Goal: Task Accomplishment & Management: Manage account settings

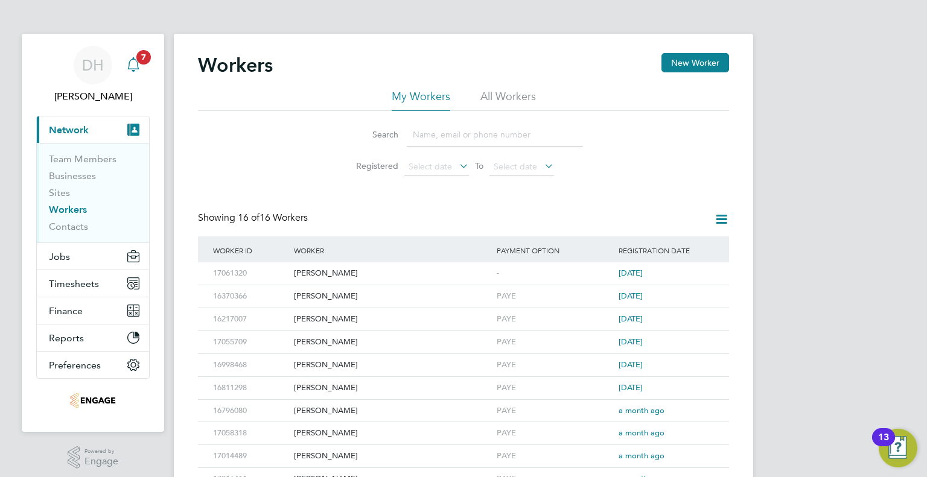
click at [141, 63] on span "7" at bounding box center [143, 57] width 14 height 14
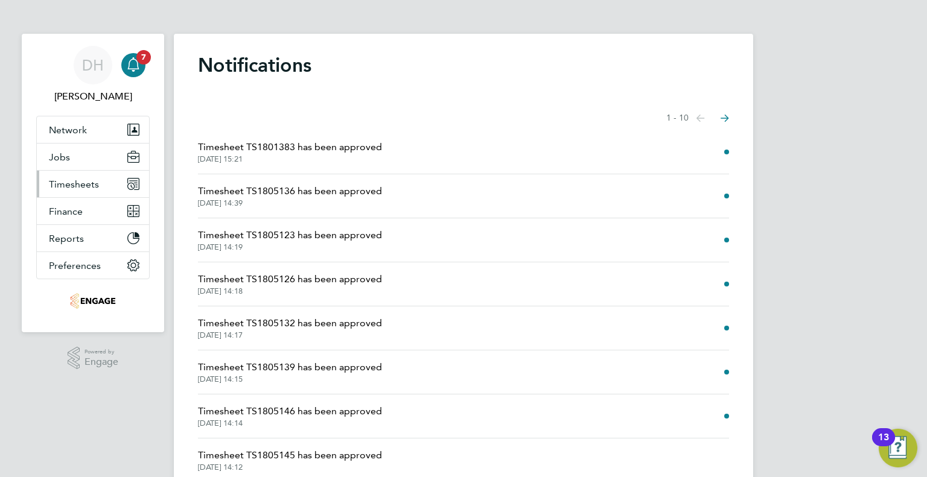
click at [60, 193] on button "Timesheets" at bounding box center [93, 184] width 112 height 27
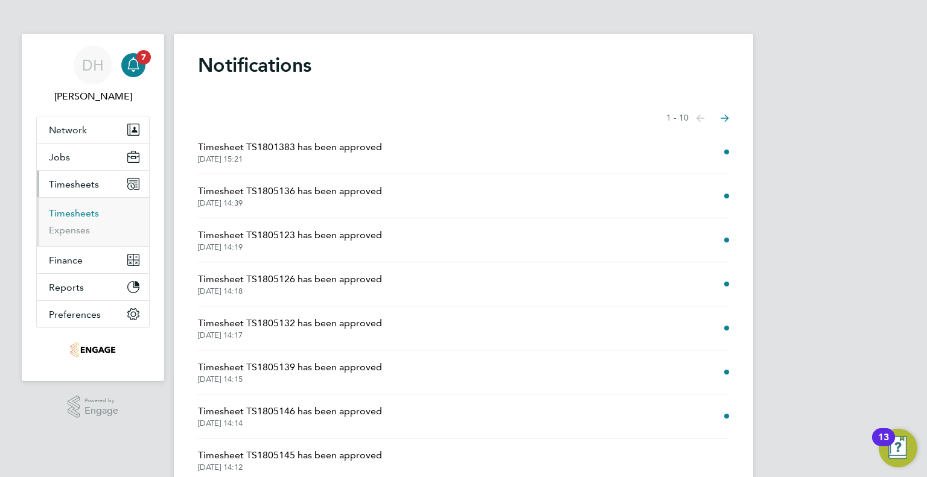
click at [61, 209] on link "Timesheets" at bounding box center [74, 213] width 50 height 11
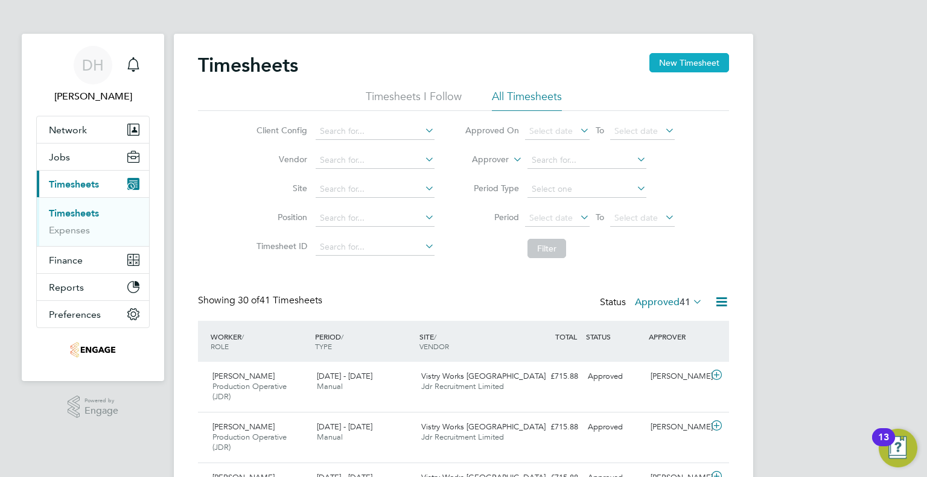
click at [688, 63] on button "New Timesheet" at bounding box center [689, 62] width 80 height 19
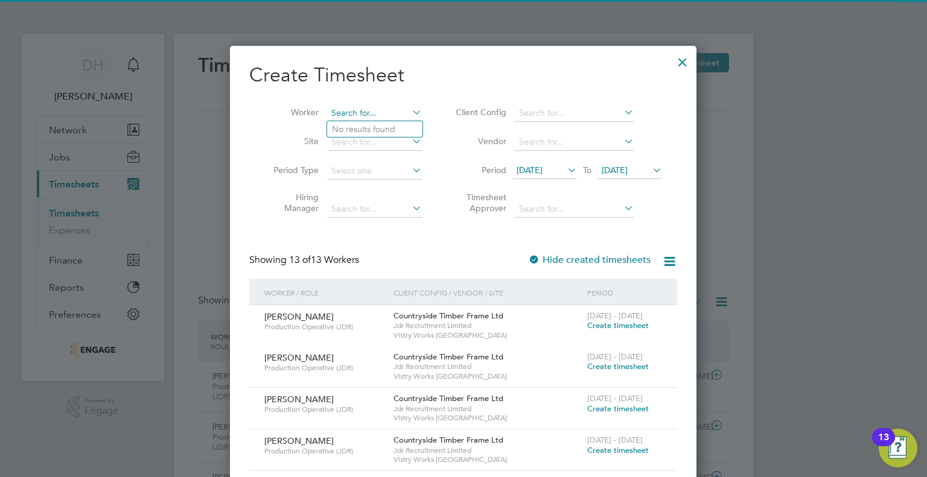
click at [355, 110] on input at bounding box center [374, 113] width 95 height 17
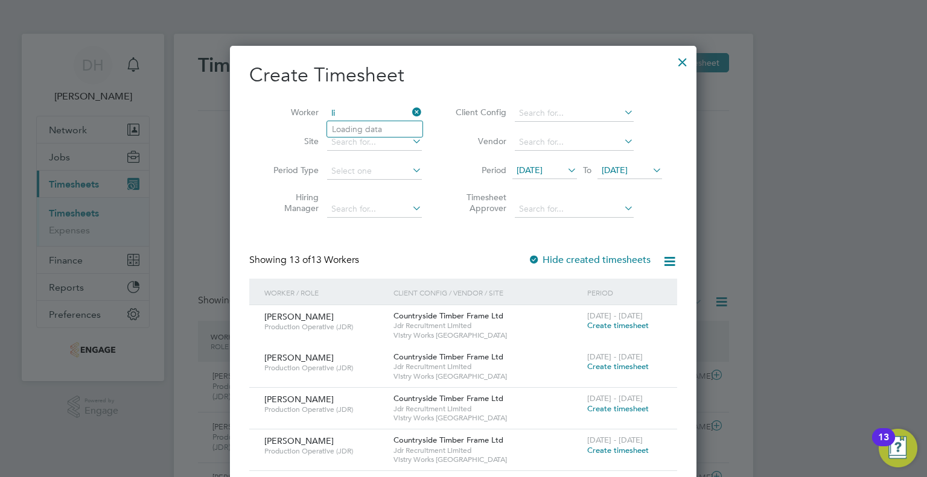
type input "l"
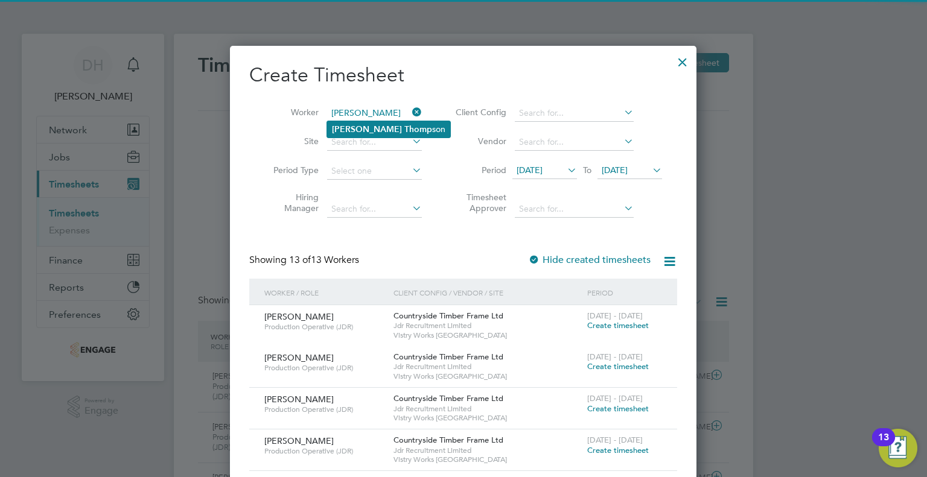
click at [350, 127] on li "Liam Thomp son" at bounding box center [388, 129] width 123 height 16
type input "Liam Thompson"
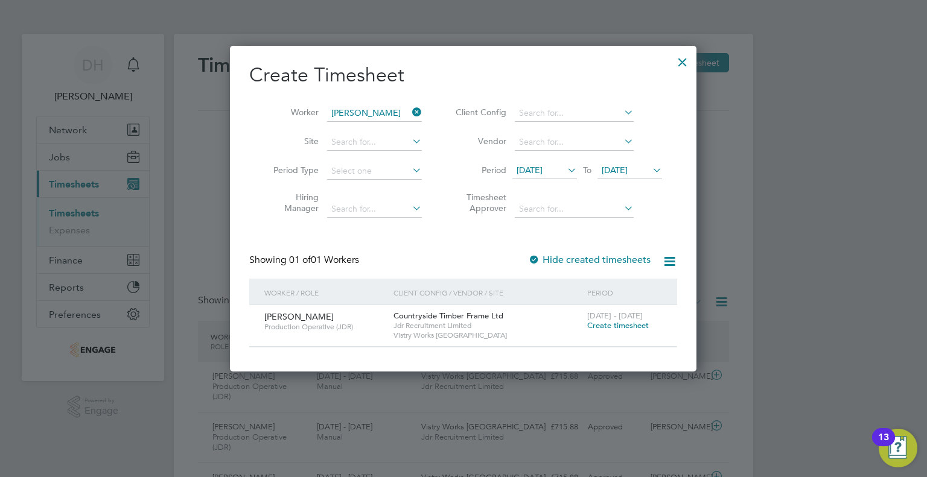
click at [565, 170] on icon at bounding box center [565, 170] width 0 height 17
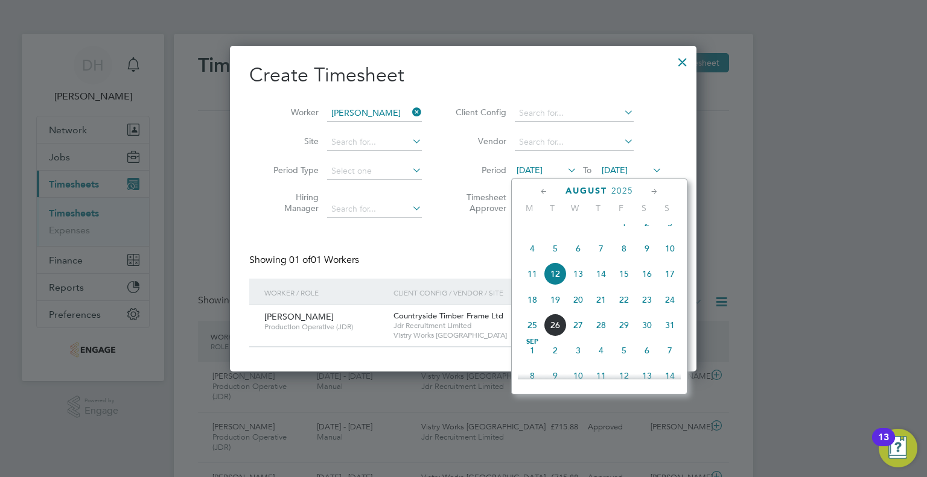
click at [533, 311] on span "18" at bounding box center [532, 299] width 23 height 23
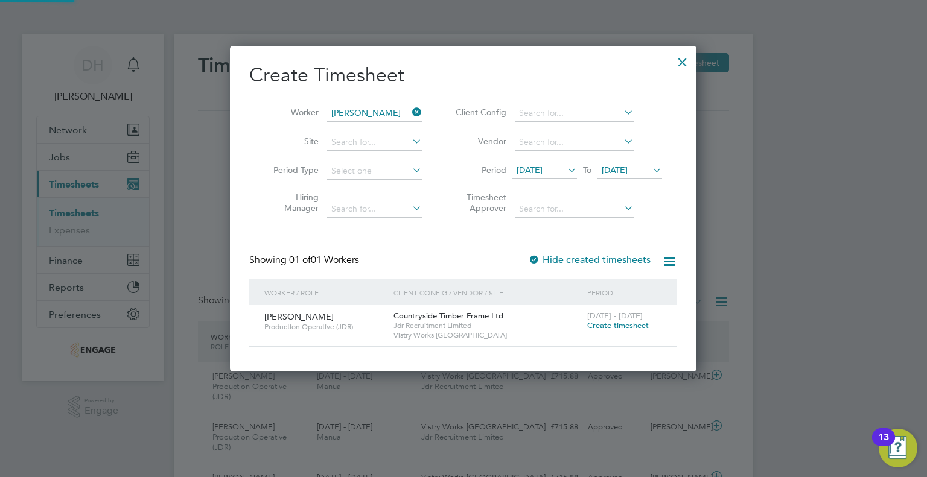
click at [622, 171] on span "19 Aug 2025" at bounding box center [615, 170] width 26 height 11
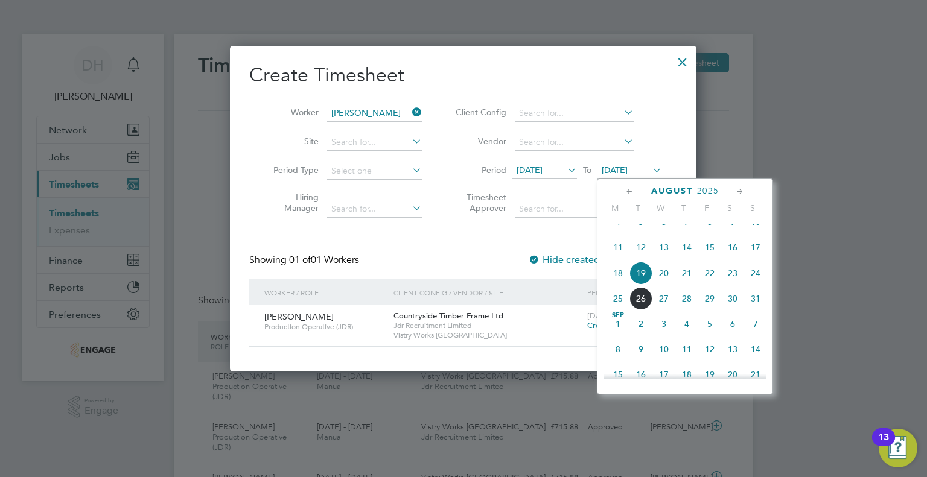
click at [751, 285] on span "24" at bounding box center [755, 273] width 23 height 23
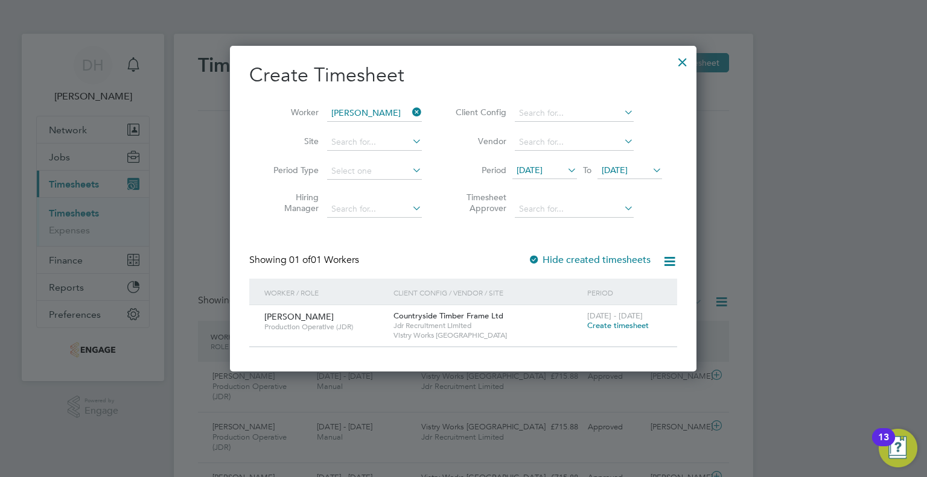
click at [622, 323] on span "Create timesheet" at bounding box center [618, 325] width 62 height 10
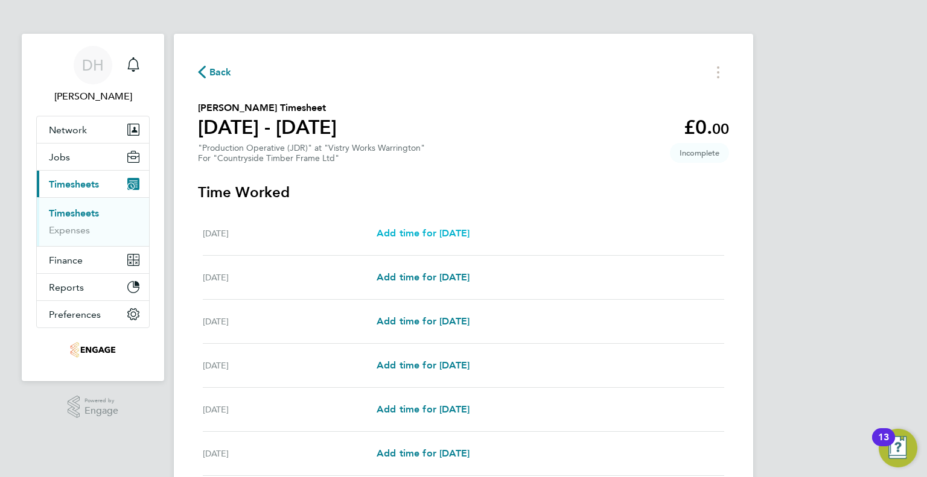
click at [413, 232] on span "Add time for Mon 18 Aug" at bounding box center [422, 232] width 93 height 11
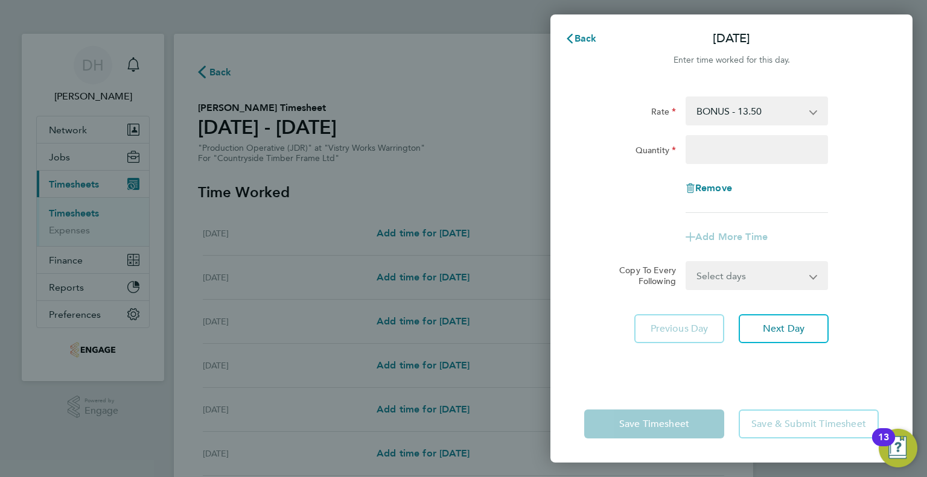
click at [710, 120] on select "BONUS - 13.50 AM Standard - 17.80 AM OT1 - 26.70 PM Standard - 19.09 AM OT2 - 3…" at bounding box center [749, 111] width 125 height 27
select select "15"
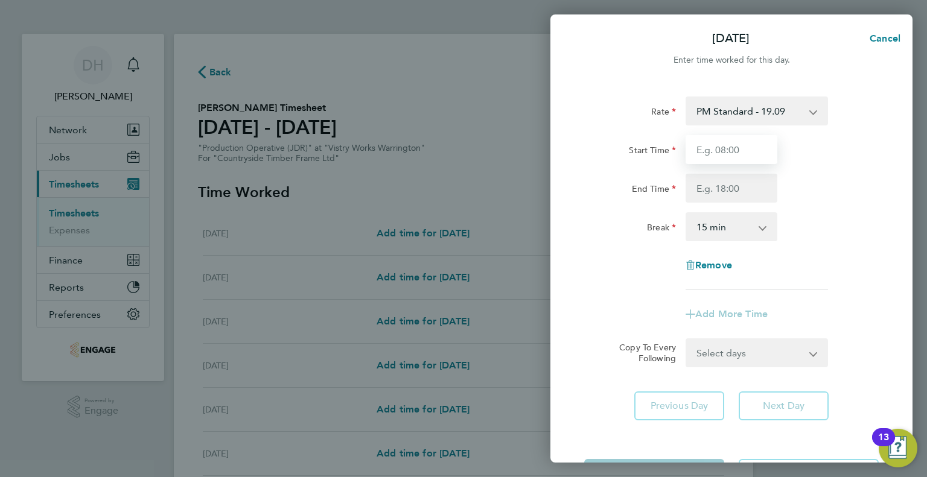
click at [706, 149] on input "Start Time" at bounding box center [731, 149] width 92 height 29
type input "14:00"
click at [696, 180] on input "End Time" at bounding box center [731, 188] width 92 height 29
type input "00:15"
click at [709, 221] on select "0 min 15 min 30 min 45 min 60 min 75 min 90 min" at bounding box center [724, 227] width 75 height 27
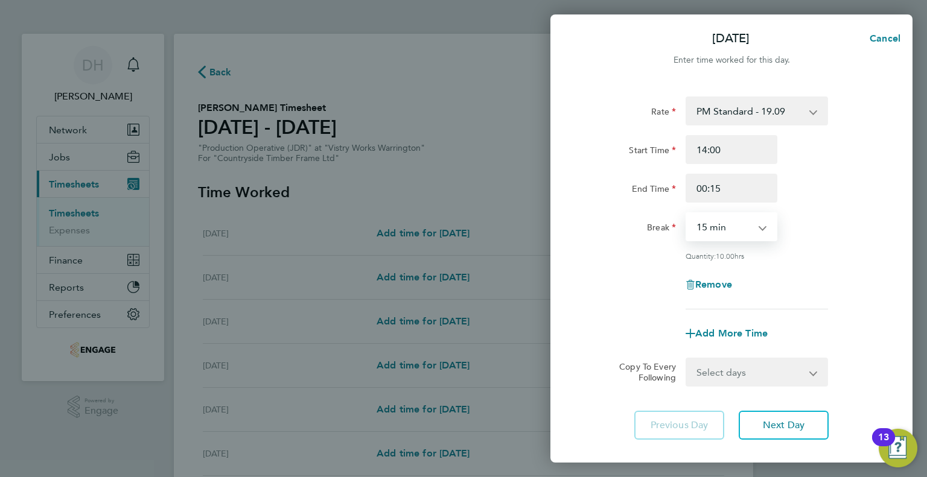
select select "45"
click at [687, 214] on select "0 min 15 min 30 min 45 min 60 min 75 min 90 min" at bounding box center [724, 227] width 75 height 27
click at [749, 416] on button "Next Day" at bounding box center [783, 425] width 90 height 29
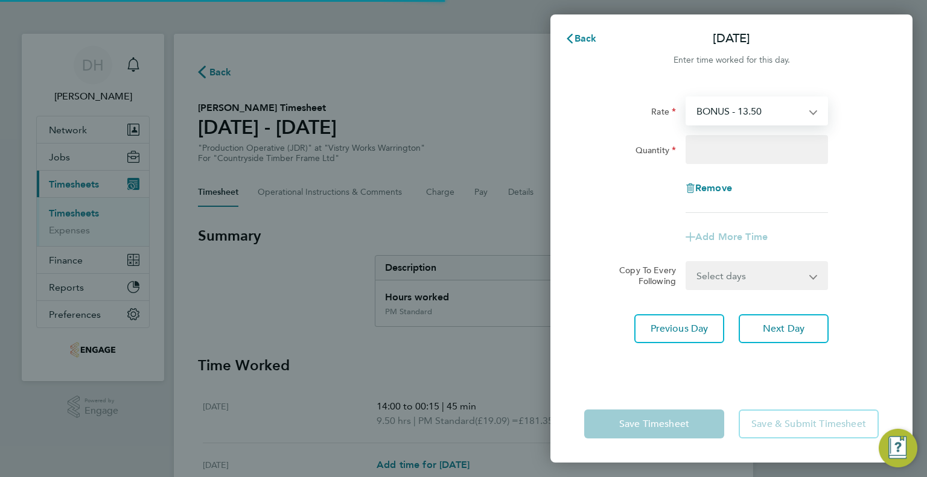
click at [719, 115] on select "BONUS - 13.50 AM Standard - 17.80 AM OT1 - 26.70 PM Standard - 19.09 AM OT2 - 3…" at bounding box center [749, 111] width 125 height 27
select select "15"
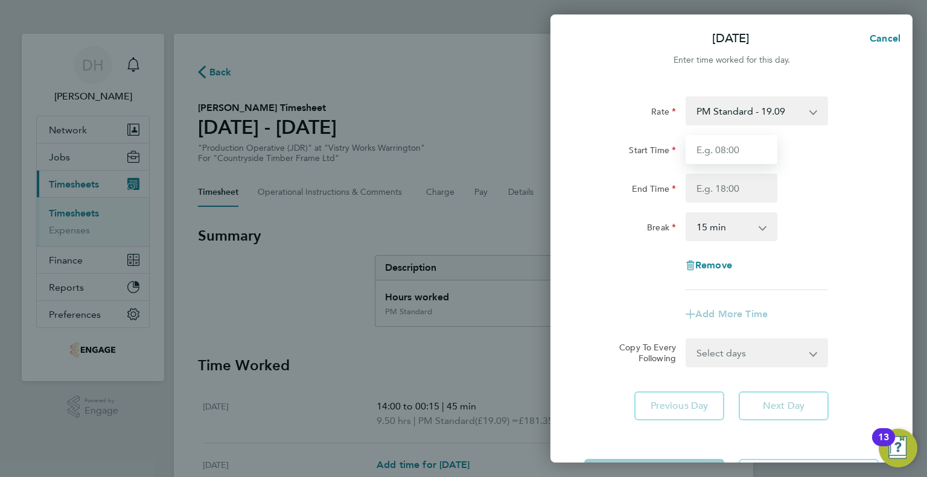
drag, startPoint x: 719, startPoint y: 121, endPoint x: 707, endPoint y: 159, distance: 39.7
click at [707, 159] on input "Start Time" at bounding box center [731, 149] width 92 height 29
type input "14:00"
click at [707, 199] on input "End Time" at bounding box center [731, 188] width 92 height 29
type input "00:15"
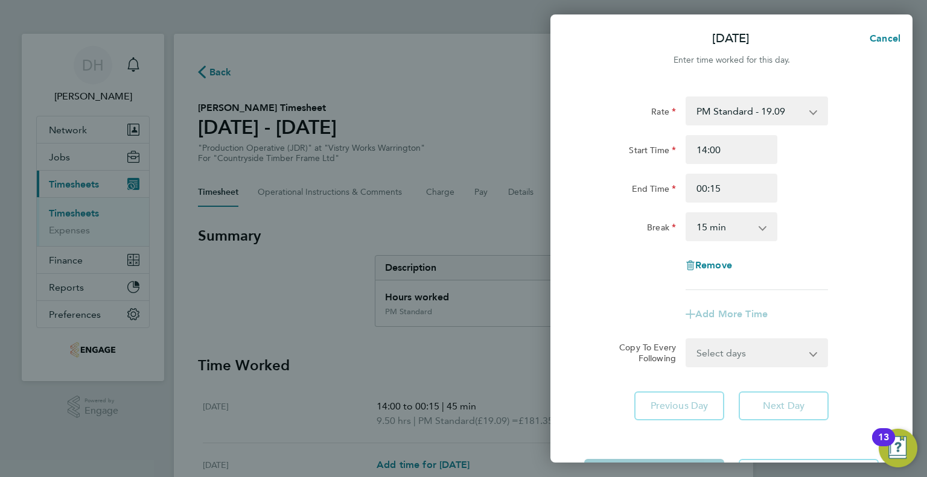
click at [695, 224] on select "0 min 15 min 30 min 45 min 60 min 75 min 90 min" at bounding box center [724, 227] width 75 height 27
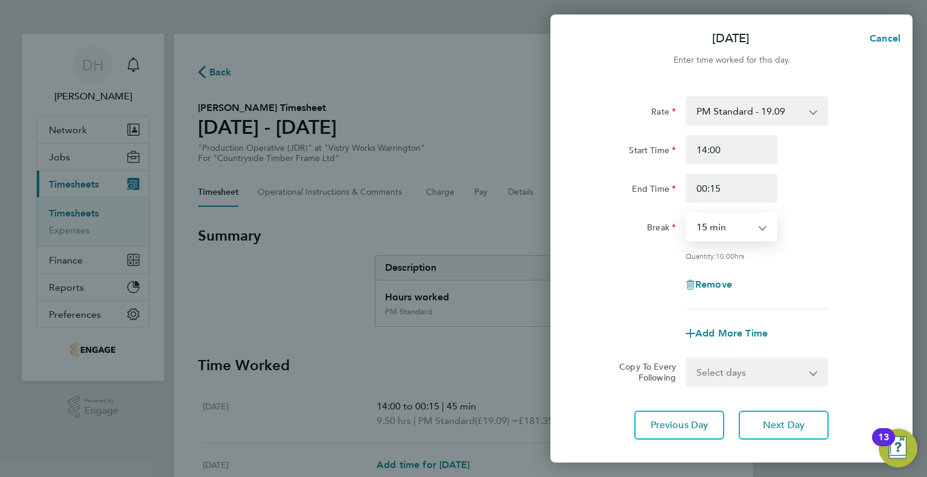
select select "45"
click at [687, 214] on select "0 min 15 min 30 min 45 min 60 min 75 min 90 min" at bounding box center [724, 227] width 75 height 27
click at [770, 416] on button "Next Day" at bounding box center [783, 425] width 90 height 29
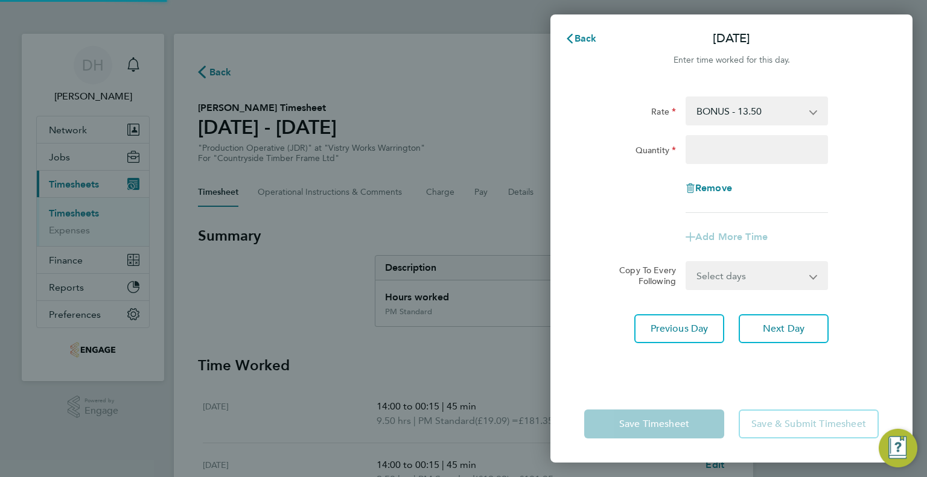
click at [712, 115] on select "BONUS - 13.50 AM Standard - 17.80 AM OT1 - 26.70 PM Standard - 19.09 AM OT2 - 3…" at bounding box center [749, 111] width 125 height 27
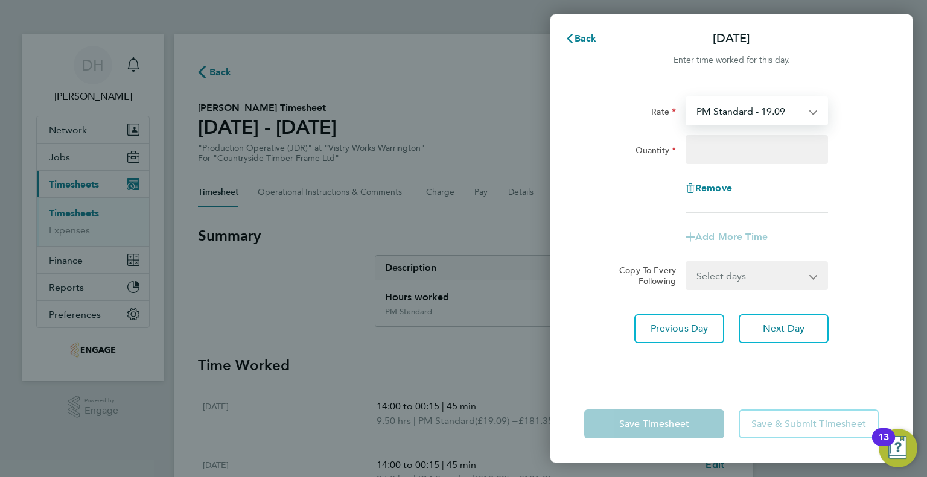
select select "15"
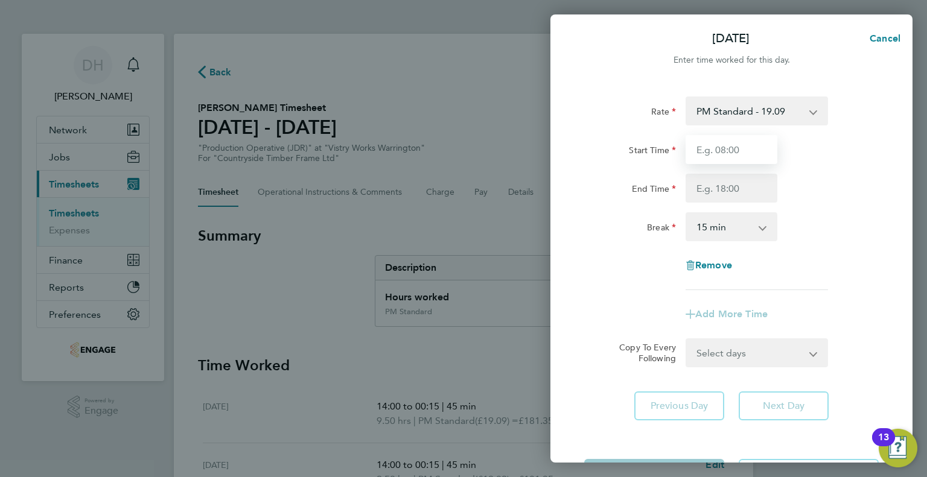
click at [708, 154] on input "Start Time" at bounding box center [731, 149] width 92 height 29
type input "14:00"
click at [693, 185] on input "End Time" at bounding box center [731, 188] width 92 height 29
type input "00:15"
click at [713, 229] on select "0 min 15 min 30 min 45 min 60 min 75 min 90 min" at bounding box center [724, 227] width 75 height 27
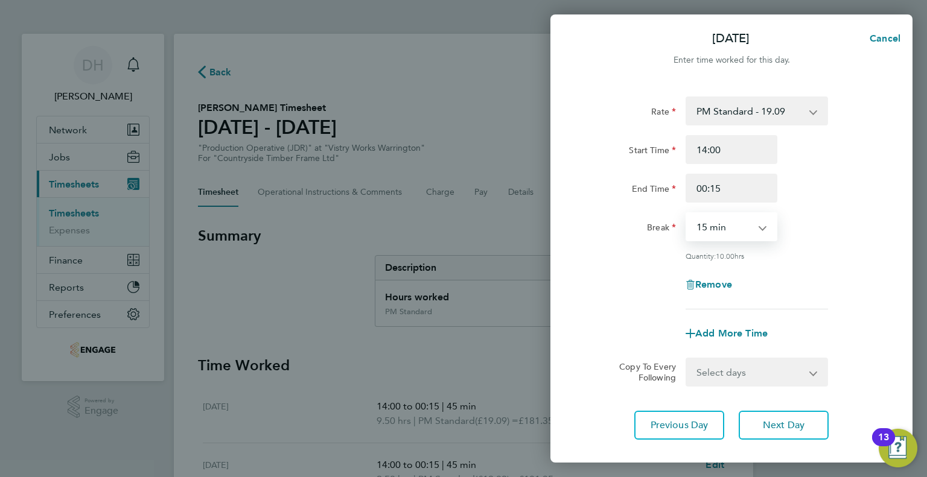
select select "45"
click at [687, 214] on select "0 min 15 min 30 min 45 min 60 min 75 min 90 min" at bounding box center [724, 227] width 75 height 27
click at [766, 409] on div "Rate PM Standard - 19.09 BONUS - 13.50 AM Standard - 17.80 AM OT1 - 26.70 AM OT…" at bounding box center [731, 268] width 362 height 372
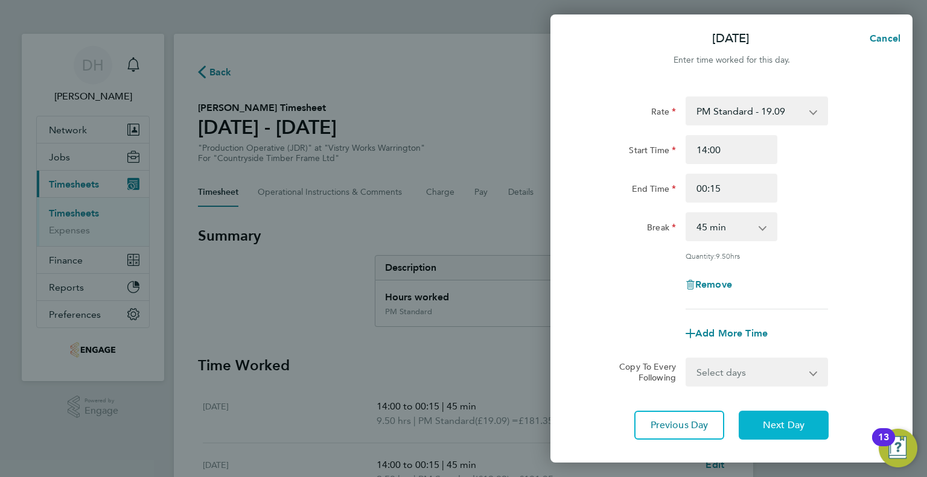
click at [770, 423] on span "Next Day" at bounding box center [784, 425] width 42 height 12
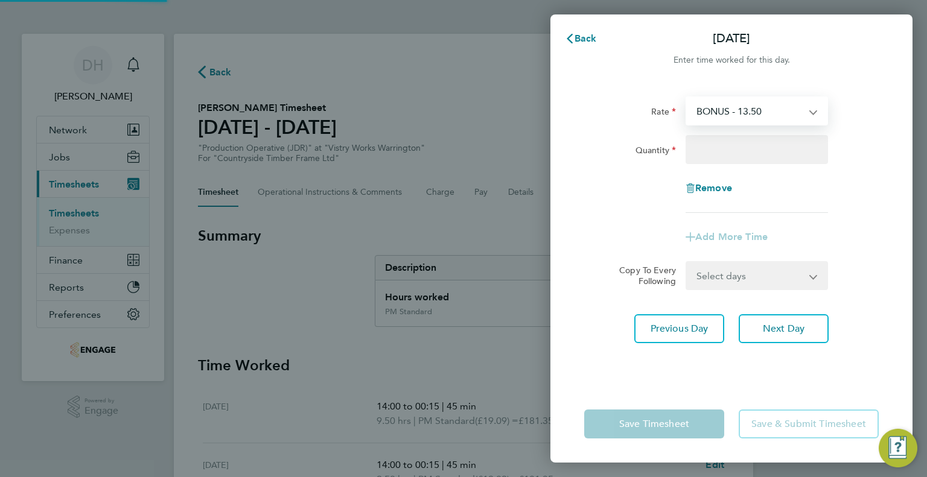
click at [701, 122] on select "BONUS - 13.50 AM Standard - 17.80 AM OT1 - 26.70 PM Standard - 19.09 AM OT2 - 3…" at bounding box center [749, 111] width 125 height 27
select select "15"
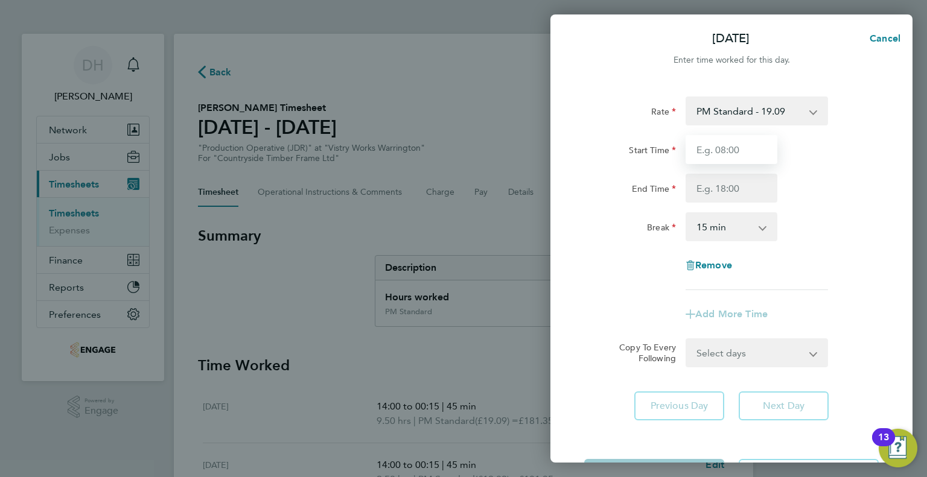
click at [710, 157] on input "Start Time" at bounding box center [731, 149] width 92 height 29
type input "14:00"
click at [708, 185] on input "End Time" at bounding box center [731, 188] width 92 height 29
type input "00:00"
click at [691, 230] on select "0 min 15 min 30 min 45 min 60 min 75 min 90 min" at bounding box center [724, 227] width 75 height 27
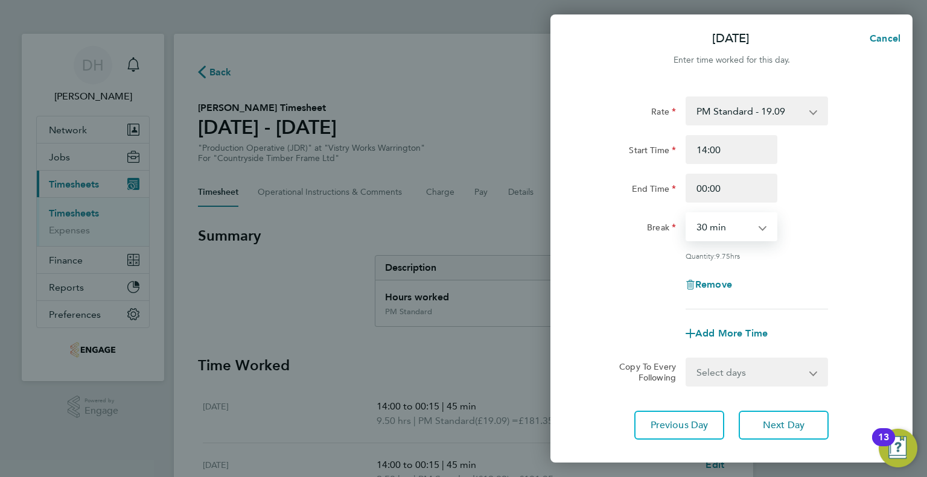
click at [687, 214] on select "0 min 15 min 30 min 45 min 60 min 75 min 90 min" at bounding box center [724, 227] width 75 height 27
click at [638, 280] on div "Remove" at bounding box center [731, 284] width 304 height 29
click at [710, 234] on select "0 min 15 min 30 min 45 min 60 min 75 min 90 min" at bounding box center [724, 227] width 75 height 27
select select "60"
click at [687, 214] on select "0 min 15 min 30 min 45 min 60 min 75 min 90 min" at bounding box center [724, 227] width 75 height 27
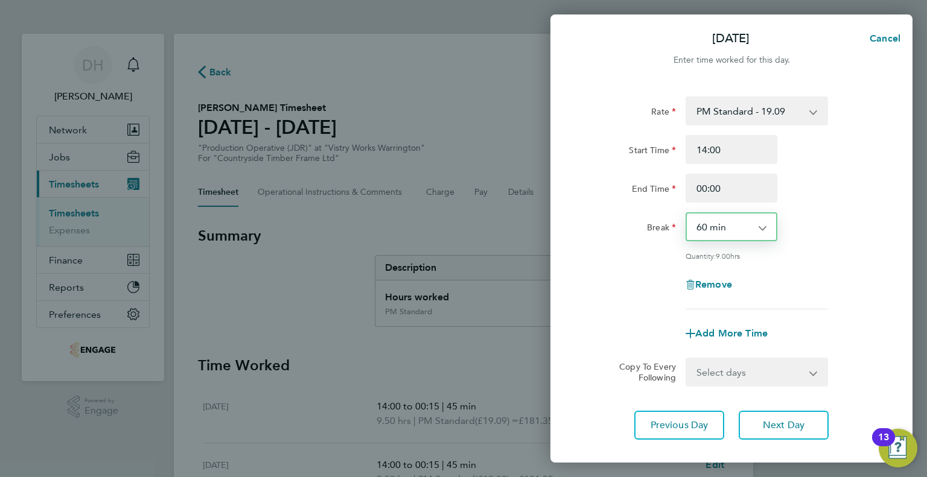
click at [618, 299] on div "Rate PM Standard - 19.09 BONUS - 13.50 AM Standard - 17.80 AM OT1 - 26.70 AM OT…" at bounding box center [731, 203] width 294 height 213
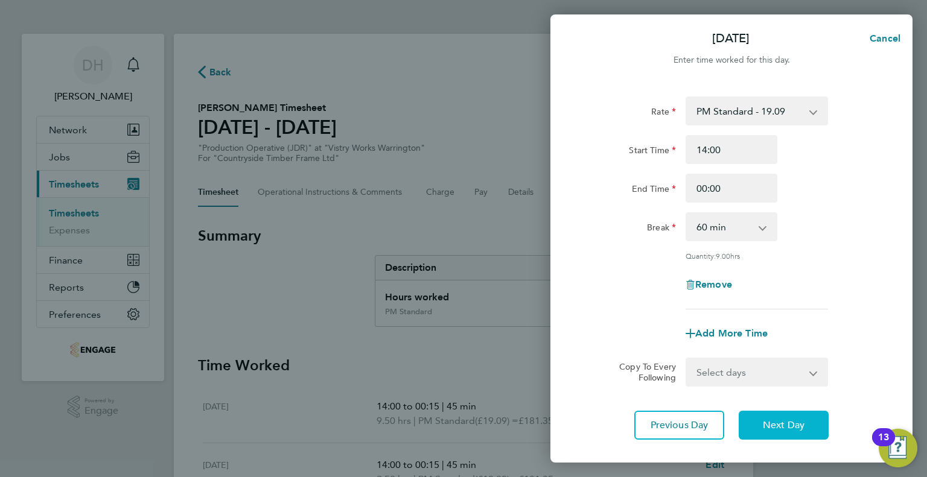
click at [759, 419] on button "Next Day" at bounding box center [783, 425] width 90 height 29
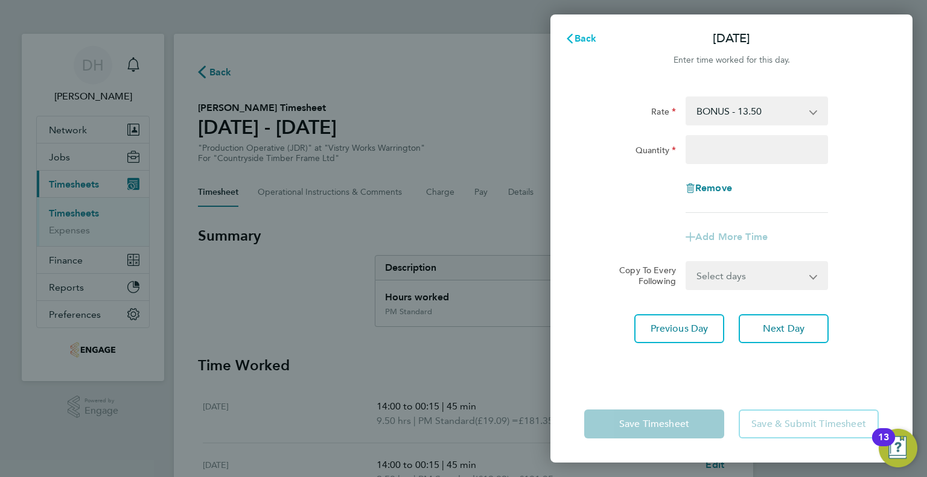
click at [594, 34] on span "Back" at bounding box center [585, 38] width 22 height 11
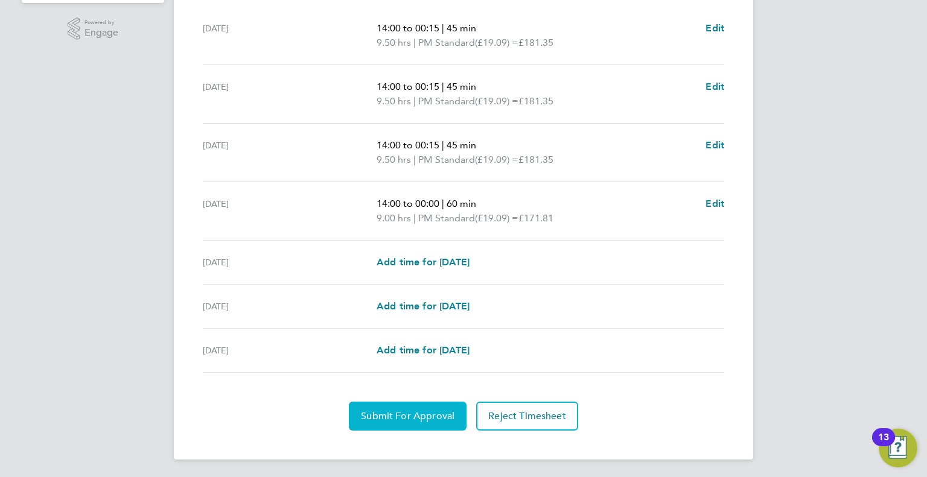
click at [379, 419] on span "Submit For Approval" at bounding box center [408, 416] width 94 height 12
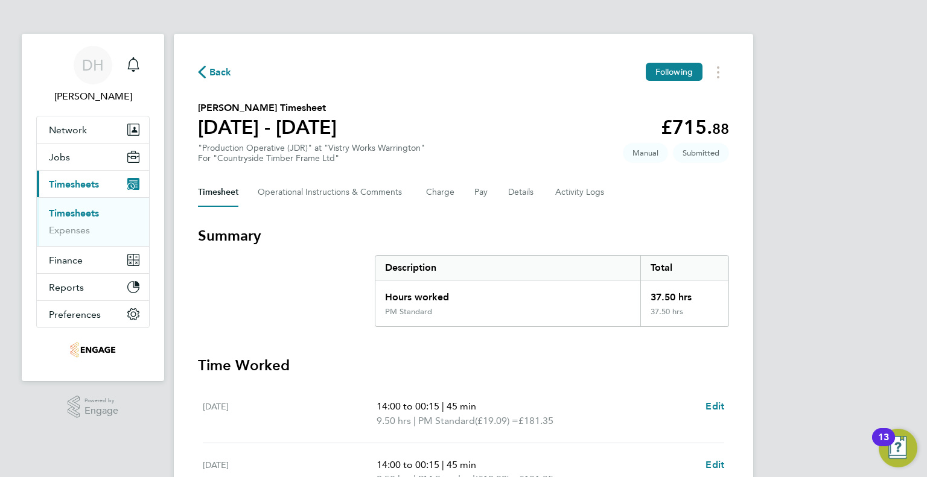
click at [232, 67] on div "Back Following" at bounding box center [463, 72] width 531 height 19
click at [216, 74] on span "Back" at bounding box center [220, 72] width 22 height 14
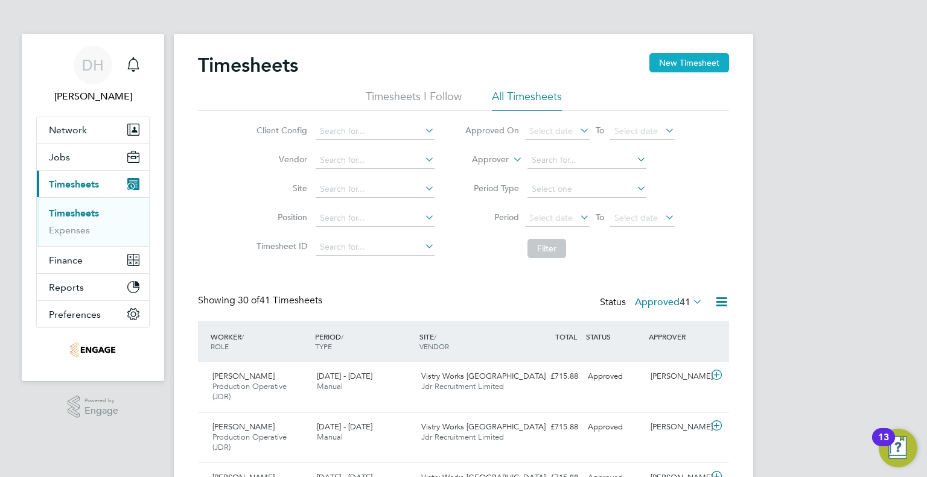
click at [674, 69] on button "New Timesheet" at bounding box center [689, 62] width 80 height 19
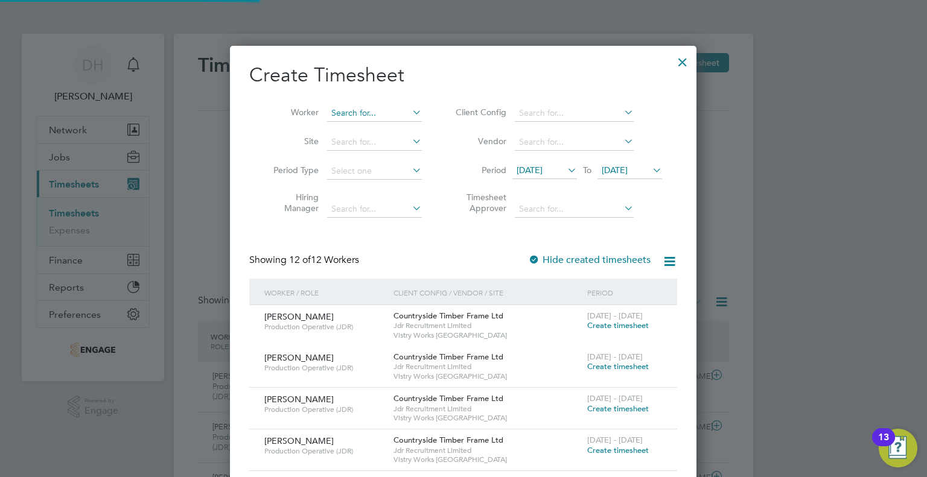
click at [358, 114] on input at bounding box center [374, 113] width 95 height 17
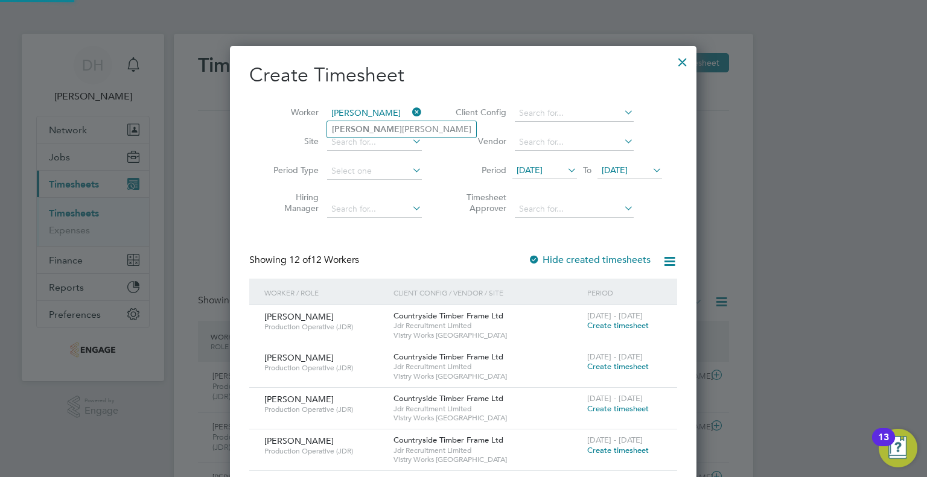
click at [356, 132] on li "Simon Thompson" at bounding box center [401, 129] width 149 height 16
type input "Simon Thompson"
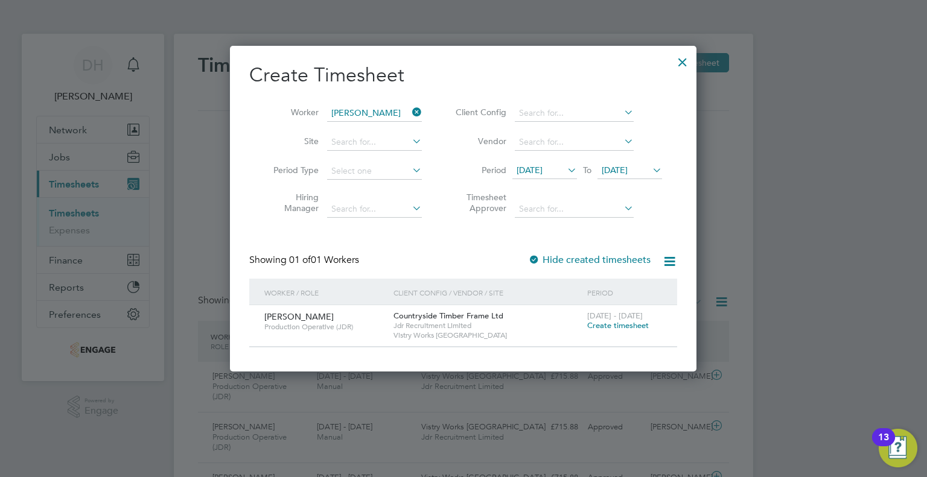
click at [565, 169] on icon at bounding box center [565, 170] width 0 height 17
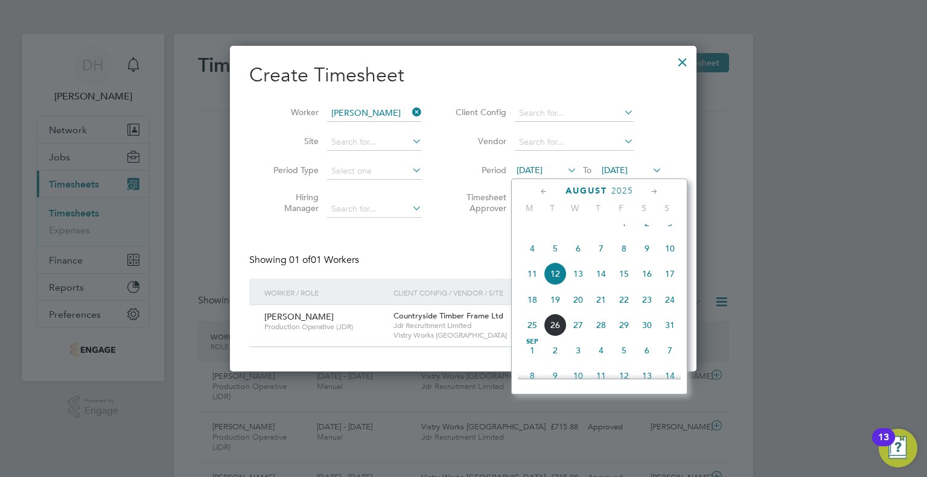
click at [536, 311] on span "18" at bounding box center [532, 299] width 23 height 23
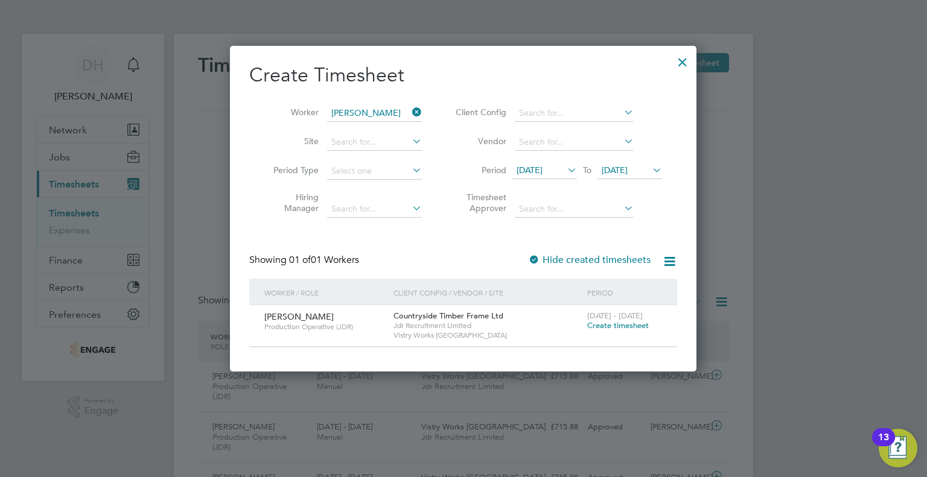
click at [650, 171] on icon at bounding box center [650, 170] width 0 height 17
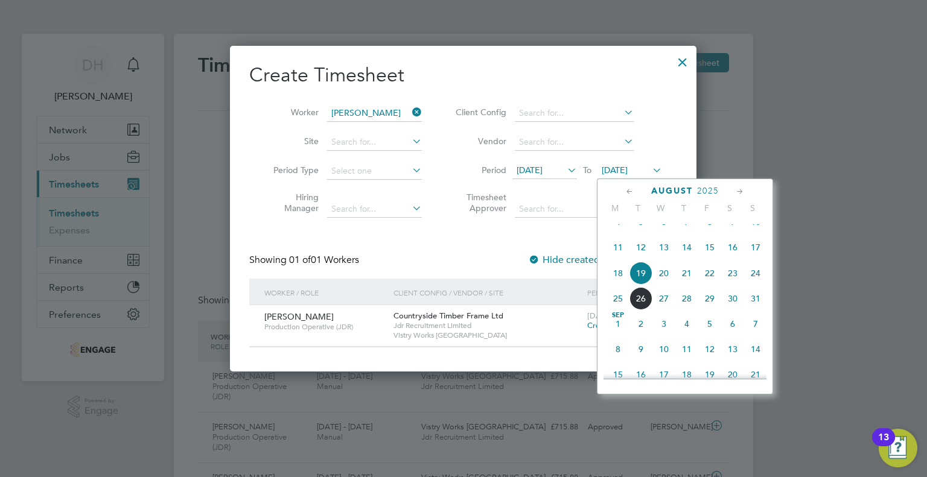
click at [749, 285] on span "24" at bounding box center [755, 273] width 23 height 23
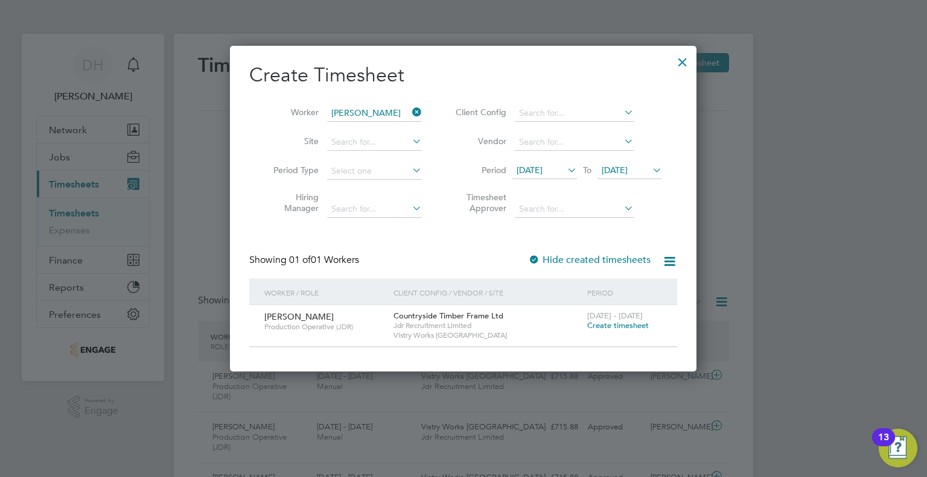
click at [601, 323] on span "Create timesheet" at bounding box center [618, 325] width 62 height 10
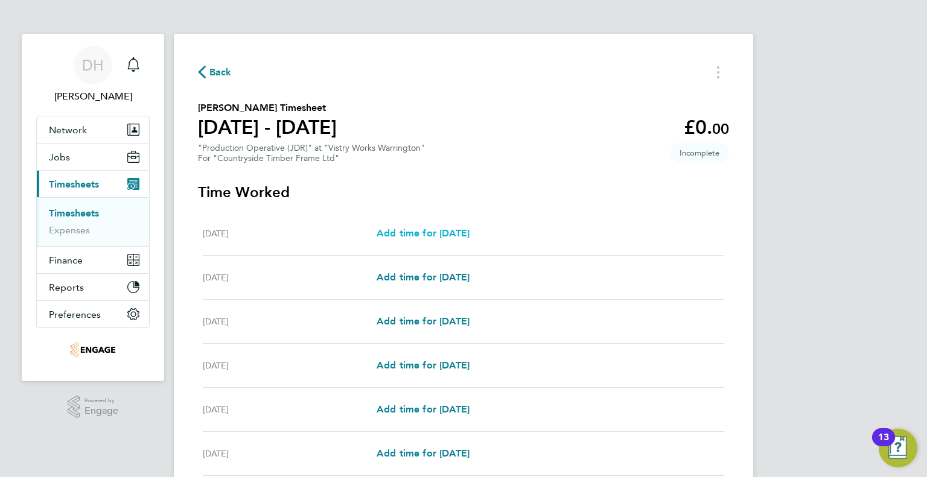
click at [402, 237] on span "Add time for Mon 18 Aug" at bounding box center [422, 232] width 93 height 11
select select "15"
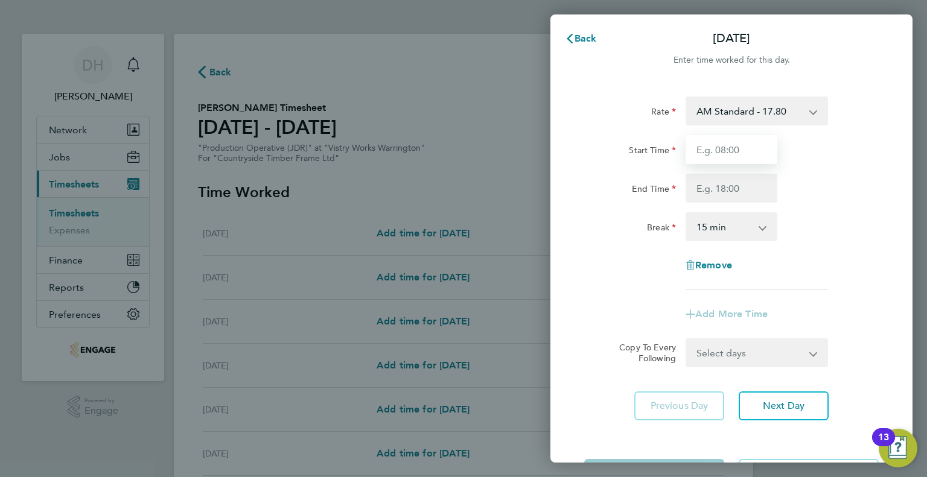
click at [693, 154] on input "Start Time" at bounding box center [731, 149] width 92 height 29
type input "06:00"
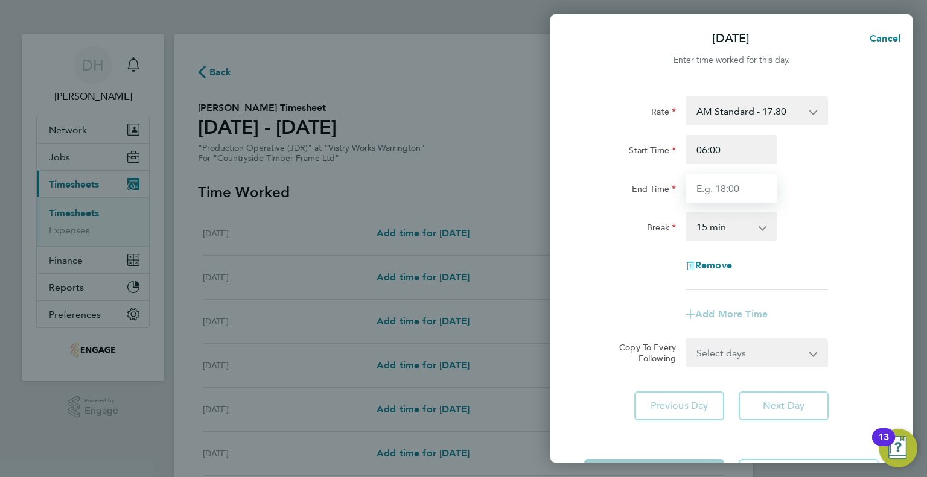
click at [706, 197] on input "End Time" at bounding box center [731, 188] width 92 height 29
type input "14:00"
click at [708, 231] on select "0 min 15 min 30 min 45 min 60 min 75 min 90 min" at bounding box center [724, 227] width 75 height 27
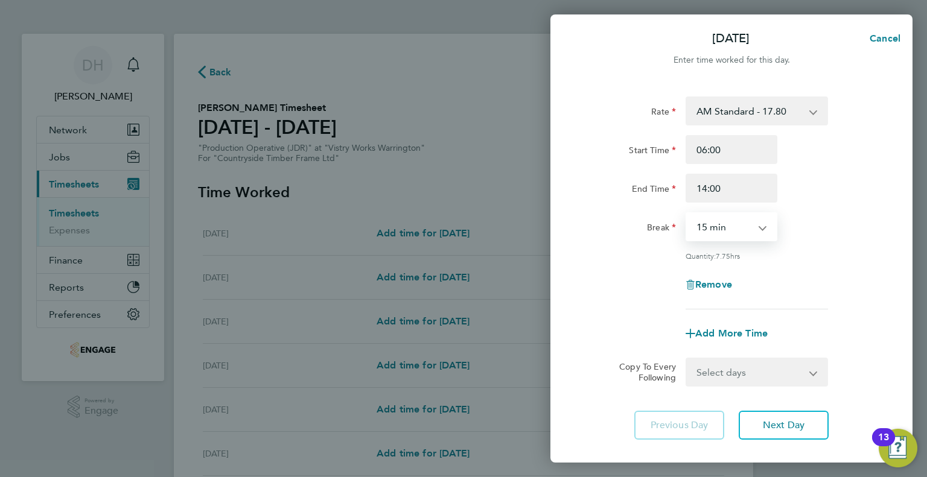
select select "30"
click at [687, 214] on select "0 min 15 min 30 min 45 min 60 min 75 min 90 min" at bounding box center [724, 227] width 75 height 27
click at [783, 436] on button "Next Day" at bounding box center [783, 425] width 90 height 29
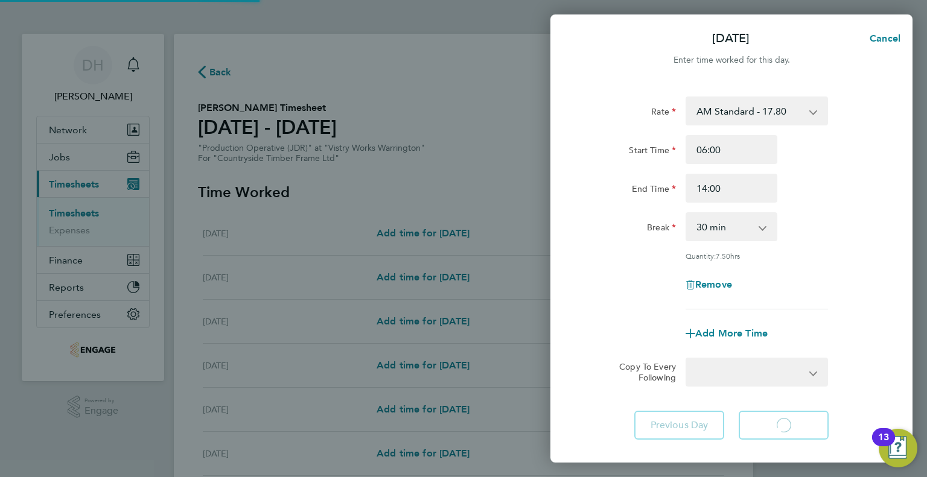
select select "15"
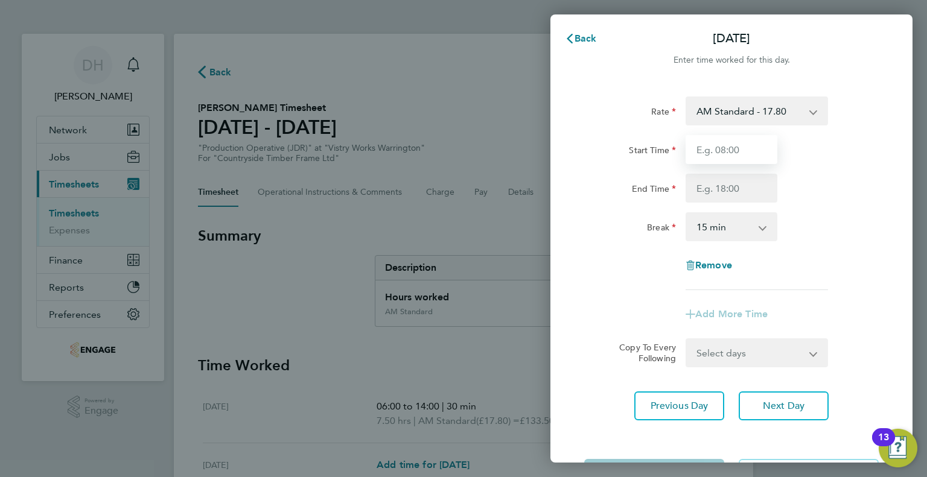
click at [703, 159] on input "Start Time" at bounding box center [731, 149] width 92 height 29
type input "06:00"
click at [706, 186] on input "End Time" at bounding box center [731, 188] width 92 height 29
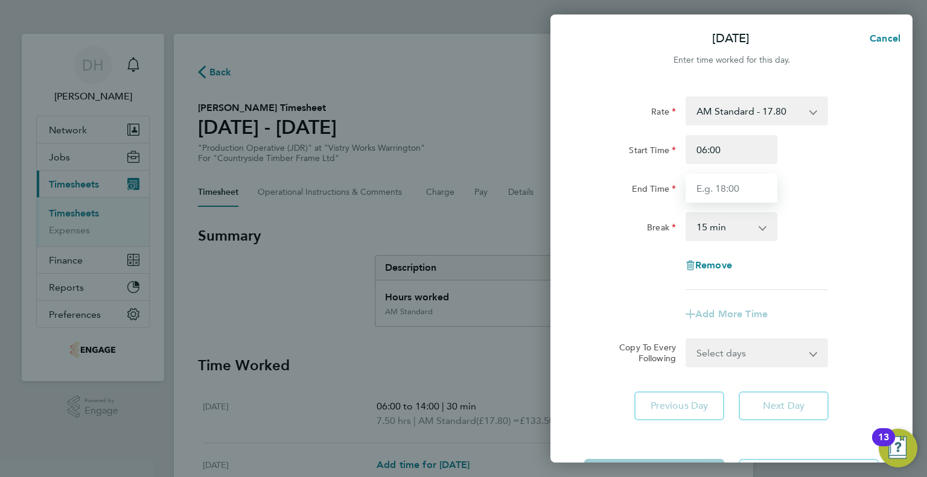
type input "0"
type input "14:00"
drag, startPoint x: 714, startPoint y: 219, endPoint x: 714, endPoint y: 235, distance: 15.7
click at [714, 219] on select "0 min 15 min 30 min 45 min 60 min 75 min 90 min" at bounding box center [724, 227] width 75 height 27
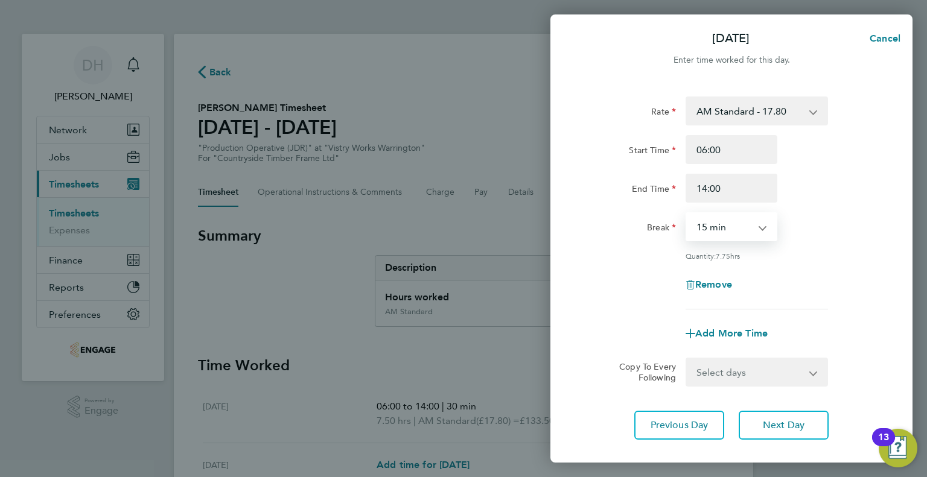
select select "30"
click at [687, 214] on select "0 min 15 min 30 min 45 min 60 min 75 min 90 min" at bounding box center [724, 227] width 75 height 27
click at [772, 431] on button "Next Day" at bounding box center [783, 425] width 90 height 29
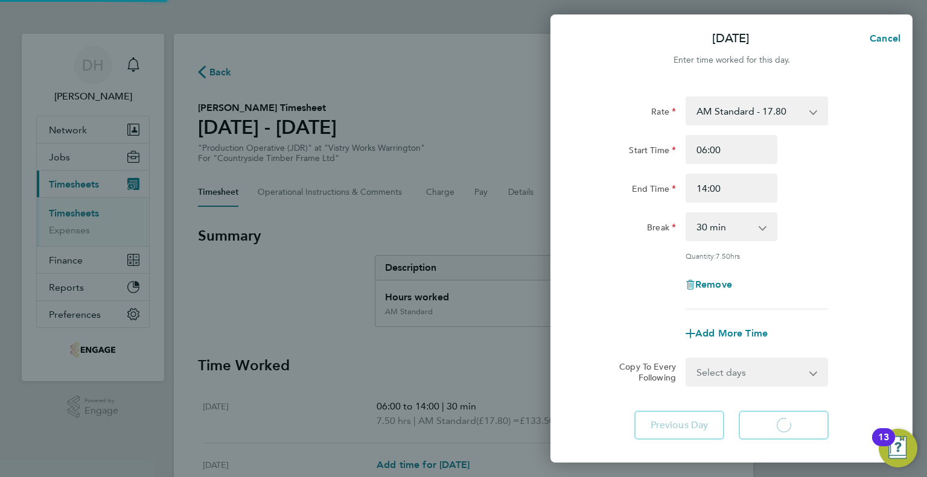
select select "15"
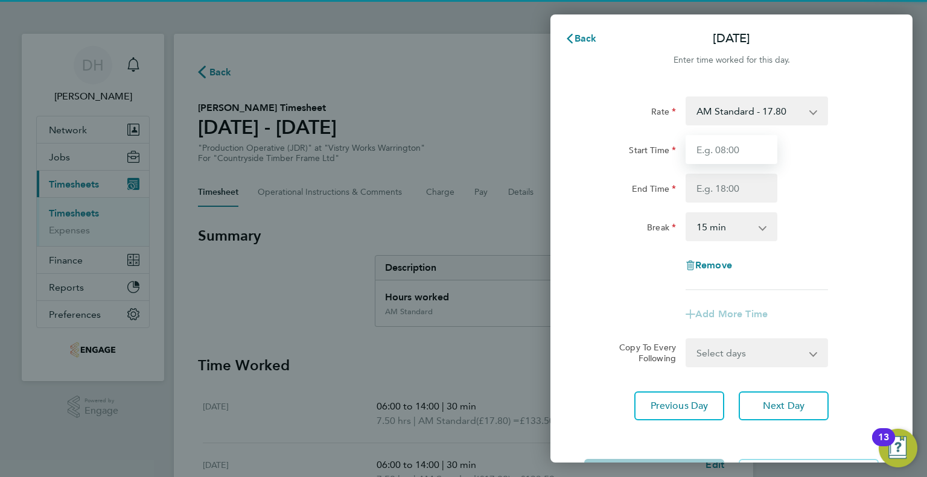
click at [717, 159] on input "Start Time" at bounding box center [731, 149] width 92 height 29
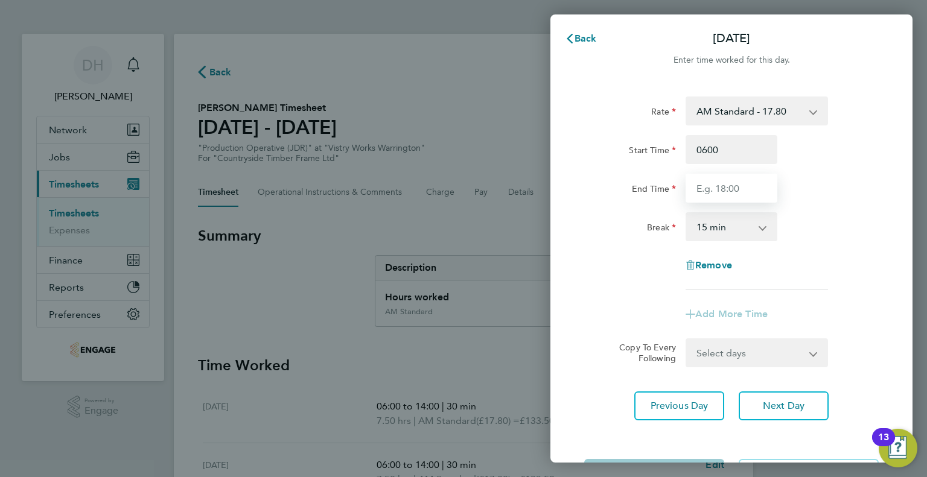
type input "06:00"
click at [690, 200] on input "End Time" at bounding box center [731, 188] width 92 height 29
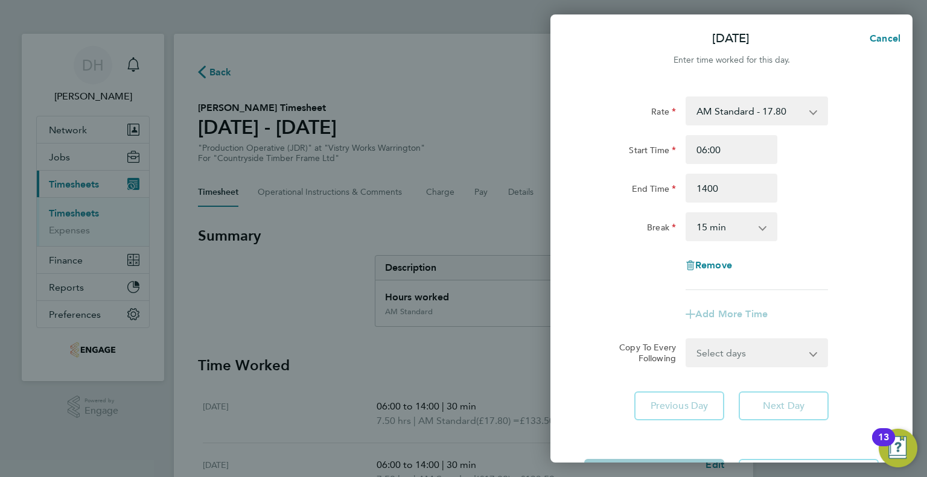
type input "14:00"
click at [703, 231] on select "0 min 15 min 30 min 45 min 60 min 75 min 90 min" at bounding box center [724, 227] width 75 height 27
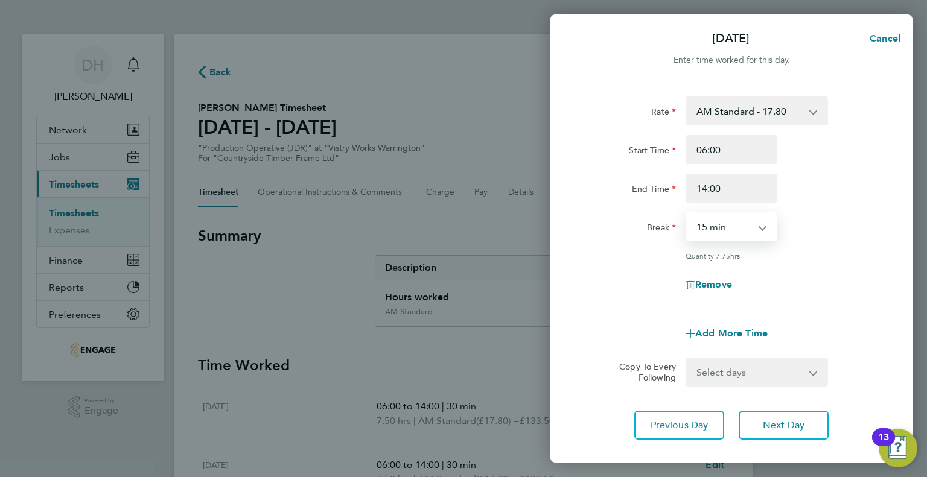
select select "30"
click at [687, 214] on select "0 min 15 min 30 min 45 min 60 min 75 min 90 min" at bounding box center [724, 227] width 75 height 27
click at [759, 417] on button "Next Day" at bounding box center [783, 425] width 90 height 29
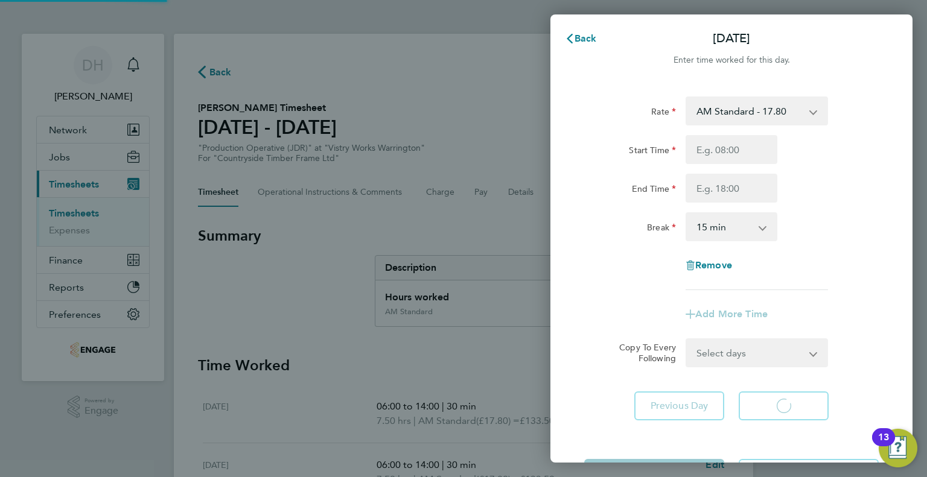
select select "15"
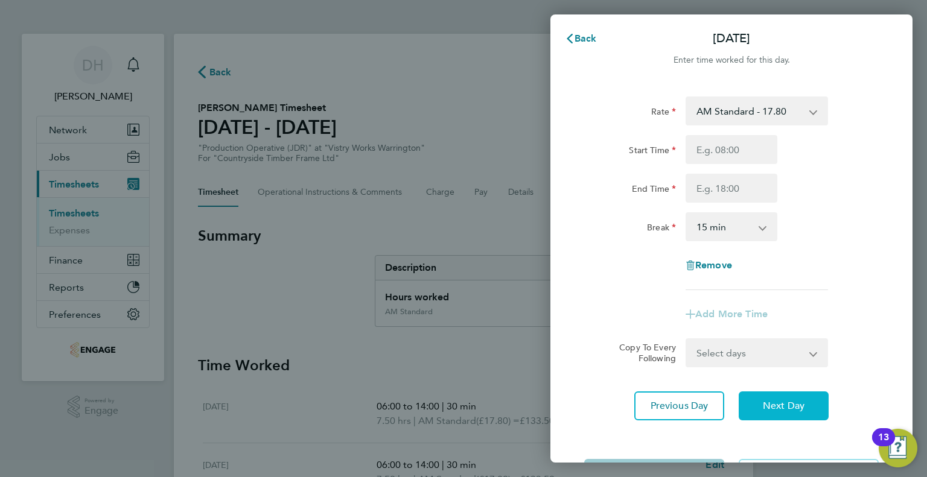
drag, startPoint x: 762, startPoint y: 405, endPoint x: 757, endPoint y: 396, distance: 11.1
click at [761, 406] on button "Next Day" at bounding box center [783, 406] width 90 height 29
select select "15"
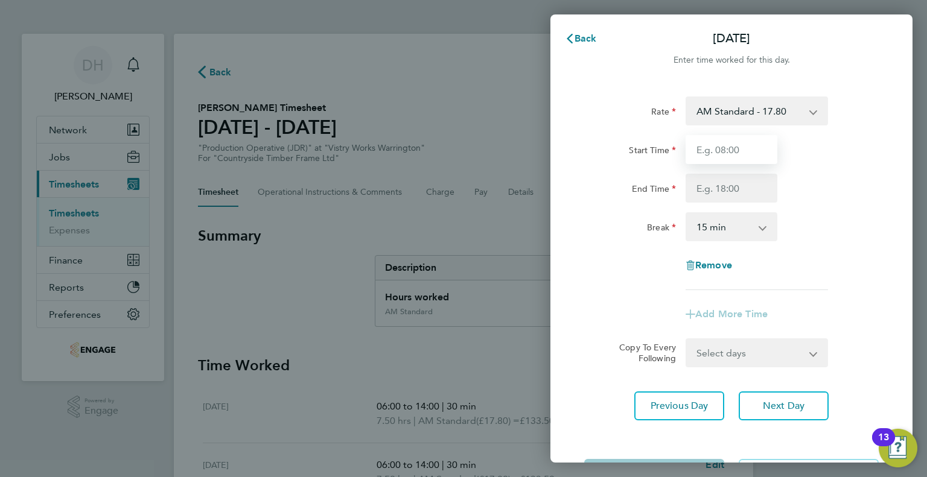
click at [700, 150] on input "Start Time" at bounding box center [731, 149] width 92 height 29
type input "06:00"
click at [707, 192] on input "End Time" at bounding box center [731, 188] width 92 height 29
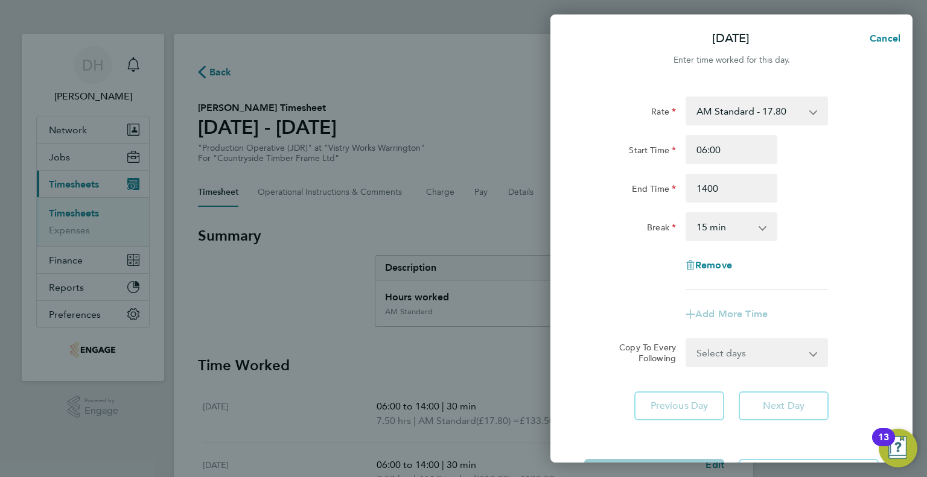
type input "14:00"
drag, startPoint x: 700, startPoint y: 218, endPoint x: 699, endPoint y: 233, distance: 15.7
click at [700, 218] on select "0 min 15 min 30 min 45 min 60 min 75 min 90 min" at bounding box center [724, 227] width 75 height 27
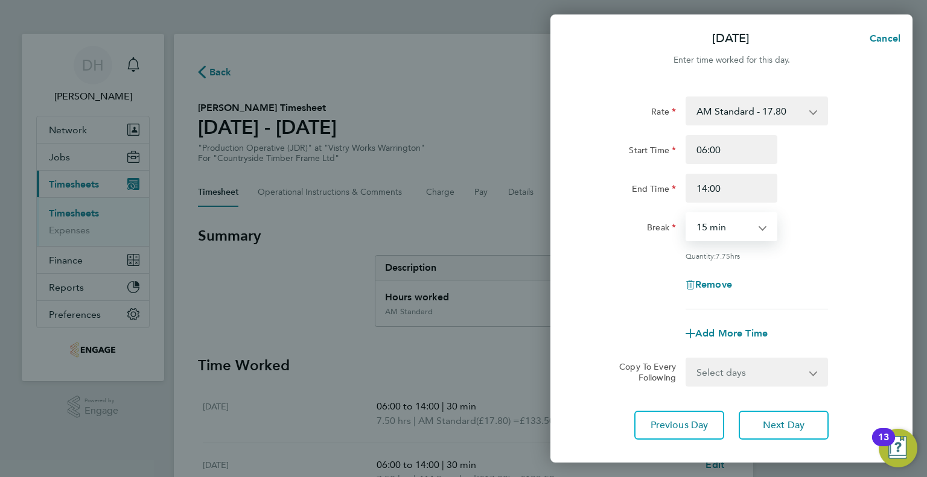
select select "30"
click at [687, 214] on select "0 min 15 min 30 min 45 min 60 min 75 min 90 min" at bounding box center [724, 227] width 75 height 27
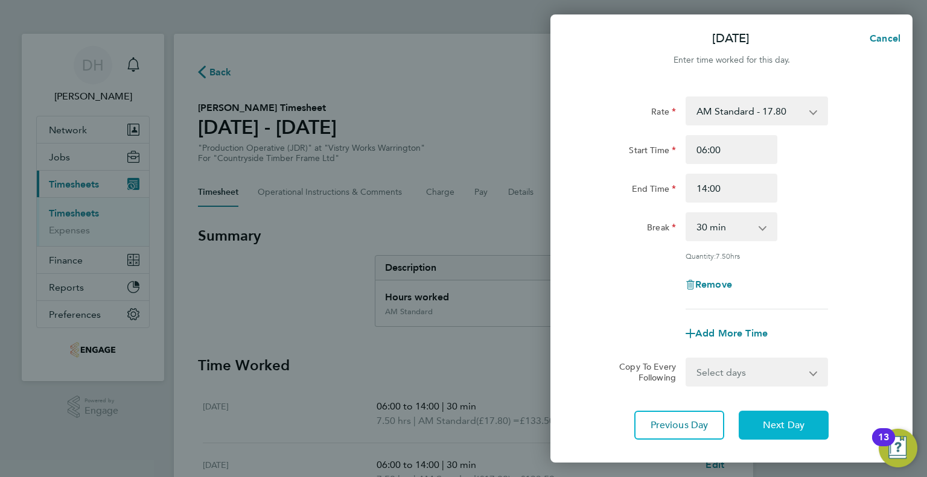
click at [760, 419] on button "Next Day" at bounding box center [783, 425] width 90 height 29
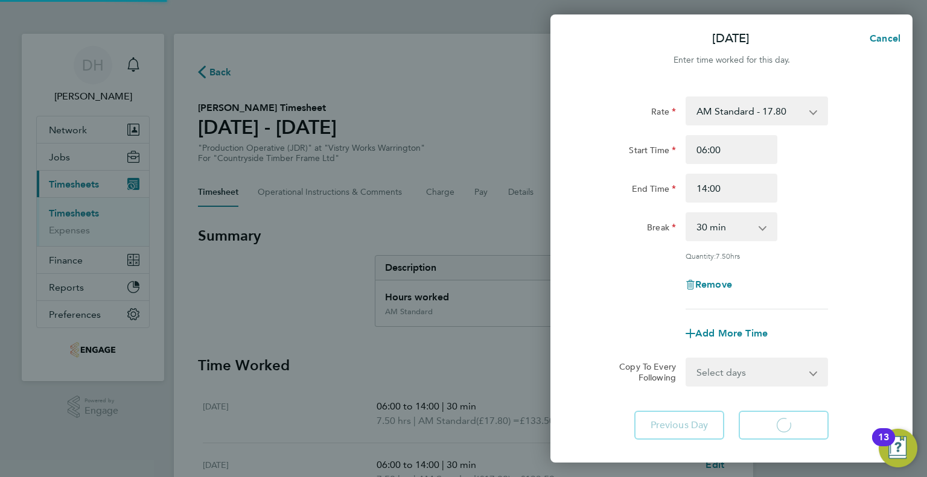
select select "15"
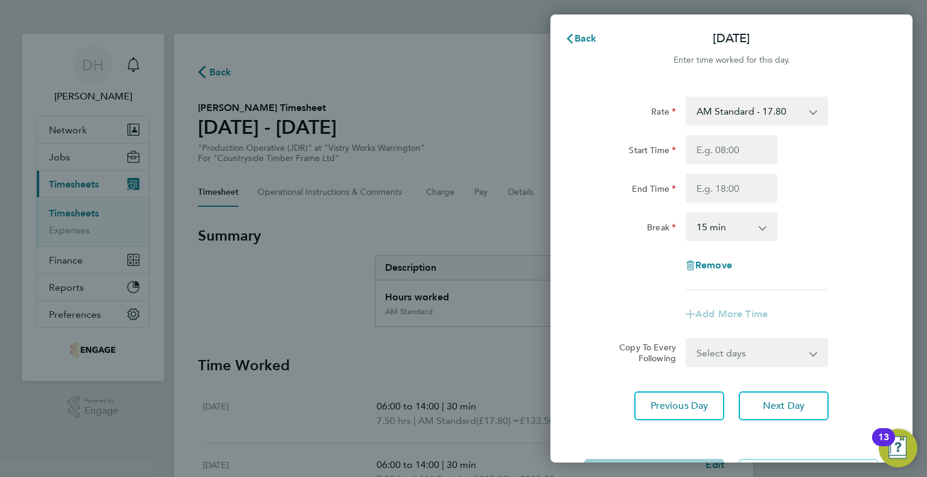
click at [611, 39] on div "Back Sat 23 Aug" at bounding box center [731, 38] width 362 height 29
click at [582, 39] on span "Back" at bounding box center [585, 38] width 22 height 11
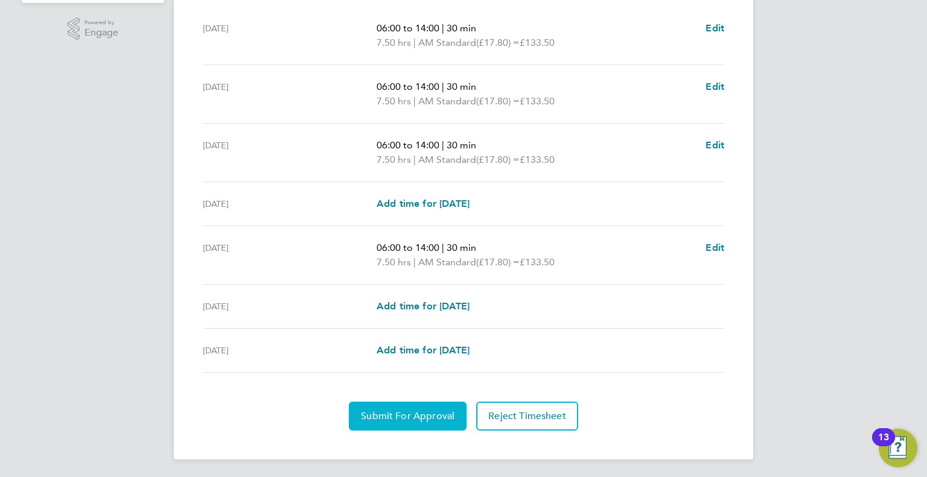
click at [390, 411] on span "Submit For Approval" at bounding box center [408, 416] width 94 height 12
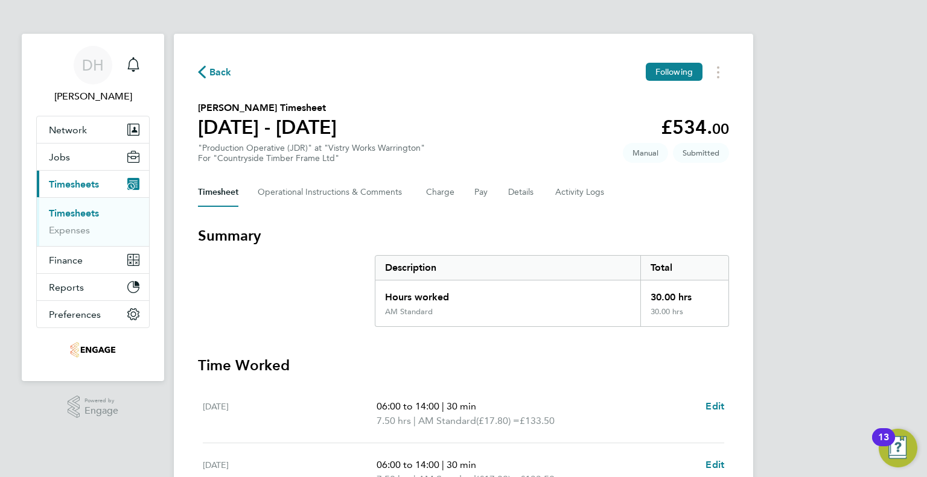
click at [213, 75] on span "Back" at bounding box center [220, 72] width 22 height 14
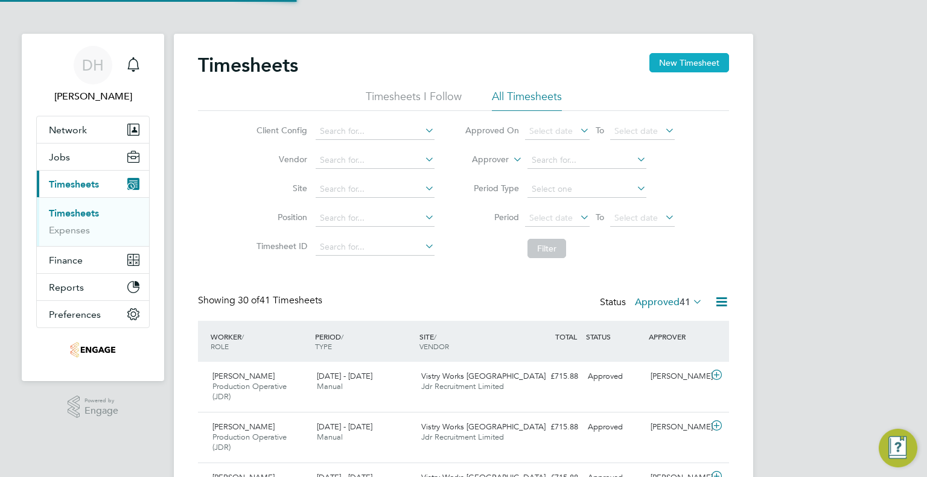
click at [700, 69] on button "New Timesheet" at bounding box center [689, 62] width 80 height 19
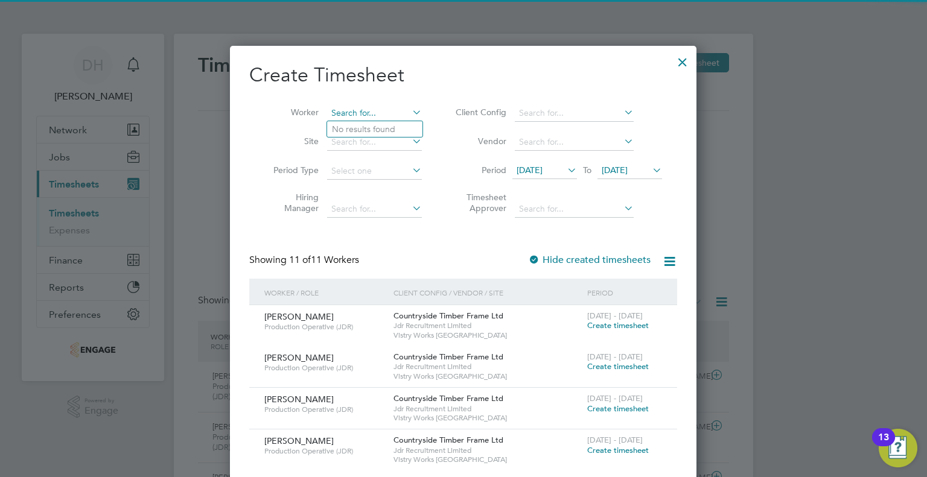
click at [351, 117] on input at bounding box center [374, 113] width 95 height 17
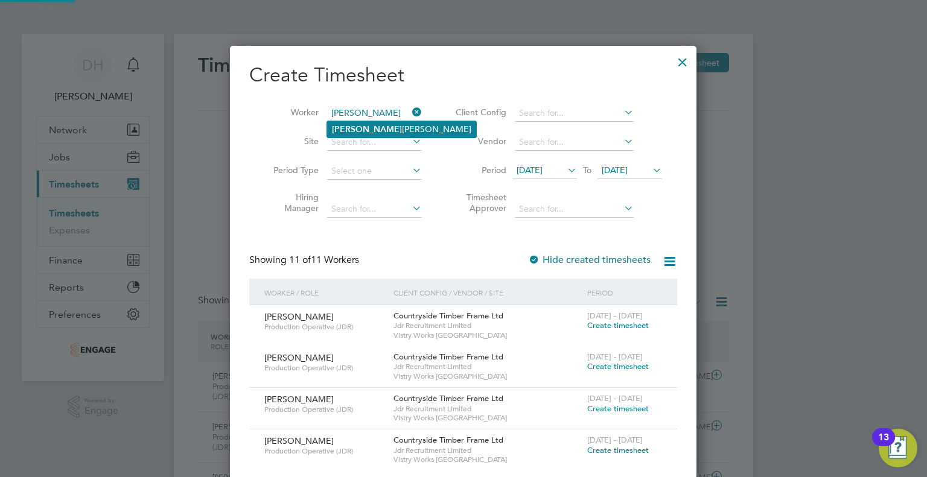
click at [346, 130] on b "Wesley" at bounding box center [367, 129] width 70 height 10
type input "[PERSON_NAME]"
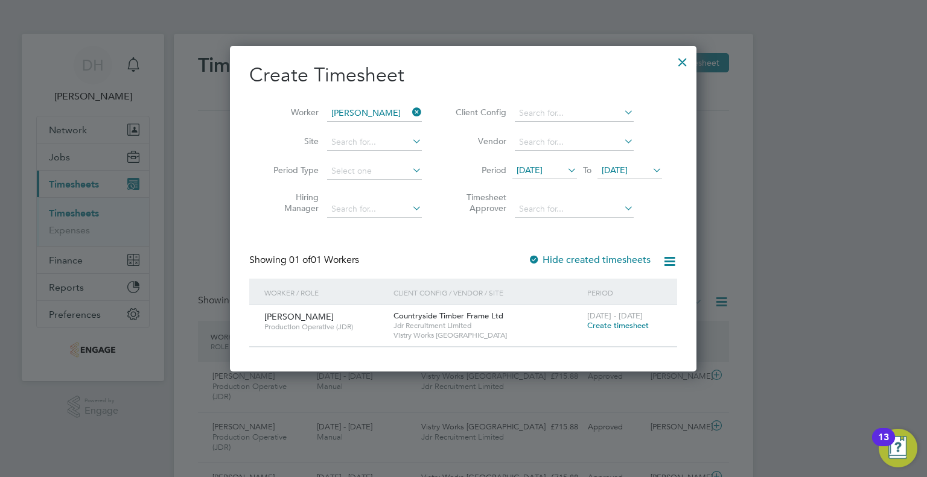
click at [565, 171] on icon at bounding box center [565, 170] width 0 height 17
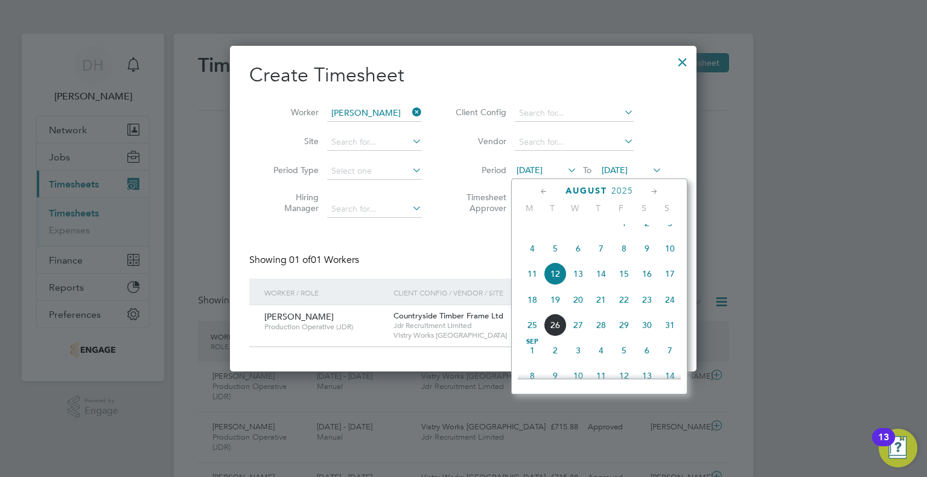
click at [529, 307] on span "18" at bounding box center [532, 299] width 23 height 23
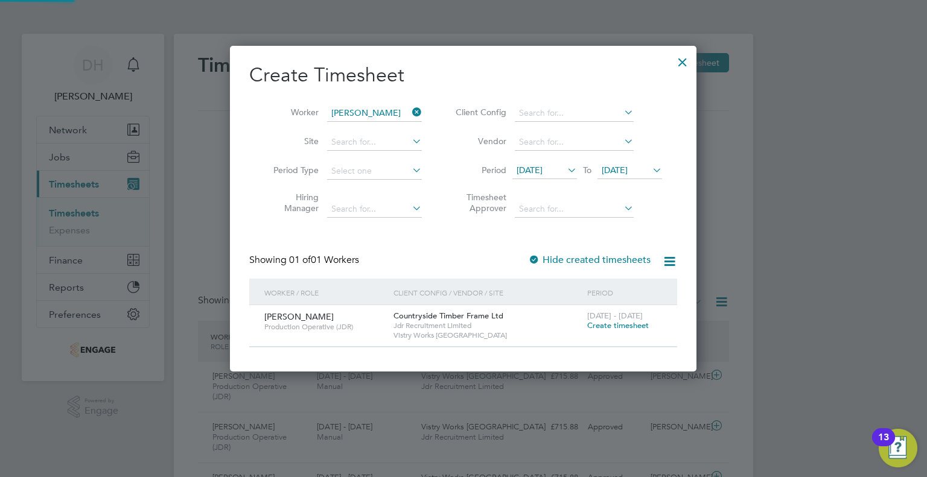
click at [652, 177] on span "19 Aug 2025" at bounding box center [629, 171] width 65 height 16
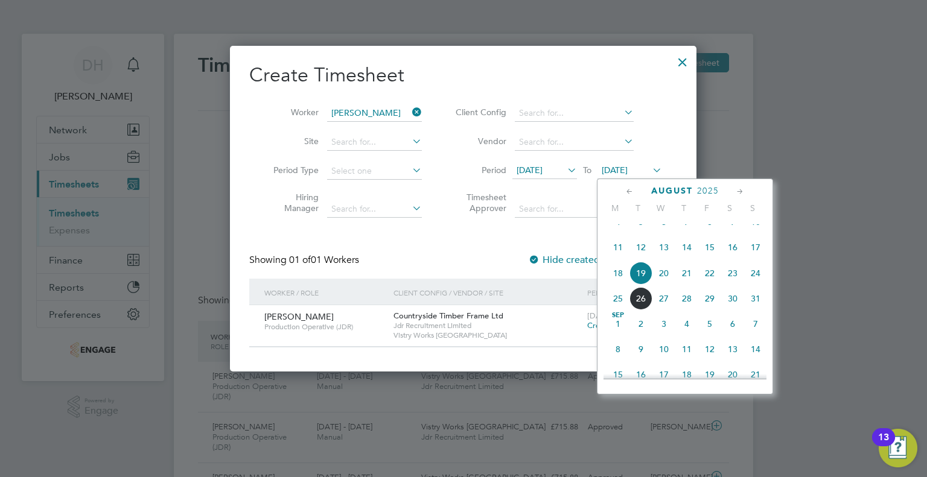
click at [748, 285] on span "24" at bounding box center [755, 273] width 23 height 23
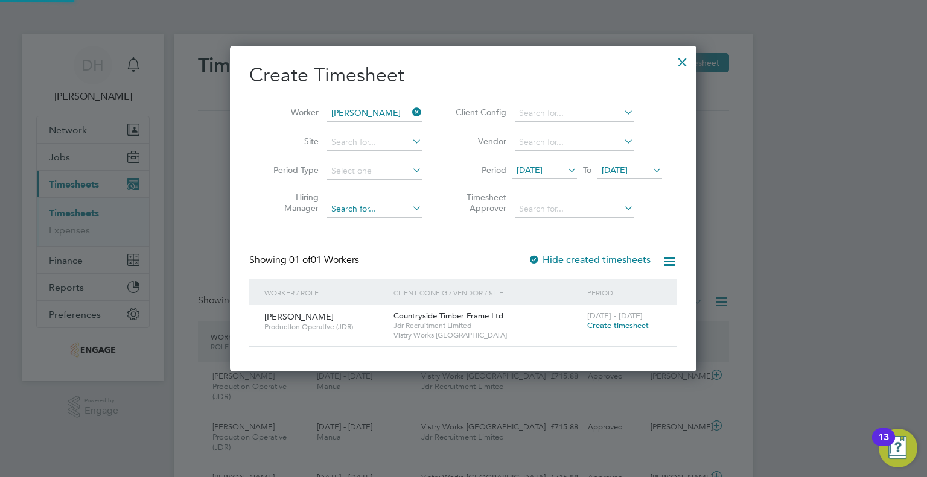
click at [632, 325] on span "Create timesheet" at bounding box center [618, 325] width 62 height 10
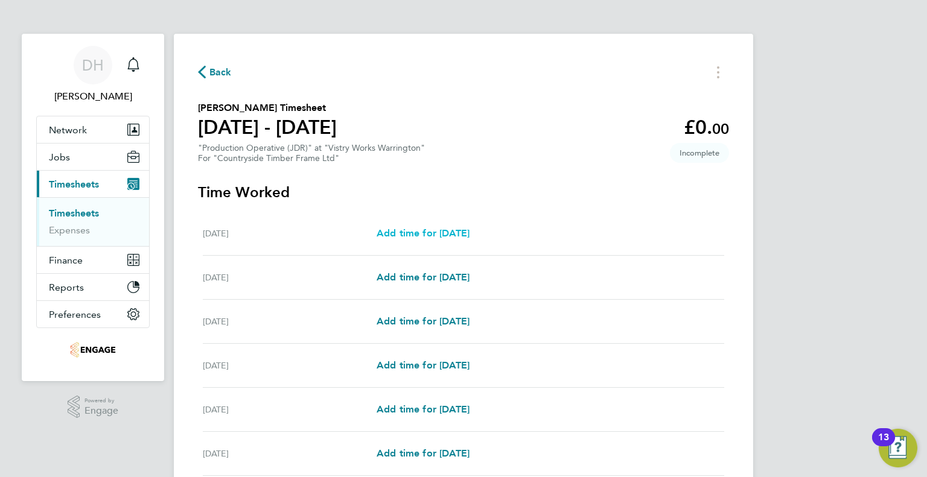
click at [419, 241] on div "Mon 18 Aug Add time for Mon 18 Aug Add time for Mon 18 Aug" at bounding box center [463, 234] width 521 height 44
click at [417, 232] on span "Add time for Mon 18 Aug" at bounding box center [422, 232] width 93 height 11
select select "15"
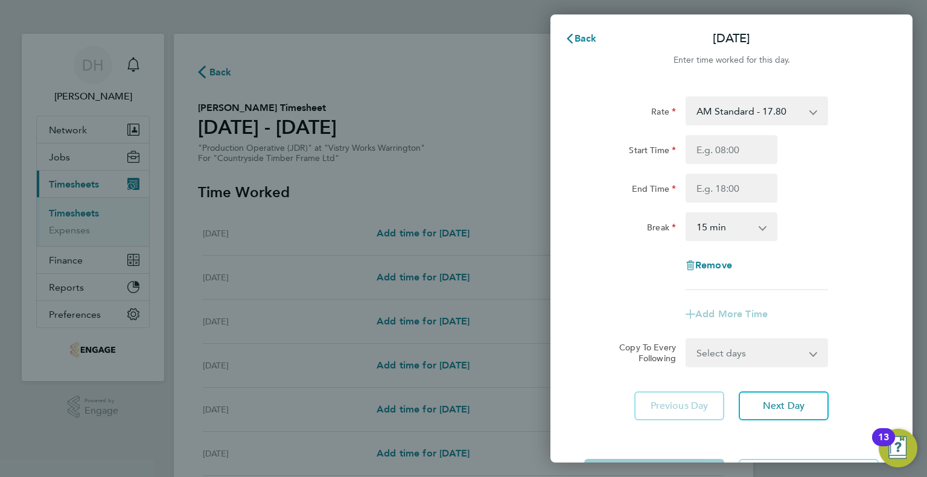
click at [734, 115] on select "AM Standard - 17.80 BONUS - 13.50 PM OT1 - 28.64 AM OT1 - 26.70 PM Standard - 1…" at bounding box center [749, 111] width 125 height 27
select select "15"
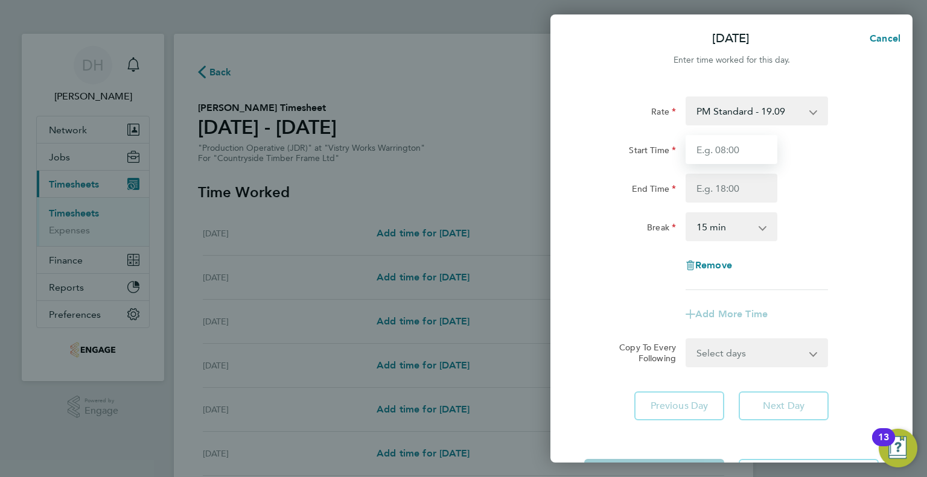
click at [703, 158] on input "Start Time" at bounding box center [731, 149] width 92 height 29
type input "14:00"
click at [705, 185] on input "End Time" at bounding box center [731, 188] width 92 height 29
type input "00:15"
click at [711, 221] on select "0 min 15 min 30 min 45 min 60 min 75 min 90 min" at bounding box center [724, 227] width 75 height 27
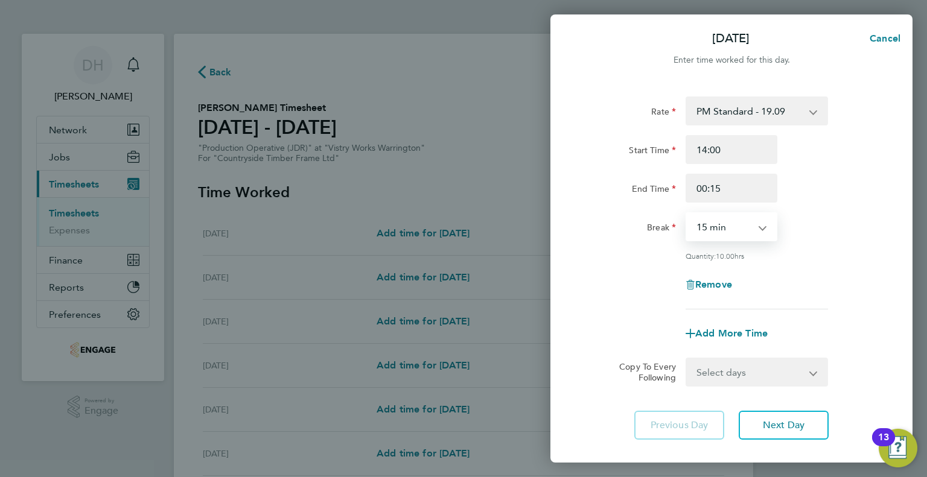
select select "45"
click at [687, 214] on select "0 min 15 min 30 min 45 min 60 min 75 min 90 min" at bounding box center [724, 227] width 75 height 27
click at [752, 411] on button "Next Day" at bounding box center [783, 425] width 90 height 29
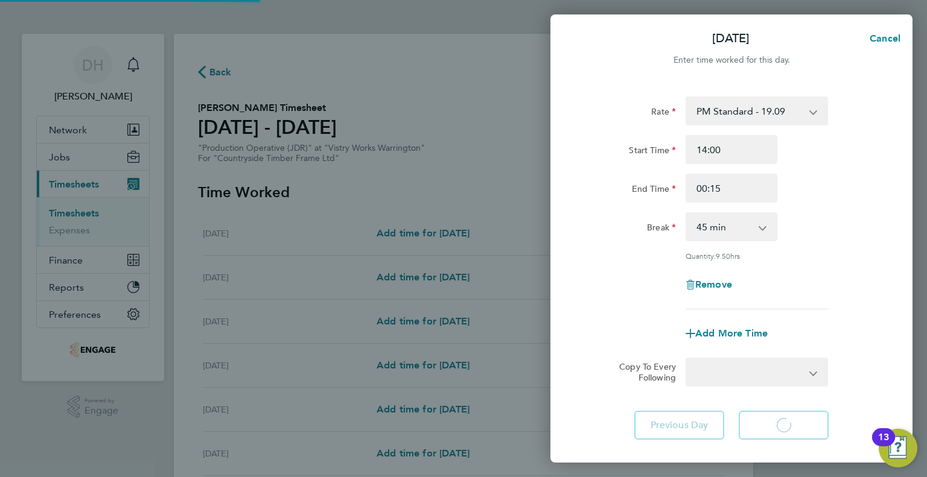
select select "15"
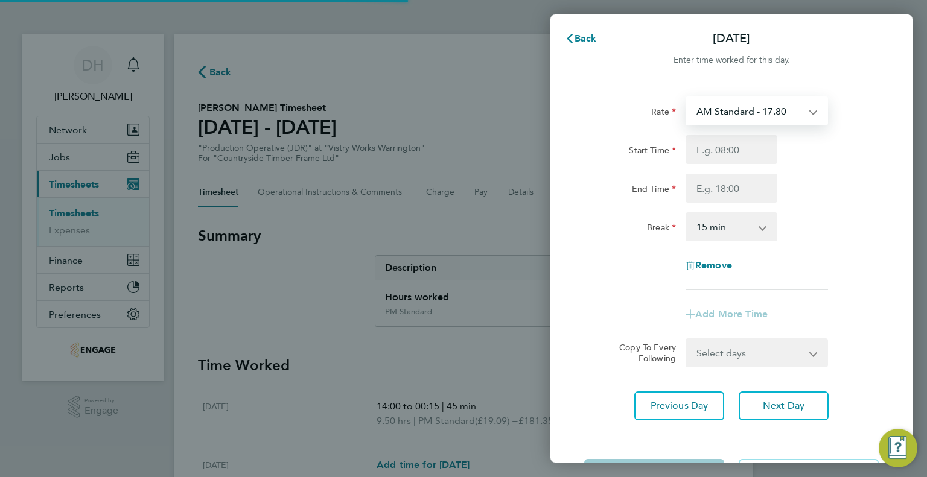
click at [738, 102] on select "AM Standard - 17.80 BONUS - 13.50 PM OT1 - 28.64 AM OT1 - 26.70 PM Standard - 1…" at bounding box center [749, 111] width 125 height 27
select select "15"
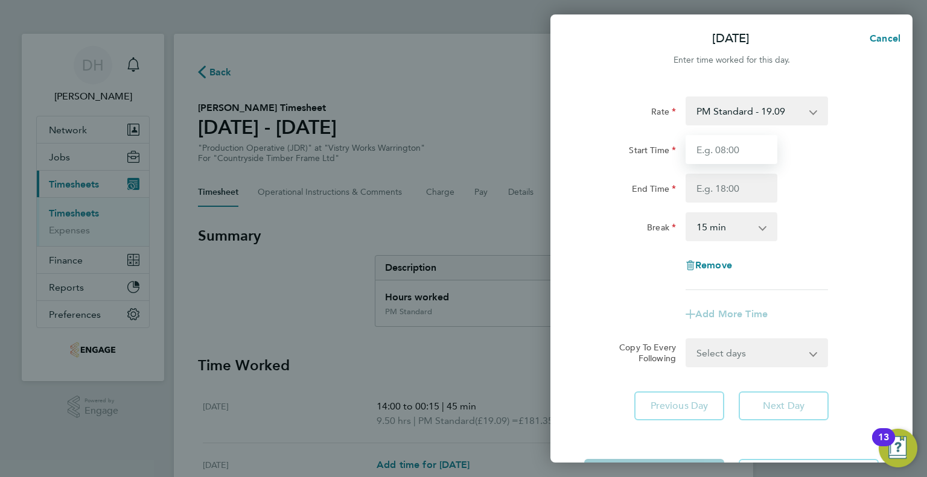
click at [712, 160] on input "Start Time" at bounding box center [731, 149] width 92 height 29
type input "14:00"
click at [712, 179] on input "End Time" at bounding box center [731, 188] width 92 height 29
type input "00:15"
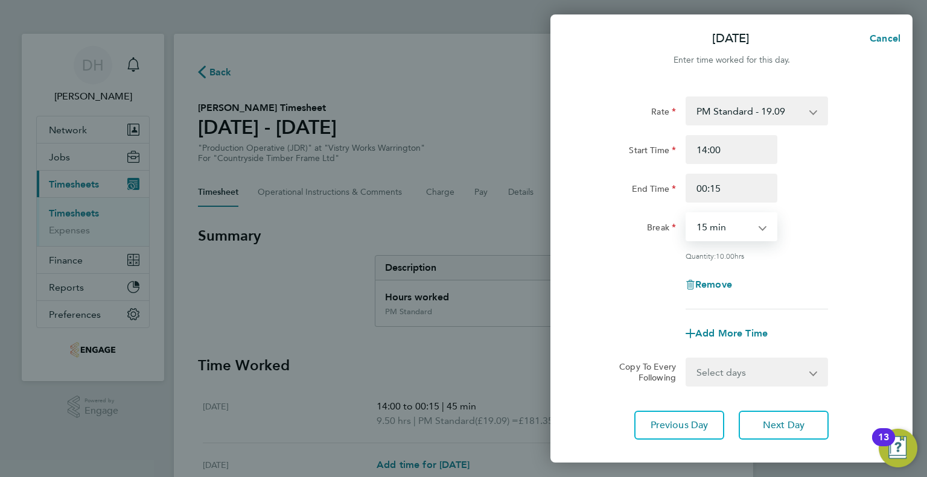
drag, startPoint x: 712, startPoint y: 224, endPoint x: 712, endPoint y: 235, distance: 10.3
click at [712, 224] on select "0 min 15 min 30 min 45 min 60 min 75 min 90 min" at bounding box center [724, 227] width 75 height 27
select select "45"
click at [687, 214] on select "0 min 15 min 30 min 45 min 60 min 75 min 90 min" at bounding box center [724, 227] width 75 height 27
click at [760, 409] on div "Rate PM Standard - 19.09 BONUS - 13.50 AM Standard - 17.80 PM OT1 - 28.64 AM OT…" at bounding box center [731, 268] width 362 height 372
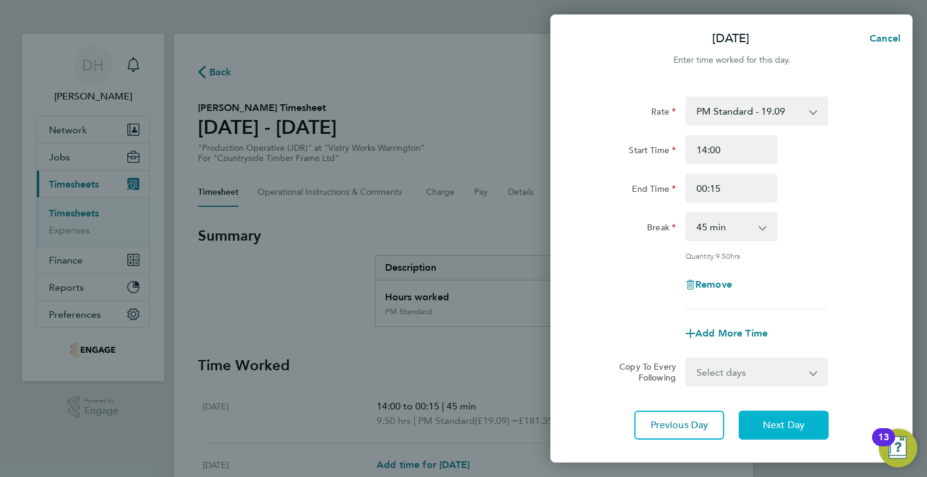
click at [759, 420] on button "Next Day" at bounding box center [783, 425] width 90 height 29
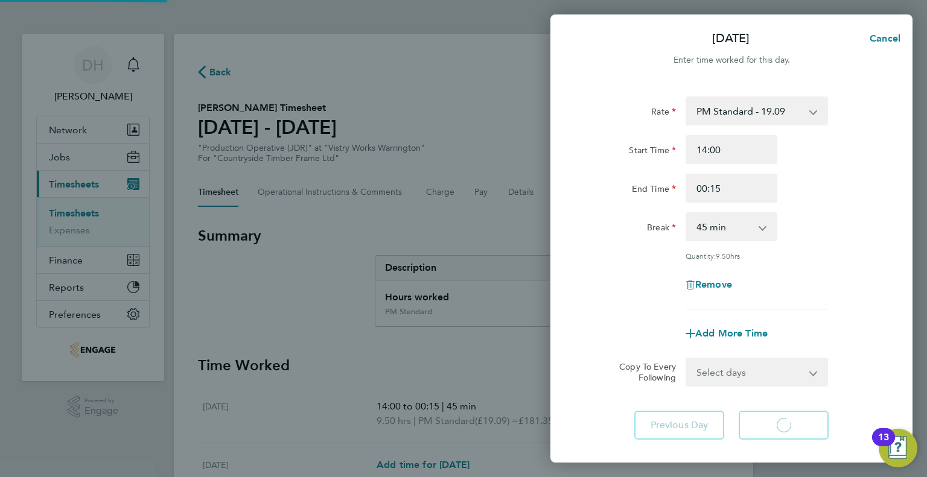
select select "15"
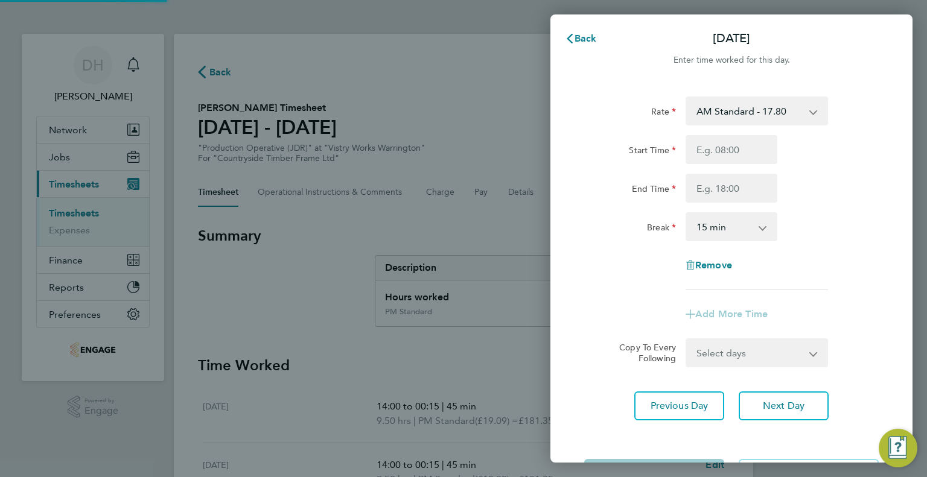
drag, startPoint x: 726, startPoint y: 113, endPoint x: 726, endPoint y: 122, distance: 9.7
click at [726, 113] on select "AM Standard - 17.80 BONUS - 13.50 PM OT1 - 28.64 AM OT1 - 26.70 PM Standard - 1…" at bounding box center [749, 111] width 125 height 27
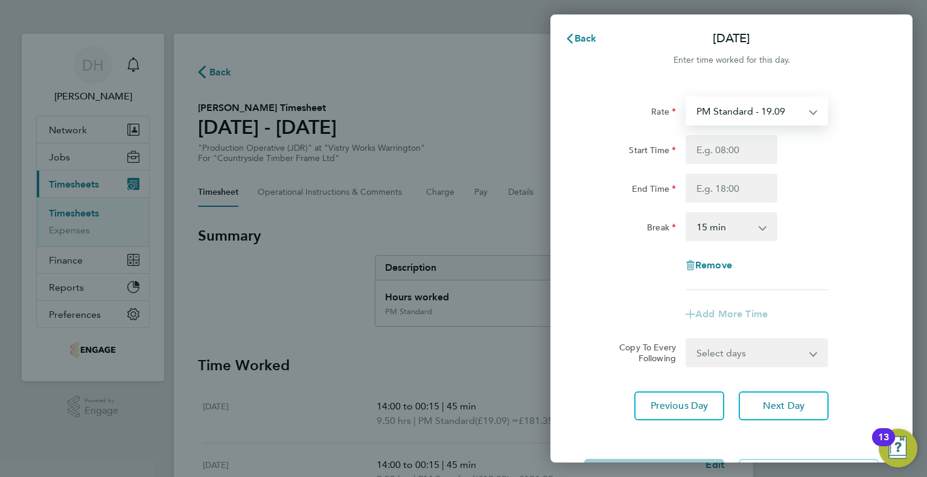
select select "15"
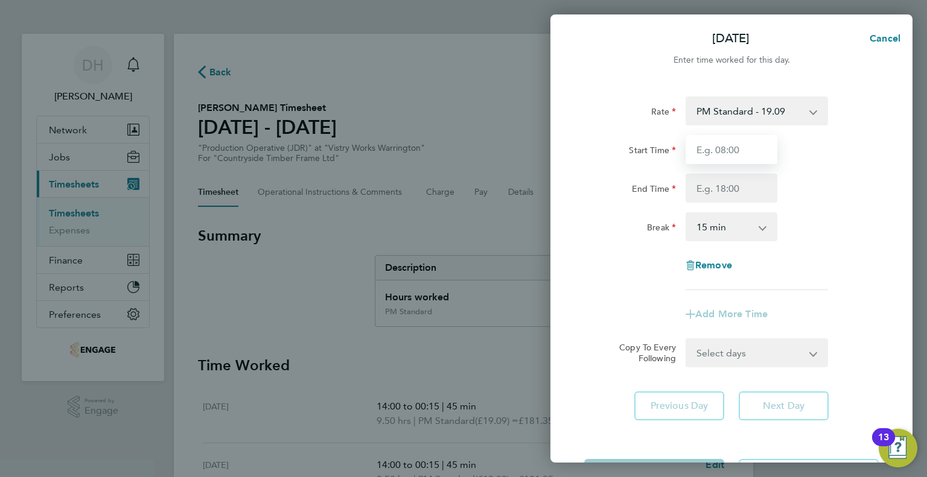
click at [712, 160] on input "Start Time" at bounding box center [731, 149] width 92 height 29
type input "14:00"
click at [706, 193] on input "End Time" at bounding box center [731, 188] width 92 height 29
type input "00:15"
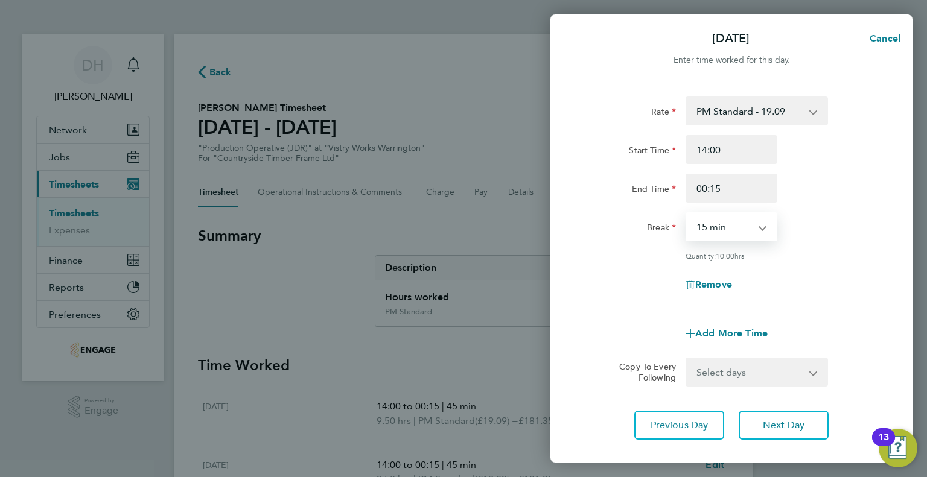
click at [705, 219] on select "0 min 15 min 30 min 45 min 60 min 75 min 90 min" at bounding box center [724, 227] width 75 height 27
select select "45"
click at [687, 214] on select "0 min 15 min 30 min 45 min 60 min 75 min 90 min" at bounding box center [724, 227] width 75 height 27
click at [765, 405] on div "Rate PM Standard - 19.09 BONUS - 13.50 AM Standard - 17.80 PM OT1 - 28.64 AM OT…" at bounding box center [731, 268] width 362 height 372
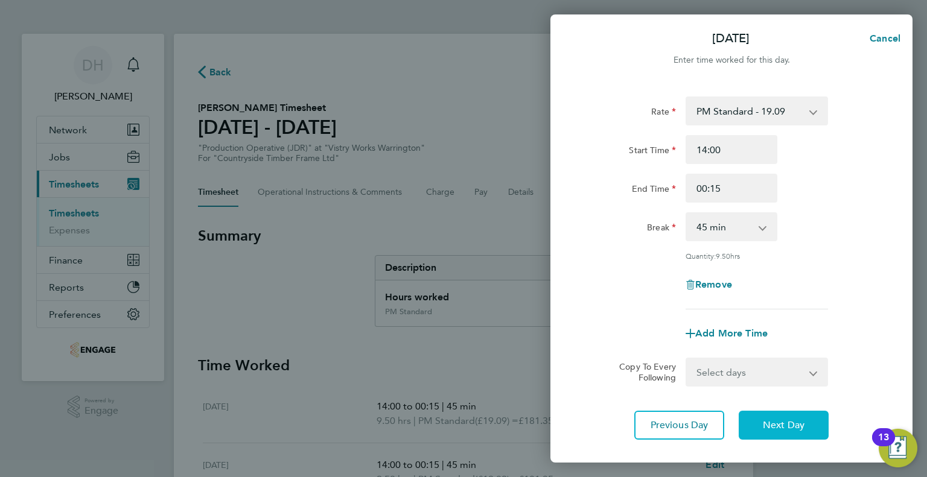
click at [763, 419] on span "Next Day" at bounding box center [784, 425] width 42 height 12
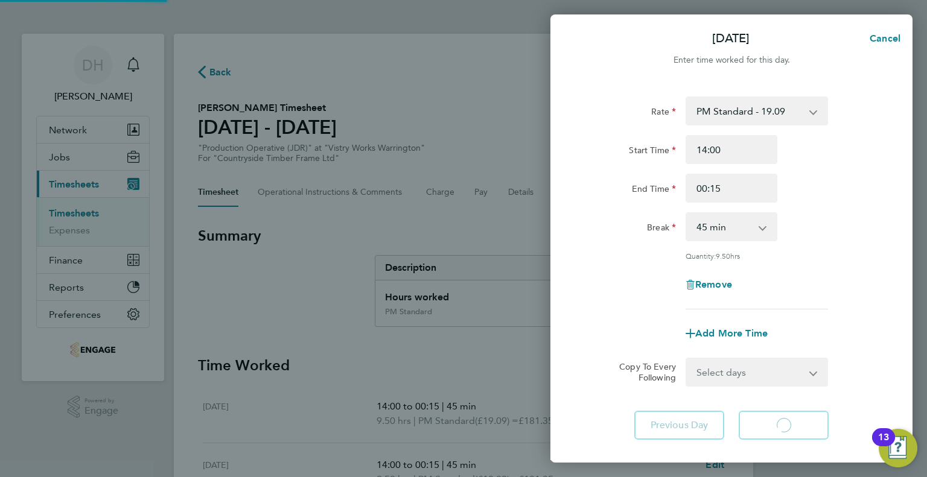
select select "15"
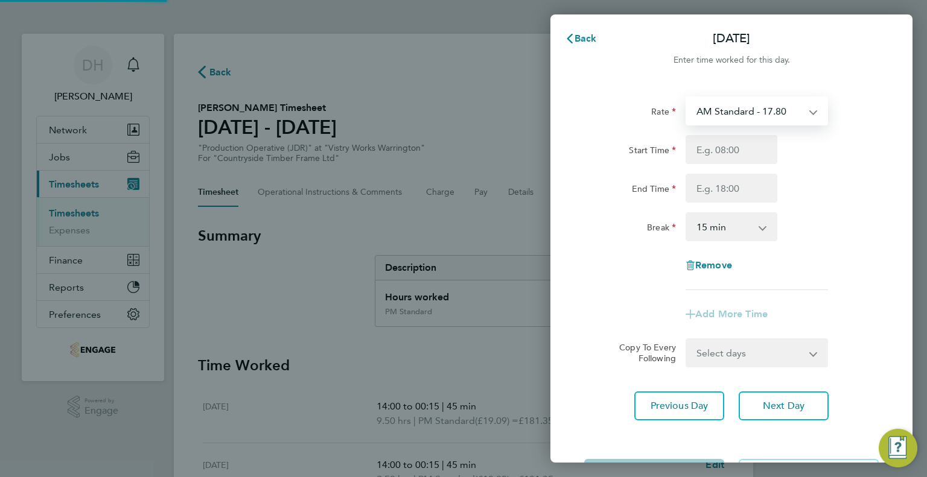
click at [720, 118] on select "AM Standard - 17.80 BONUS - 13.50 PM OT1 - 28.64 AM OT1 - 26.70 PM Standard - 1…" at bounding box center [749, 111] width 125 height 27
select select "15"
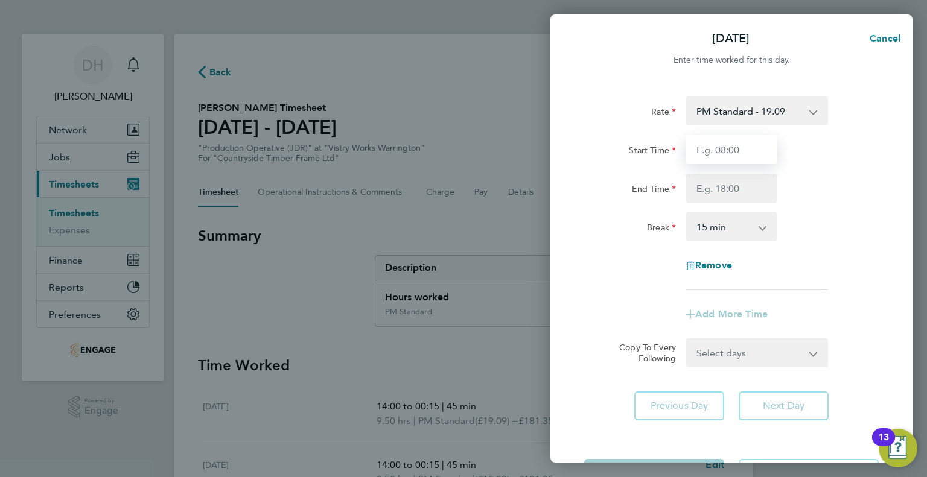
click at [700, 151] on input "Start Time" at bounding box center [731, 149] width 92 height 29
type input "14:00"
click at [705, 185] on input "End Time" at bounding box center [731, 188] width 92 height 29
type input "00:15"
click at [703, 220] on select "0 min 15 min 30 min 45 min 60 min 75 min 90 min" at bounding box center [724, 227] width 75 height 27
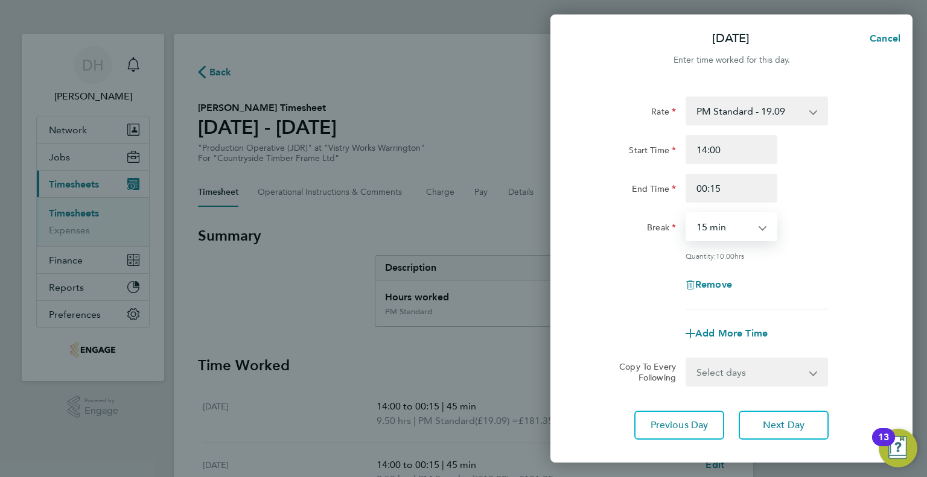
select select "60"
click at [687, 214] on select "0 min 15 min 30 min 45 min 60 min 75 min 90 min" at bounding box center [724, 227] width 75 height 27
drag, startPoint x: 731, startPoint y: 185, endPoint x: 654, endPoint y: 193, distance: 77.6
click at [654, 193] on div "End Time 00:15" at bounding box center [731, 188] width 304 height 29
type input "00:00"
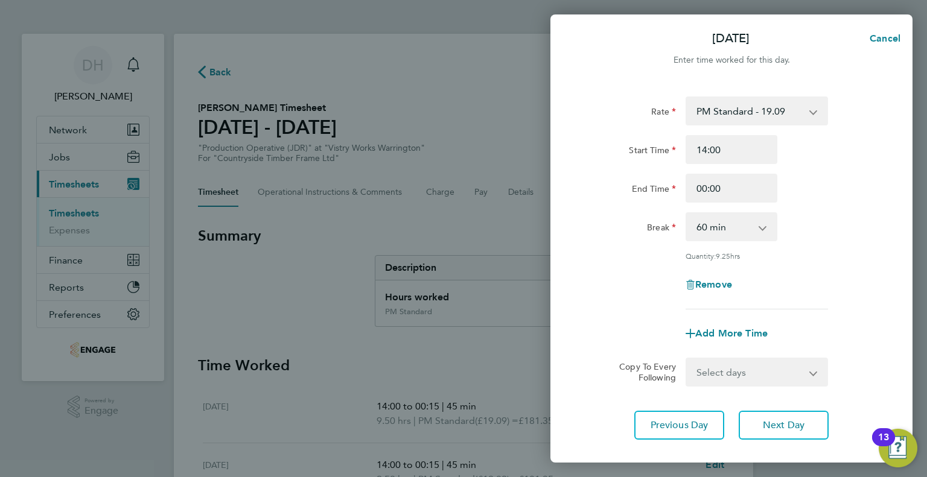
click at [656, 265] on div "Rate PM Standard - 19.09 BONUS - 13.50 AM Standard - 17.80 PM OT1 - 28.64 AM OT…" at bounding box center [731, 203] width 294 height 213
click at [779, 419] on span "Next Day" at bounding box center [784, 425] width 42 height 12
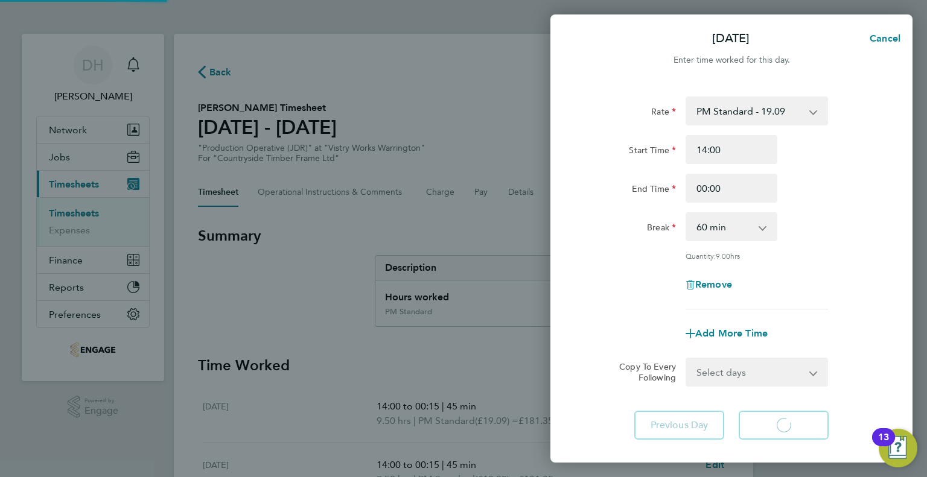
select select "15"
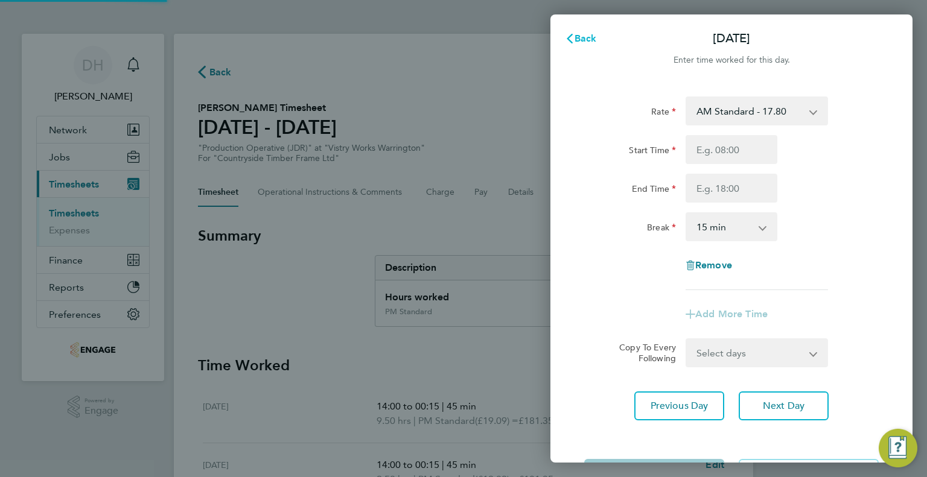
click at [595, 46] on button "Back" at bounding box center [581, 39] width 56 height 24
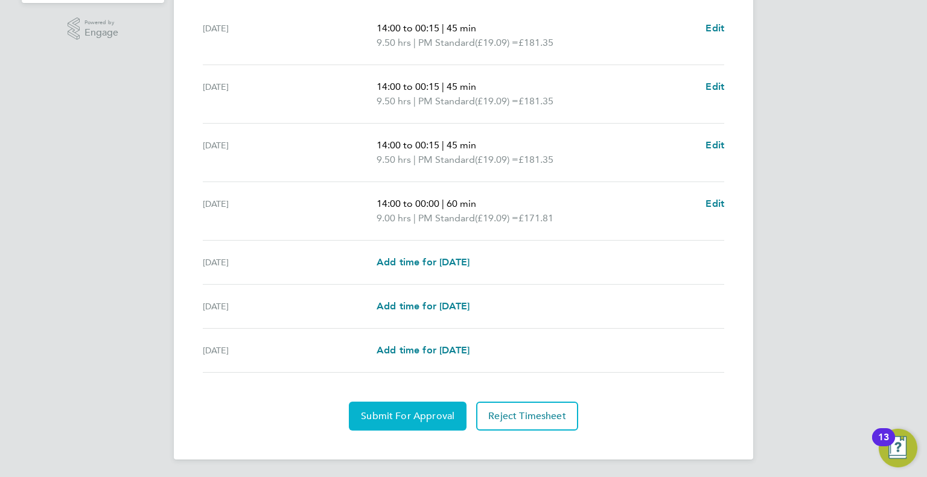
click at [366, 415] on span "Submit For Approval" at bounding box center [408, 416] width 94 height 12
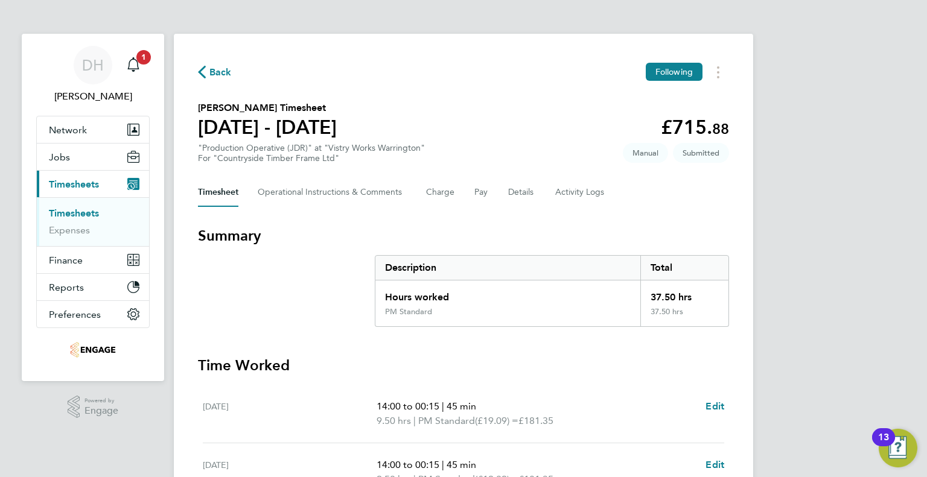
click at [198, 80] on svg-icon "button" at bounding box center [202, 74] width 8 height 11
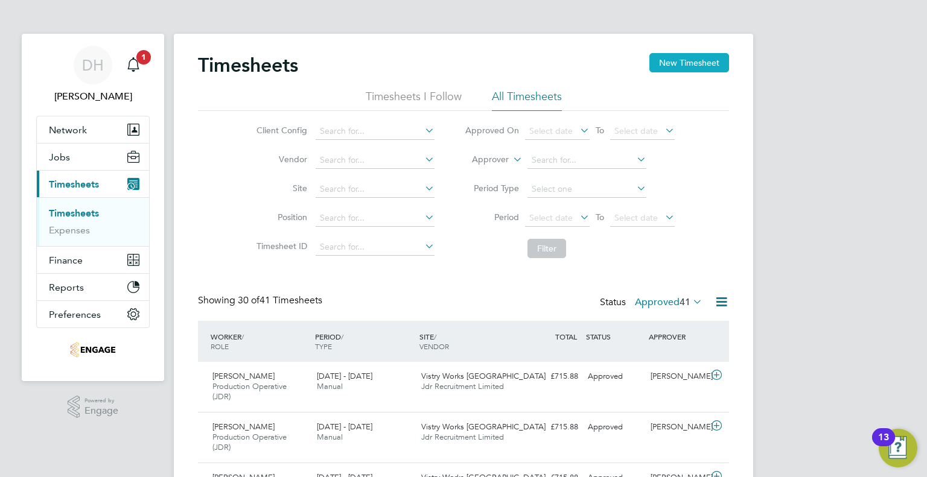
click at [661, 69] on button "New Timesheet" at bounding box center [689, 62] width 80 height 19
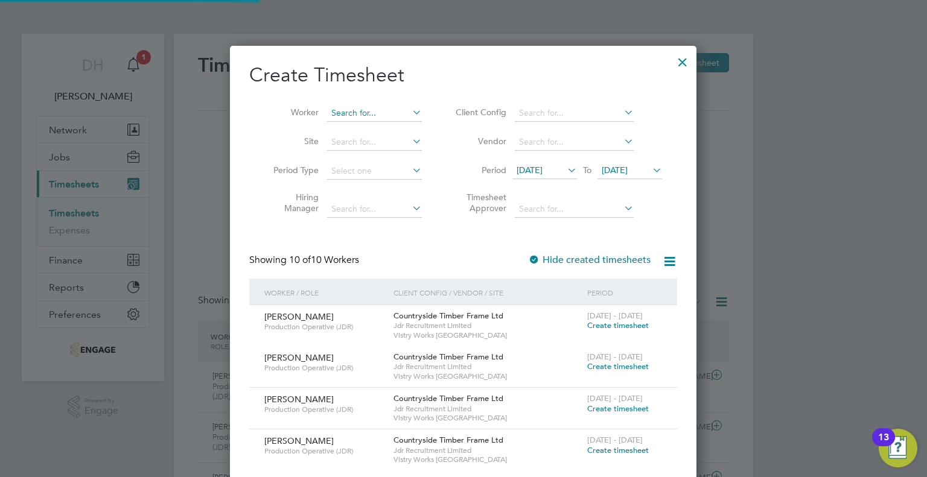
click at [346, 115] on input at bounding box center [374, 113] width 95 height 17
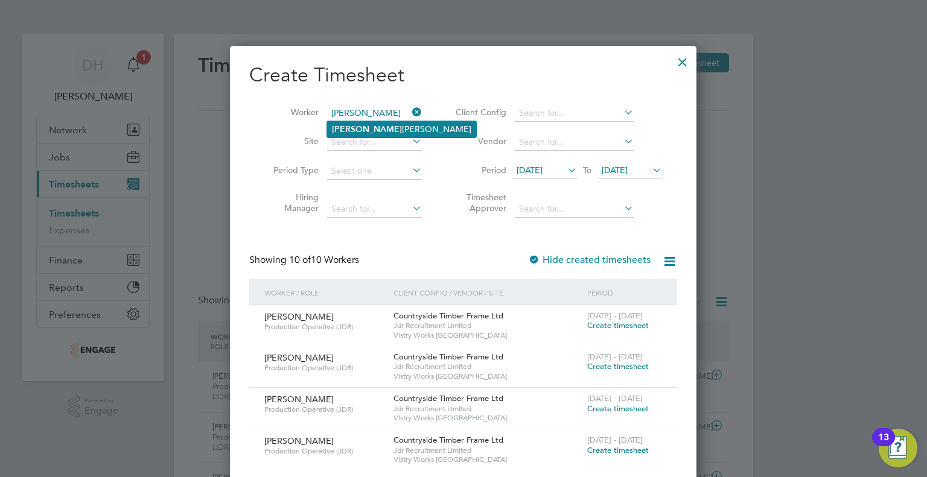
click at [336, 132] on b "Simon" at bounding box center [367, 129] width 70 height 10
type input "[PERSON_NAME]"
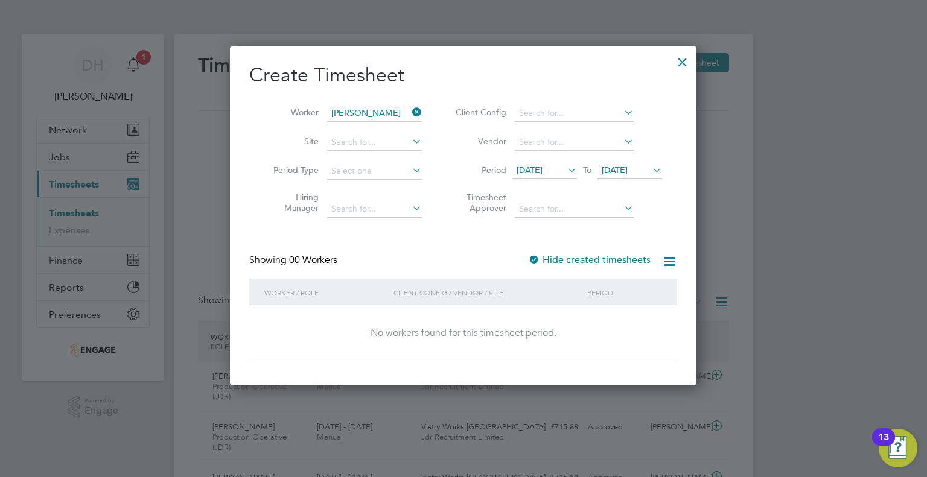
click at [548, 160] on li "Period 12 Aug 2025 To 19 Aug 2025" at bounding box center [557, 171] width 240 height 29
click at [565, 167] on icon at bounding box center [565, 170] width 0 height 17
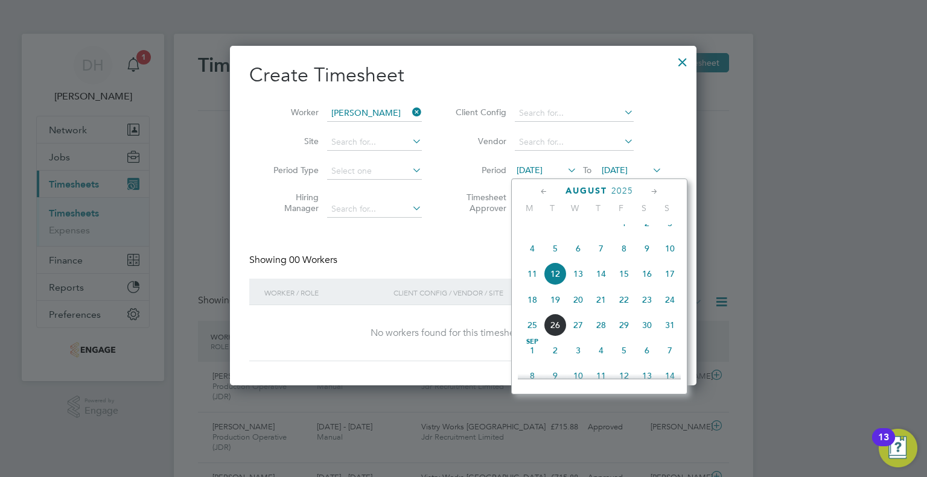
click at [529, 311] on span "18" at bounding box center [532, 299] width 23 height 23
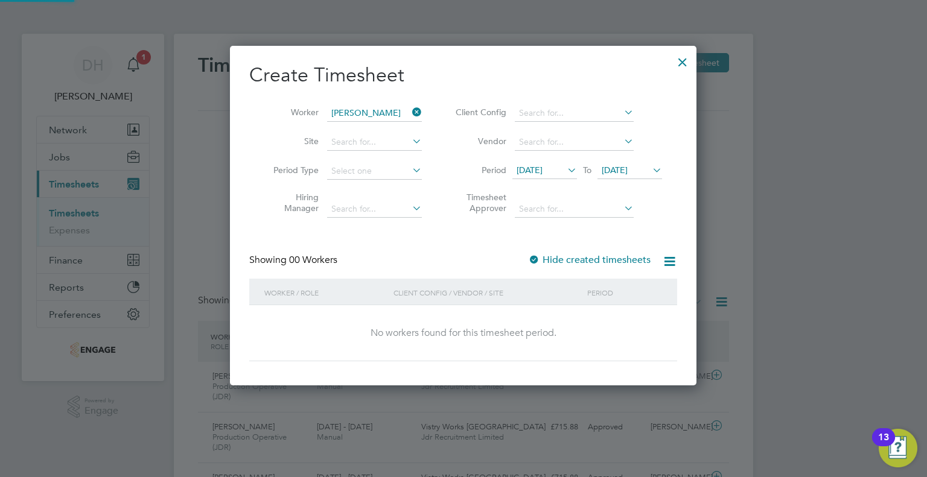
click at [627, 174] on span "19 Aug 2025" at bounding box center [615, 170] width 26 height 11
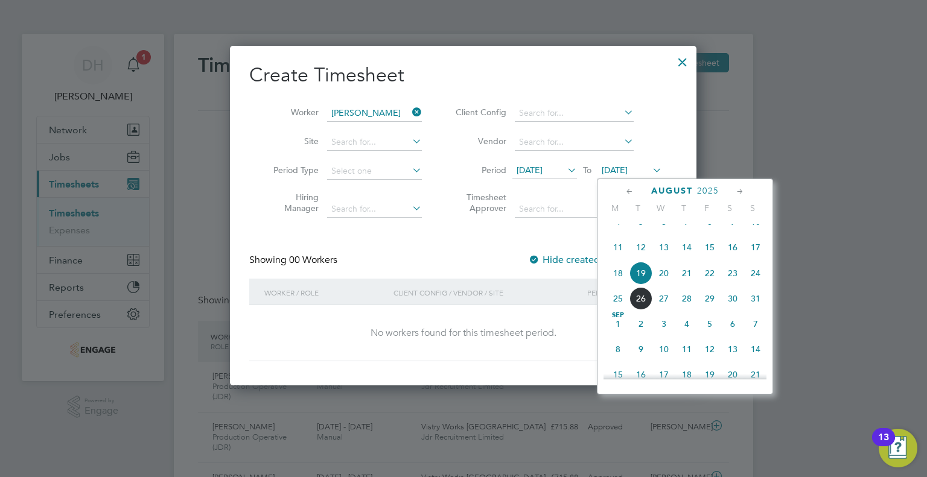
click at [752, 285] on span "24" at bounding box center [755, 273] width 23 height 23
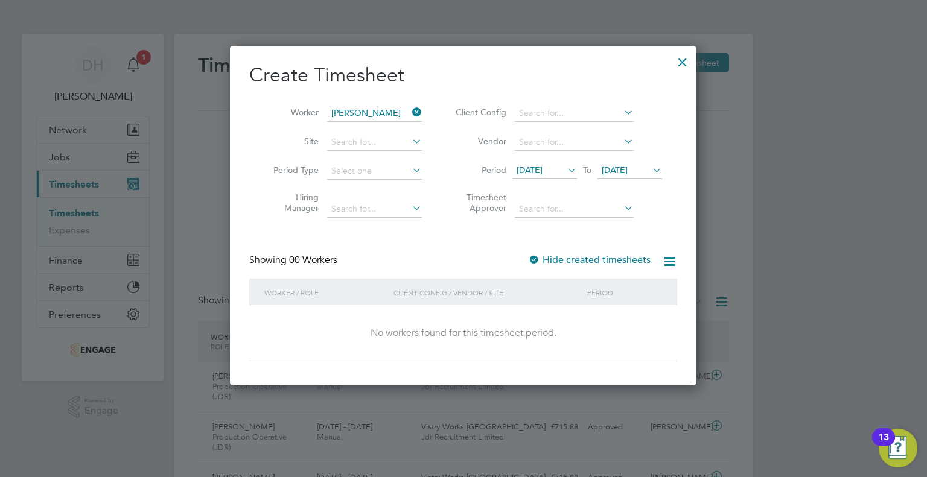
click at [581, 260] on label "Hide created timesheets" at bounding box center [589, 260] width 122 height 12
click at [543, 261] on label "Hide created timesheets" at bounding box center [589, 260] width 122 height 12
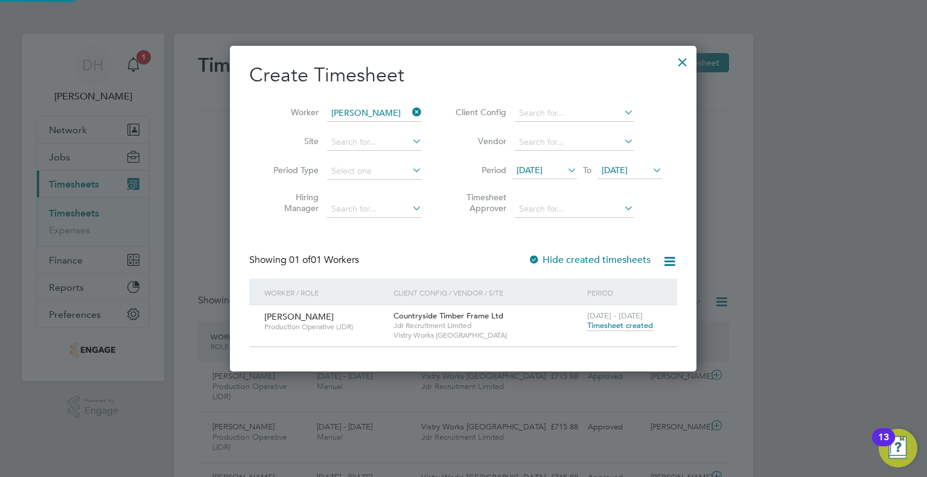
click at [543, 261] on label "Hide created timesheets" at bounding box center [589, 260] width 122 height 12
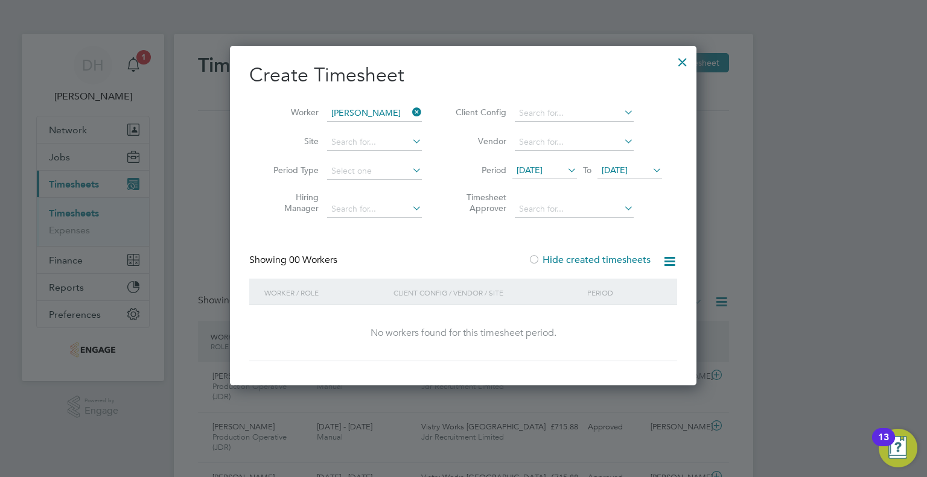
click at [538, 218] on li "Timesheet Approver" at bounding box center [557, 205] width 240 height 38
click at [680, 55] on div at bounding box center [682, 59] width 22 height 22
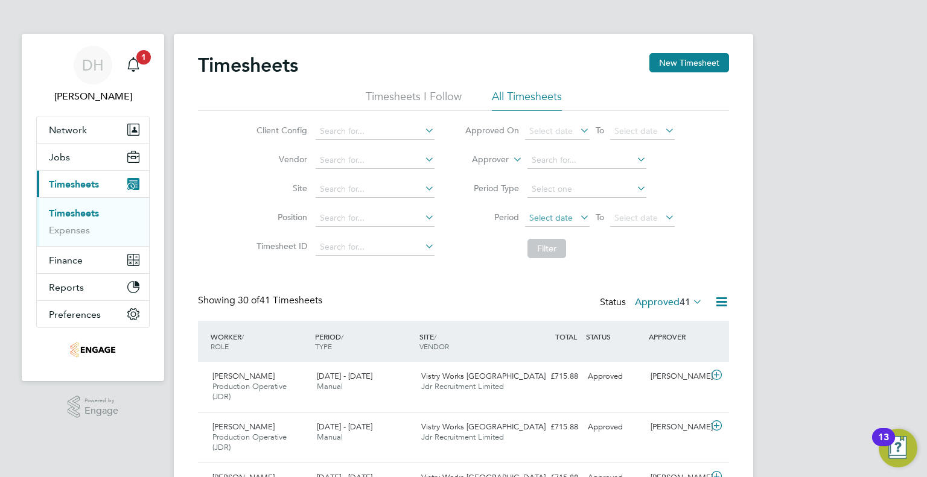
click at [535, 218] on span "Select date" at bounding box center [550, 217] width 43 height 11
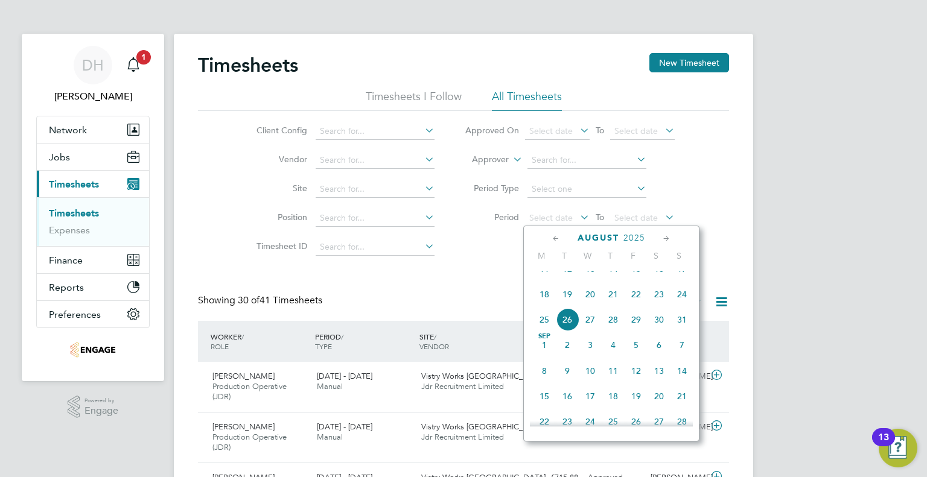
click at [546, 306] on span "18" at bounding box center [544, 294] width 23 height 23
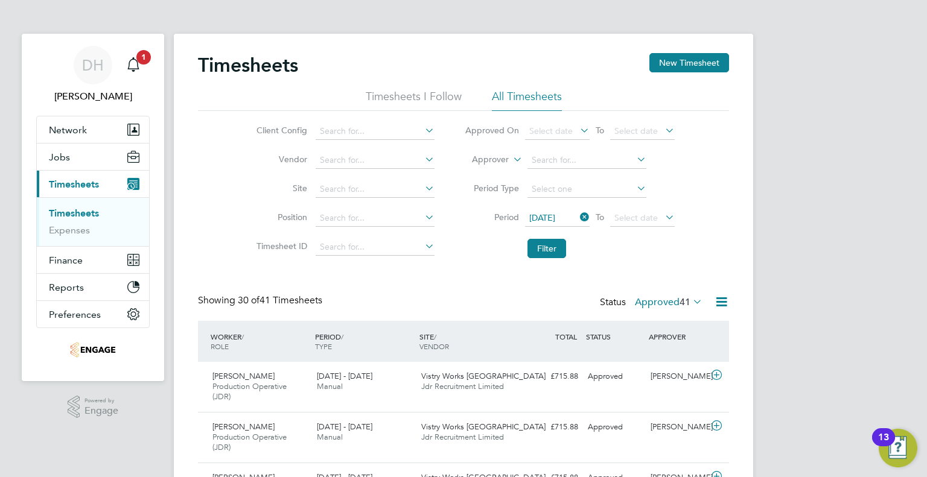
click at [662, 213] on icon at bounding box center [662, 217] width 0 height 17
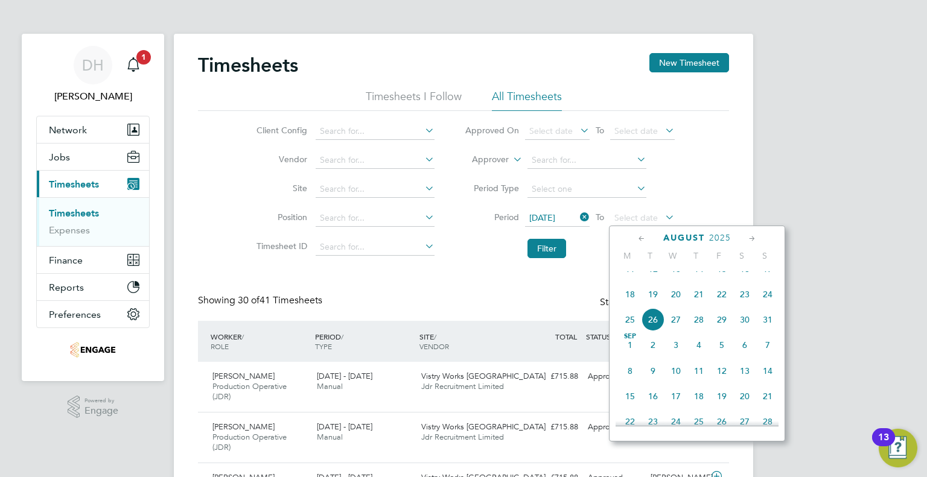
click at [769, 306] on span "24" at bounding box center [767, 294] width 23 height 23
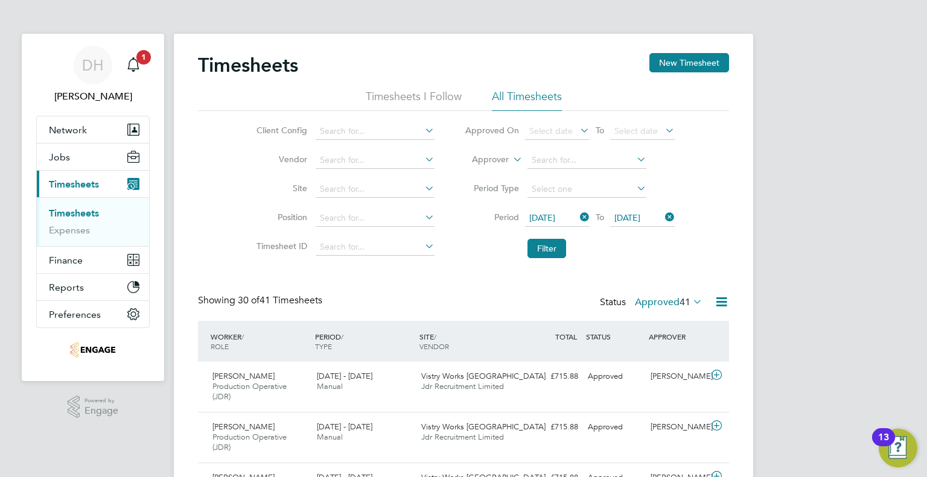
click at [421, 299] on div "Showing 30 of 41 Timesheets Status Approved 41" at bounding box center [463, 307] width 531 height 27
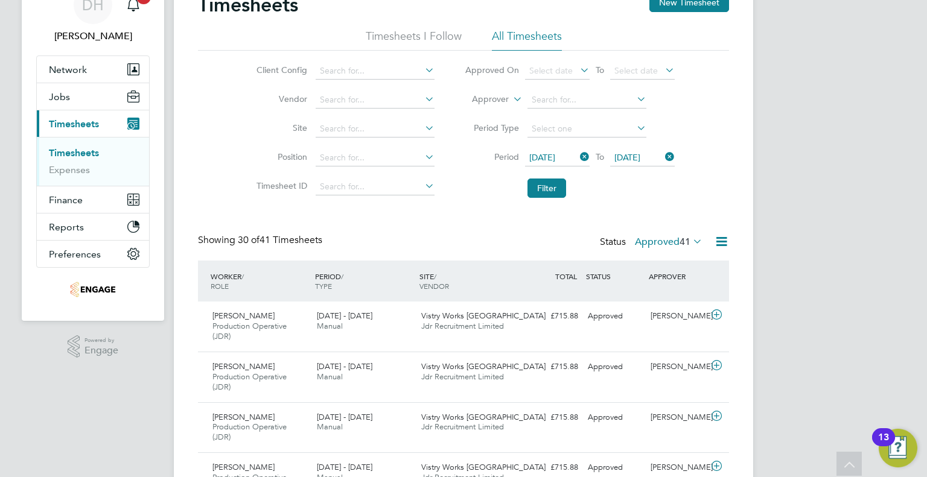
click at [435, 164] on li "Position" at bounding box center [344, 158] width 212 height 29
click at [548, 186] on button "Filter" at bounding box center [546, 188] width 39 height 19
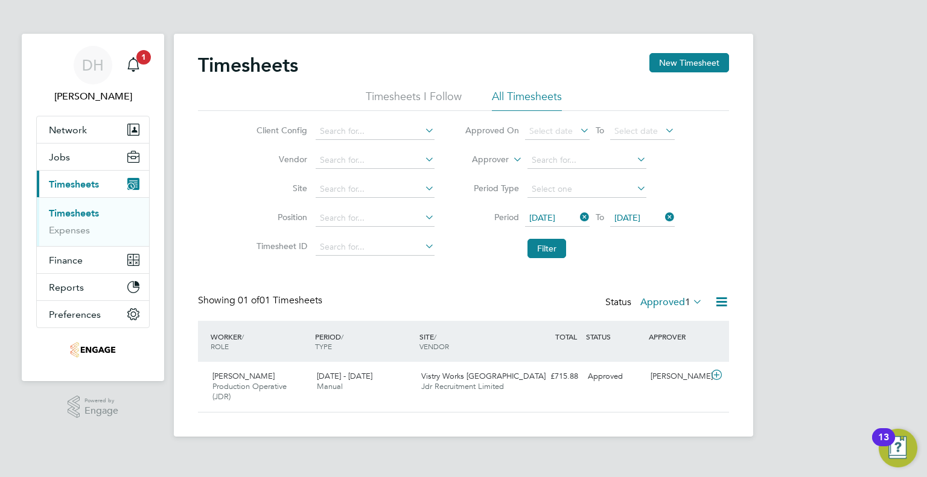
click at [681, 307] on label "Approved 1" at bounding box center [671, 302] width 62 height 12
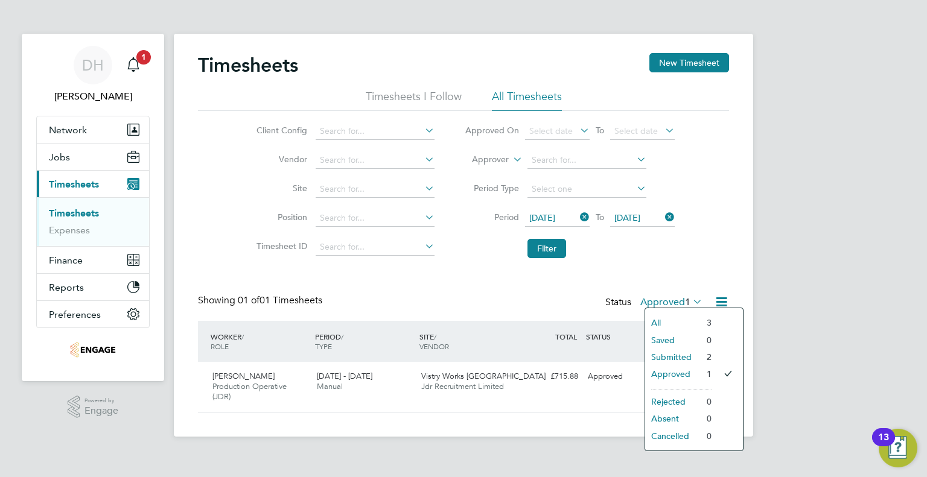
click at [670, 350] on li "Submitted" at bounding box center [673, 357] width 56 height 17
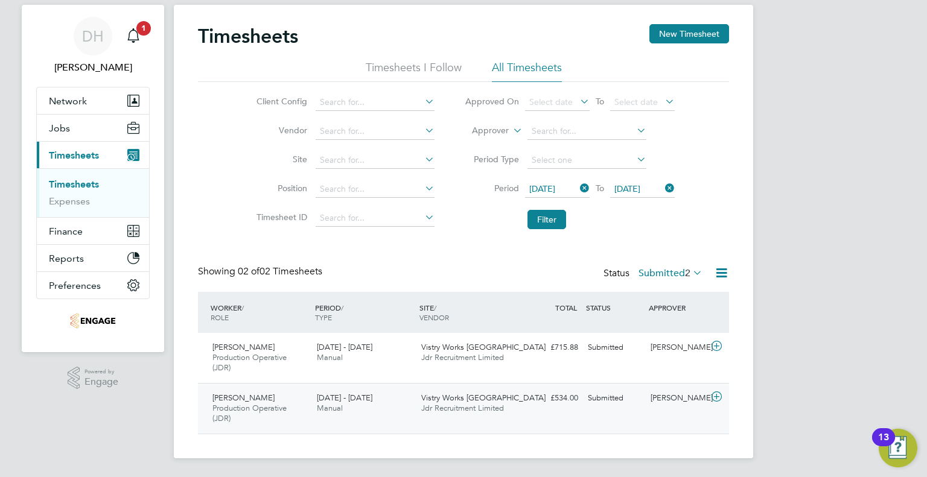
click at [719, 397] on icon at bounding box center [716, 397] width 15 height 10
click at [717, 397] on icon at bounding box center [716, 397] width 15 height 10
click at [509, 396] on div "Vistry Works Warrington Jdr Recruitment Limited" at bounding box center [468, 404] width 104 height 30
click at [421, 422] on div "Simon Thompson Production Operative (JDR) 18 - 24 Aug 2025 18 - 24 Aug 2025 Man…" at bounding box center [463, 408] width 531 height 51
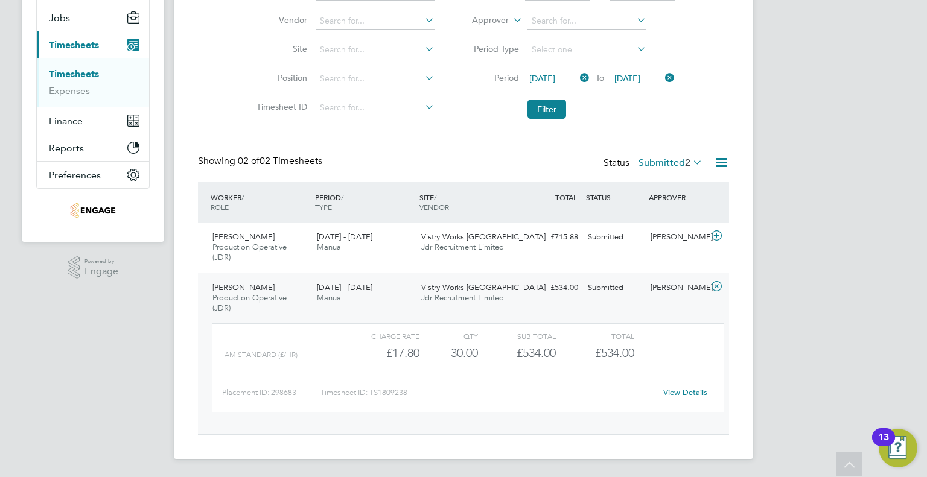
click at [683, 393] on link "View Details" at bounding box center [685, 392] width 44 height 10
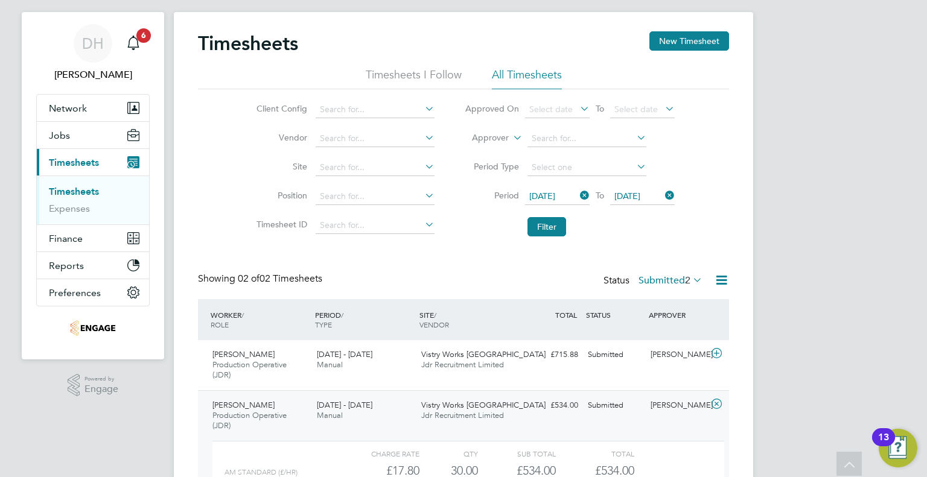
scroll to position [19, 0]
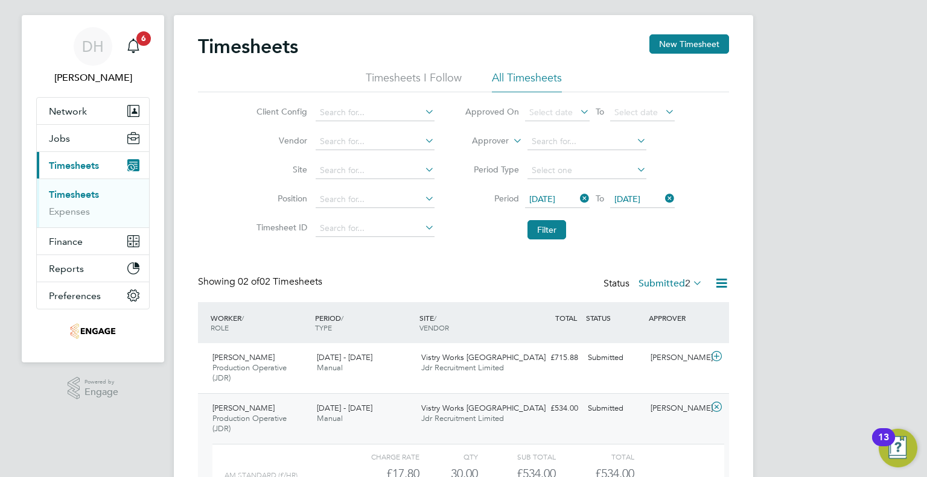
click at [673, 278] on label "Submitted 2" at bounding box center [670, 284] width 64 height 12
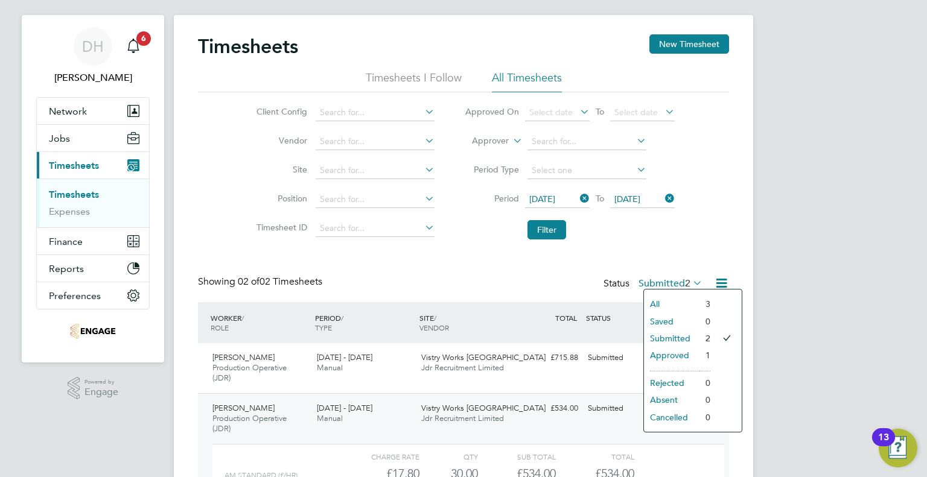
click at [654, 304] on li "All" at bounding box center [672, 304] width 56 height 17
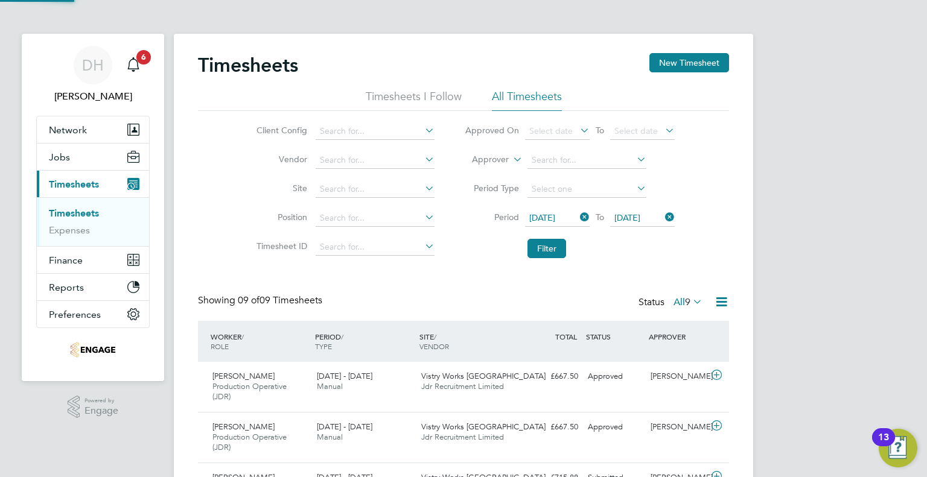
scroll to position [6, 6]
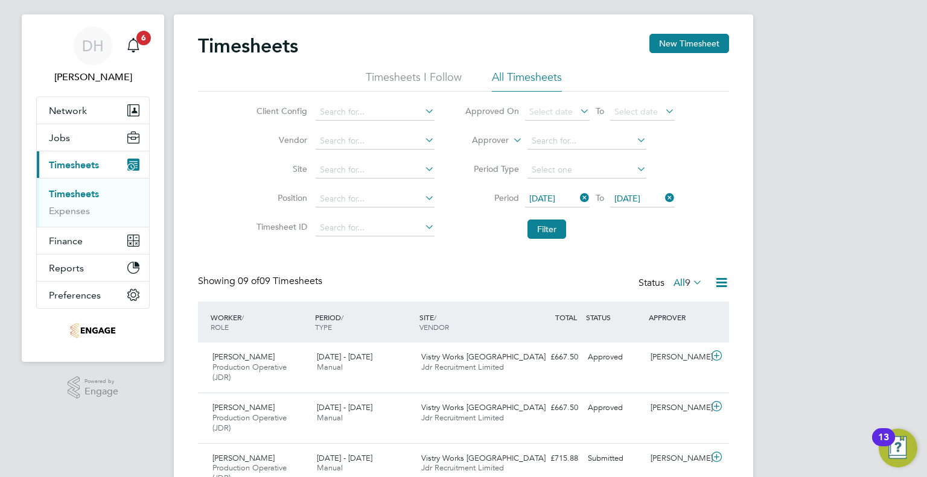
click at [685, 285] on span "9" at bounding box center [687, 283] width 5 height 12
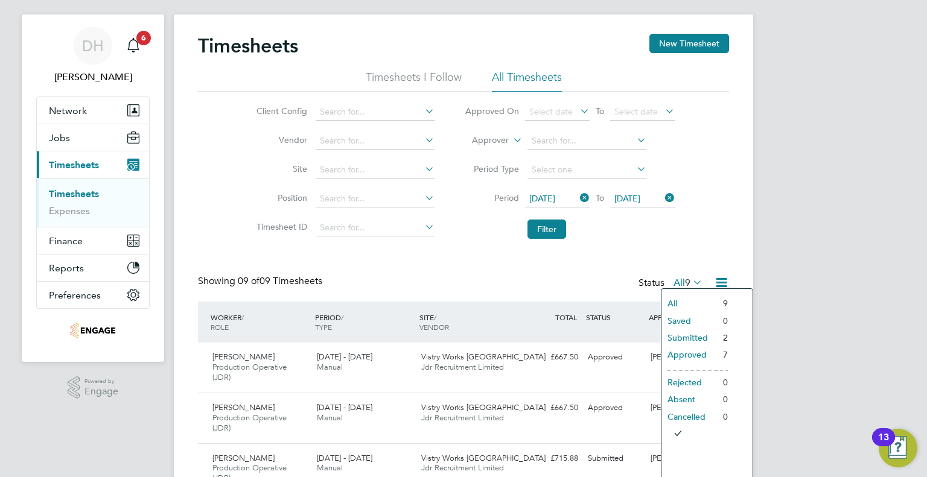
click at [683, 340] on li "Submitted" at bounding box center [689, 337] width 56 height 17
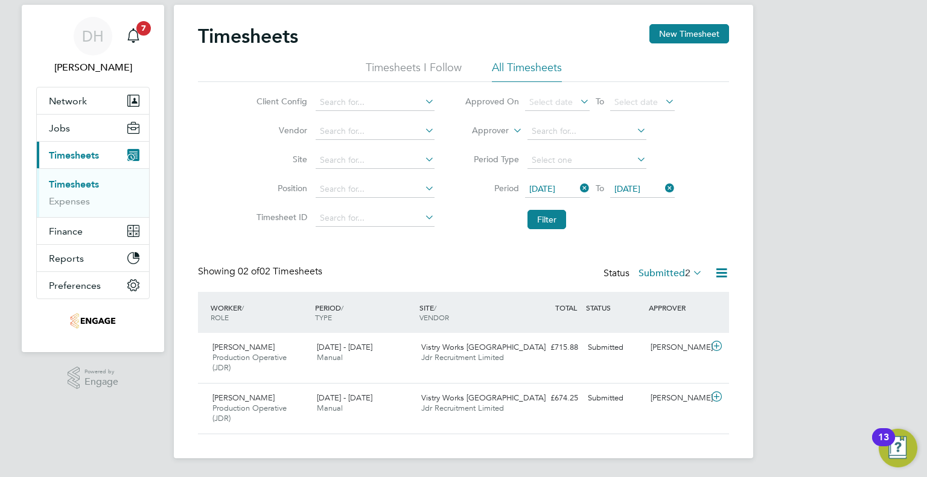
click at [670, 271] on label "Submitted 2" at bounding box center [670, 273] width 64 height 12
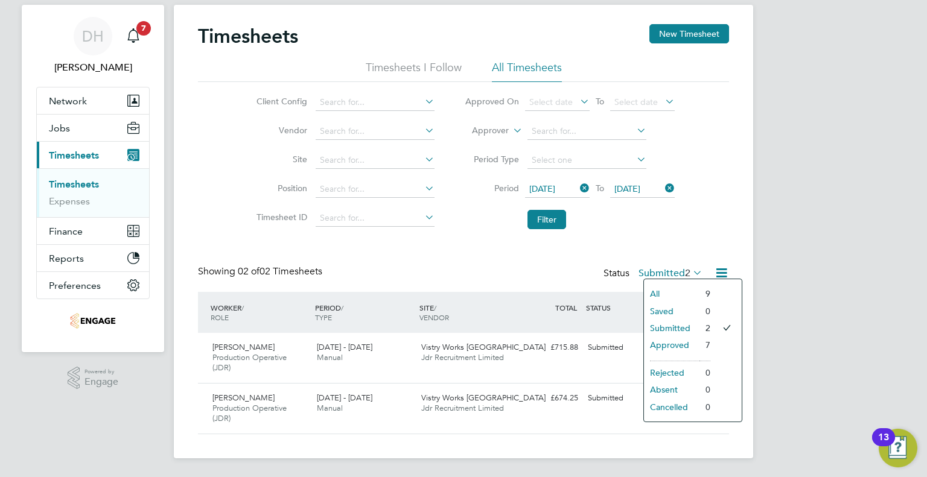
click at [678, 346] on li "Approved" at bounding box center [672, 345] width 56 height 17
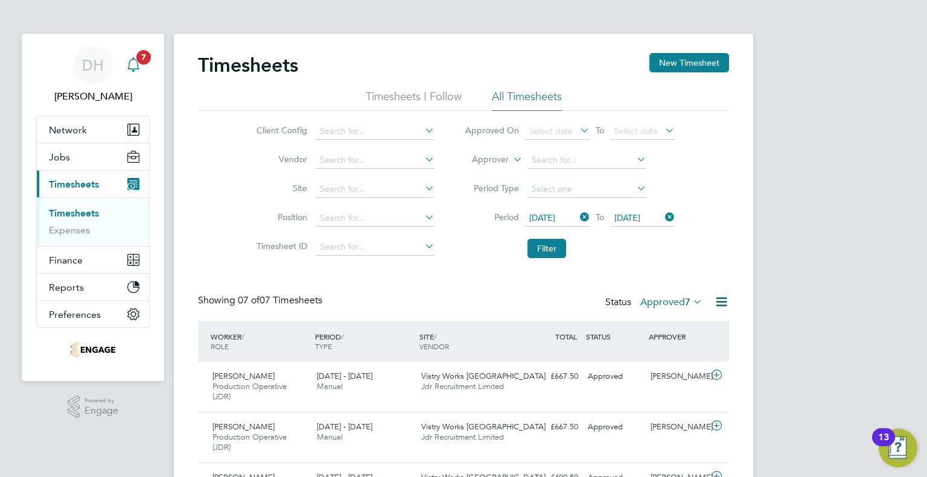
click at [123, 72] on div "Main navigation" at bounding box center [133, 65] width 24 height 24
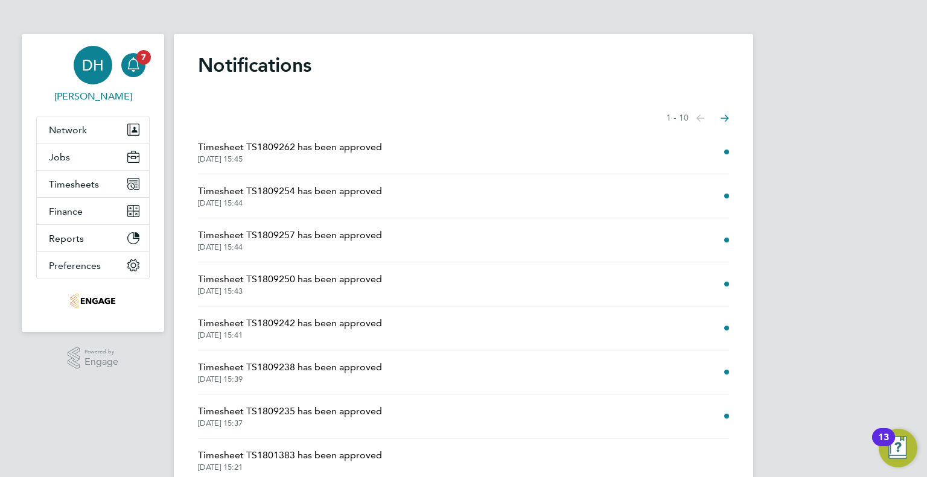
click at [148, 71] on link "DH Danielle Harris" at bounding box center [92, 75] width 113 height 58
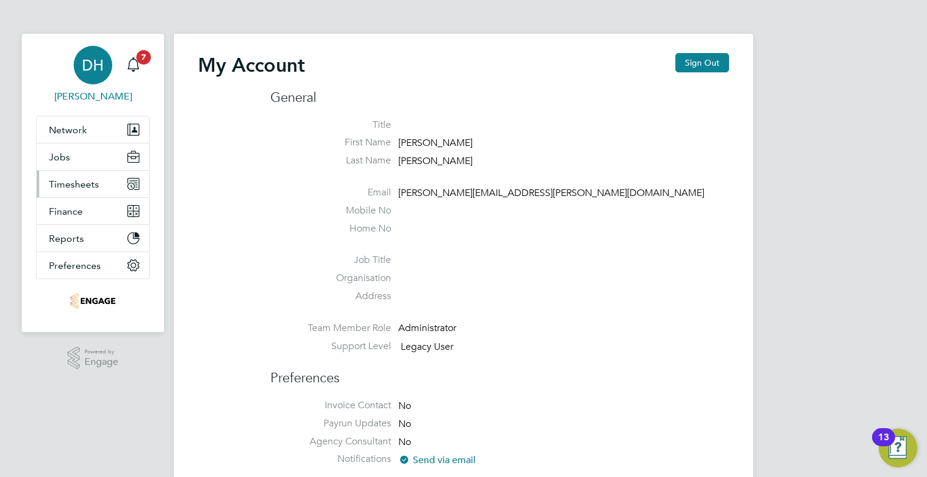
click at [56, 185] on span "Timesheets" at bounding box center [74, 184] width 50 height 11
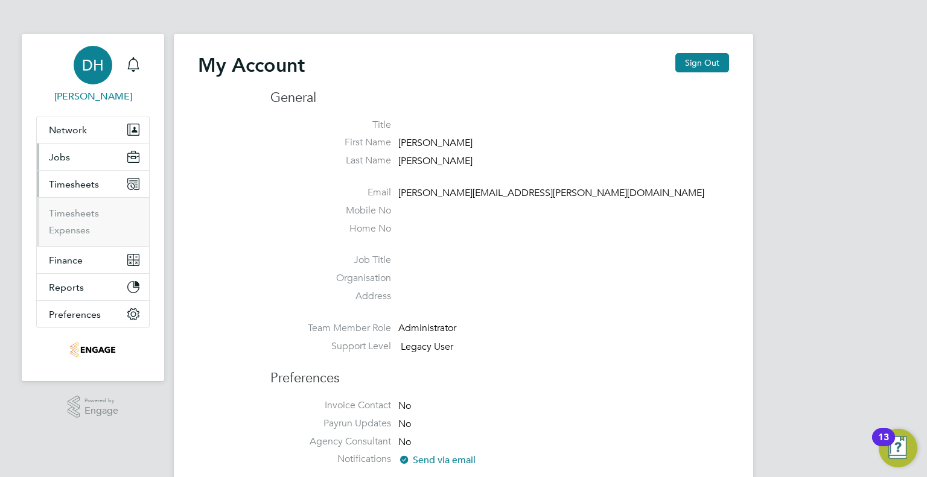
click at [56, 147] on button "Jobs" at bounding box center [93, 157] width 112 height 27
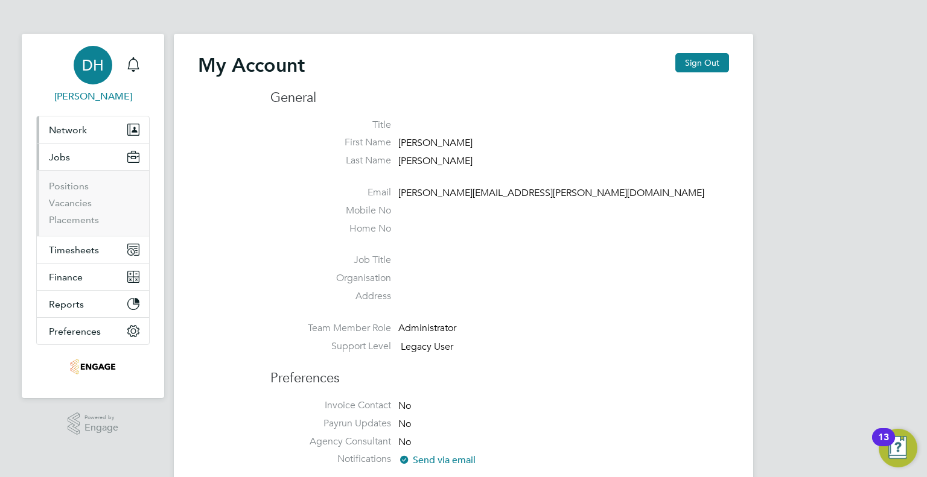
click at [57, 135] on span "Network" at bounding box center [68, 129] width 38 height 11
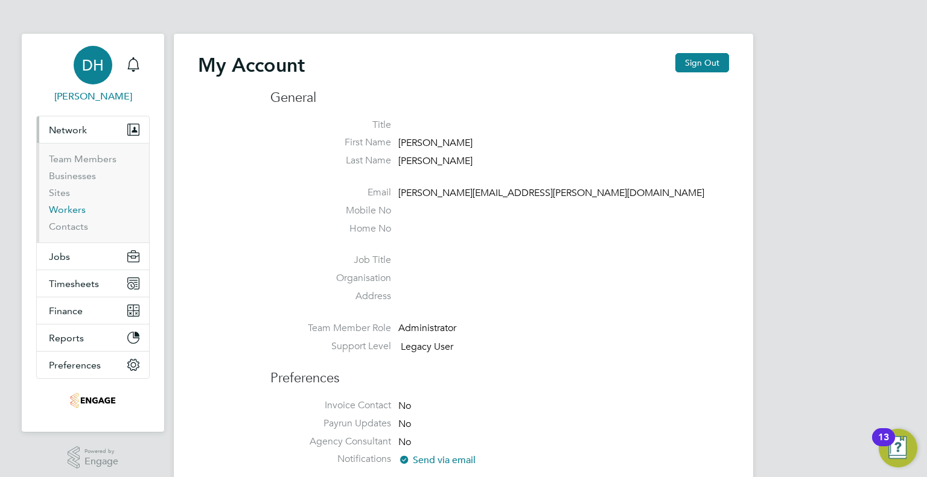
click at [63, 209] on link "Workers" at bounding box center [67, 209] width 37 height 11
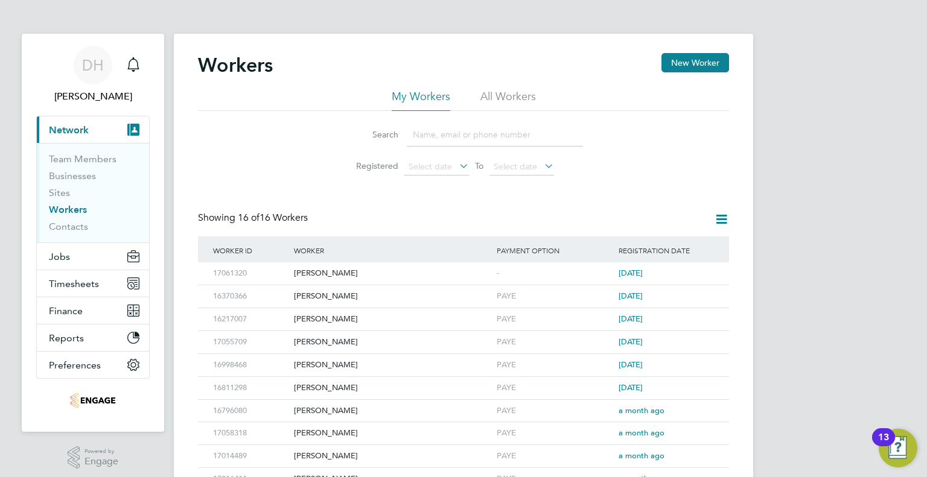
click at [452, 135] on input at bounding box center [495, 135] width 176 height 24
type input "denis biela"
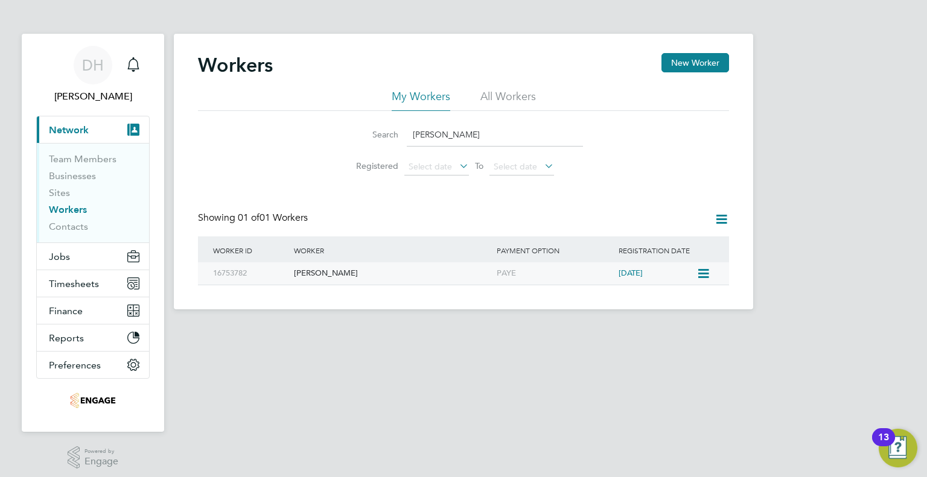
click at [614, 278] on div "PAYE" at bounding box center [555, 273] width 122 height 22
drag, startPoint x: 897, startPoint y: 465, endPoint x: 889, endPoint y: 455, distance: 12.6
click at [895, 465] on img "Open Resource Center, 13 new notifications" at bounding box center [897, 448] width 39 height 39
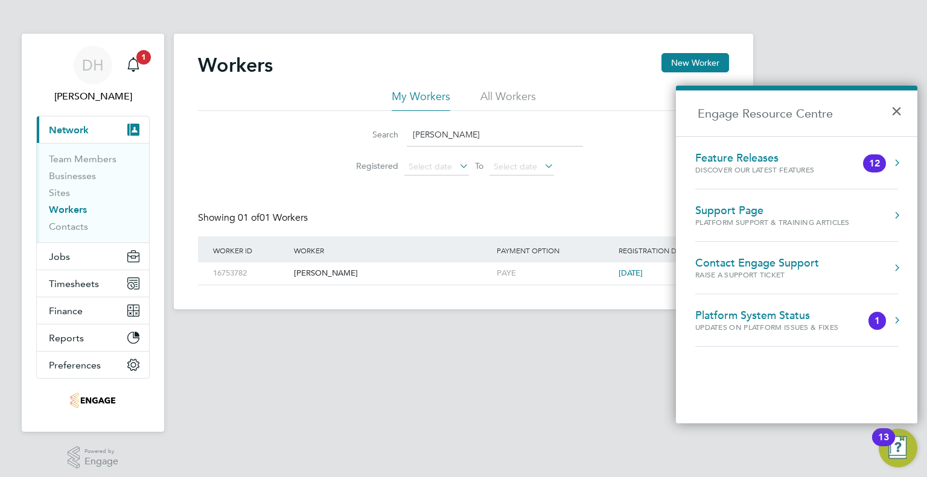
click at [889, 446] on div "13" at bounding box center [883, 437] width 23 height 18
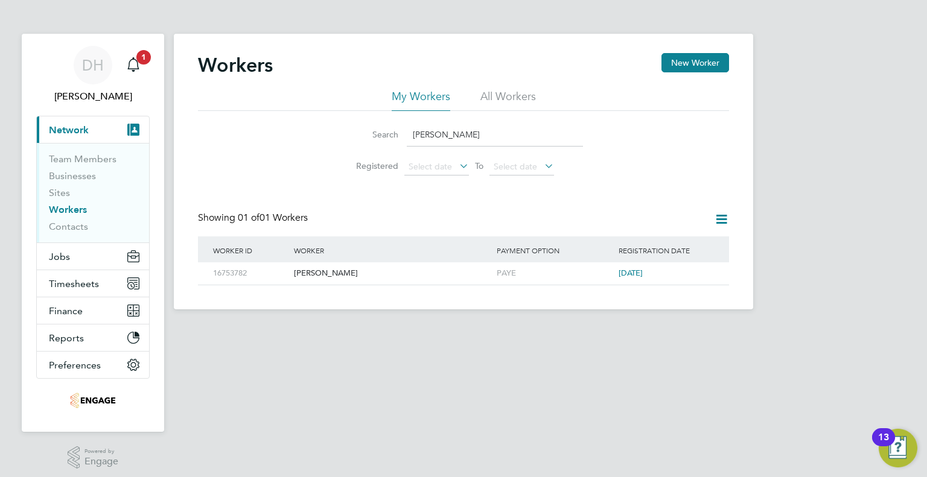
click at [887, 450] on div "13" at bounding box center [883, 445] width 11 height 16
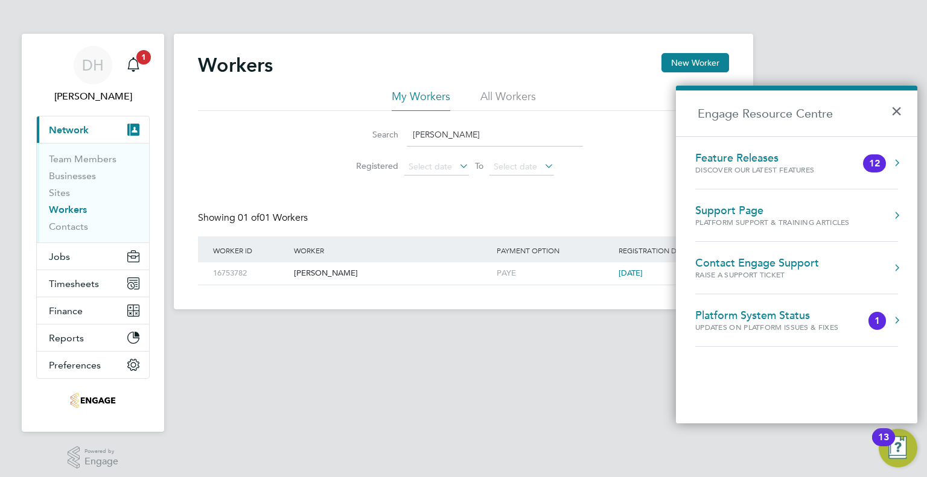
click at [717, 213] on div "Support Page" at bounding box center [772, 210] width 154 height 13
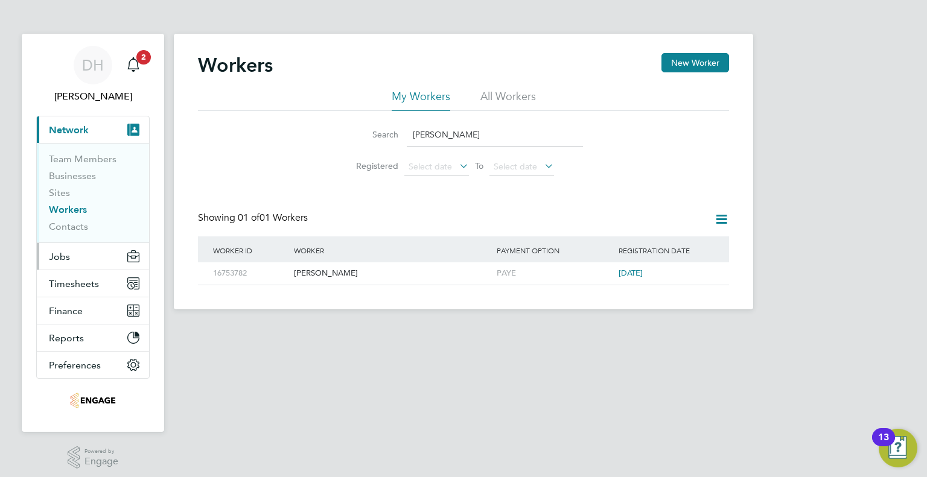
click at [60, 261] on span "Jobs" at bounding box center [59, 256] width 21 height 11
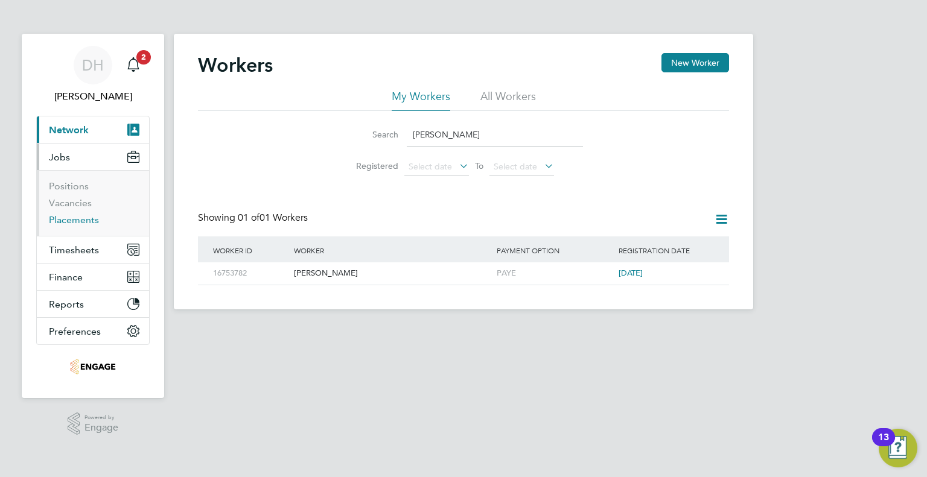
click at [59, 220] on link "Placements" at bounding box center [74, 219] width 50 height 11
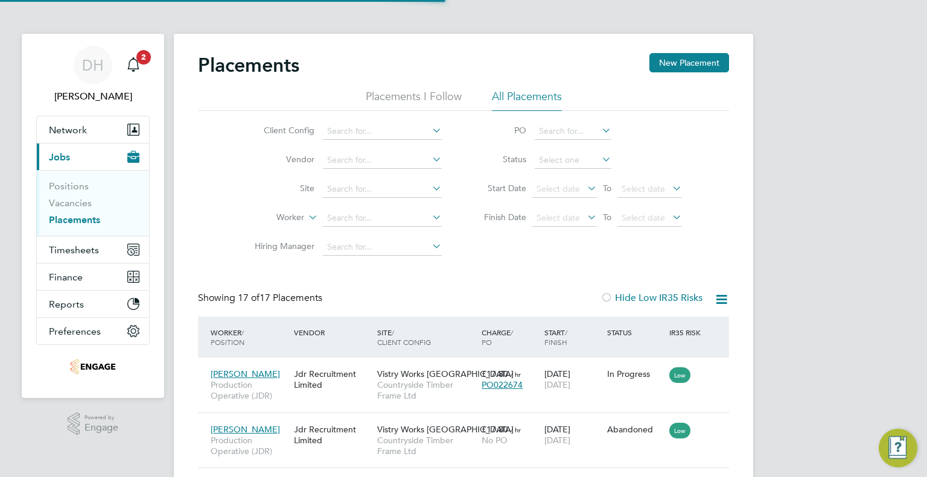
scroll to position [45, 84]
click at [276, 390] on span "Production Operative (JDR)" at bounding box center [249, 390] width 77 height 22
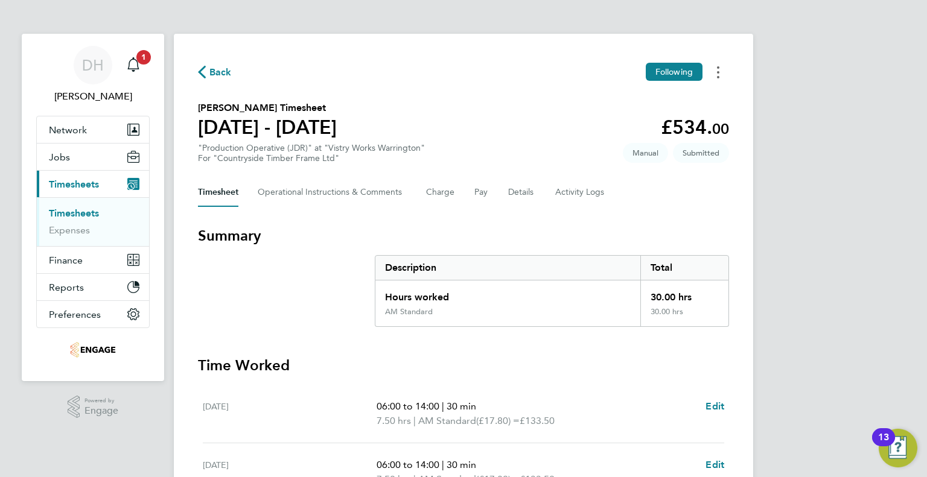
click at [725, 71] on button "Timesheets Menu" at bounding box center [718, 72] width 22 height 19
click at [562, 197] on Logs-tab "Activity Logs" at bounding box center [580, 192] width 51 height 29
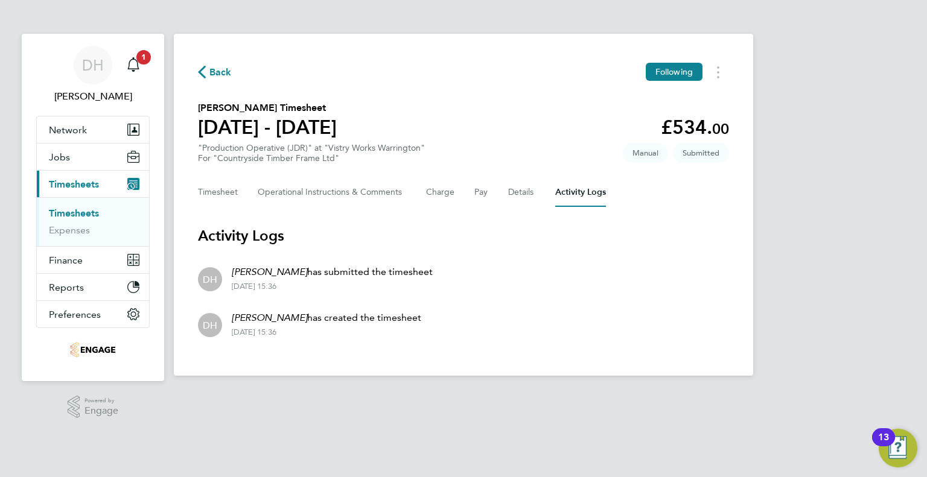
click at [248, 191] on div "Timesheet Operational Instructions & Comments Charge Pay Details Activity Logs" at bounding box center [463, 192] width 531 height 29
click at [220, 197] on button "Timesheet" at bounding box center [218, 192] width 40 height 29
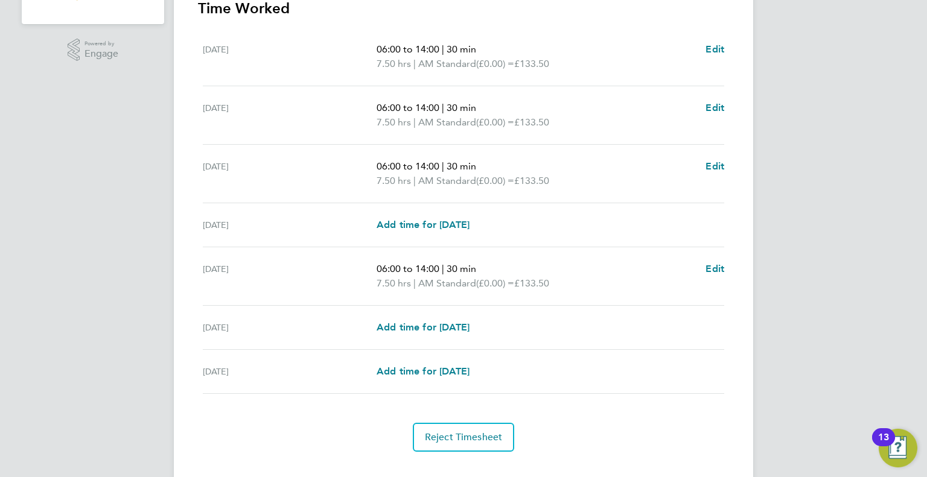
scroll to position [378, 0]
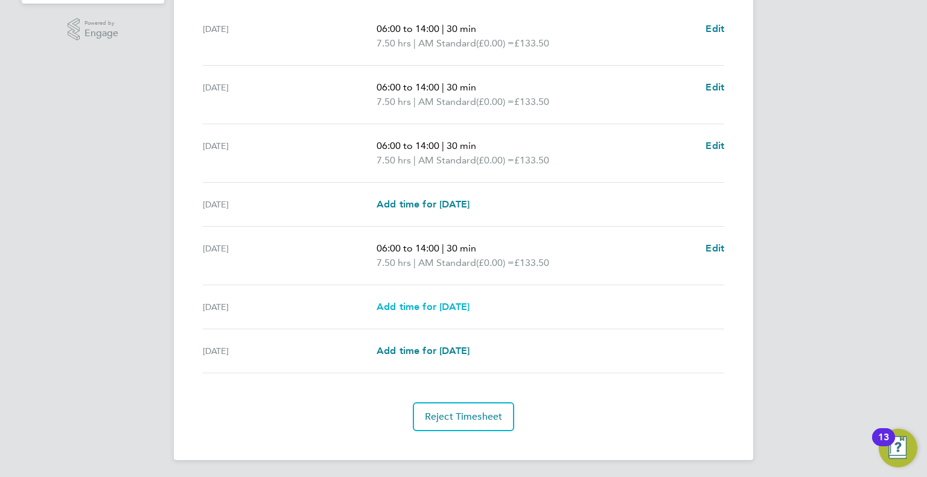
click at [393, 311] on span "Add time for Sat 23 Aug" at bounding box center [422, 306] width 93 height 11
select select "15"
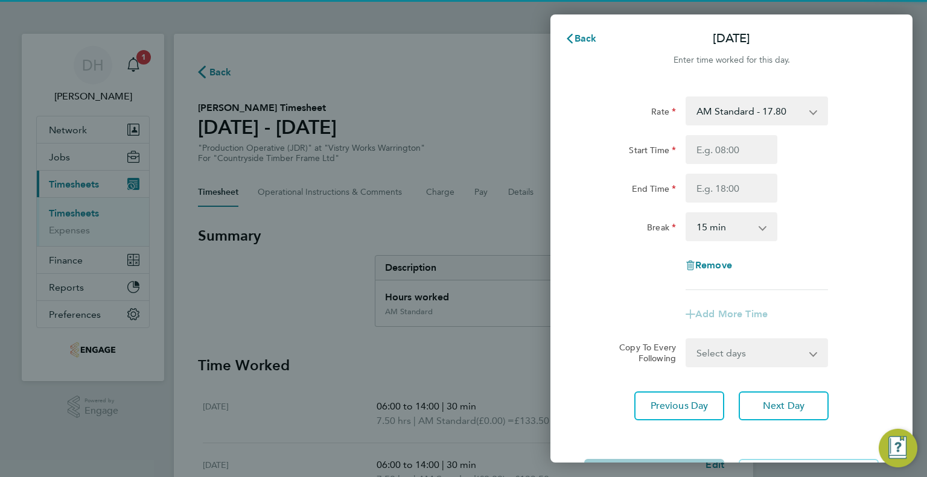
click at [771, 115] on select "AM Standard - 17.80 BONUS - 13.50 PM OT2 - 38.18 AM OT2 - 35.60 PM Standard - 1…" at bounding box center [749, 111] width 125 height 27
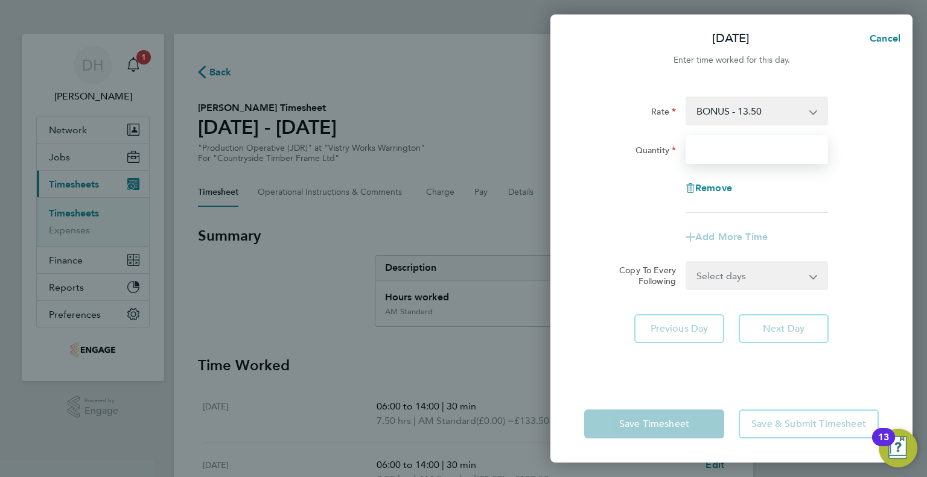
click at [712, 150] on input "Quantity" at bounding box center [756, 149] width 142 height 29
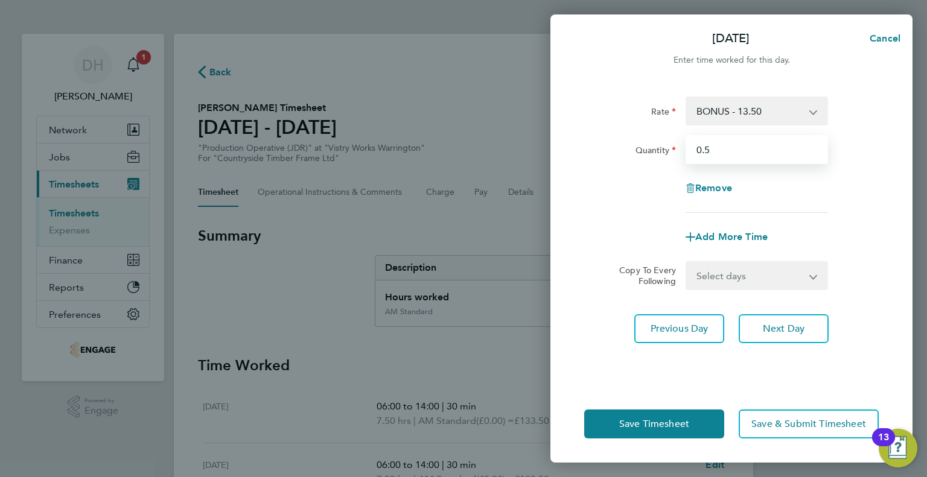
type input "0.5"
click at [628, 217] on app-timesheet-line-form-group "Rate BONUS - 13.50 AM Standard - 17.80 PM OT2 - 38.18 AM OT2 - 35.60 PM Standar…" at bounding box center [731, 174] width 294 height 155
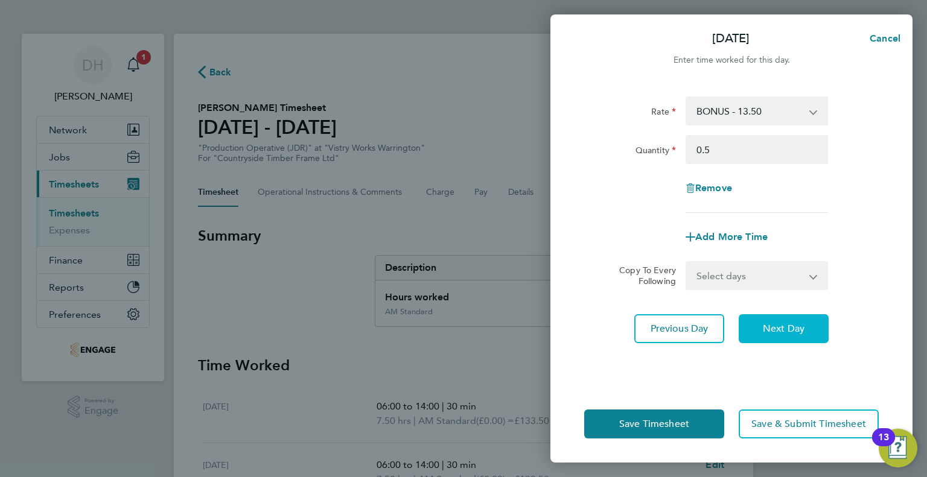
click at [764, 333] on span "Next Day" at bounding box center [784, 329] width 42 height 12
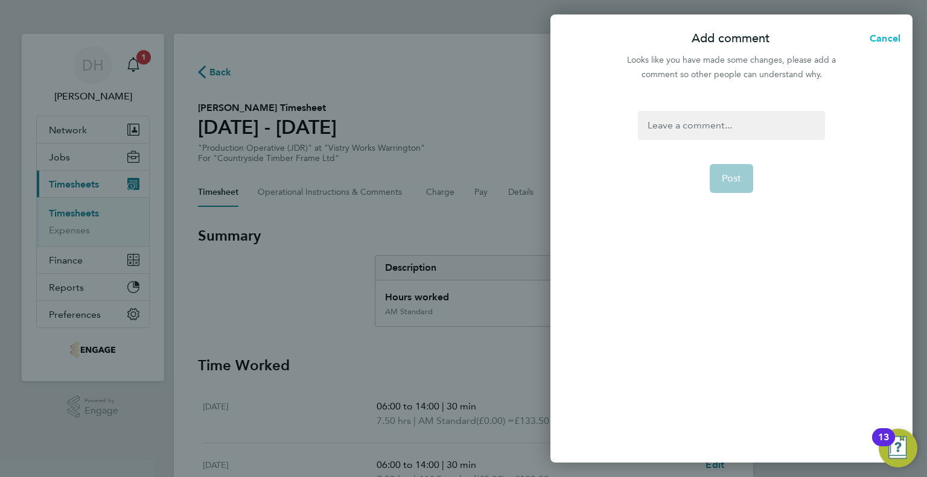
click at [878, 39] on span "Cancel" at bounding box center [883, 38] width 34 height 11
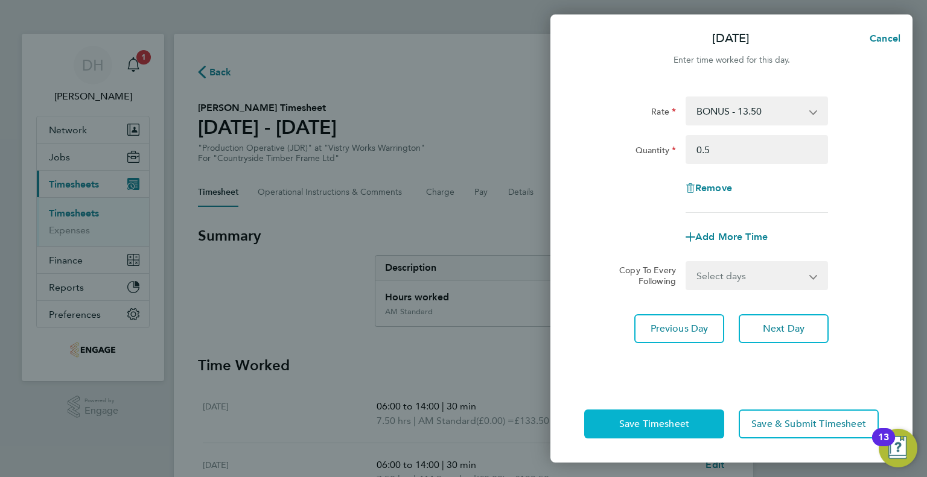
click at [613, 417] on button "Save Timesheet" at bounding box center [654, 424] width 140 height 29
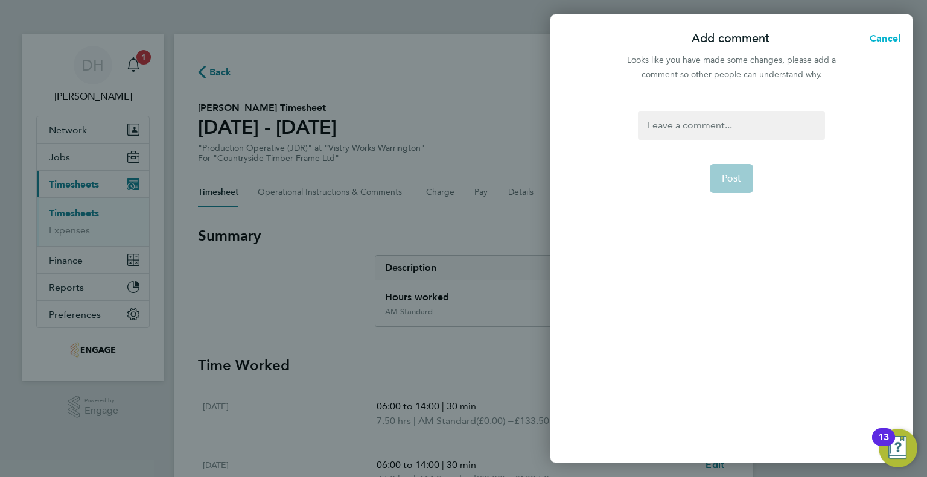
click at [879, 40] on span "Cancel" at bounding box center [883, 38] width 34 height 11
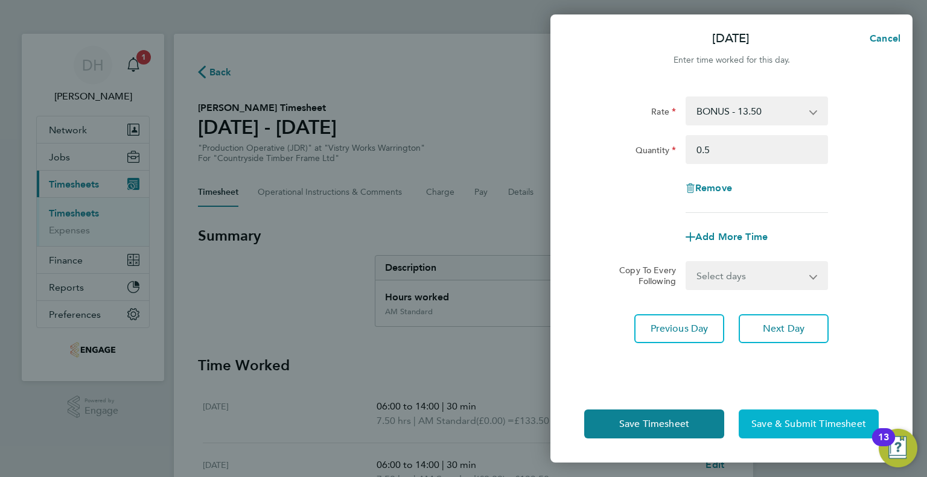
click at [789, 429] on span "Save & Submit Timesheet" at bounding box center [808, 424] width 115 height 12
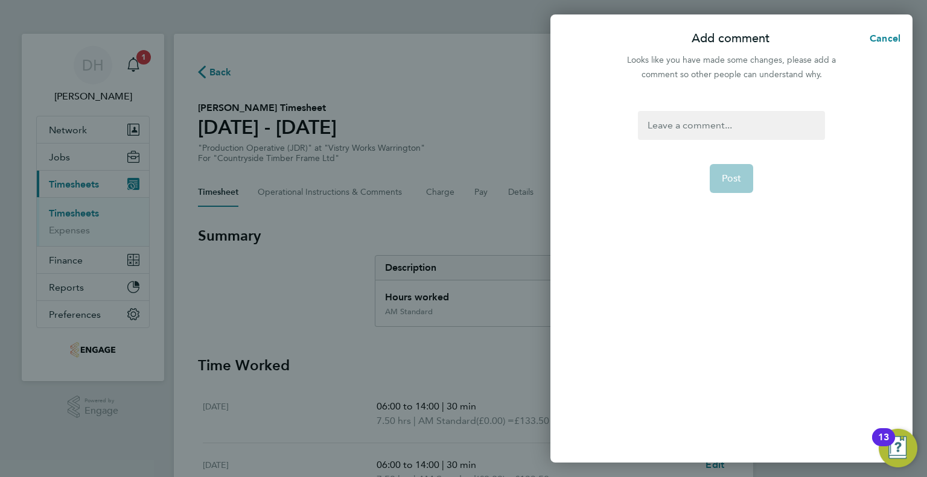
click at [725, 115] on div at bounding box center [731, 125] width 186 height 29
click at [715, 124] on div at bounding box center [731, 125] width 186 height 29
click at [726, 166] on button "Post" at bounding box center [732, 178] width 44 height 29
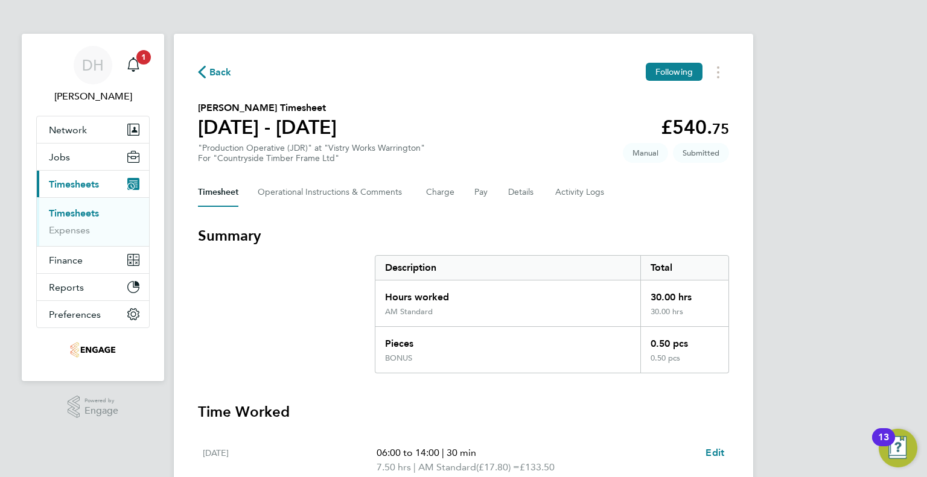
click at [208, 42] on div "Back Following Simon Thompson's Timesheet 18 - 24 Aug 2025 £540. 75 "Production…" at bounding box center [463, 466] width 579 height 865
click at [208, 69] on span "Back" at bounding box center [215, 71] width 34 height 11
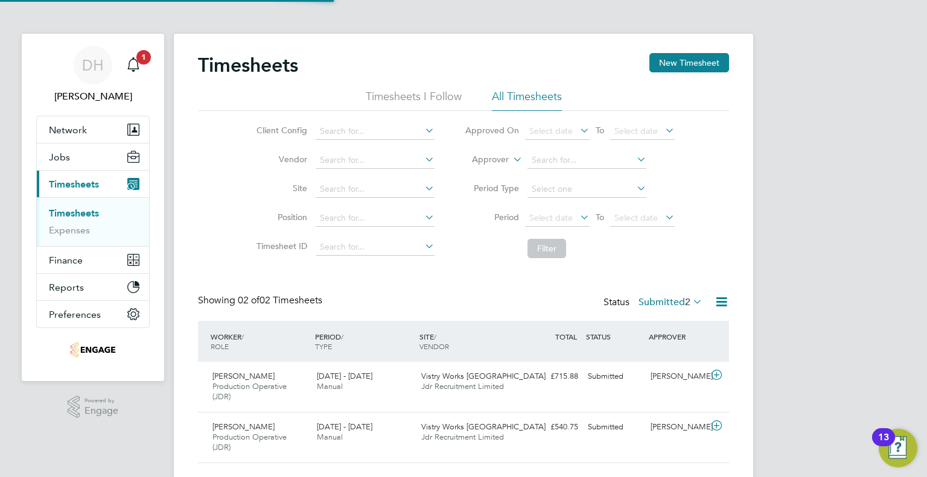
scroll to position [30, 105]
click at [688, 75] on div "Timesheets New Timesheet" at bounding box center [463, 71] width 531 height 36
click at [676, 69] on button "New Timesheet" at bounding box center [689, 62] width 80 height 19
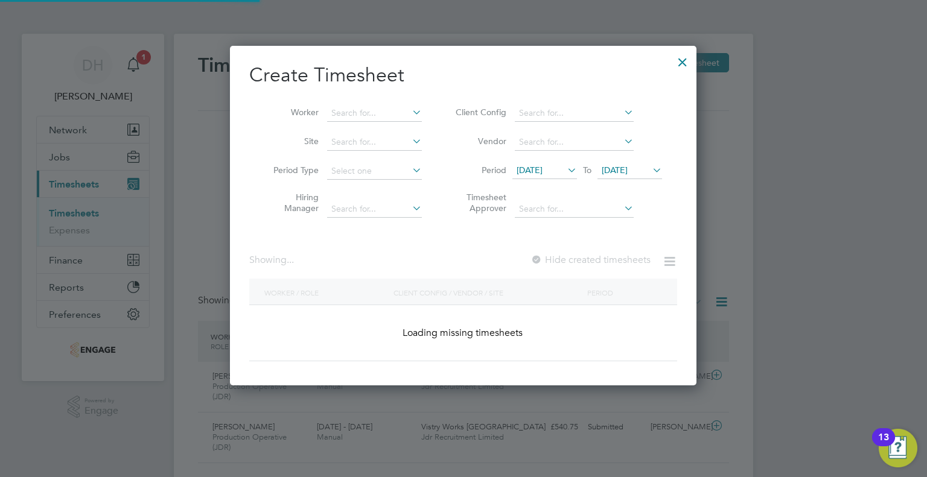
scroll to position [781, 467]
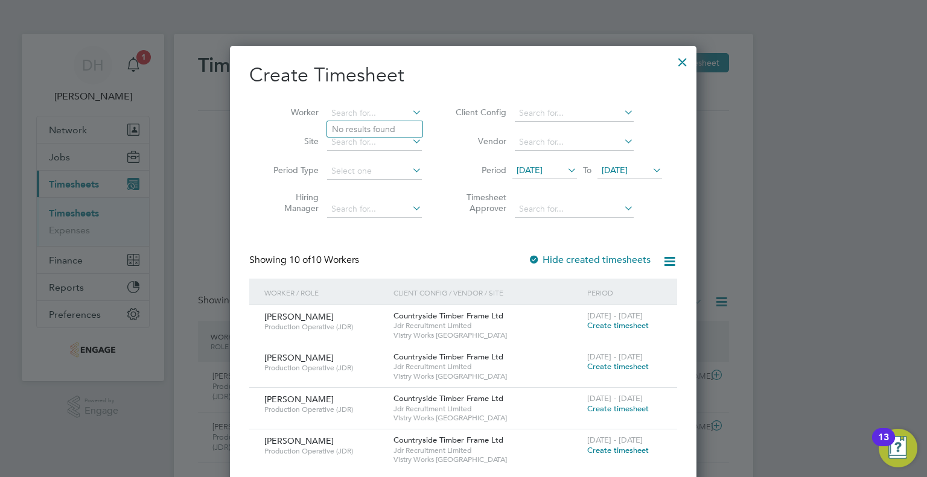
drag, startPoint x: 343, startPoint y: 115, endPoint x: 255, endPoint y: 102, distance: 89.0
click at [343, 113] on input at bounding box center [374, 113] width 95 height 17
click at [357, 127] on li "Kac per Czarniecki" at bounding box center [382, 129] width 110 height 16
type input "Kacper Czarniecki"
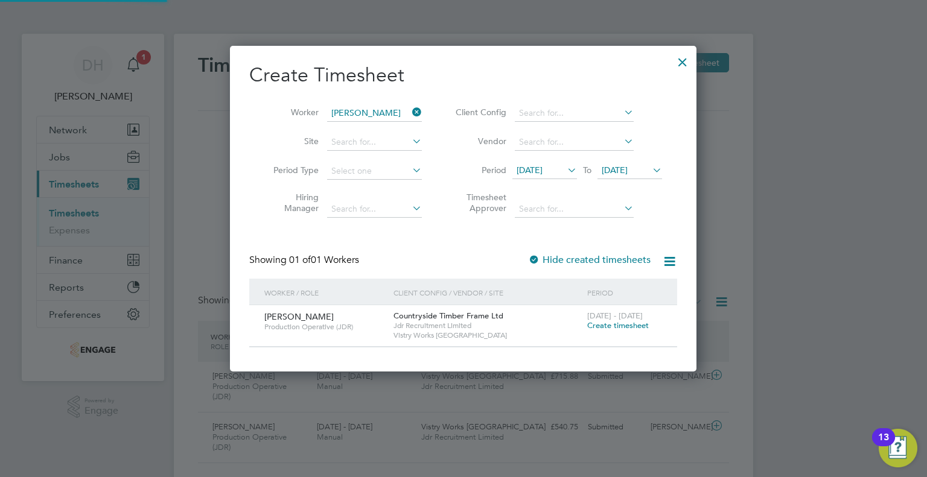
scroll to position [325, 467]
click at [582, 171] on span "To" at bounding box center [587, 170] width 16 height 16
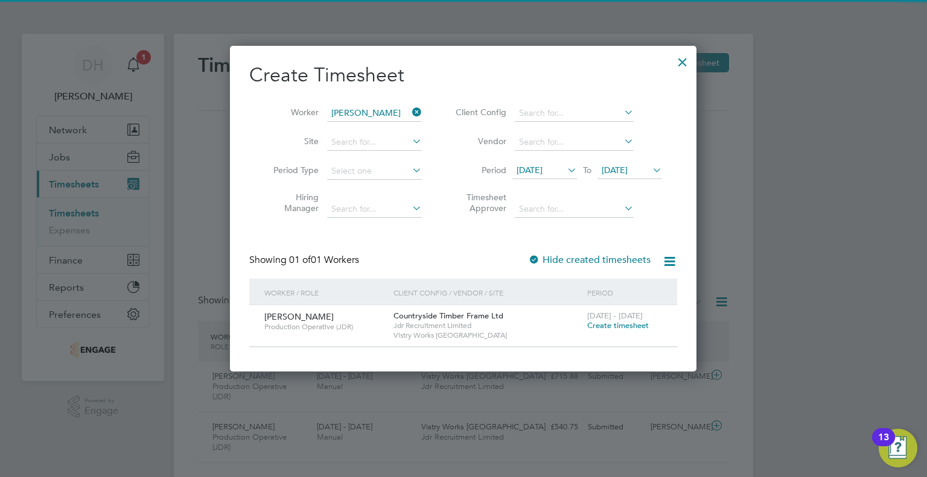
click at [565, 172] on icon at bounding box center [565, 170] width 0 height 17
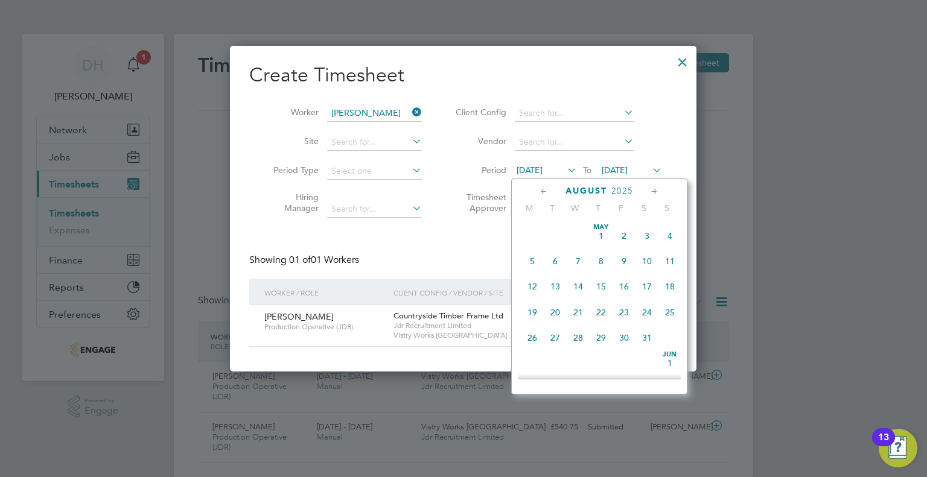
scroll to position [420, 0]
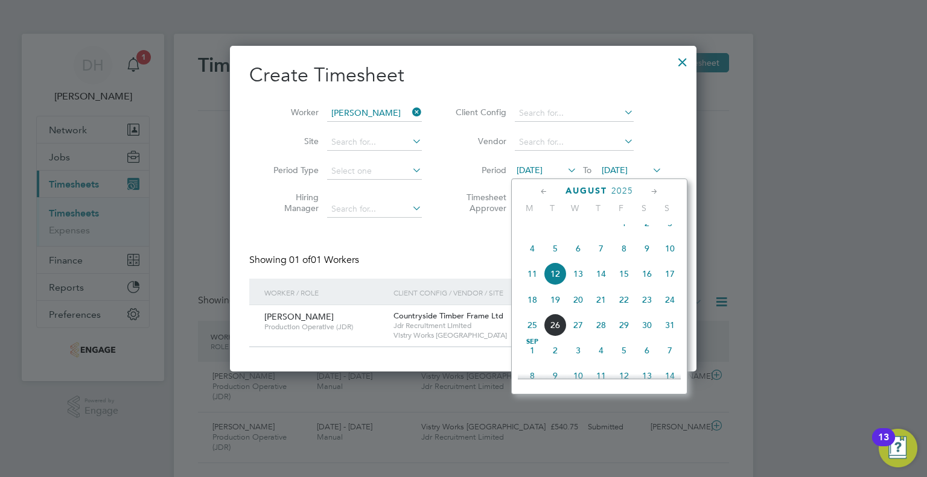
click at [535, 311] on span "18" at bounding box center [532, 299] width 23 height 23
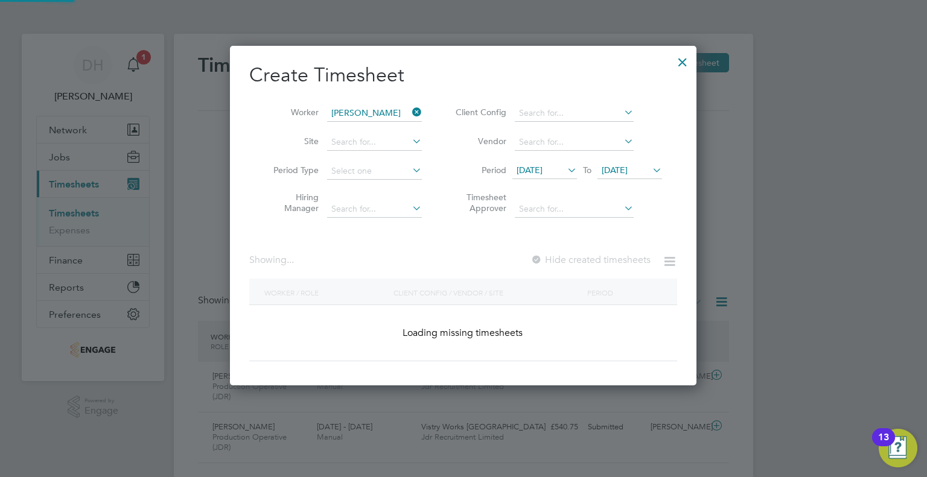
scroll to position [325, 467]
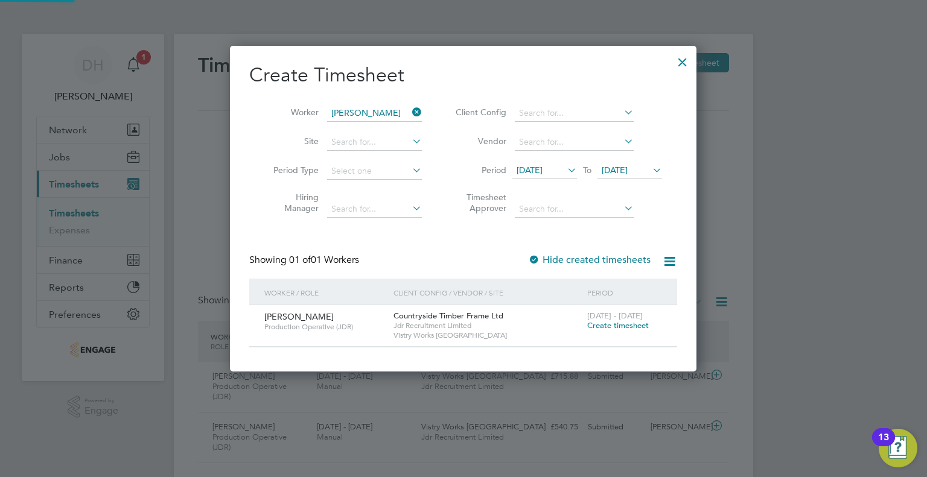
click at [650, 169] on icon at bounding box center [650, 170] width 0 height 17
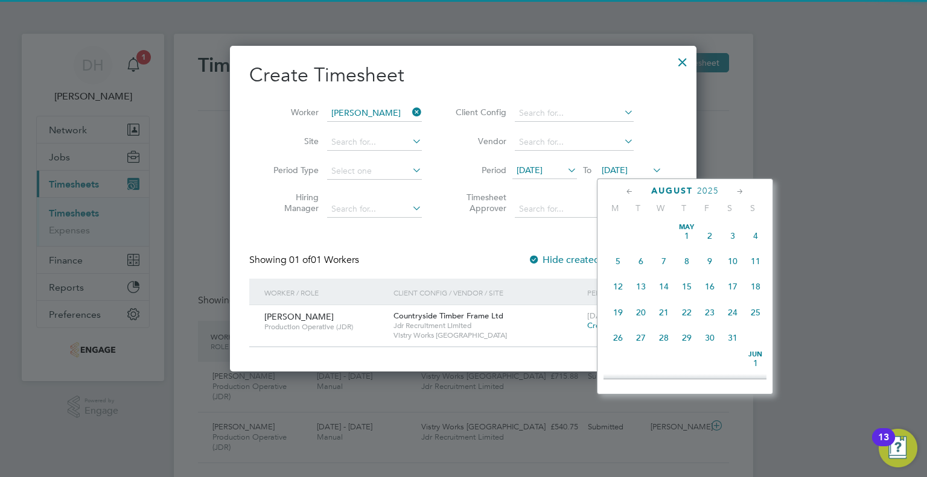
scroll to position [446, 0]
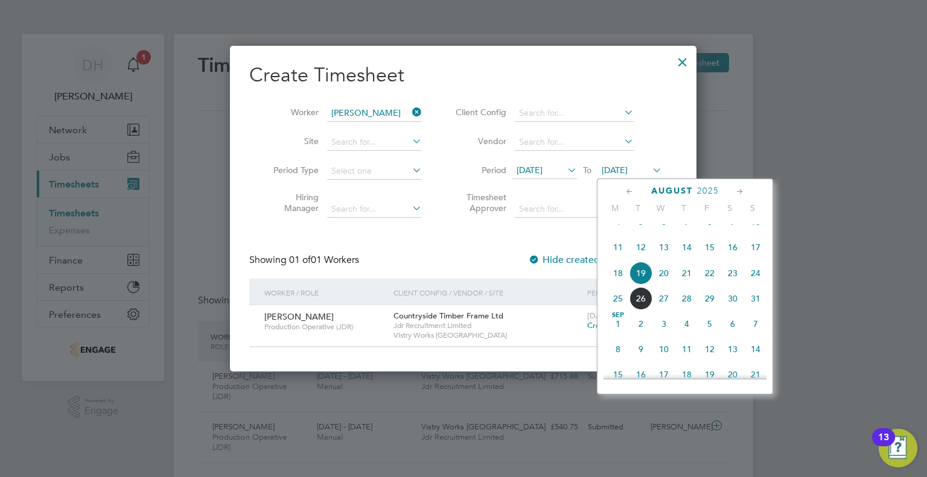
click at [757, 285] on span "24" at bounding box center [755, 273] width 23 height 23
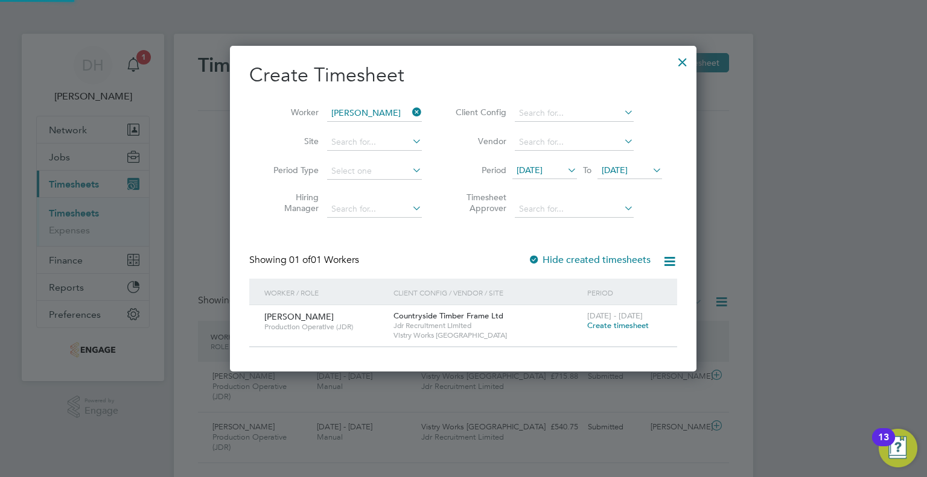
scroll to position [325, 467]
click at [620, 327] on span "Create timesheet" at bounding box center [618, 325] width 62 height 10
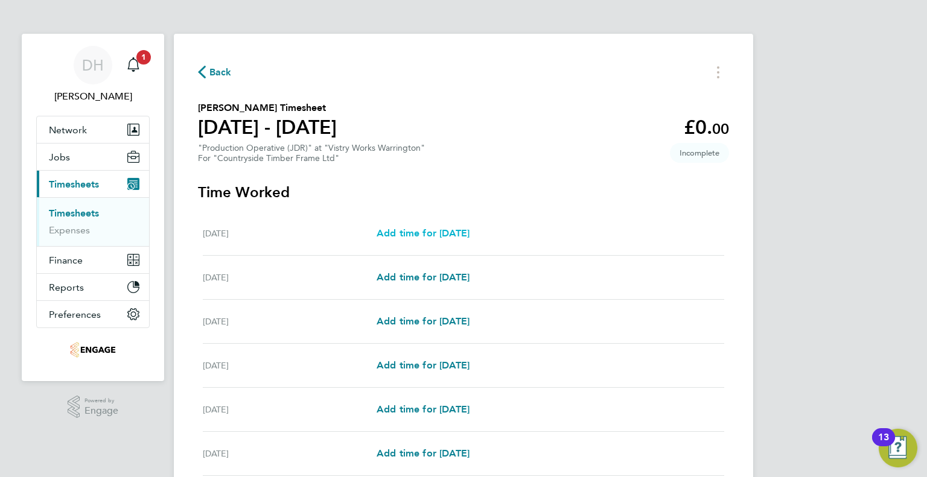
click at [465, 238] on span "Add time for Mon 18 Aug" at bounding box center [422, 232] width 93 height 11
select select "15"
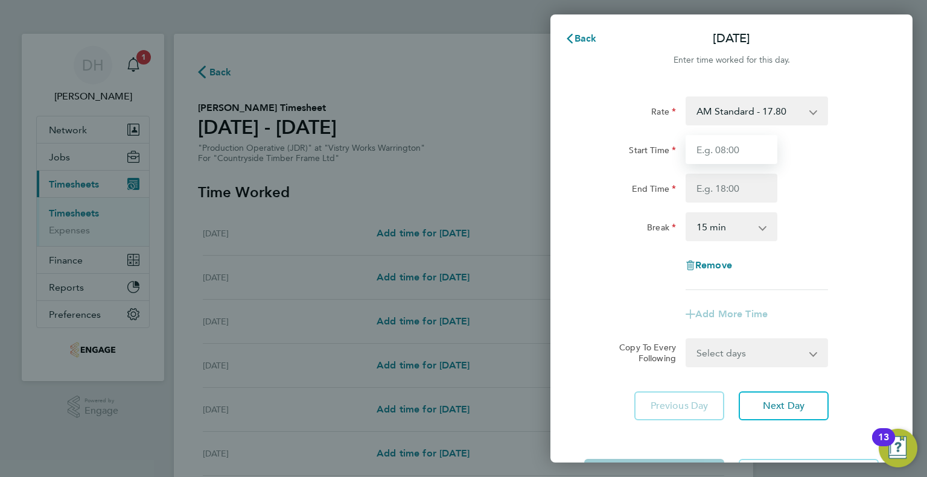
drag, startPoint x: 712, startPoint y: 136, endPoint x: 712, endPoint y: 148, distance: 12.1
click at [712, 136] on input "Start Time" at bounding box center [731, 149] width 92 height 29
click at [703, 184] on input "End Time" at bounding box center [731, 188] width 92 height 29
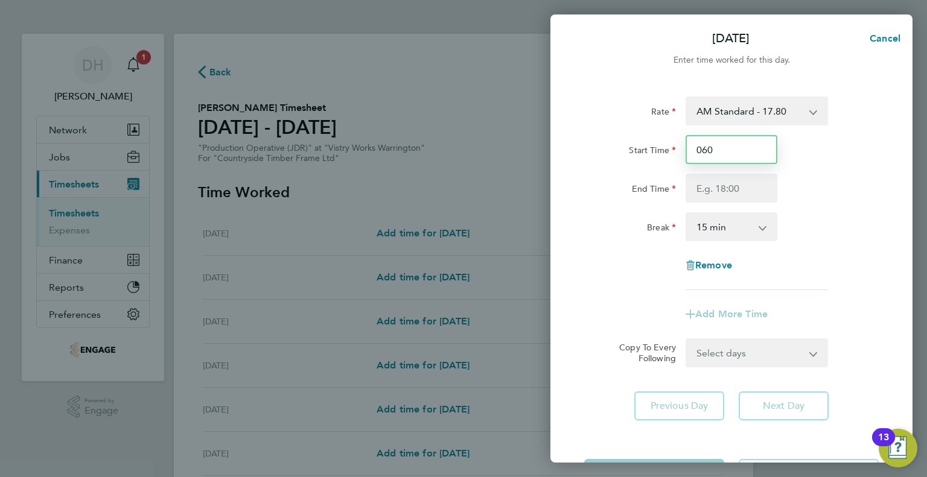
click at [729, 151] on input "060" at bounding box center [731, 149] width 92 height 29
type input "06:00"
click at [699, 188] on input "End Time" at bounding box center [731, 188] width 92 height 29
type input "14:00"
click at [697, 229] on select "0 min 15 min 30 min 45 min 60 min 75 min 90 min" at bounding box center [724, 227] width 75 height 27
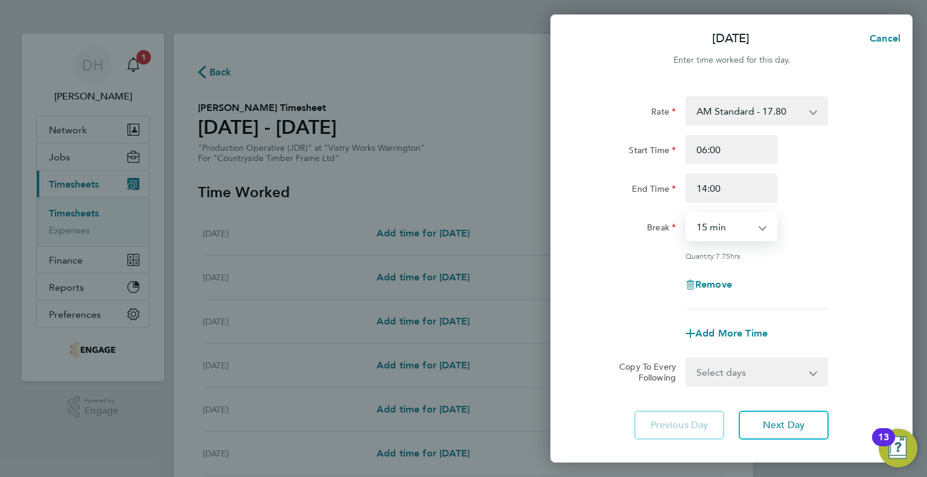
select select "30"
click at [687, 214] on select "0 min 15 min 30 min 45 min 60 min 75 min 90 min" at bounding box center [724, 227] width 75 height 27
click at [782, 439] on div "Rate AM Standard - 17.80 BONUS - 13.50 PM OT1 - 28.64 AM OT1 - 26.70 PM Standar…" at bounding box center [731, 268] width 362 height 372
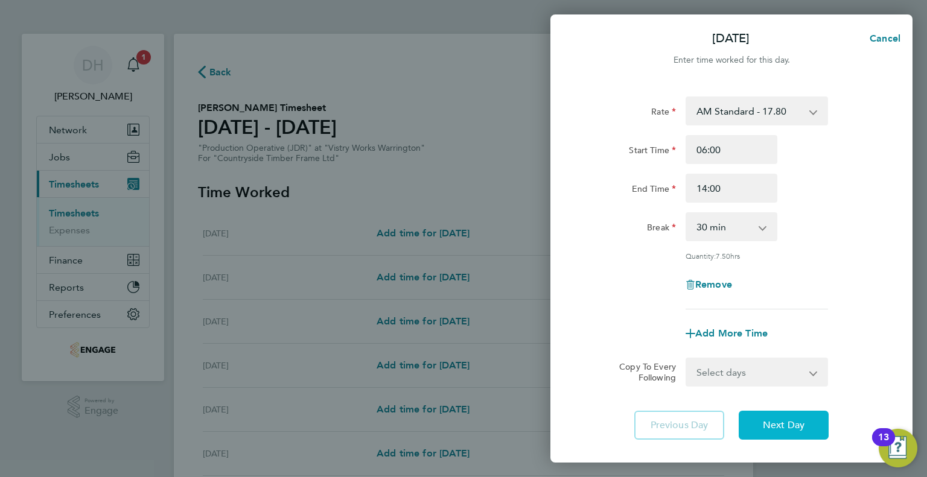
click at [778, 424] on span "Next Day" at bounding box center [784, 425] width 42 height 12
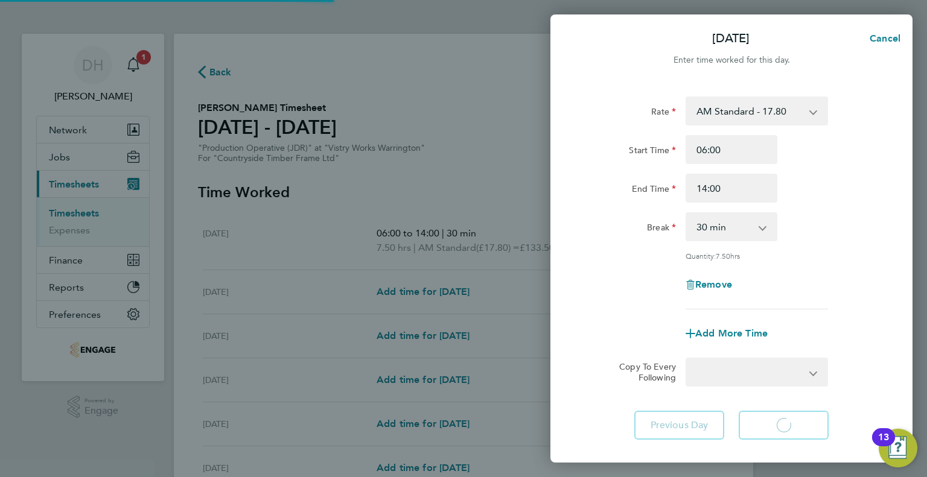
select select "15"
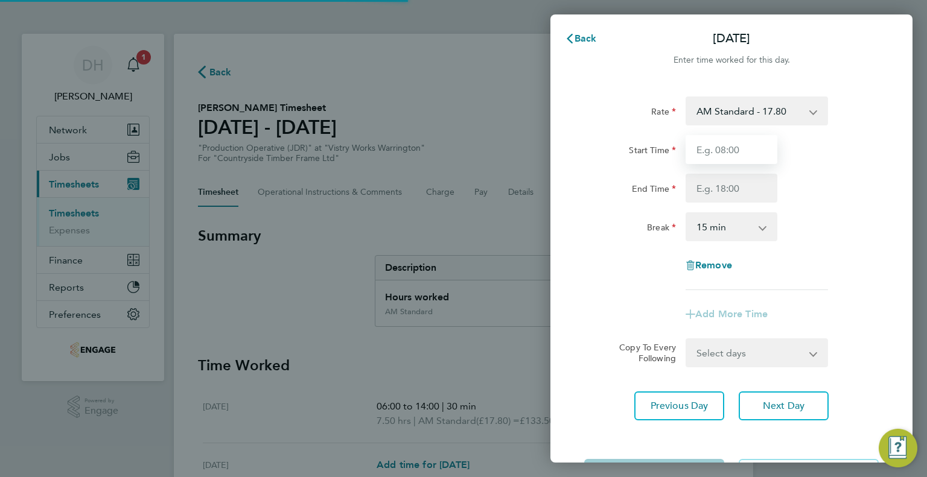
click at [708, 148] on input "Start Time" at bounding box center [731, 149] width 92 height 29
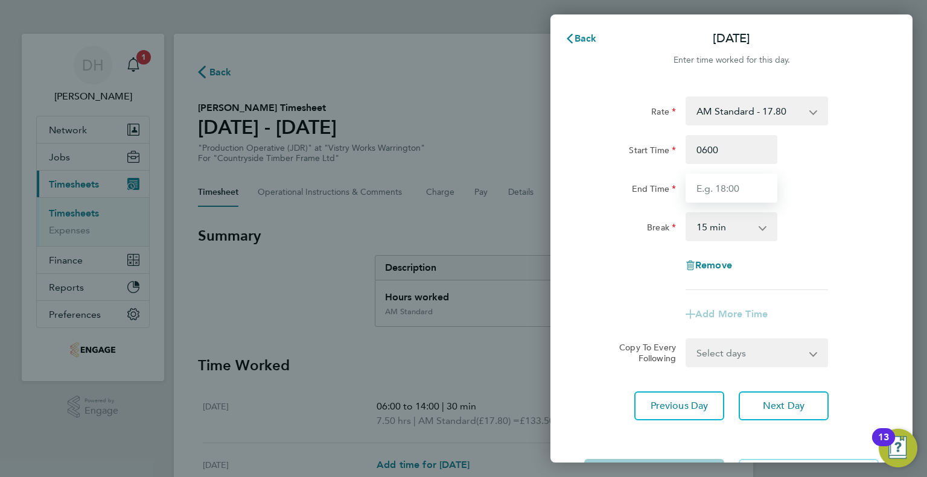
type input "06:00"
click at [702, 188] on input "End Time" at bounding box center [731, 188] width 92 height 29
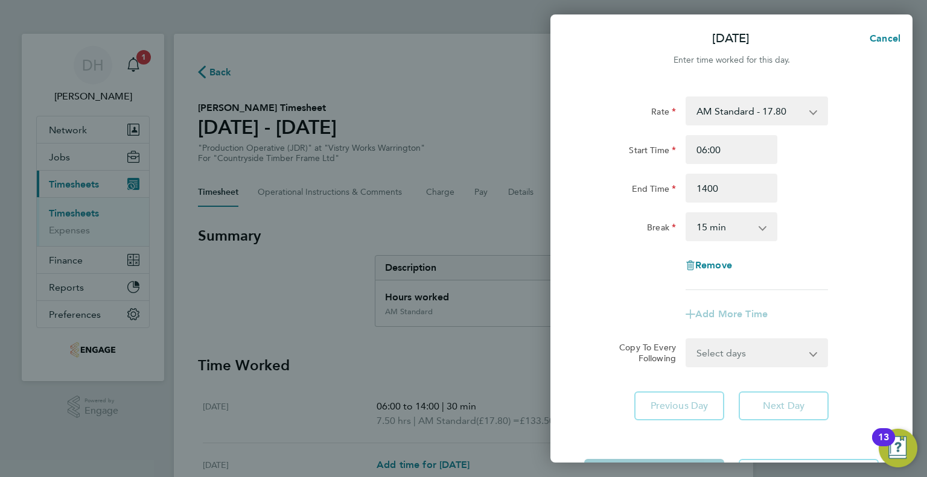
type input "14:00"
drag, startPoint x: 706, startPoint y: 217, endPoint x: 705, endPoint y: 235, distance: 18.1
click at [706, 217] on select "0 min 15 min 30 min 45 min 60 min 75 min 90 min" at bounding box center [724, 227] width 75 height 27
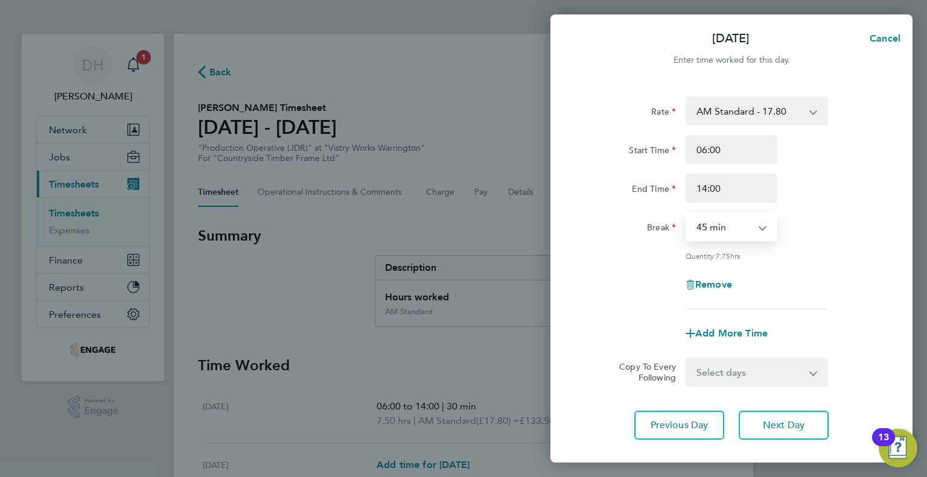
click at [687, 214] on select "0 min 15 min 30 min 45 min 60 min 75 min 90 min" at bounding box center [724, 227] width 75 height 27
click at [707, 233] on select "0 min 15 min 30 min 45 min 60 min 75 min 90 min" at bounding box center [724, 227] width 75 height 27
select select "30"
click at [687, 214] on select "0 min 15 min 30 min 45 min 60 min 75 min 90 min" at bounding box center [724, 227] width 75 height 27
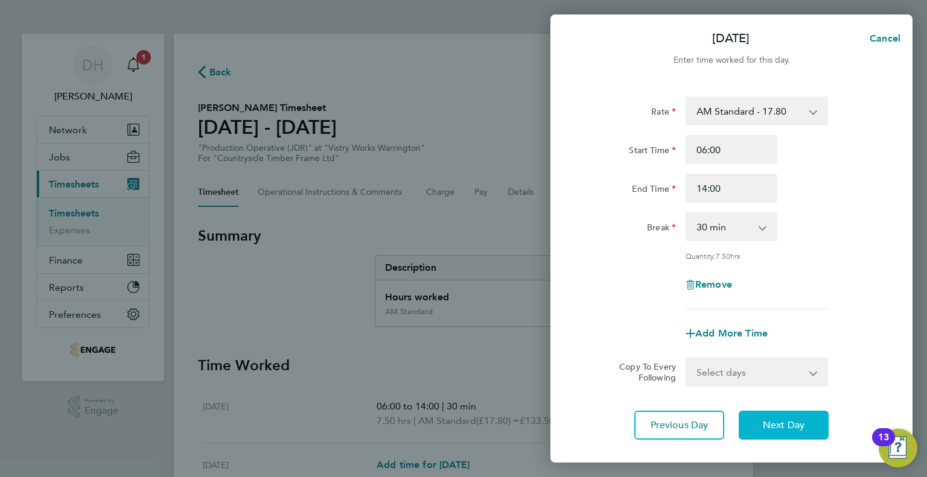
click at [768, 419] on span "Next Day" at bounding box center [784, 425] width 42 height 12
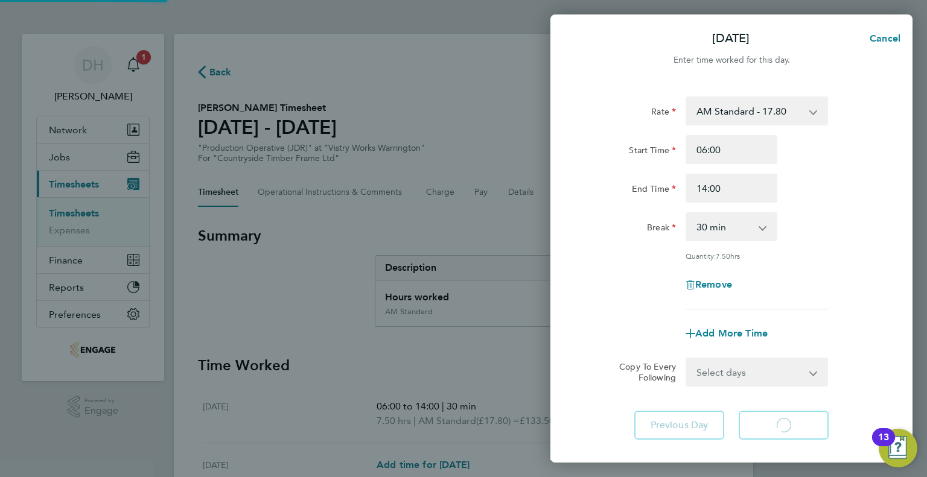
select select "15"
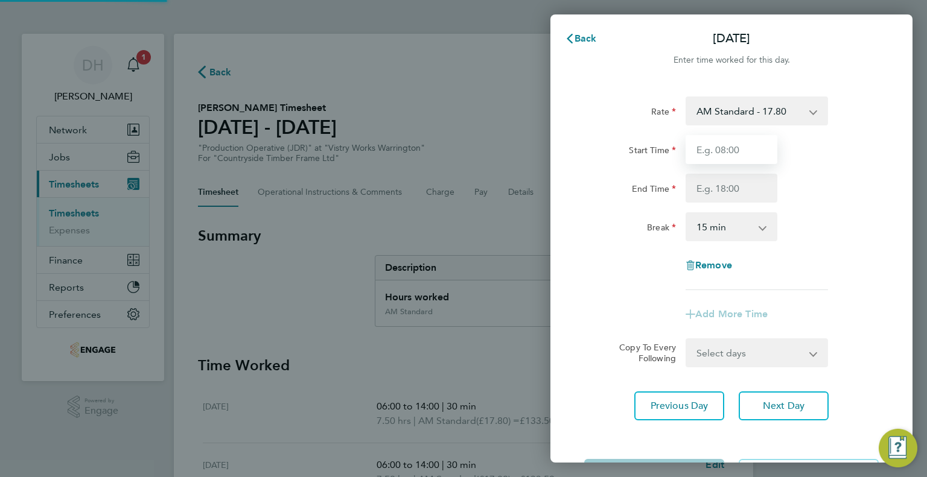
click at [716, 151] on input "Start Time" at bounding box center [731, 149] width 92 height 29
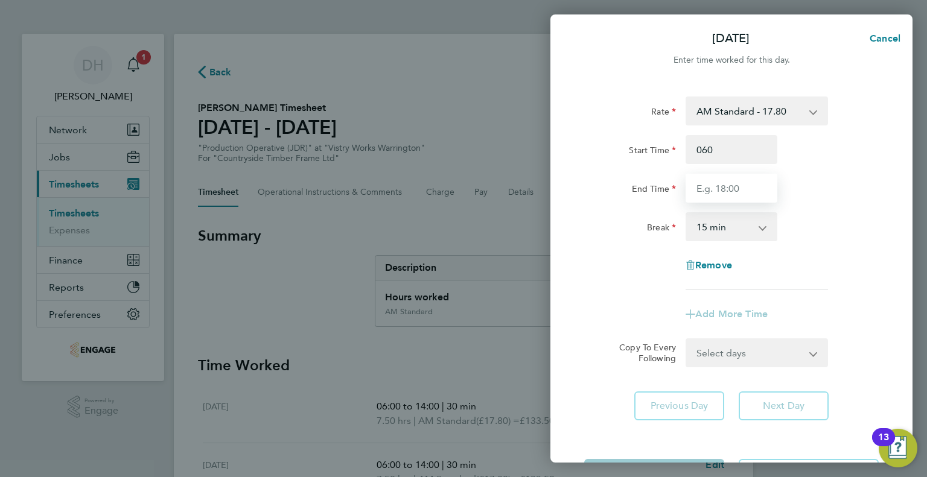
click at [714, 195] on input "End Time" at bounding box center [731, 188] width 92 height 29
click at [731, 149] on input "060" at bounding box center [731, 149] width 92 height 29
type input "06:00"
click at [714, 175] on input "End Time" at bounding box center [731, 188] width 92 height 29
type input "14:00"
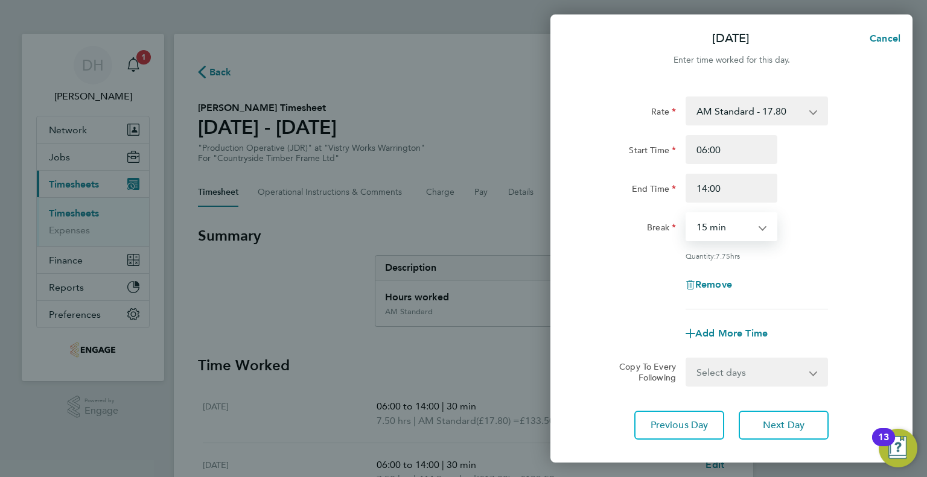
click at [702, 223] on select "0 min 15 min 30 min 45 min 60 min 75 min 90 min" at bounding box center [724, 227] width 75 height 27
select select "30"
click at [687, 214] on select "0 min 15 min 30 min 45 min 60 min 75 min 90 min" at bounding box center [724, 227] width 75 height 27
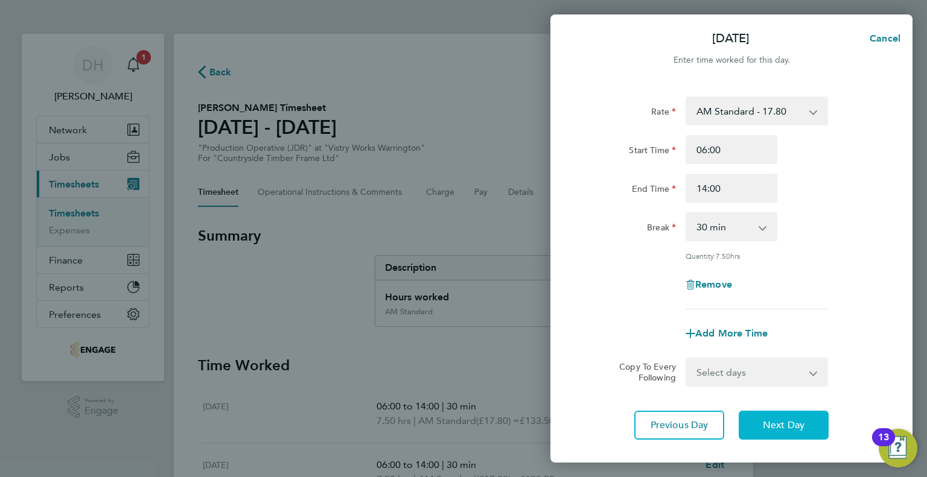
click at [772, 433] on button "Next Day" at bounding box center [783, 425] width 90 height 29
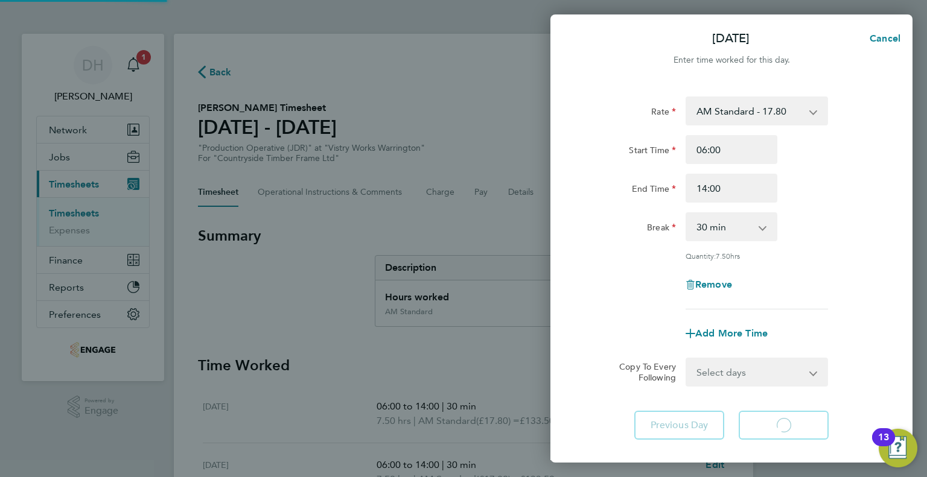
select select "15"
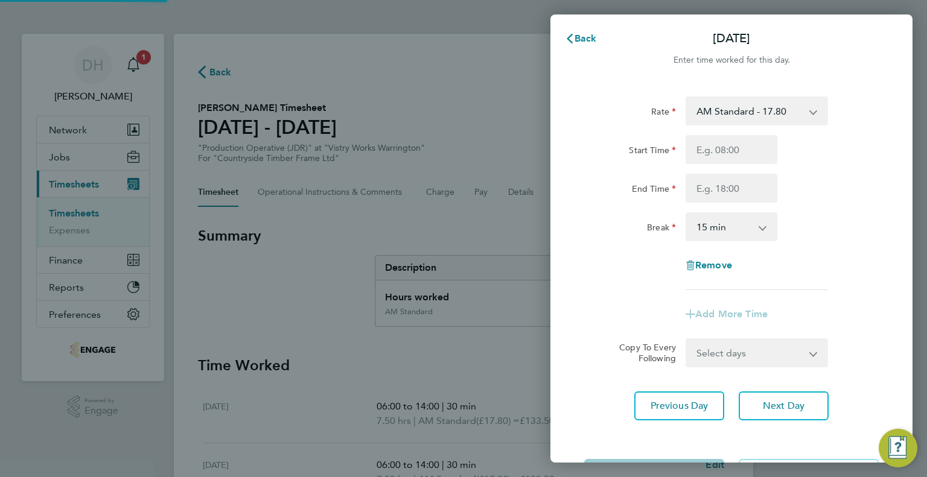
click at [717, 165] on div "Start Time End Time" at bounding box center [731, 169] width 304 height 68
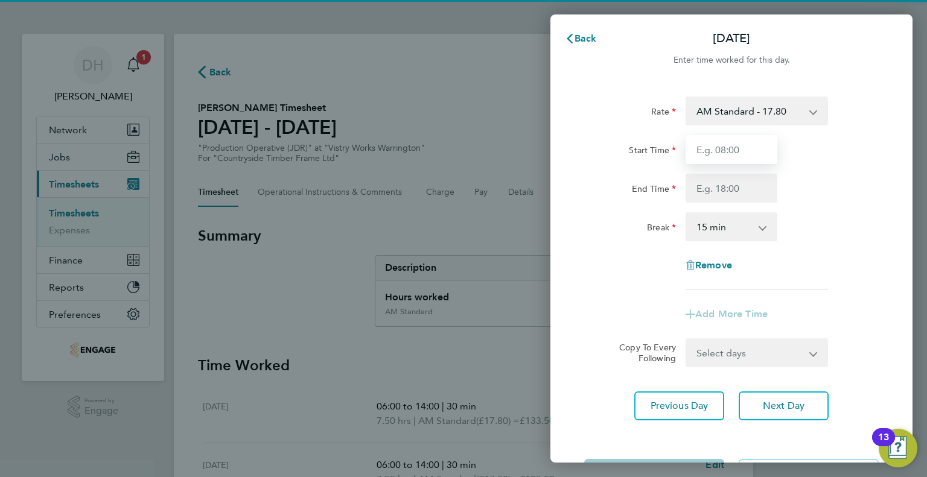
click at [709, 147] on input "Start Time" at bounding box center [731, 149] width 92 height 29
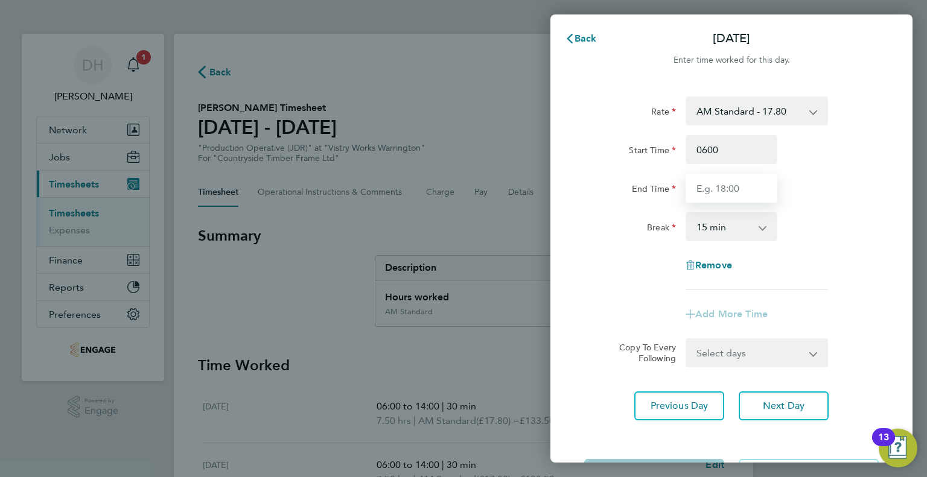
type input "06:00"
click at [702, 190] on input "End Time" at bounding box center [731, 188] width 92 height 29
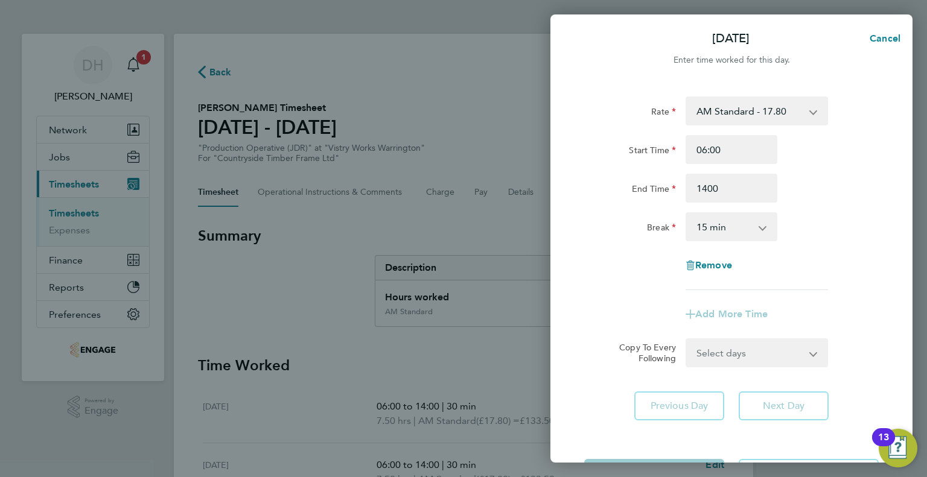
type input "14:00"
click at [708, 220] on select "0 min 15 min 30 min 45 min 60 min 75 min 90 min" at bounding box center [724, 227] width 75 height 27
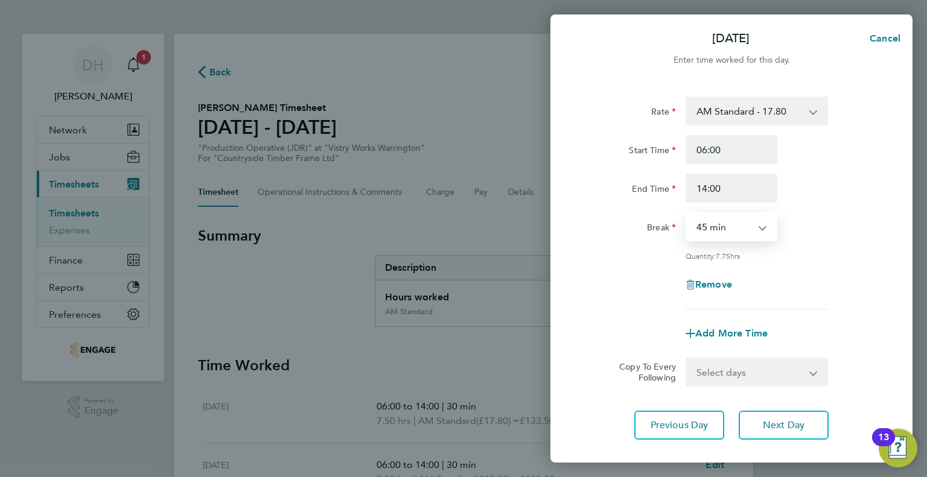
click at [687, 214] on select "0 min 15 min 30 min 45 min 60 min 75 min 90 min" at bounding box center [724, 227] width 75 height 27
click at [703, 217] on select "0 min 15 min 30 min 45 min 60 min 75 min 90 min" at bounding box center [724, 227] width 75 height 27
select select "30"
click at [687, 214] on select "0 min 15 min 30 min 45 min 60 min 75 min 90 min" at bounding box center [724, 227] width 75 height 27
click at [754, 429] on button "Next Day" at bounding box center [783, 425] width 90 height 29
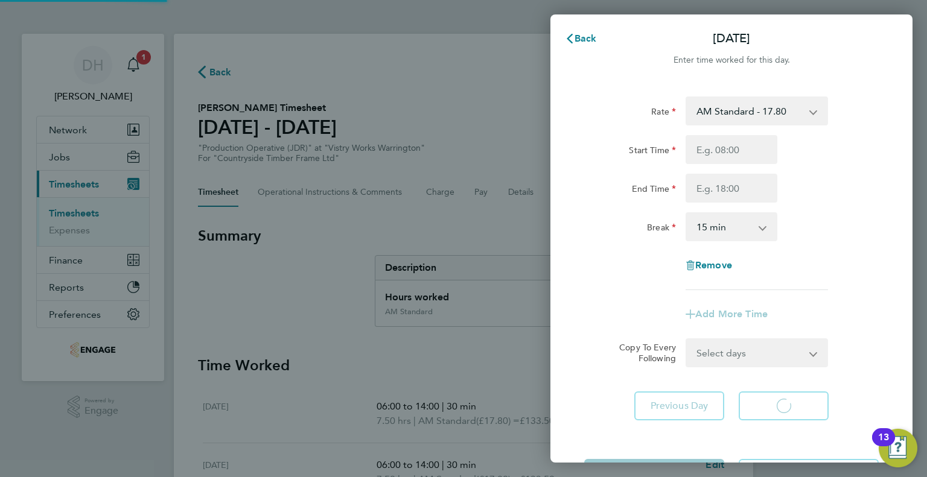
select select "15"
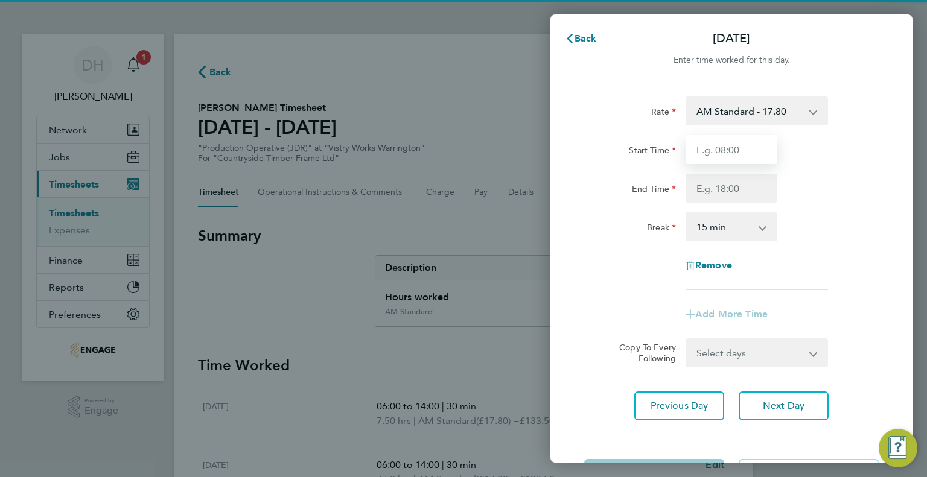
click at [713, 148] on input "Start Time" at bounding box center [731, 149] width 92 height 29
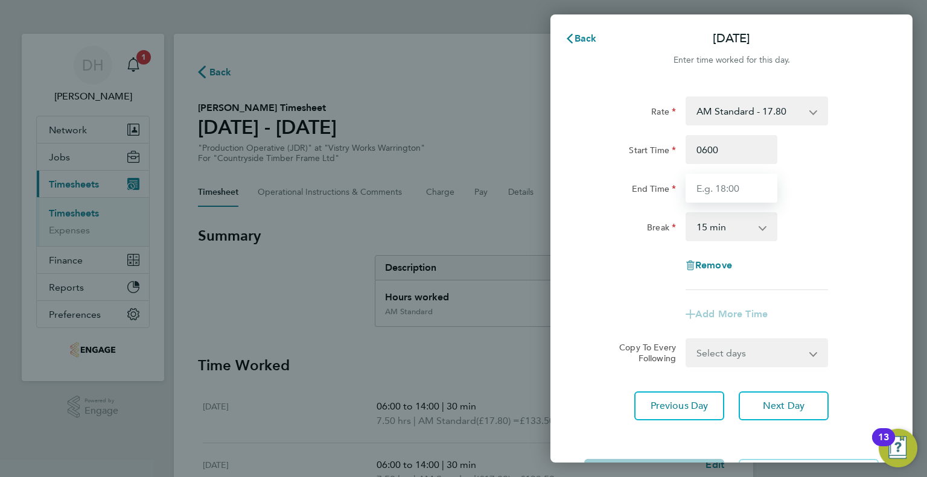
type input "06:00"
click at [710, 180] on input "End Time" at bounding box center [731, 188] width 92 height 29
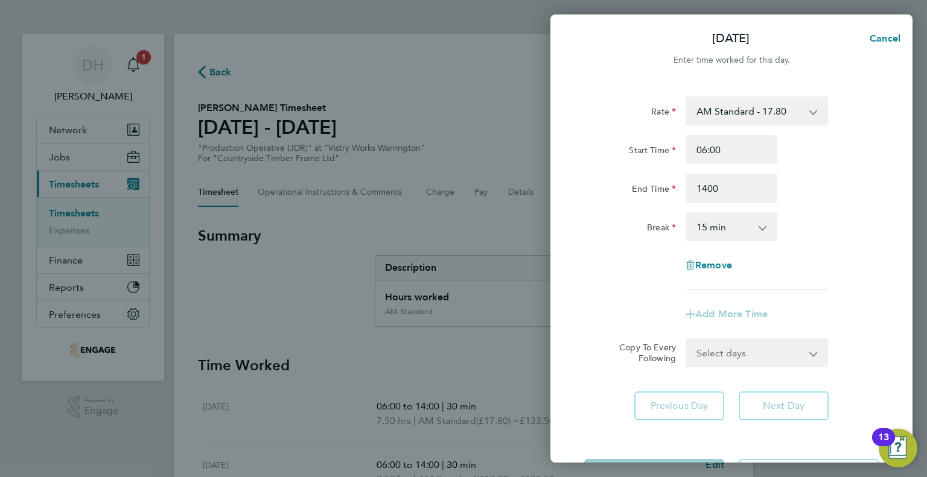
type input "14:00"
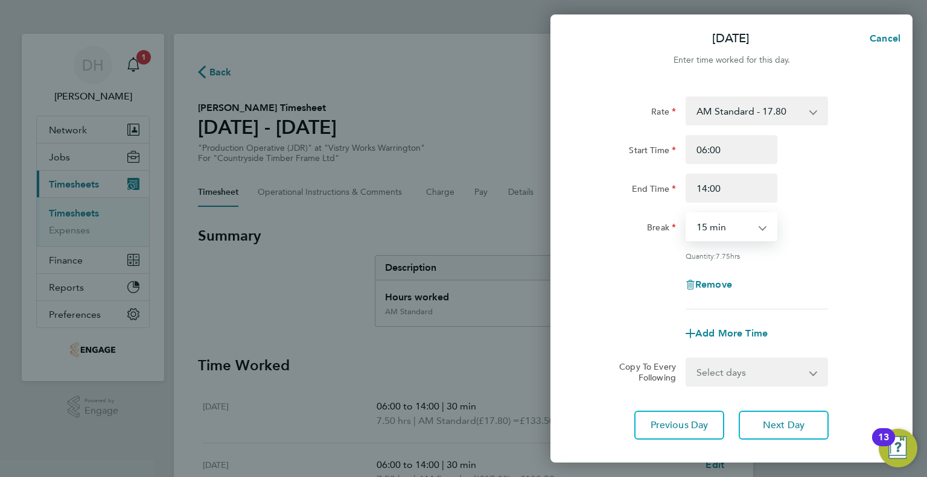
click at [710, 229] on select "0 min 15 min 30 min 45 min 60 min 75 min 90 min" at bounding box center [724, 227] width 75 height 27
select select "30"
click at [687, 214] on select "0 min 15 min 30 min 45 min 60 min 75 min 90 min" at bounding box center [724, 227] width 75 height 27
click at [763, 411] on button "Next Day" at bounding box center [783, 425] width 90 height 29
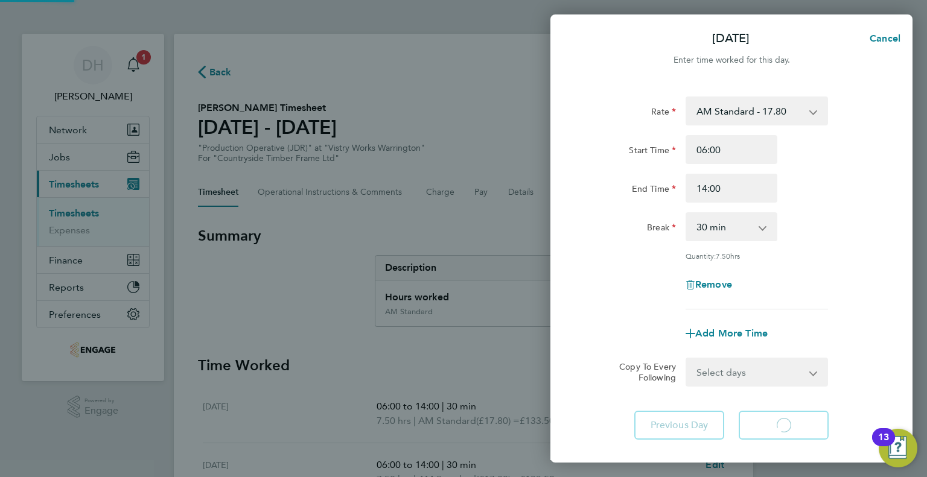
select select "15"
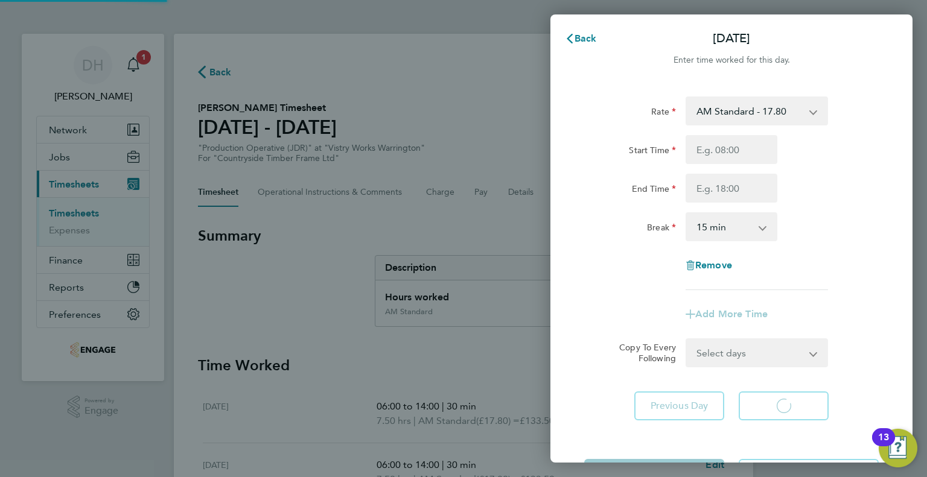
select select "15"
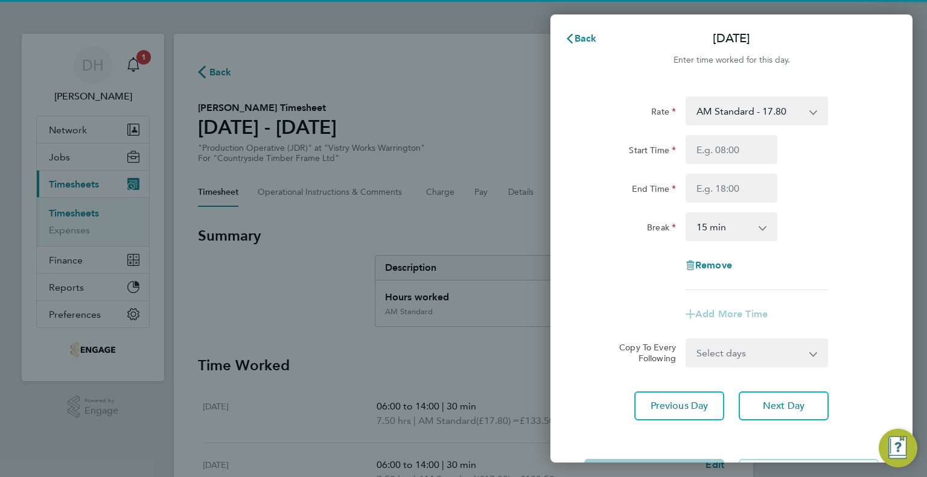
click at [719, 122] on select "AM Standard - 17.80 BONUS - 13.50 PM OT1 - 28.64 AM OT1 - 26.70 PM Standard - 1…" at bounding box center [749, 111] width 125 height 27
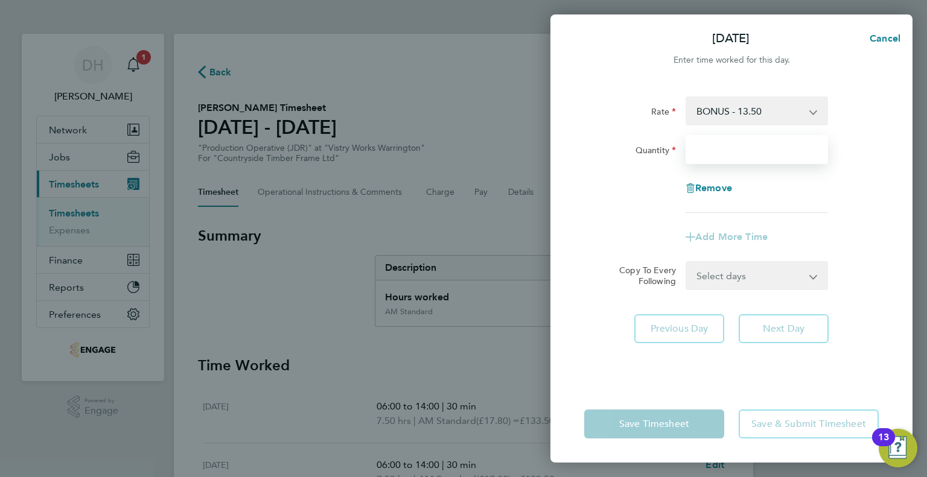
click at [709, 153] on input "Quantity" at bounding box center [756, 149] width 142 height 29
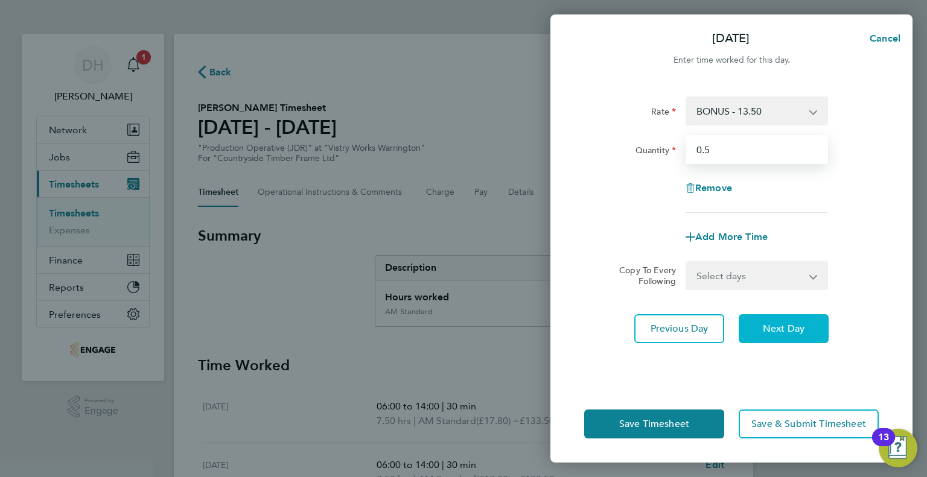
type input "0.5"
click at [797, 329] on span "Next Day" at bounding box center [784, 329] width 42 height 12
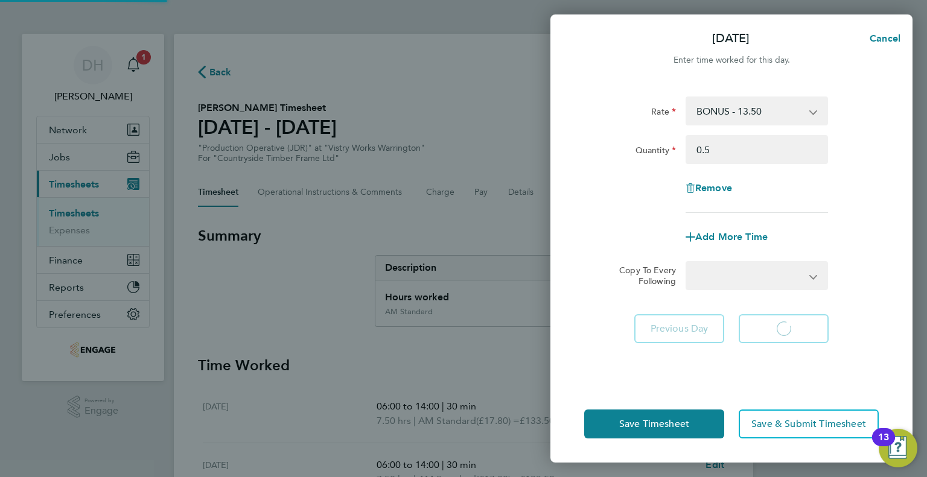
select select "15"
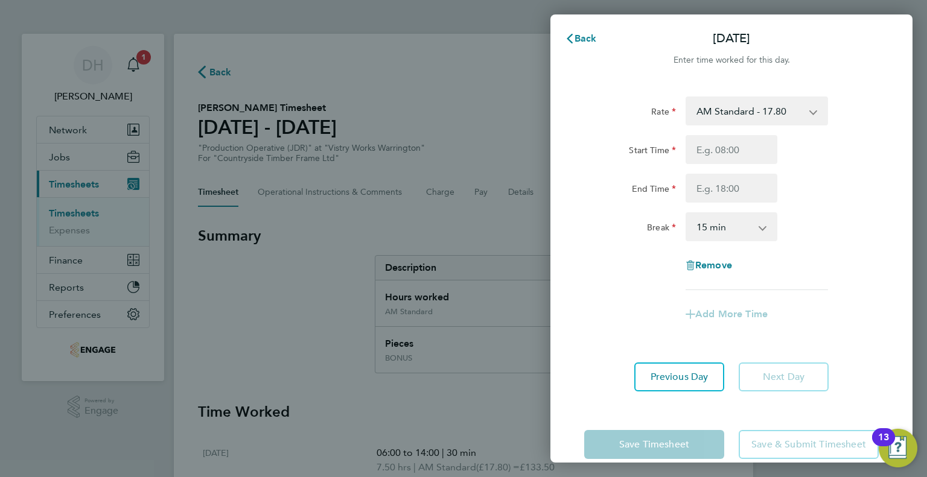
click at [773, 445] on app-form-button "Save & Submit Timesheet" at bounding box center [804, 444] width 147 height 29
drag, startPoint x: 584, startPoint y: 26, endPoint x: 581, endPoint y: 36, distance: 10.1
click at [581, 31] on button "Back" at bounding box center [581, 39] width 56 height 24
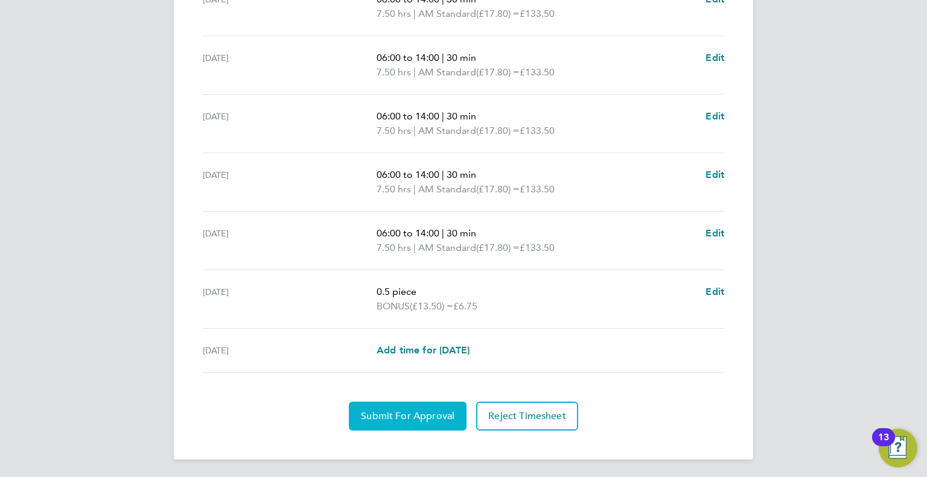
click at [384, 428] on button "Submit For Approval" at bounding box center [408, 416] width 118 height 29
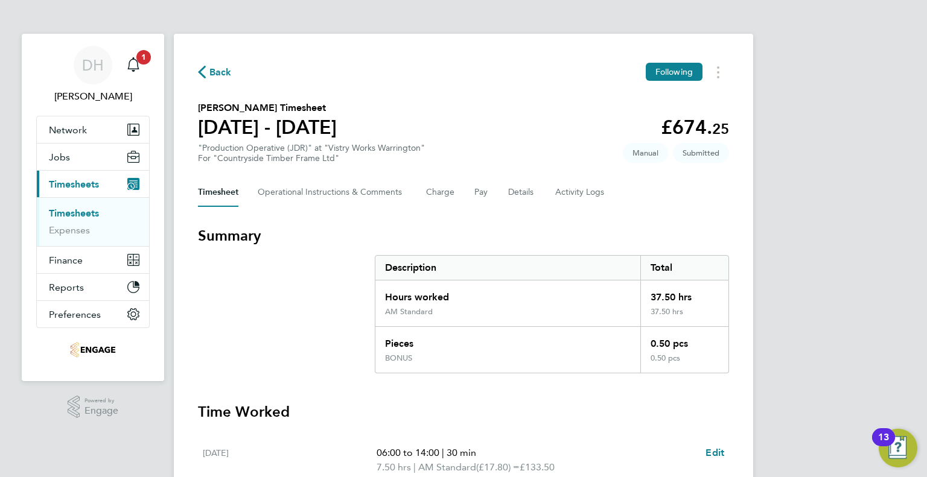
click at [234, 77] on div "Back Following" at bounding box center [463, 72] width 531 height 19
click at [224, 79] on span "Back" at bounding box center [220, 72] width 22 height 14
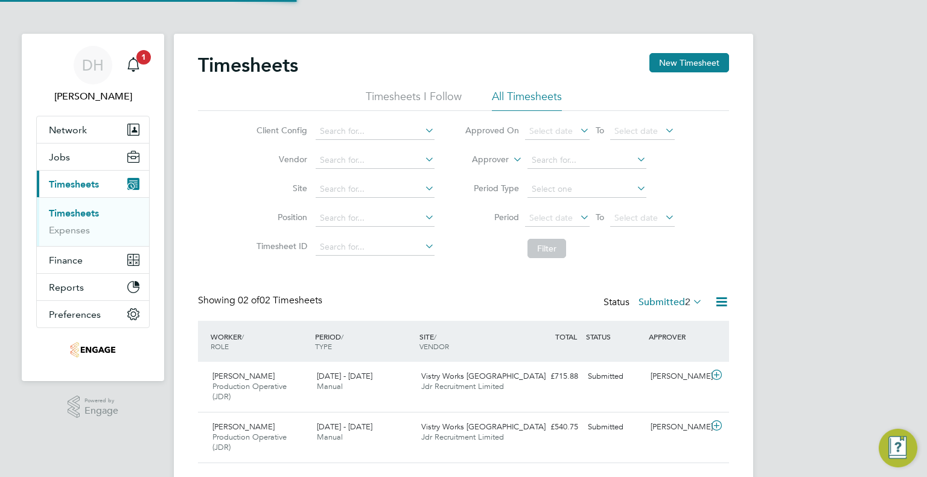
scroll to position [30, 105]
click at [689, 66] on button "New Timesheet" at bounding box center [689, 62] width 80 height 19
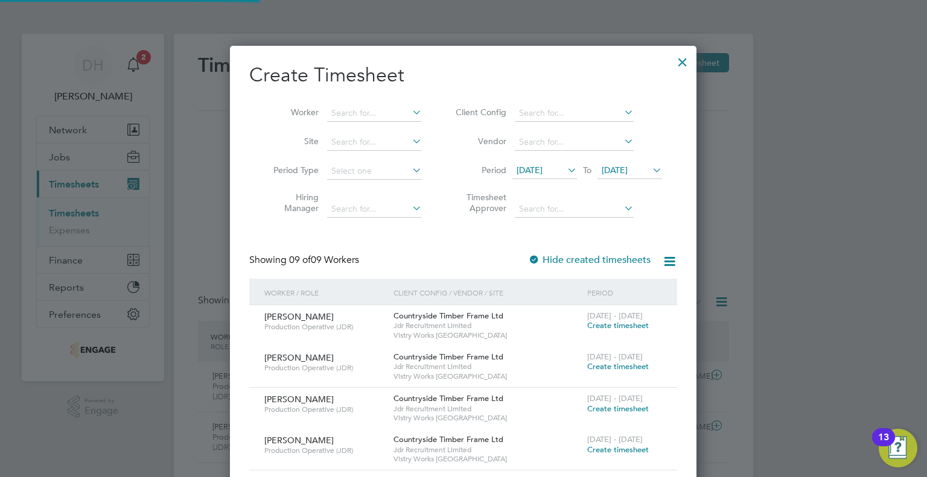
scroll to position [740, 467]
click at [370, 119] on input at bounding box center [374, 113] width 95 height 17
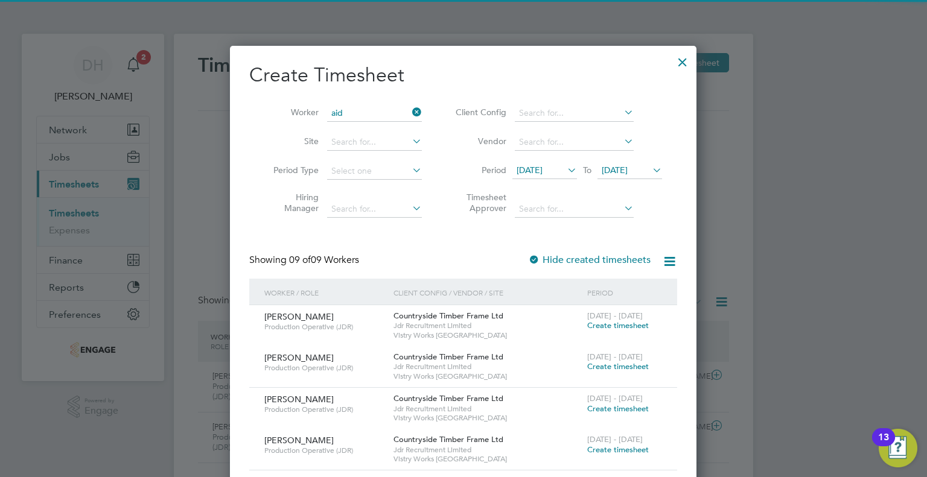
click at [352, 131] on li "Aid an Cronin" at bounding box center [379, 129] width 104 height 16
type input "Aidan Cronin"
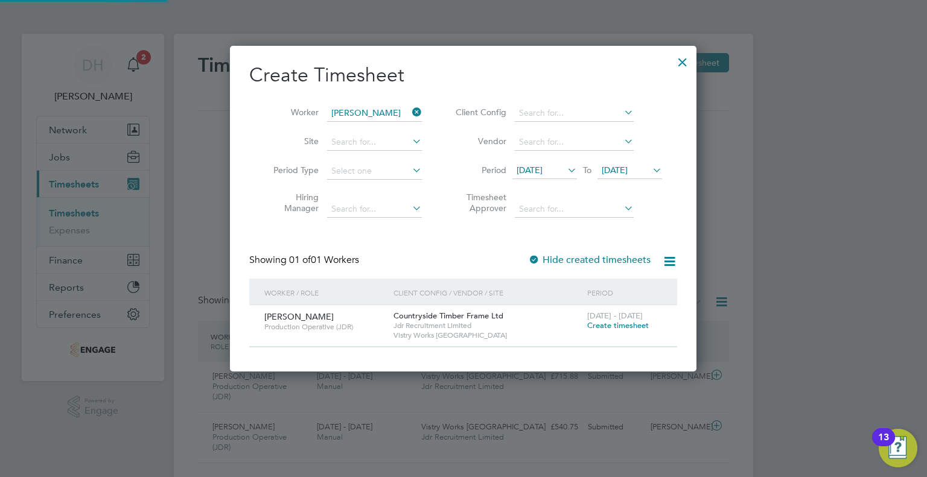
click at [541, 174] on span "12 Aug 2025" at bounding box center [529, 170] width 26 height 11
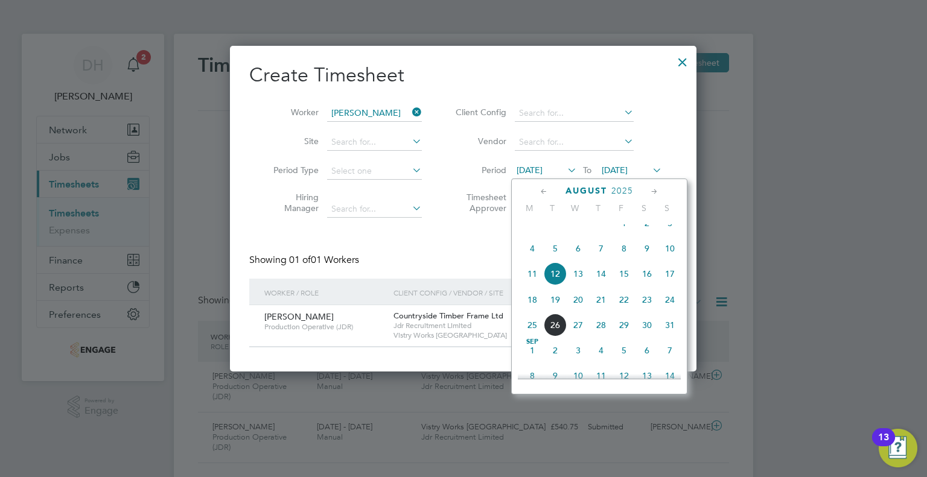
click at [531, 306] on span "18" at bounding box center [532, 299] width 23 height 23
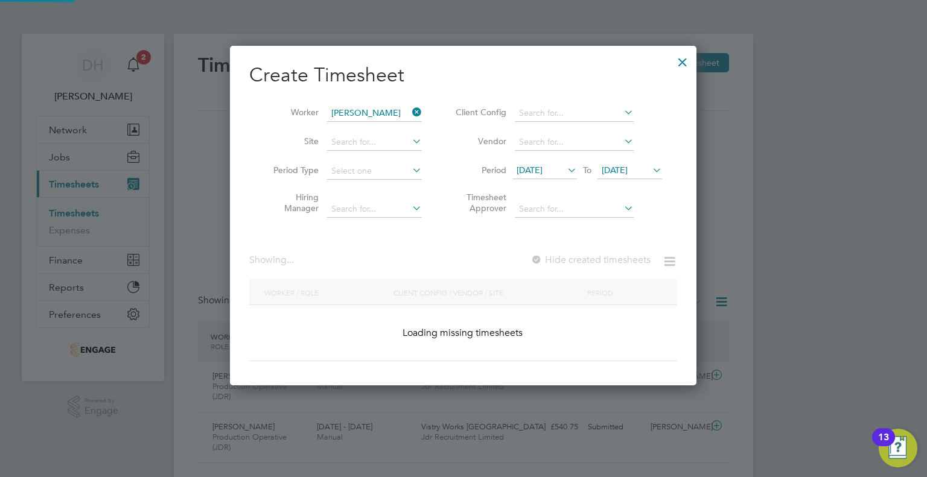
scroll to position [325, 467]
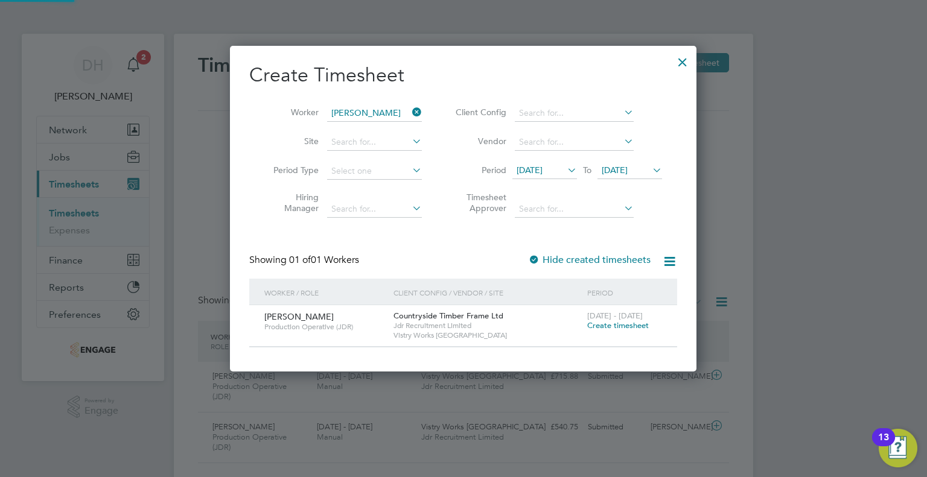
click at [650, 168] on icon at bounding box center [650, 170] width 0 height 17
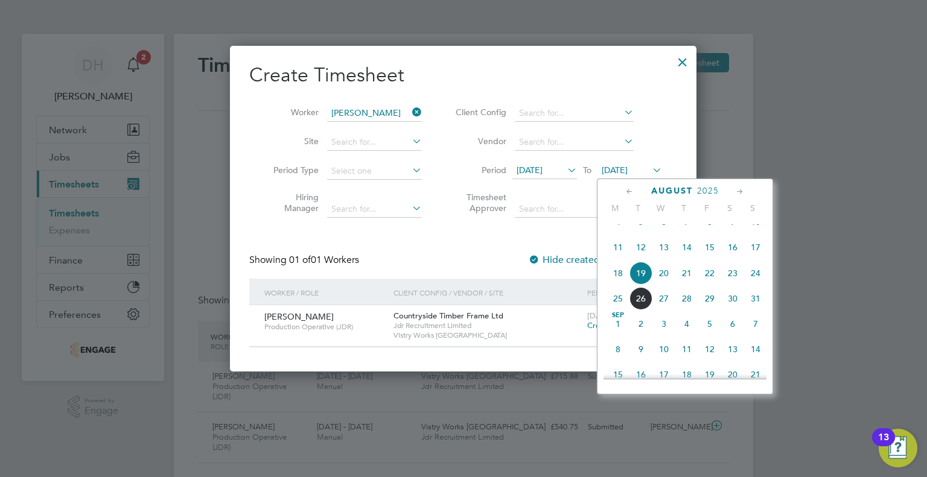
click at [744, 278] on span "24" at bounding box center [755, 273] width 23 height 23
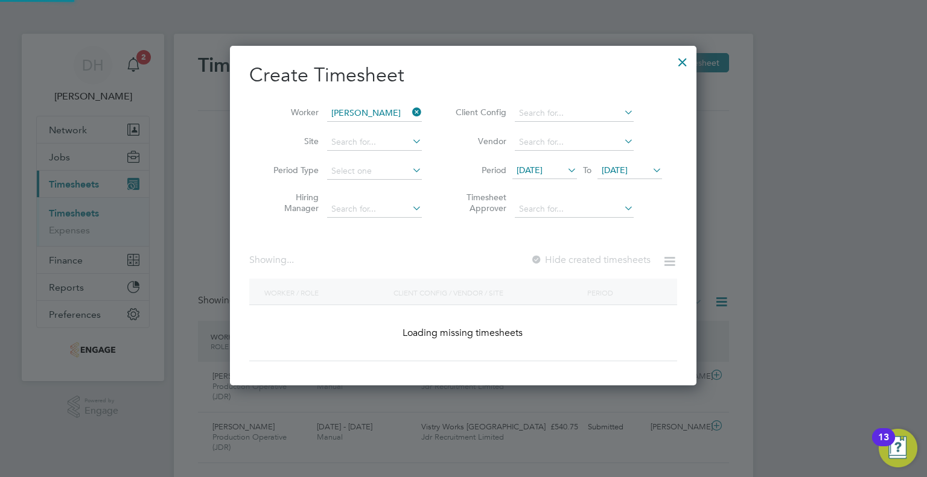
scroll to position [325, 467]
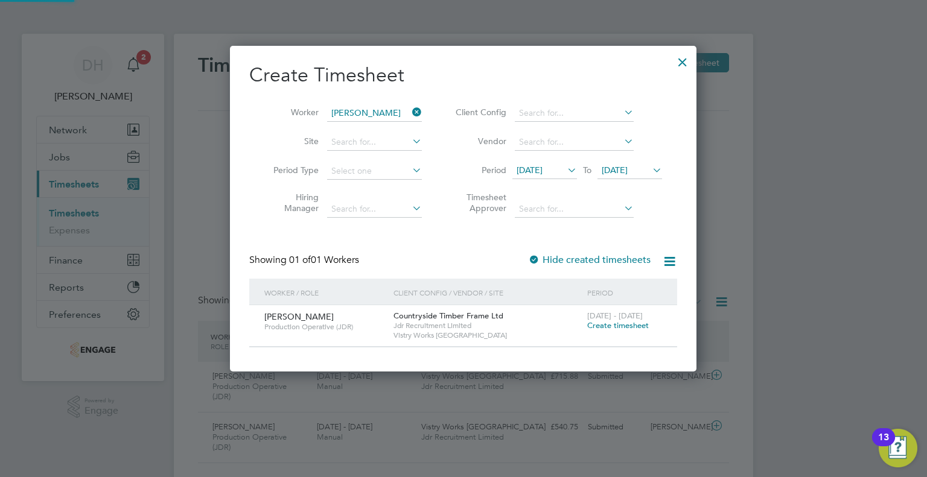
click at [613, 329] on span "Create timesheet" at bounding box center [618, 325] width 62 height 10
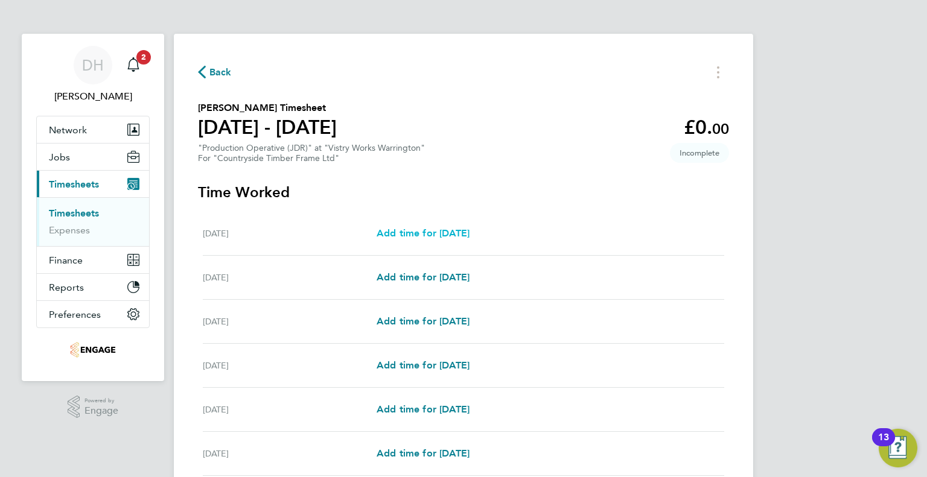
click at [389, 236] on span "Add time for Mon 18 Aug" at bounding box center [422, 232] width 93 height 11
select select "15"
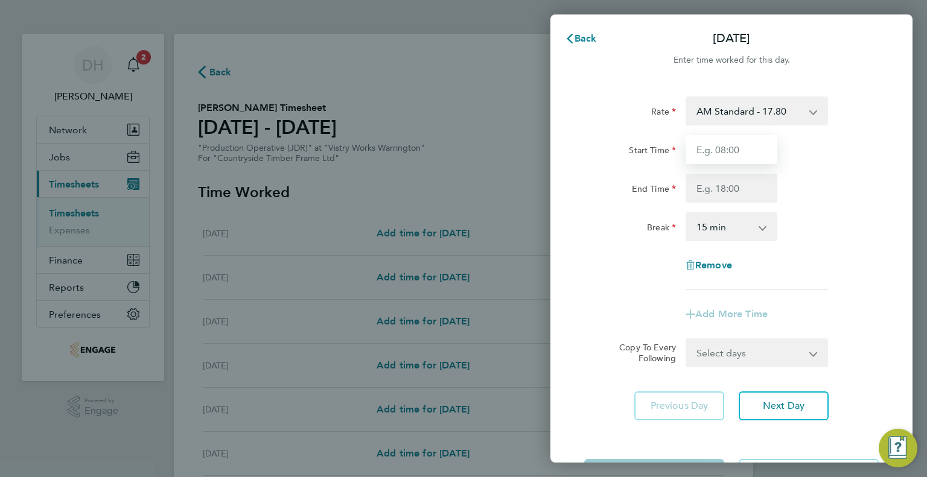
click at [719, 150] on input "Start Time" at bounding box center [731, 149] width 92 height 29
type input "06:00"
click at [709, 188] on input "End Time" at bounding box center [731, 188] width 92 height 29
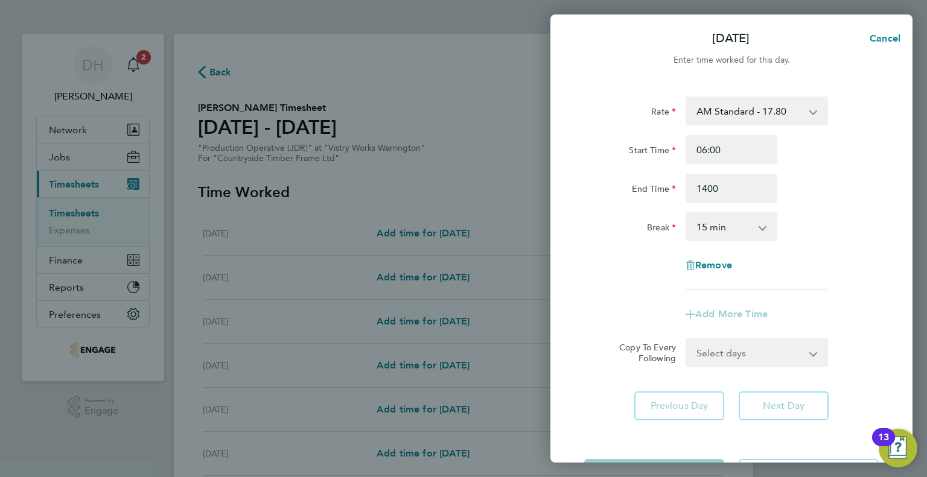
type input "14:00"
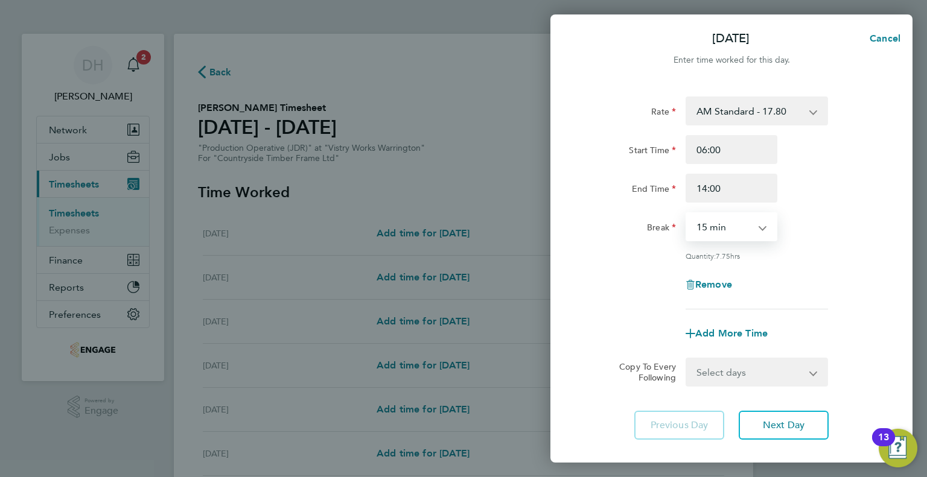
click at [711, 222] on select "0 min 15 min 30 min 45 min 60 min 75 min 90 min" at bounding box center [724, 227] width 75 height 27
select select "30"
click at [687, 214] on select "0 min 15 min 30 min 45 min 60 min 75 min 90 min" at bounding box center [724, 227] width 75 height 27
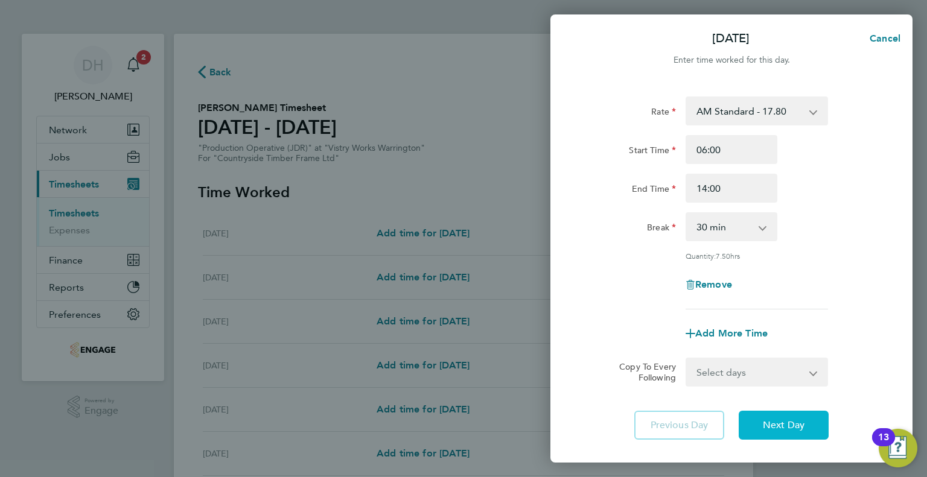
click at [768, 430] on span "Next Day" at bounding box center [784, 425] width 42 height 12
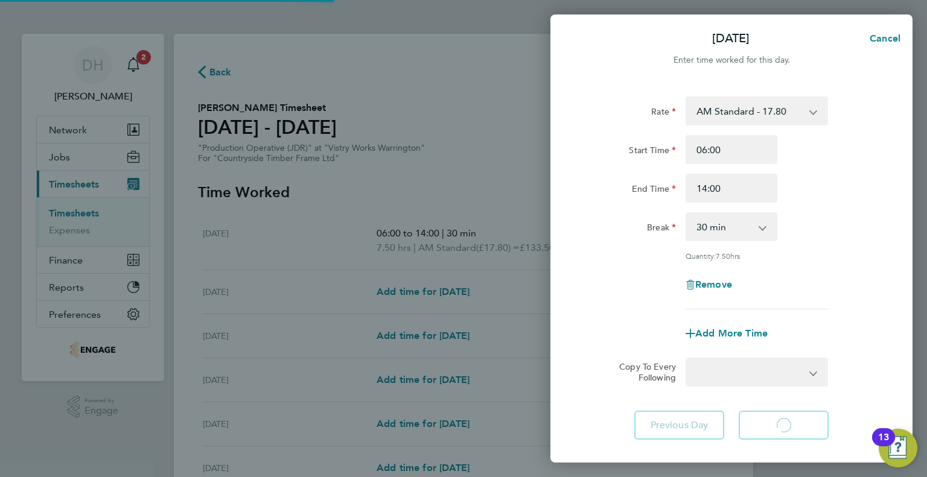
select select "15"
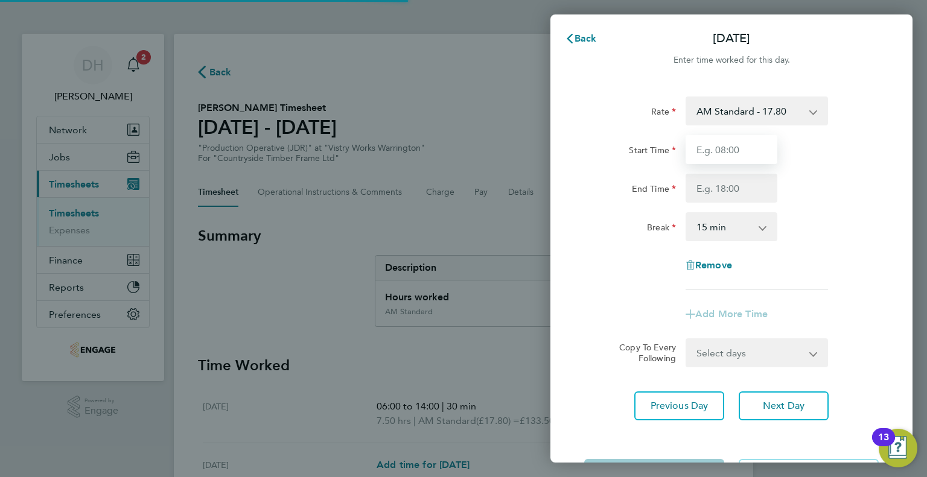
click at [712, 156] on input "Start Time" at bounding box center [731, 149] width 92 height 29
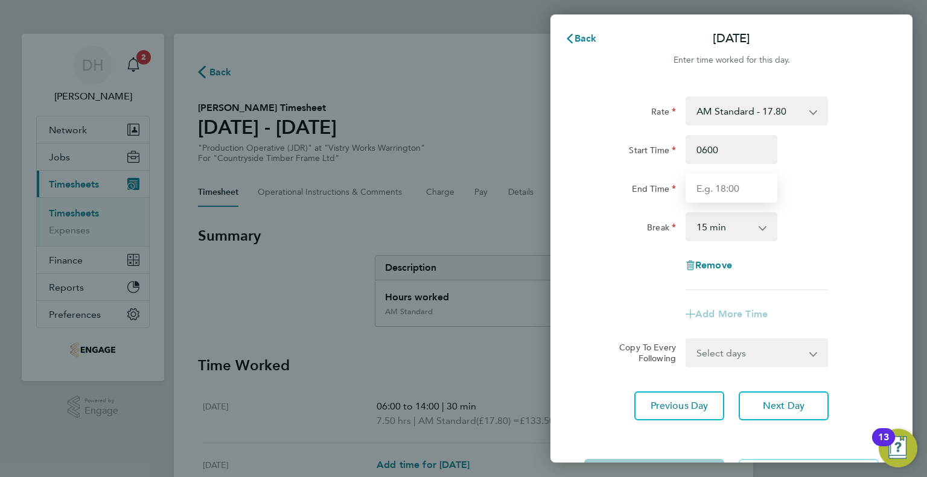
type input "06:00"
click at [705, 180] on input "End Time" at bounding box center [731, 188] width 92 height 29
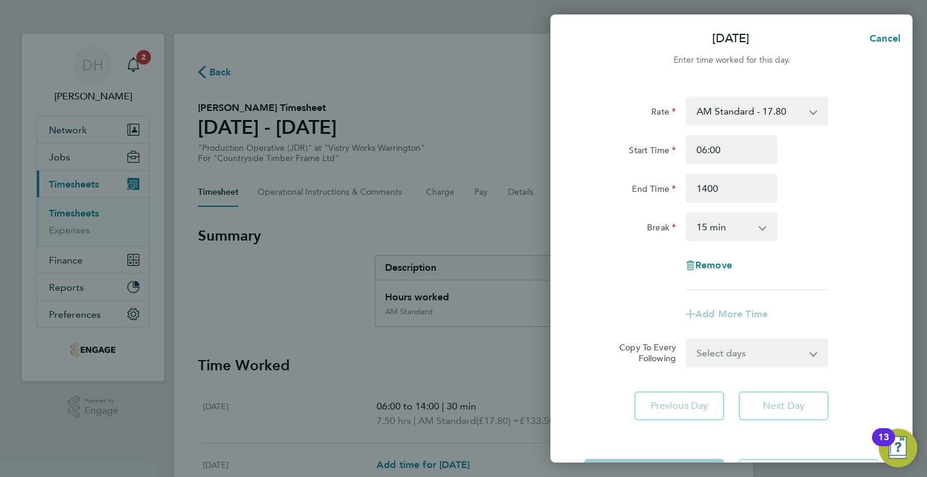
type input "14:00"
click at [711, 223] on select "0 min 15 min 30 min 45 min 60 min 75 min 90 min" at bounding box center [724, 227] width 75 height 27
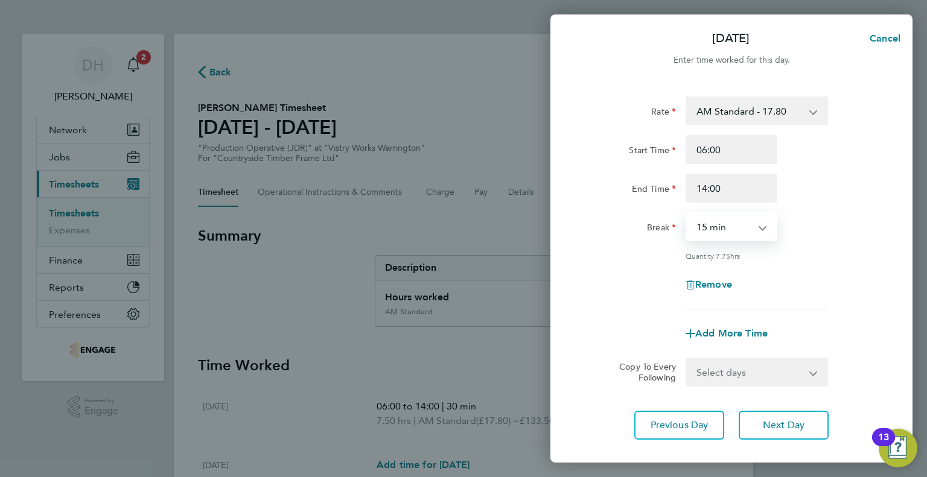
select select "30"
click at [687, 214] on select "0 min 15 min 30 min 45 min 60 min 75 min 90 min" at bounding box center [724, 227] width 75 height 27
click at [769, 431] on button "Next Day" at bounding box center [783, 425] width 90 height 29
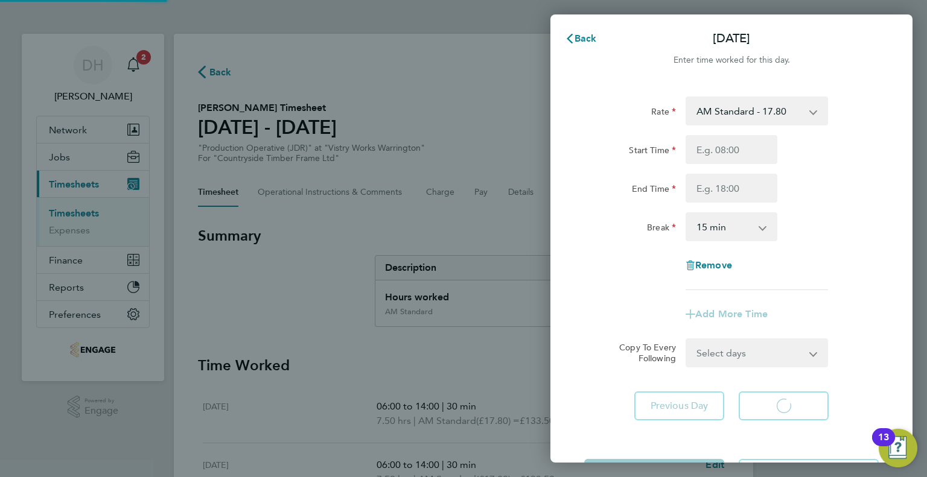
select select "15"
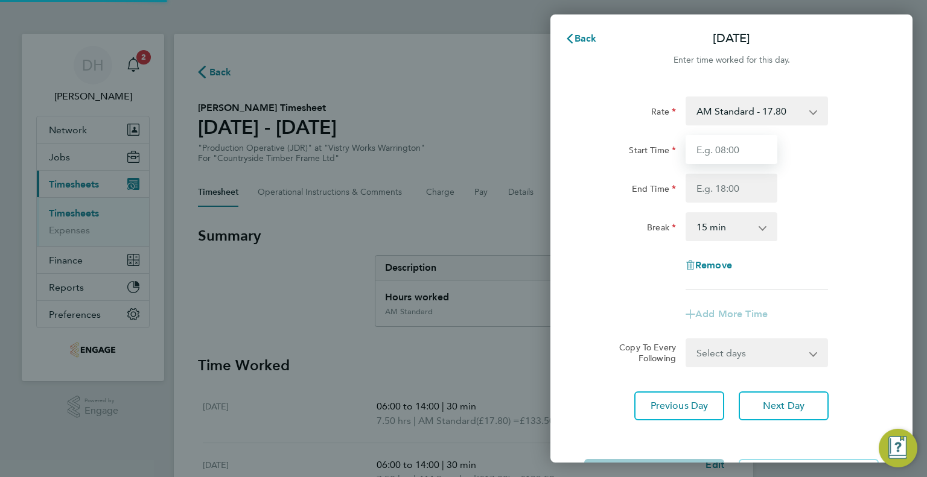
click at [709, 154] on input "Start Time" at bounding box center [731, 149] width 92 height 29
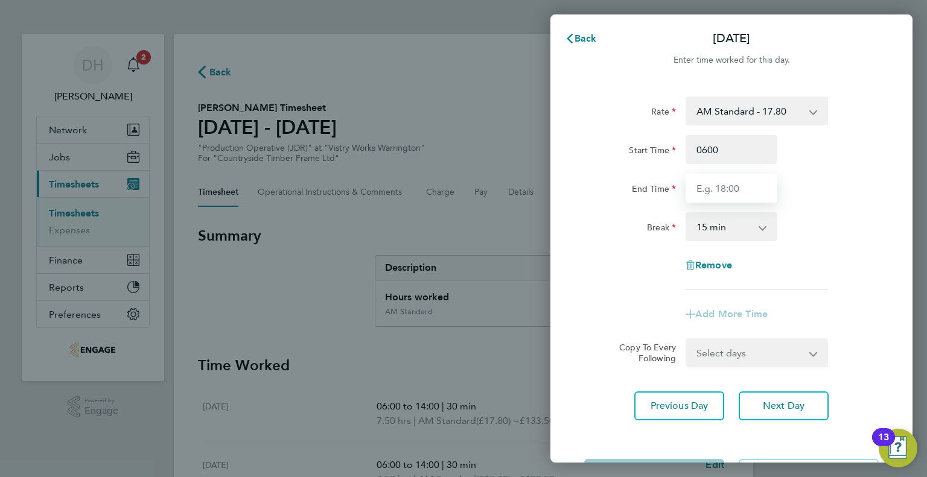
type input "06:00"
click at [707, 185] on input "End Time" at bounding box center [731, 188] width 92 height 29
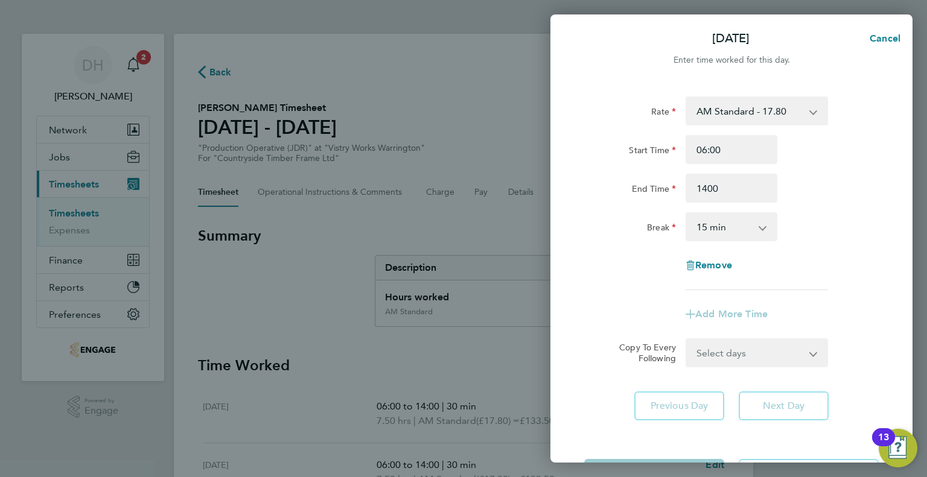
type input "14:00"
drag, startPoint x: 704, startPoint y: 220, endPoint x: 704, endPoint y: 231, distance: 10.9
click at [704, 220] on select "0 min 15 min 30 min 45 min 60 min 75 min 90 min" at bounding box center [724, 227] width 75 height 27
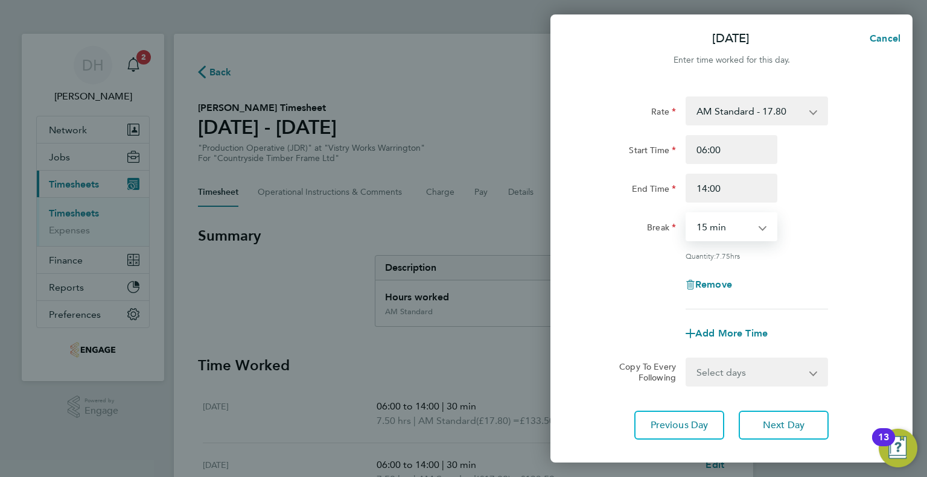
select select "30"
click at [687, 214] on select "0 min 15 min 30 min 45 min 60 min 75 min 90 min" at bounding box center [724, 227] width 75 height 27
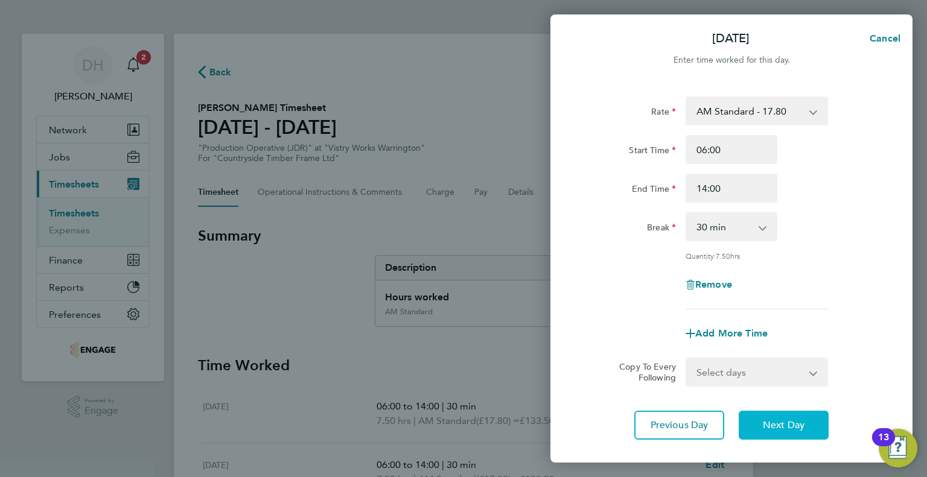
drag, startPoint x: 760, startPoint y: 419, endPoint x: 764, endPoint y: 424, distance: 6.5
click at [764, 424] on button "Next Day" at bounding box center [783, 425] width 90 height 29
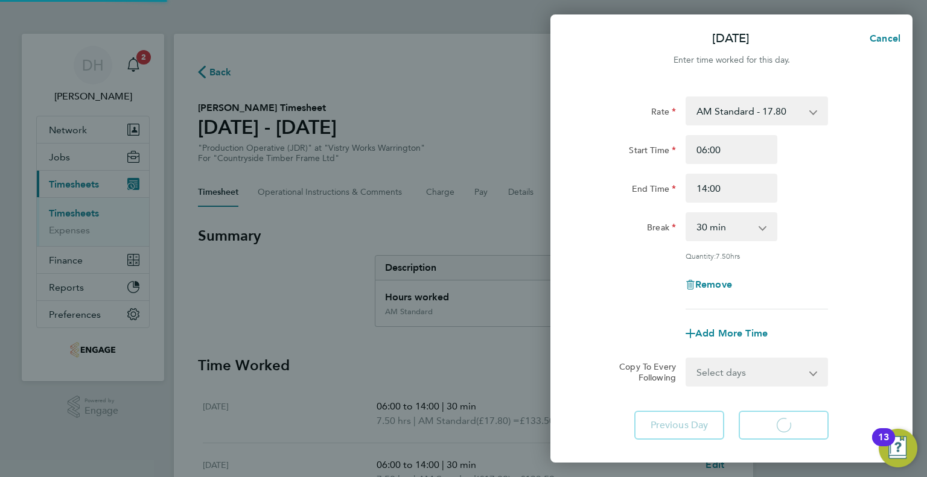
select select "15"
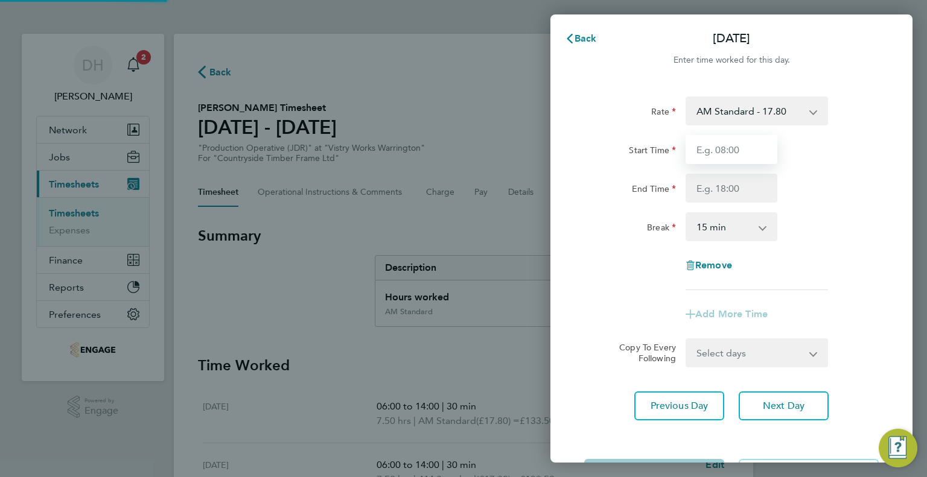
click at [726, 154] on input "Start Time" at bounding box center [731, 149] width 92 height 29
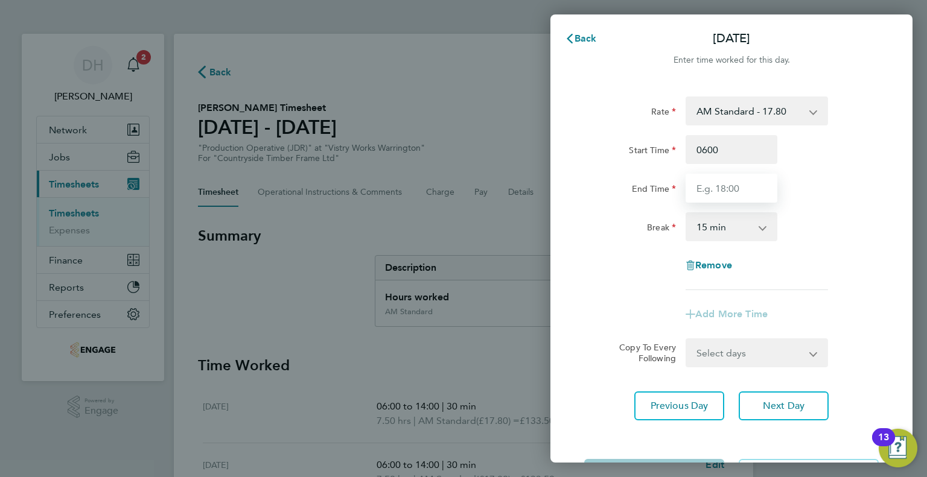
type input "06:00"
click at [718, 188] on input "End Time" at bounding box center [731, 188] width 92 height 29
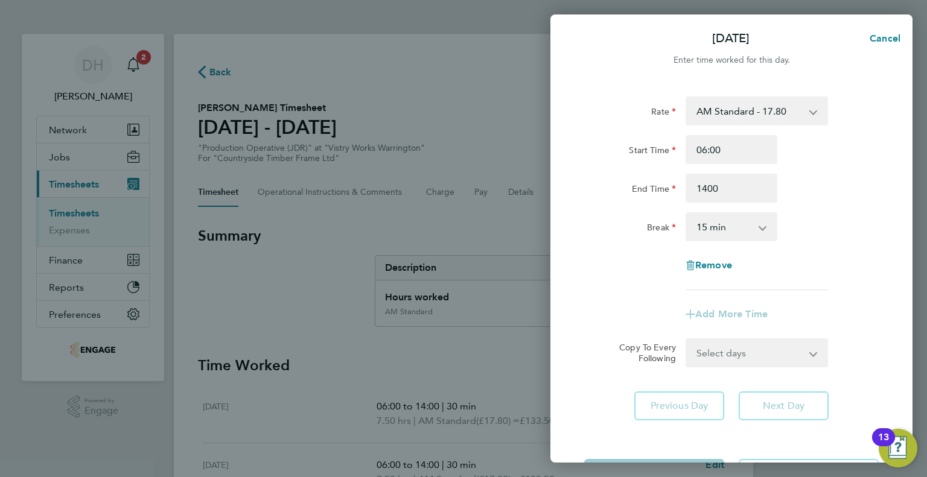
type input "14:00"
click at [704, 235] on select "0 min 15 min 30 min 45 min 60 min 75 min 90 min" at bounding box center [724, 227] width 75 height 27
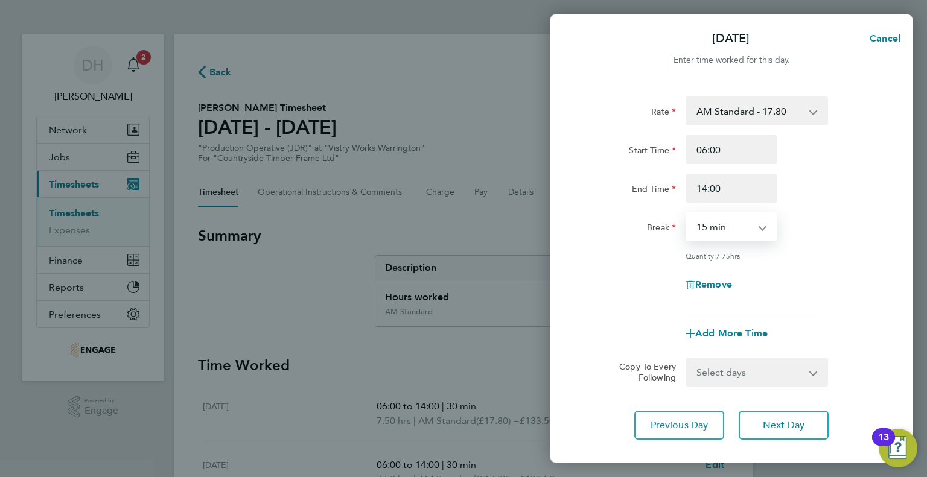
select select "30"
click at [687, 214] on select "0 min 15 min 30 min 45 min 60 min 75 min 90 min" at bounding box center [724, 227] width 75 height 27
click at [761, 431] on button "Next Day" at bounding box center [783, 425] width 90 height 29
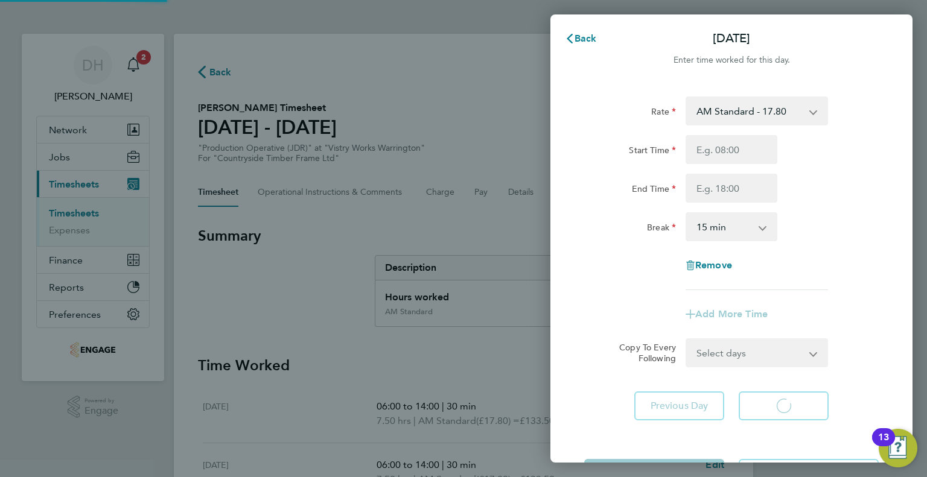
select select "15"
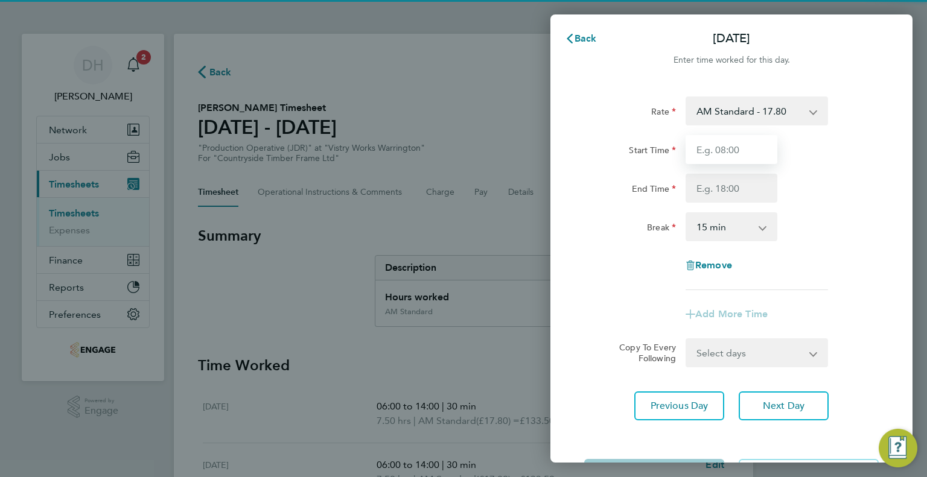
click at [712, 163] on input "Start Time" at bounding box center [731, 149] width 92 height 29
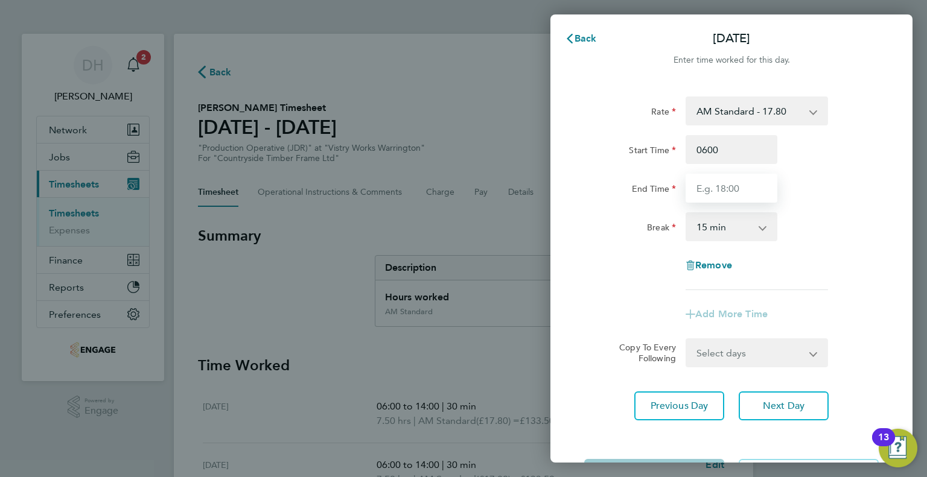
type input "06:00"
click at [708, 190] on input "End Time" at bounding box center [731, 188] width 92 height 29
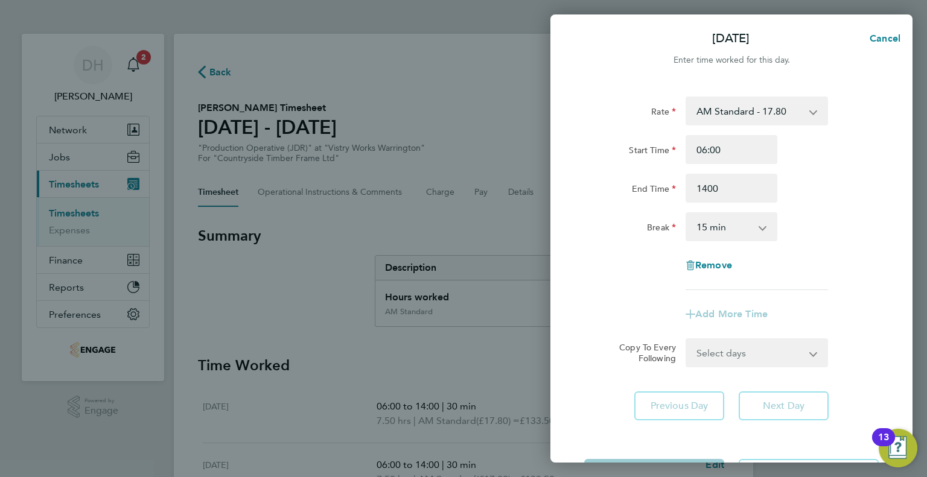
type input "14:00"
click at [710, 229] on select "0 min 15 min 30 min 45 min 60 min 75 min 90 min" at bounding box center [724, 227] width 75 height 27
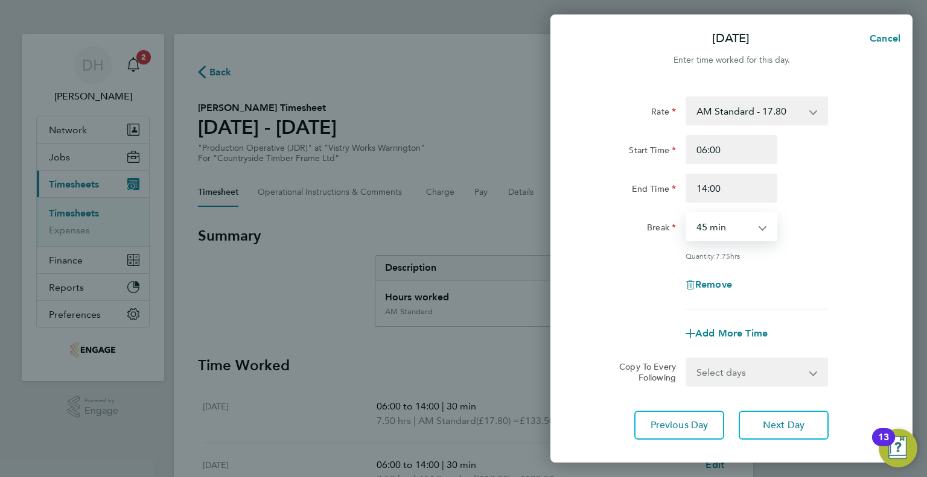
click at [687, 214] on select "0 min 15 min 30 min 45 min 60 min 75 min 90 min" at bounding box center [724, 227] width 75 height 27
click at [702, 238] on select "0 min 15 min 30 min 45 min 60 min 75 min 90 min" at bounding box center [724, 227] width 75 height 27
select select "30"
click at [687, 214] on select "0 min 15 min 30 min 45 min 60 min 75 min 90 min" at bounding box center [724, 227] width 75 height 27
click at [770, 428] on span "Next Day" at bounding box center [784, 425] width 42 height 12
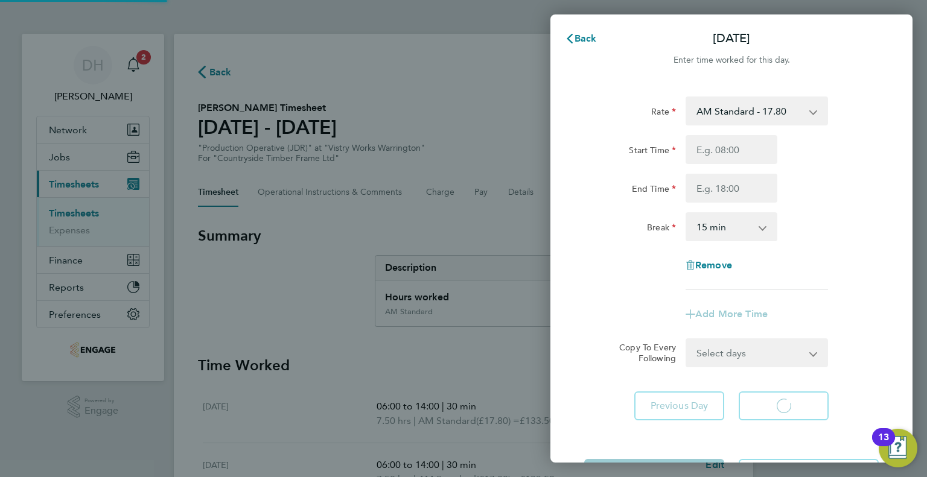
select select "15"
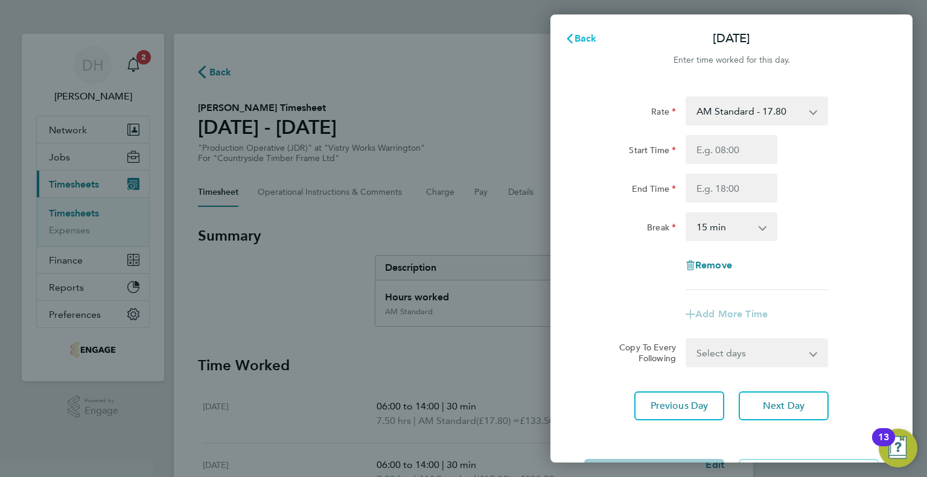
click at [583, 47] on button "Back" at bounding box center [581, 39] width 56 height 24
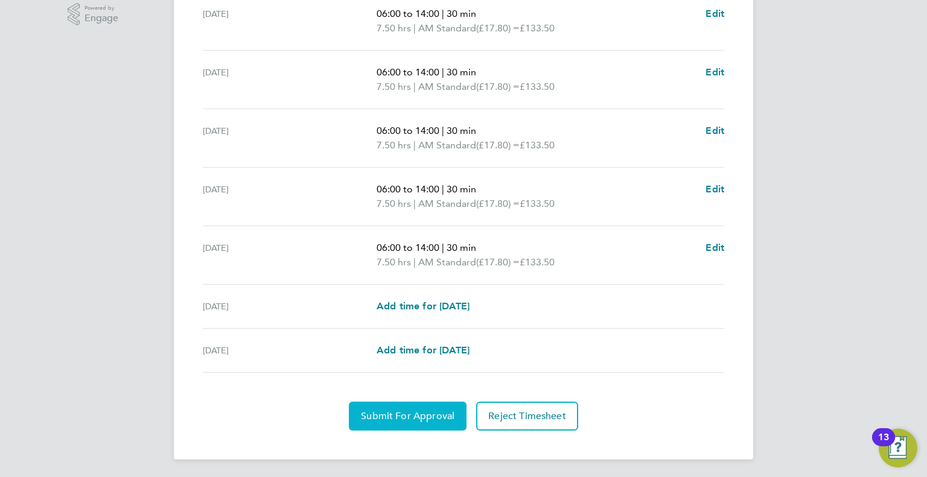
click at [382, 419] on span "Submit For Approval" at bounding box center [408, 416] width 94 height 12
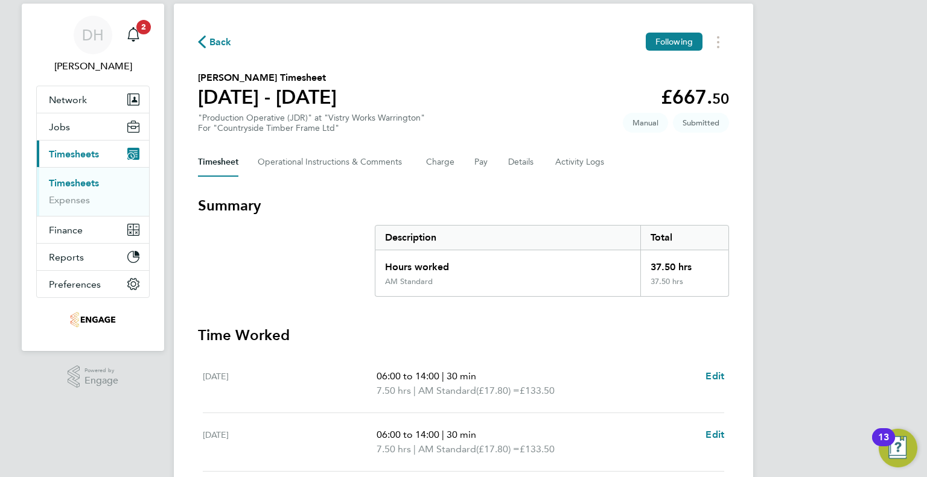
click at [211, 39] on span "Back" at bounding box center [220, 42] width 22 height 14
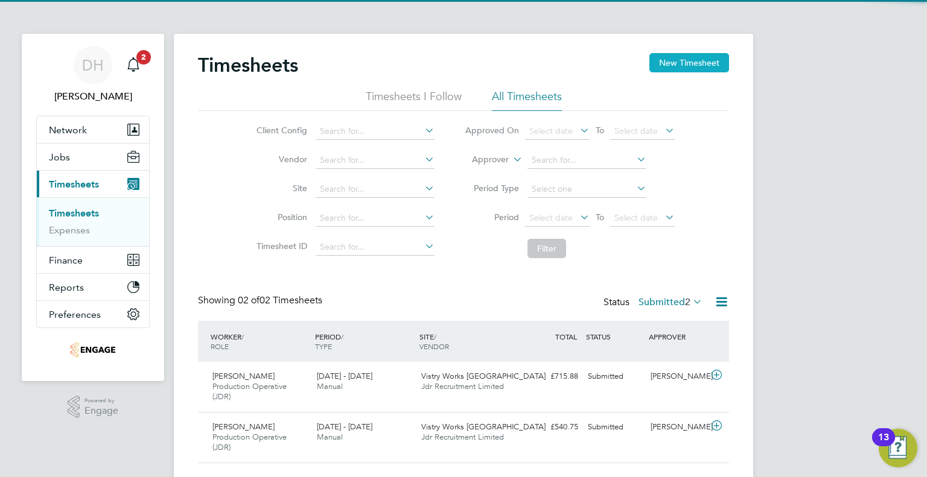
click at [681, 59] on button "New Timesheet" at bounding box center [689, 62] width 80 height 19
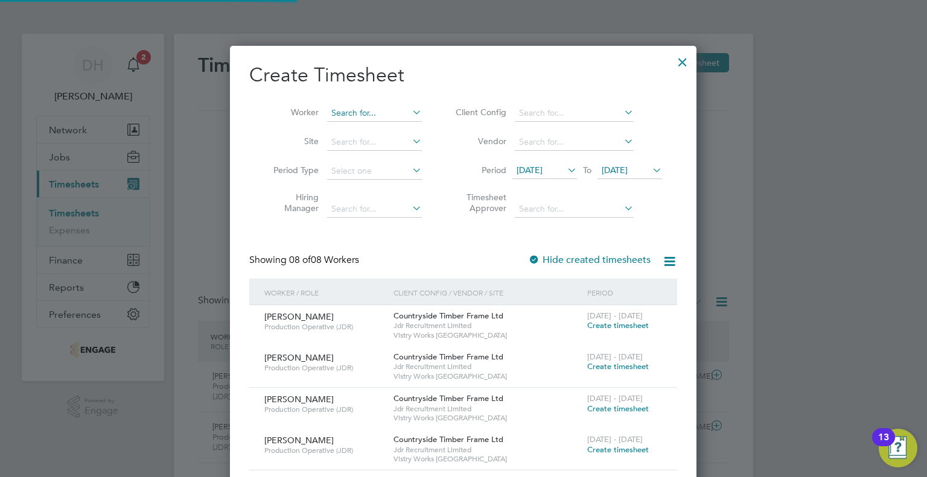
click at [366, 118] on input at bounding box center [374, 113] width 95 height 17
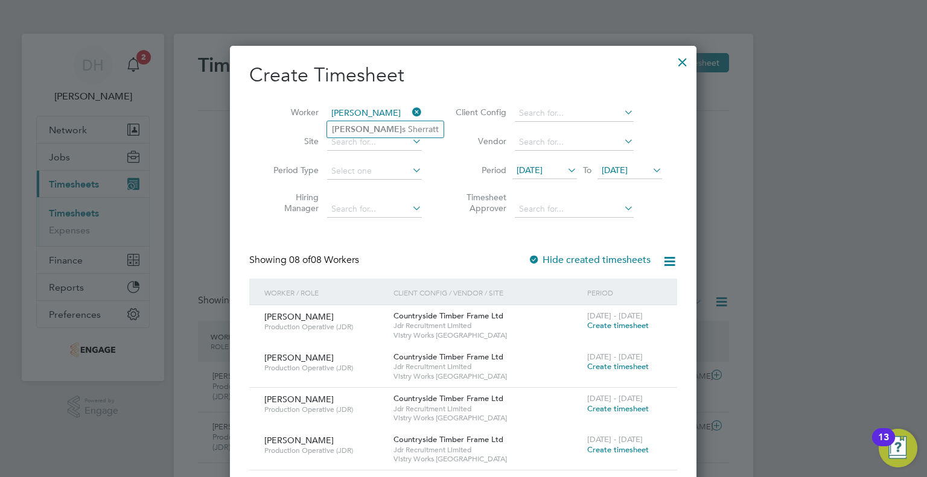
type input "luca"
click at [348, 121] on ul "Luca s Sherratt" at bounding box center [385, 129] width 118 height 17
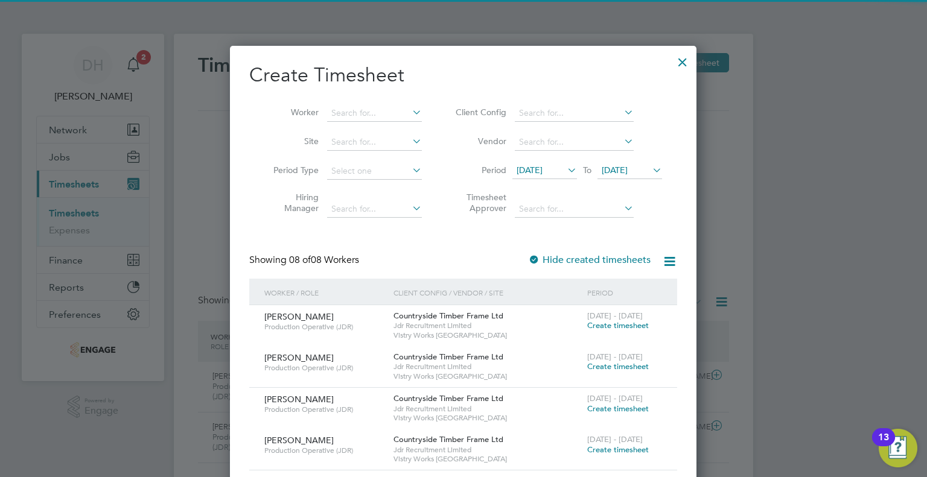
click at [542, 168] on span "12 Aug 2025" at bounding box center [529, 170] width 26 height 11
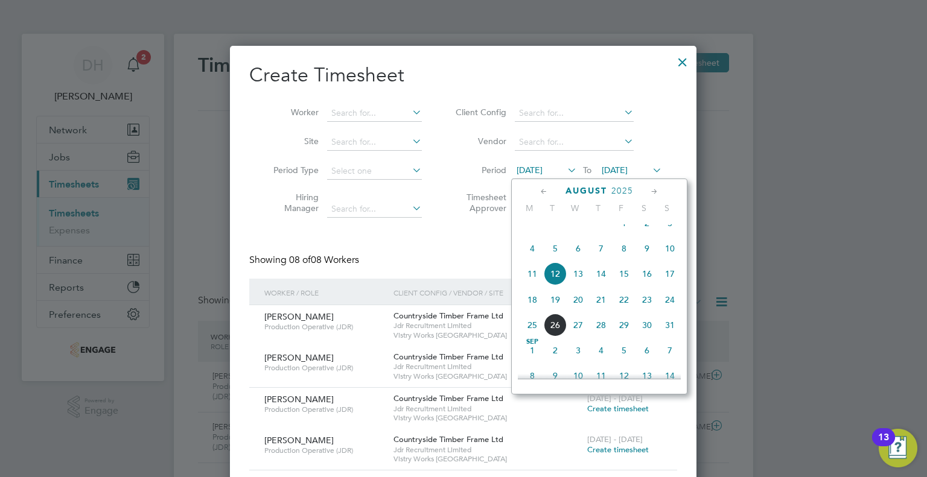
click at [536, 311] on span "18" at bounding box center [532, 299] width 23 height 23
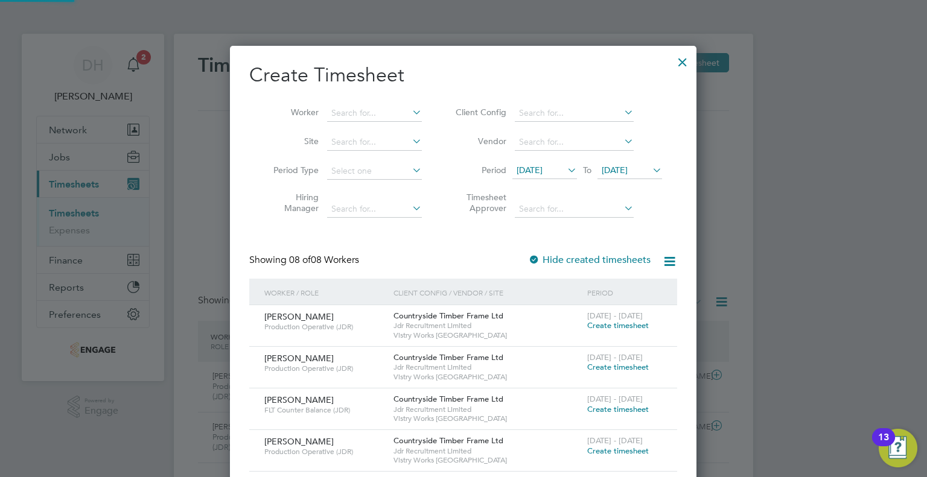
click at [627, 165] on span "19 Aug 2025" at bounding box center [615, 170] width 26 height 11
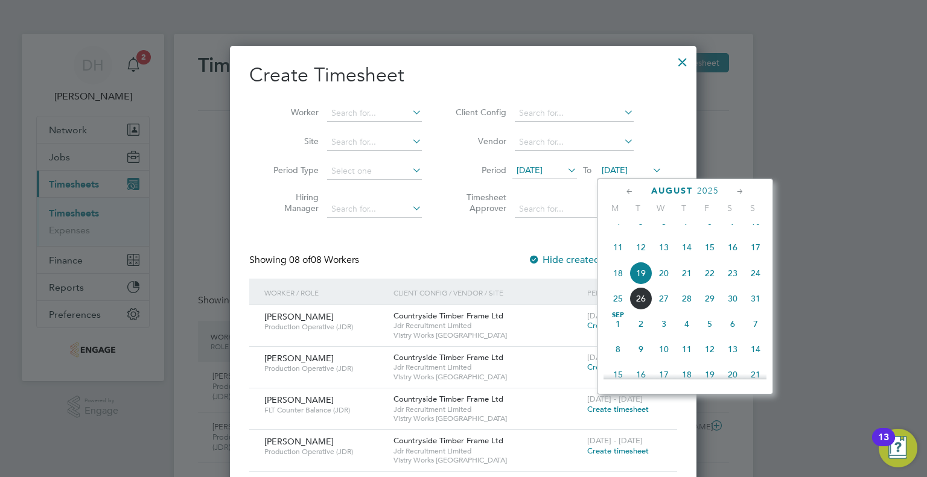
click at [751, 280] on span "24" at bounding box center [755, 273] width 23 height 23
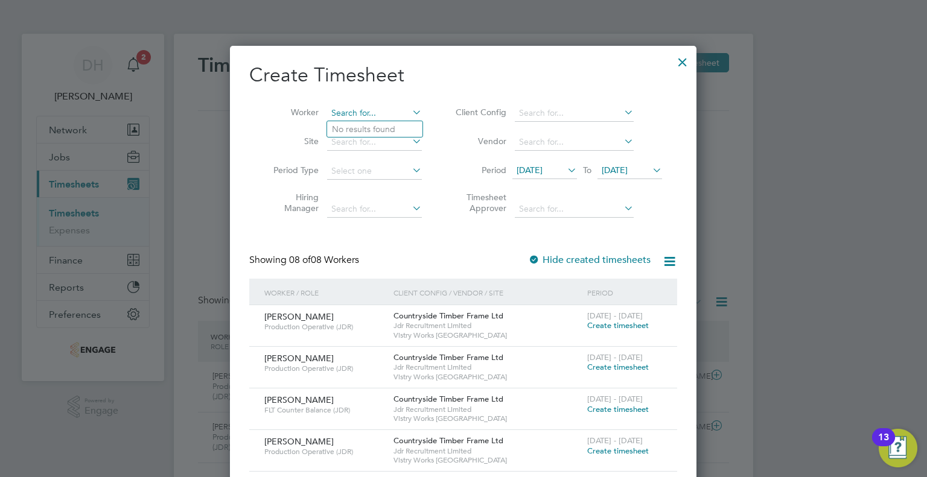
click at [351, 113] on input at bounding box center [374, 113] width 95 height 17
click at [350, 132] on b "Lucas" at bounding box center [367, 129] width 70 height 10
type input "Lucas Sherratt"
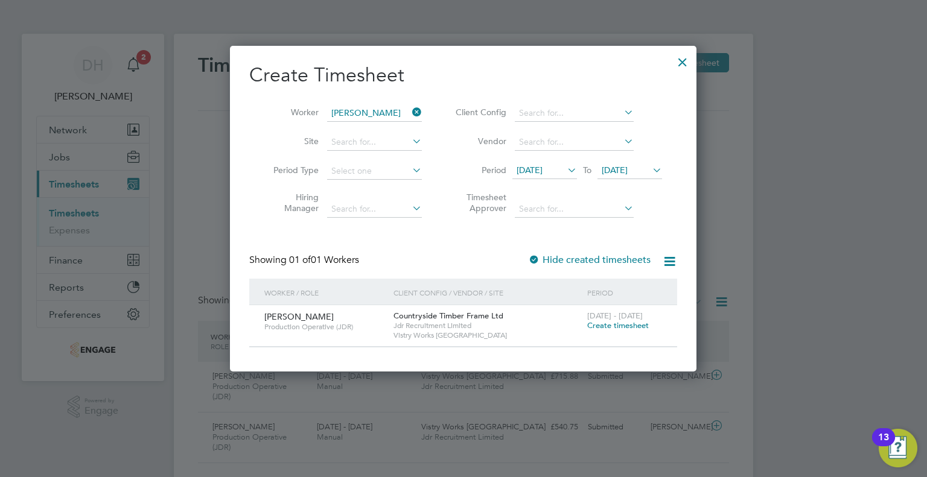
click at [615, 325] on span "Create timesheet" at bounding box center [618, 325] width 62 height 10
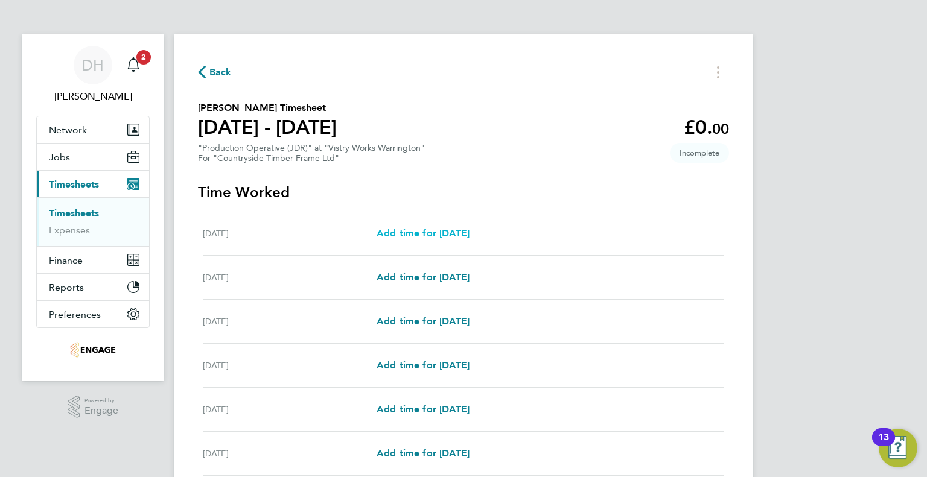
click at [411, 230] on span "Add time for Mon 18 Aug" at bounding box center [422, 232] width 93 height 11
select select "15"
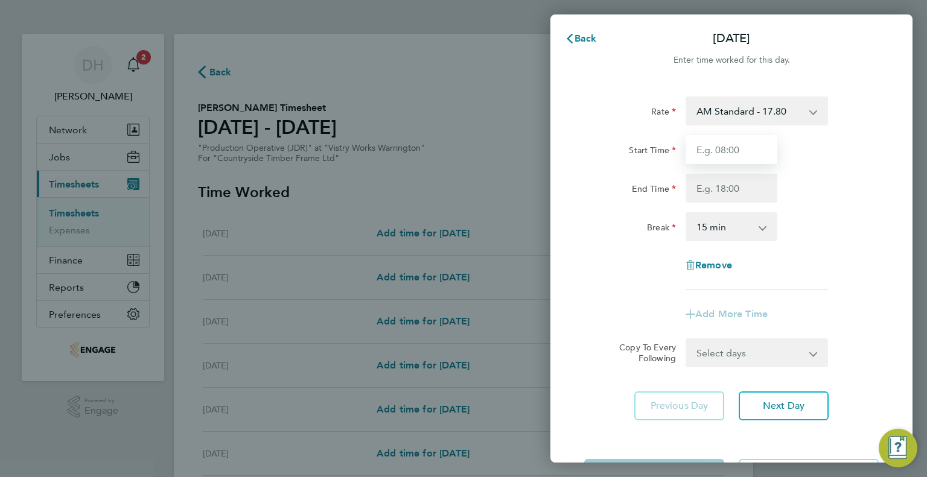
click at [702, 157] on input "Start Time" at bounding box center [731, 149] width 92 height 29
type input "06:00"
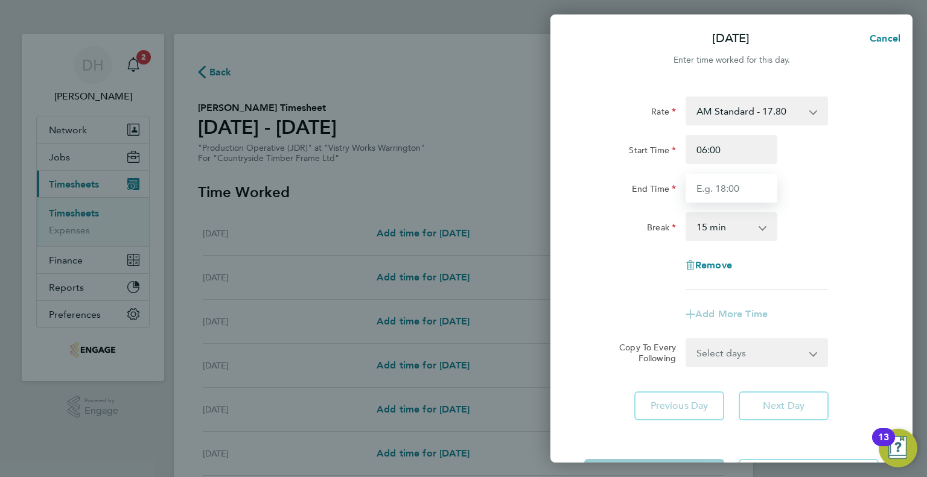
click at [708, 180] on input "End Time" at bounding box center [731, 188] width 92 height 29
type input "14:00"
drag, startPoint x: 708, startPoint y: 215, endPoint x: 710, endPoint y: 227, distance: 11.5
click at [708, 215] on select "0 min 15 min 30 min 45 min 60 min 75 min 90 min" at bounding box center [724, 227] width 75 height 27
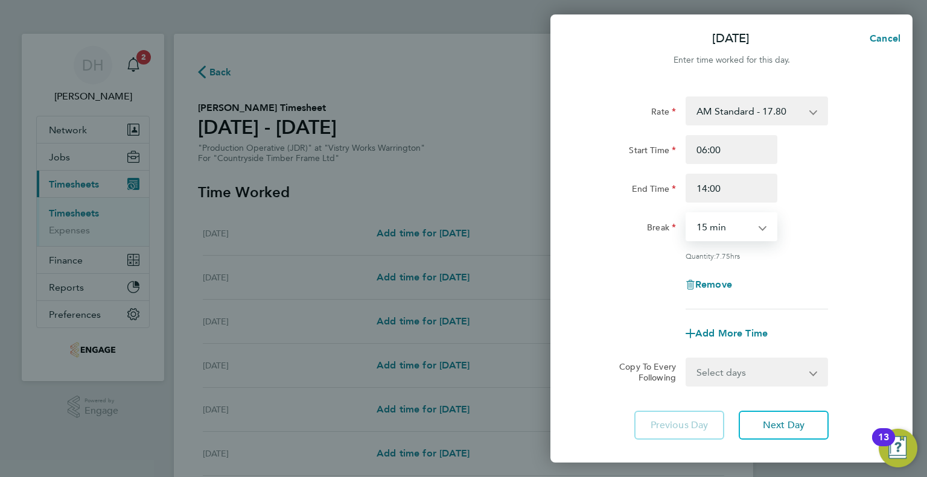
select select "30"
click at [687, 214] on select "0 min 15 min 30 min 45 min 60 min 75 min 90 min" at bounding box center [724, 227] width 75 height 27
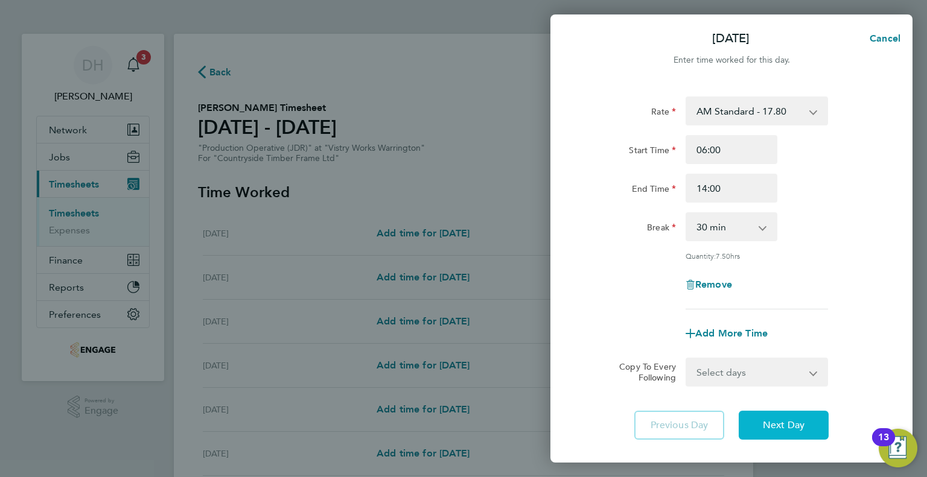
click at [790, 424] on span "Next Day" at bounding box center [784, 425] width 42 height 12
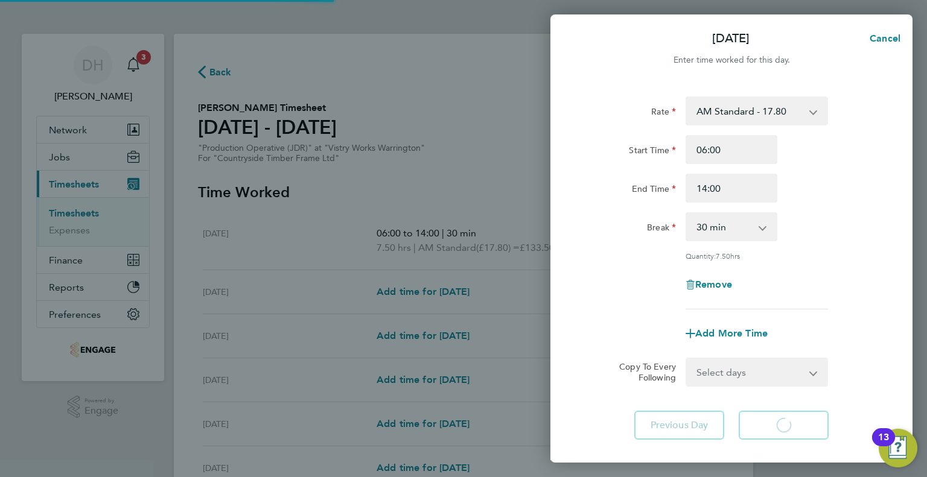
click at [790, 424] on app-form-button "Next Day Loading" at bounding box center [779, 425] width 97 height 29
select select "15"
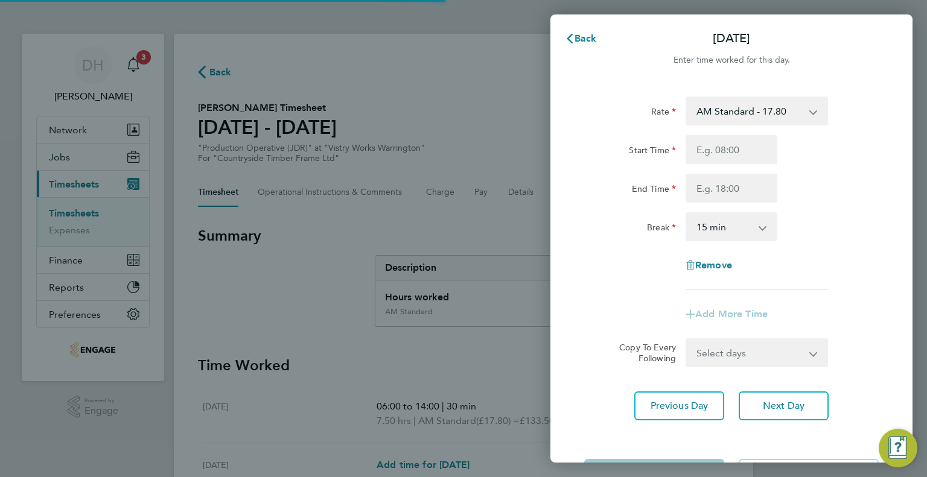
click at [790, 424] on div "Rate AM Standard - 17.80 PM OT1 - 28.64 AM OT2 - 35.60 PM Standard - 19.09 AM O…" at bounding box center [731, 258] width 362 height 353
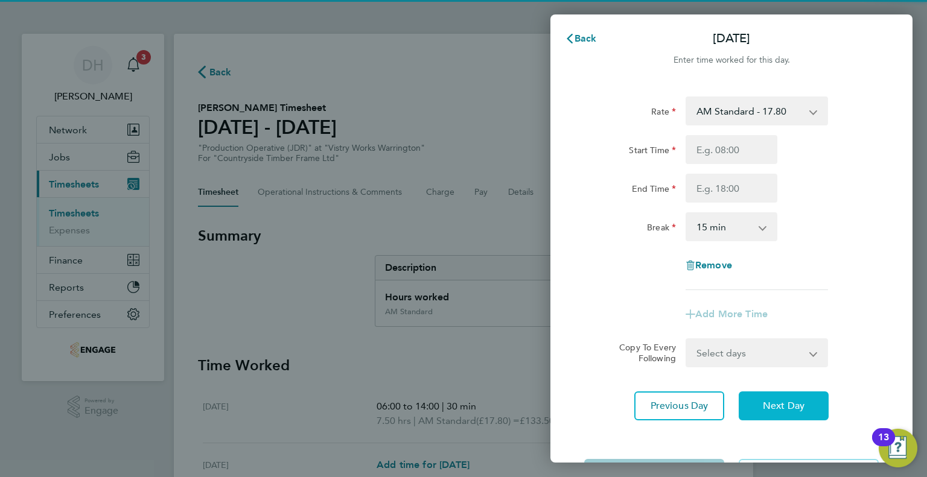
click at [782, 403] on span "Next Day" at bounding box center [784, 406] width 42 height 12
select select "15"
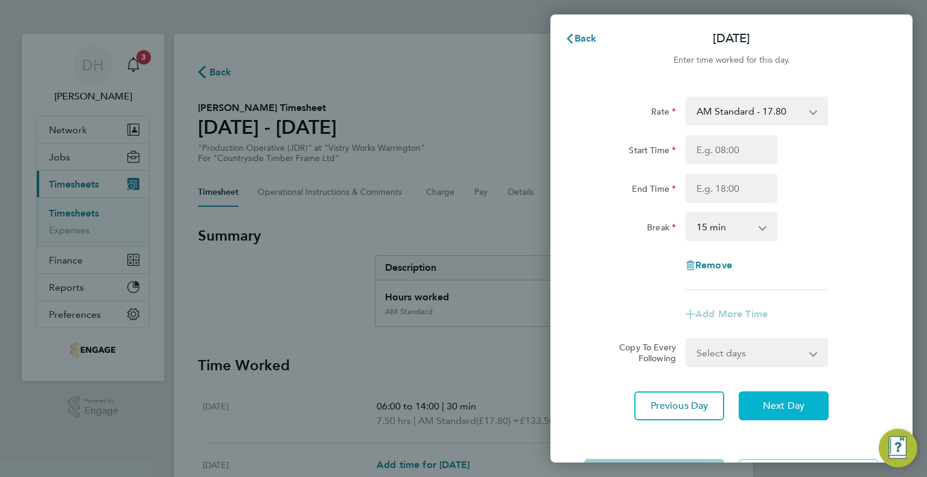
click at [782, 403] on span "Next Day" at bounding box center [784, 406] width 42 height 12
select select "15"
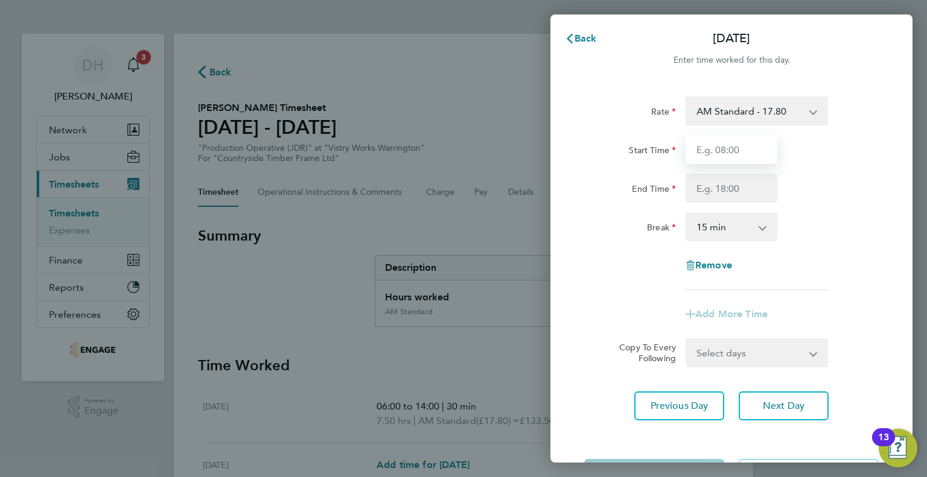
click at [710, 159] on input "Start Time" at bounding box center [731, 149] width 92 height 29
type input "06:00"
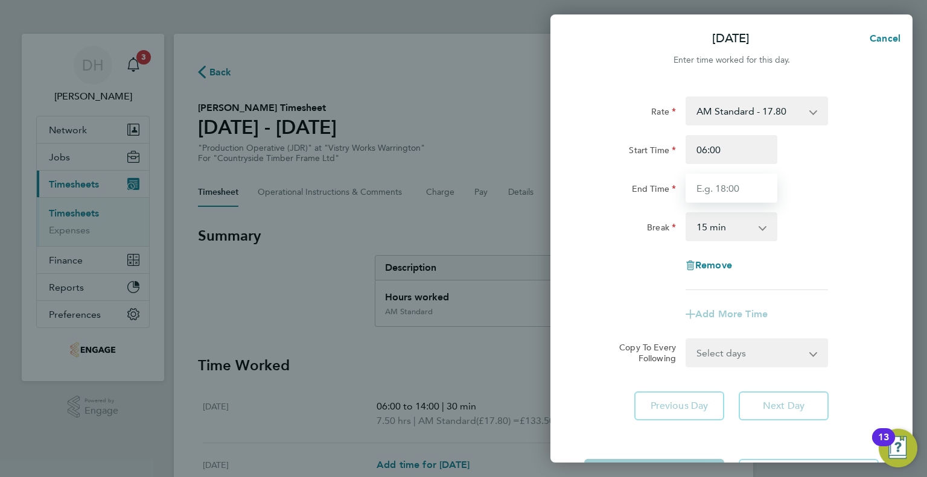
click at [701, 183] on input "End Time" at bounding box center [731, 188] width 92 height 29
type input "14:00"
click at [701, 237] on select "0 min 15 min 30 min 45 min 60 min 75 min 90 min" at bounding box center [724, 227] width 75 height 27
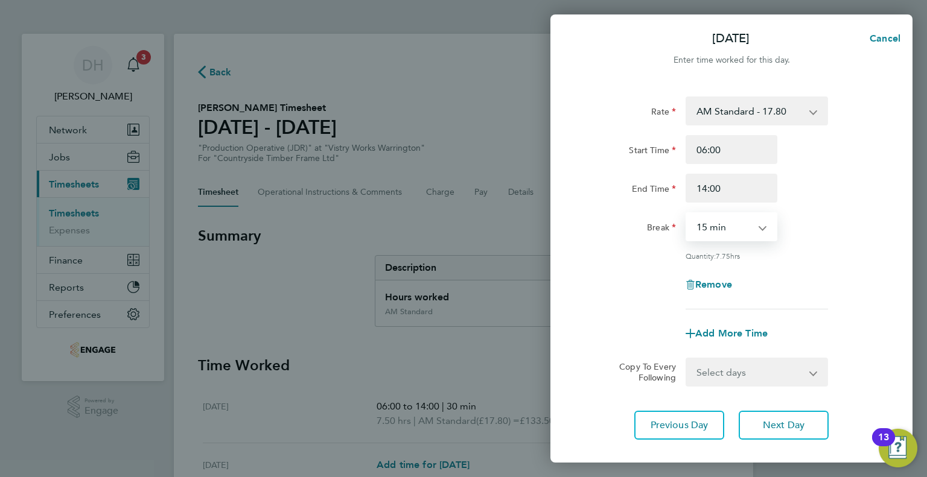
select select "30"
click at [687, 214] on select "0 min 15 min 30 min 45 min 60 min 75 min 90 min" at bounding box center [724, 227] width 75 height 27
click at [746, 427] on button "Next Day" at bounding box center [783, 425] width 90 height 29
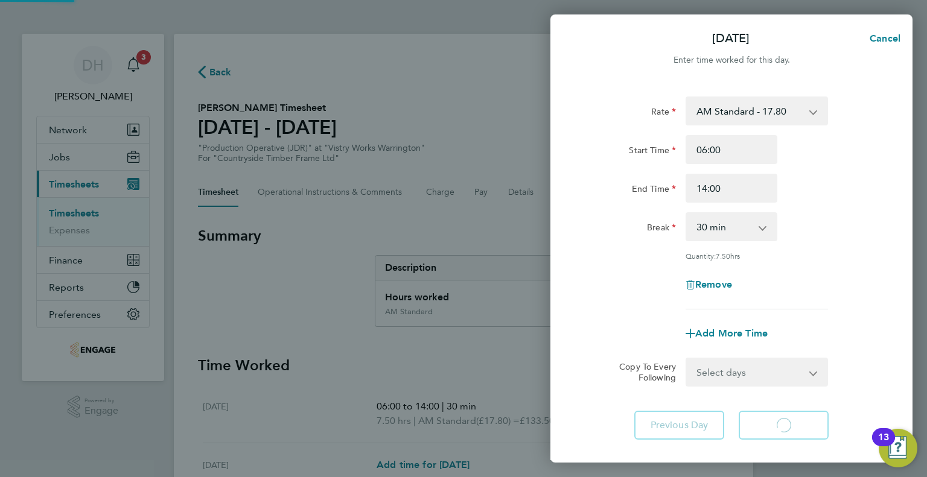
select select "15"
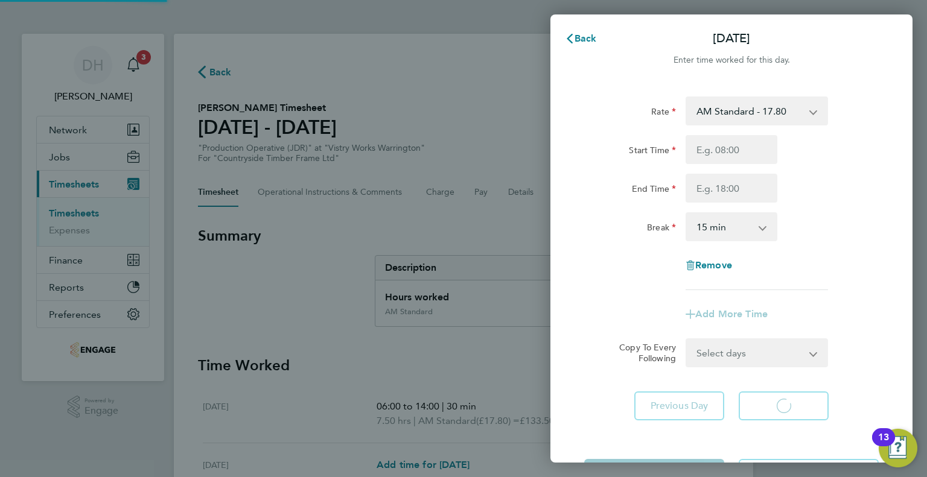
select select "15"
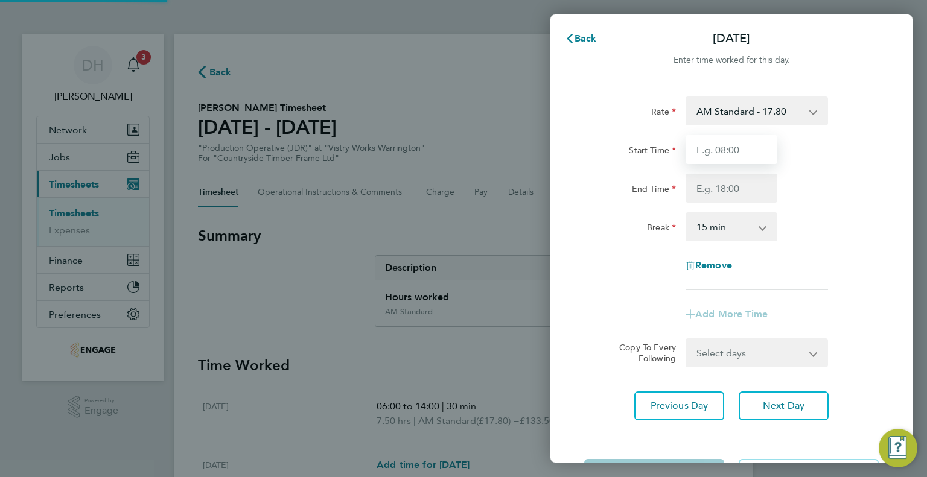
click at [719, 163] on input "Start Time" at bounding box center [731, 149] width 92 height 29
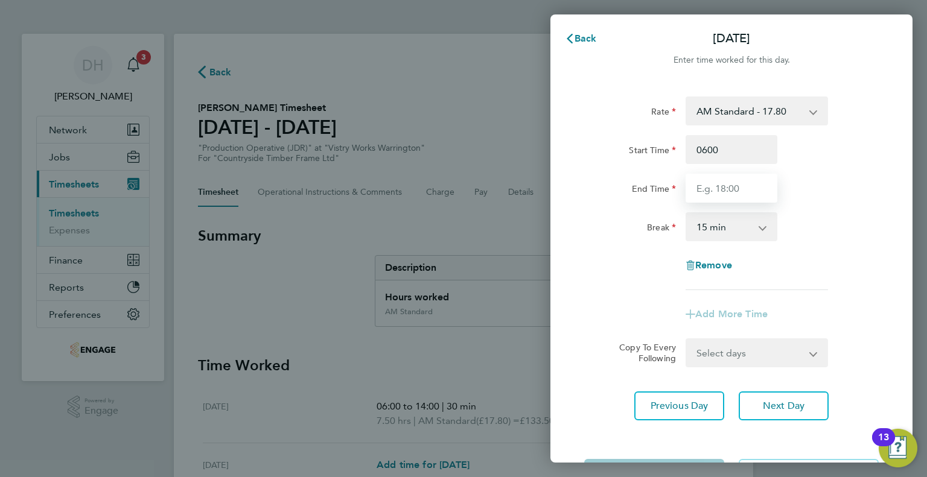
type input "06:00"
click at [714, 185] on input "End Time" at bounding box center [731, 188] width 92 height 29
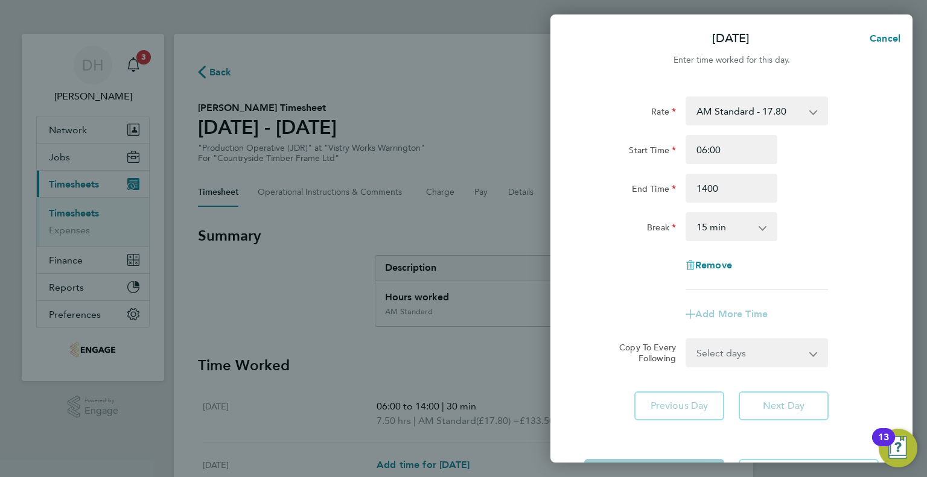
type input "14:00"
click at [699, 224] on select "0 min 15 min 30 min 45 min 60 min 75 min 90 min" at bounding box center [724, 227] width 75 height 27
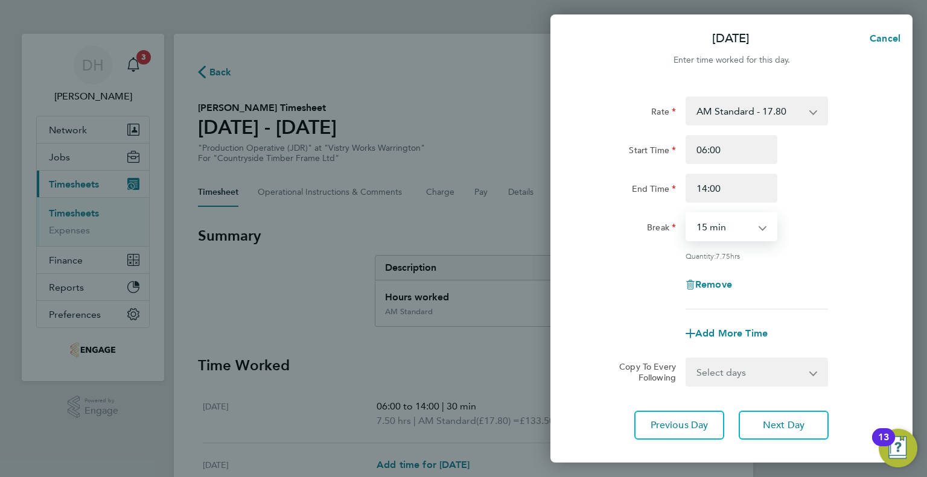
select select "30"
click at [687, 214] on select "0 min 15 min 30 min 45 min 60 min 75 min 90 min" at bounding box center [724, 227] width 75 height 27
click at [768, 434] on button "Next Day" at bounding box center [783, 425] width 90 height 29
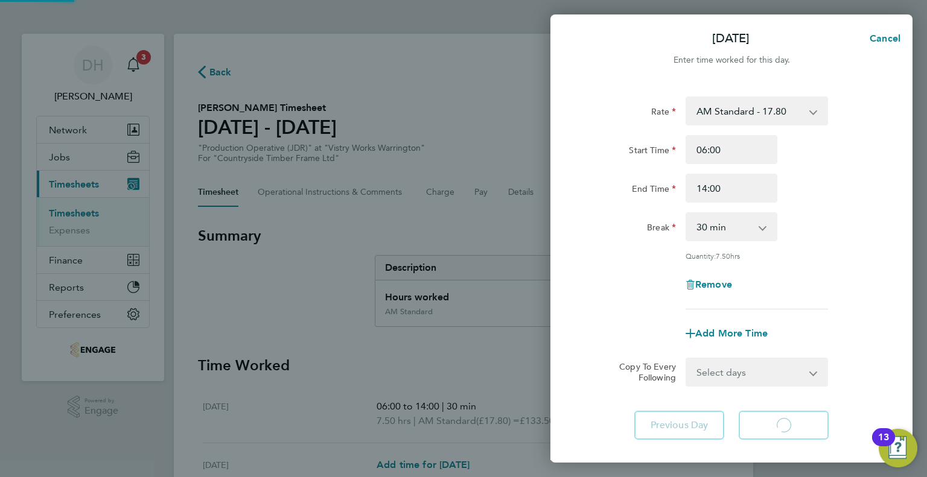
select select "15"
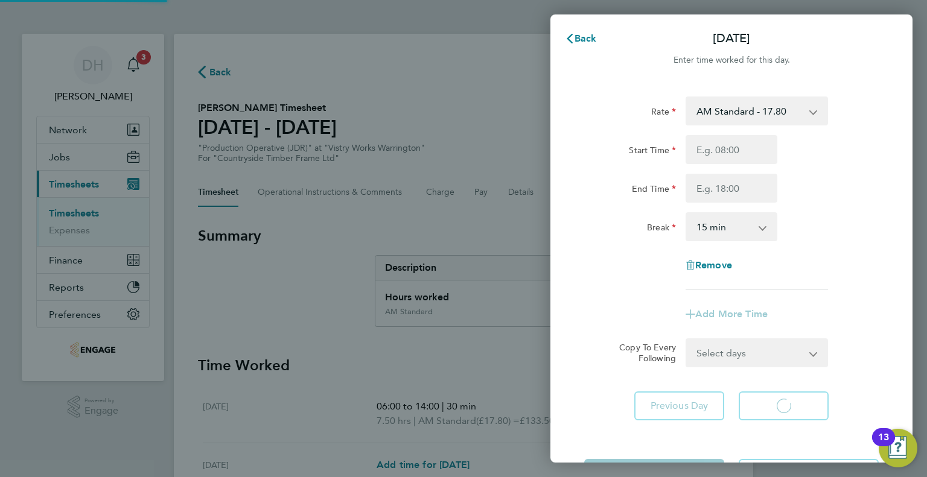
select select "15"
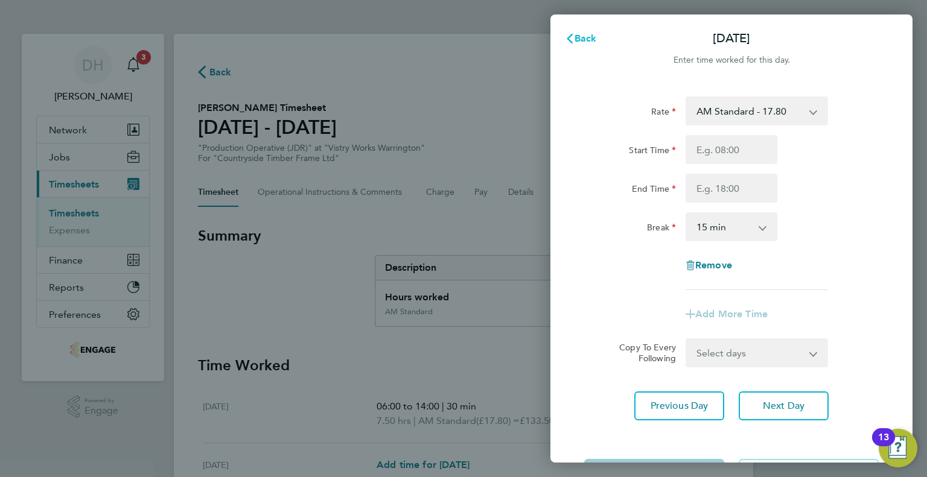
click at [583, 31] on button "Back" at bounding box center [581, 39] width 56 height 24
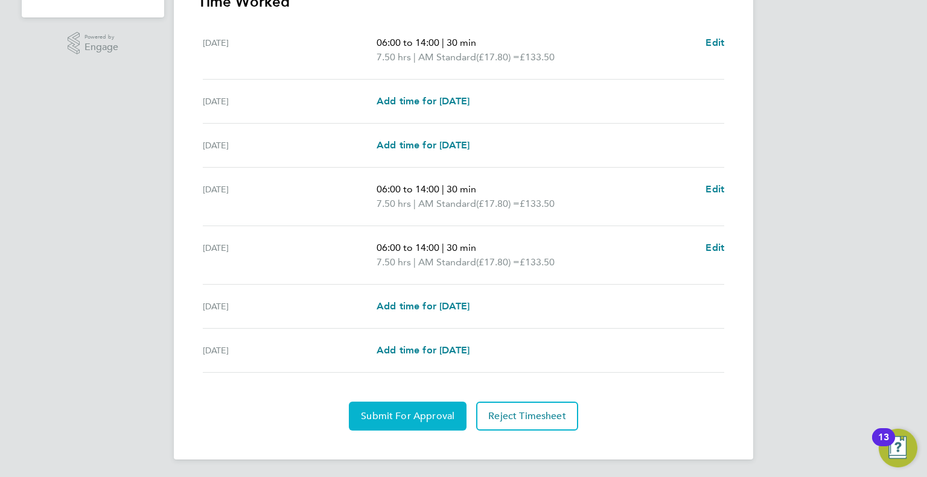
click at [401, 414] on span "Submit For Approval" at bounding box center [408, 416] width 94 height 12
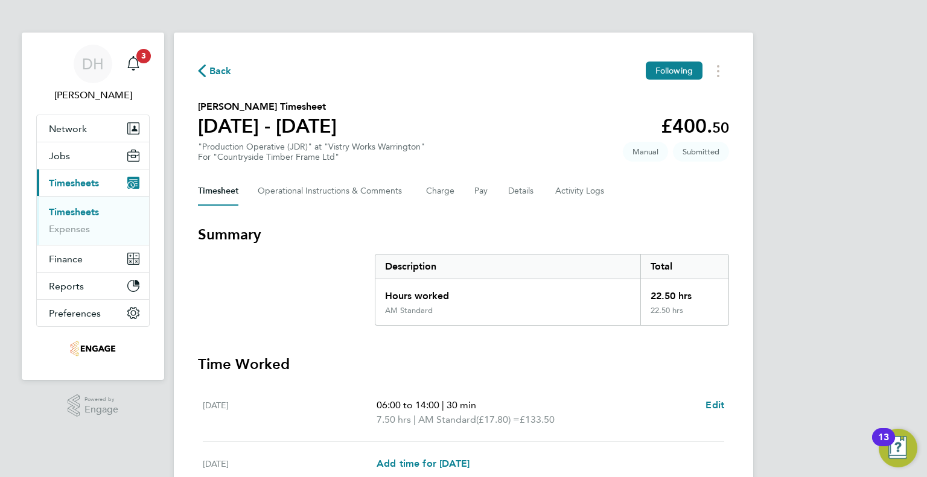
click at [215, 65] on span "Back" at bounding box center [220, 71] width 22 height 14
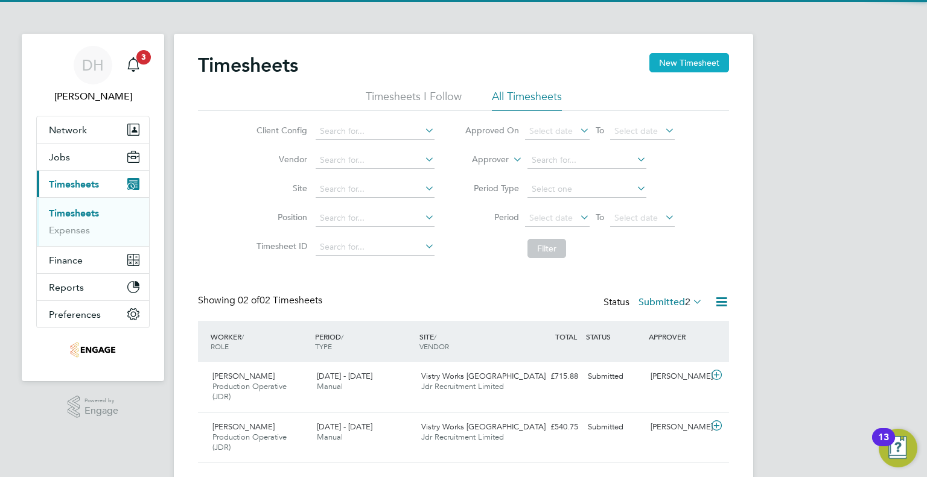
click at [677, 62] on button "New Timesheet" at bounding box center [689, 62] width 80 height 19
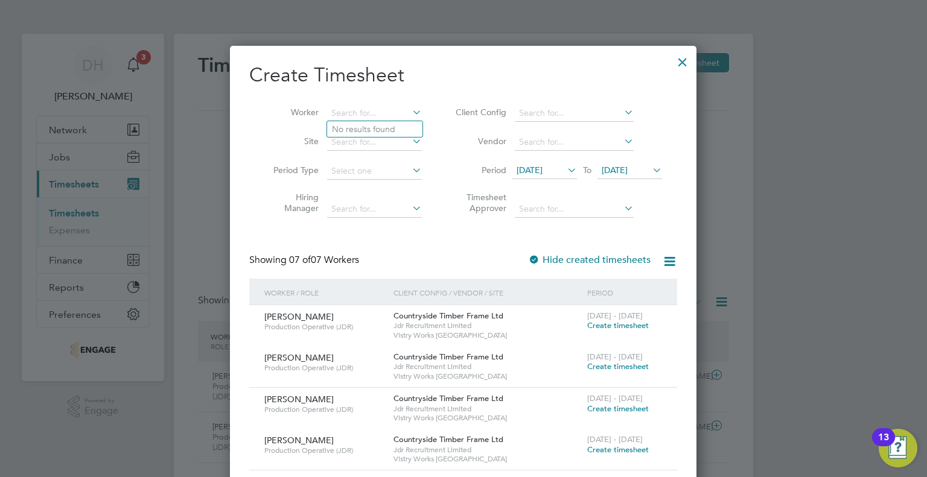
drag, startPoint x: 352, startPoint y: 117, endPoint x: 352, endPoint y: 77, distance: 40.4
click at [352, 115] on input at bounding box center [374, 113] width 95 height 17
click at [404, 127] on b "Bru" at bounding box center [410, 129] width 13 height 10
type input "[PERSON_NAME]"
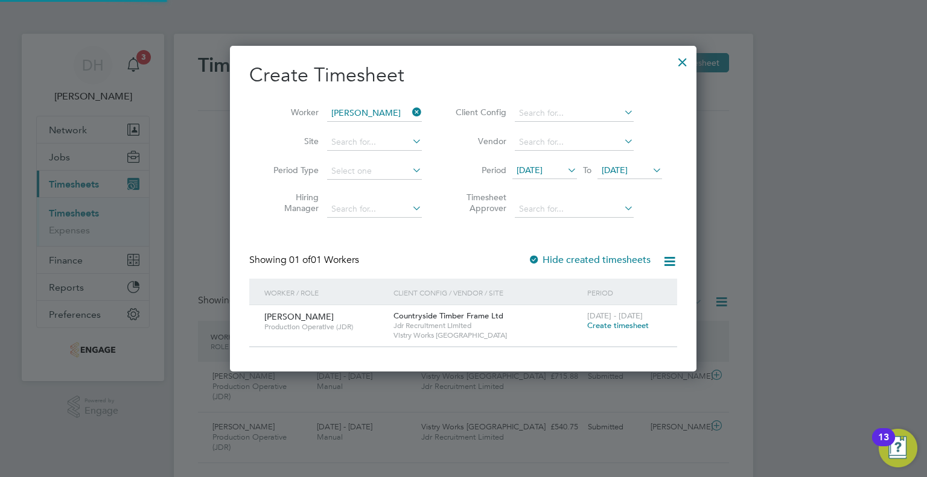
click at [565, 168] on icon at bounding box center [565, 170] width 0 height 17
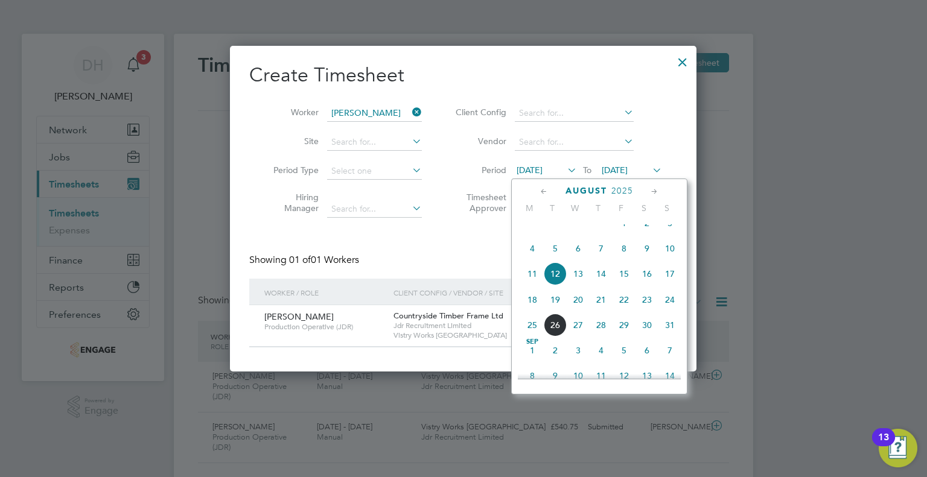
click at [529, 311] on span "18" at bounding box center [532, 299] width 23 height 23
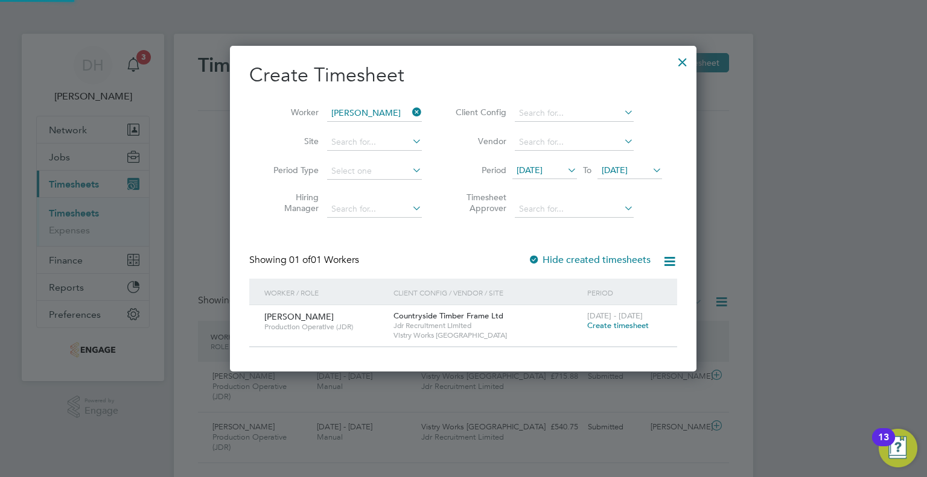
click at [650, 170] on icon at bounding box center [650, 170] width 0 height 17
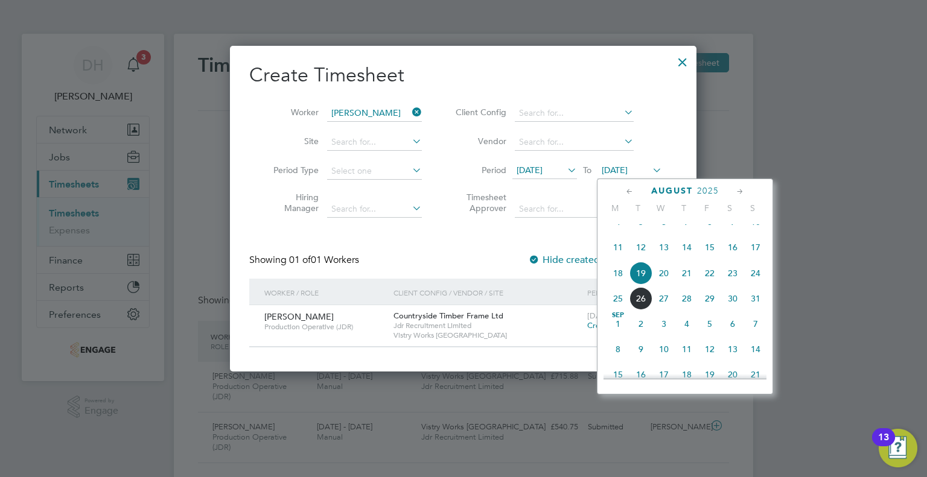
click at [767, 287] on div "August 2025 M T W T F S S May 1 2 3 4 5 6 7 8 9 10 11 12 13 14 15 16 17 18 19 2…" at bounding box center [685, 287] width 176 height 216
click at [757, 285] on span "24" at bounding box center [755, 273] width 23 height 23
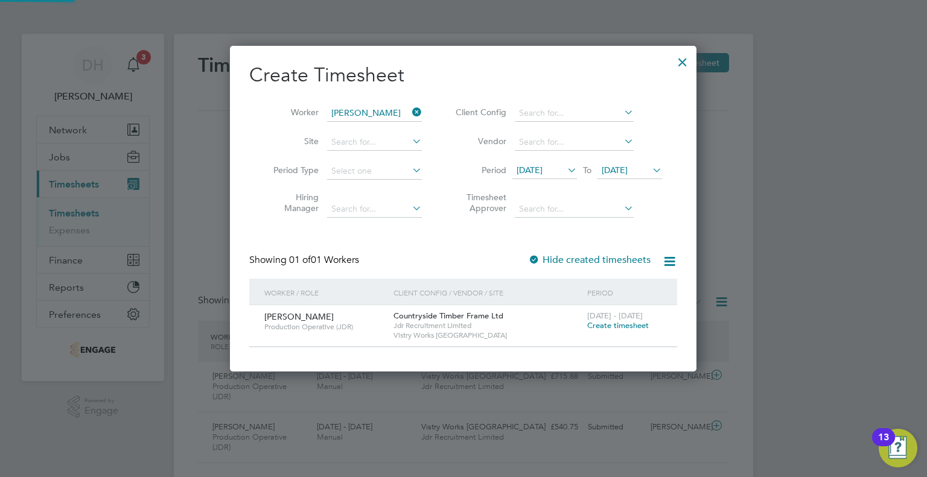
click at [608, 325] on span "Create timesheet" at bounding box center [618, 325] width 62 height 10
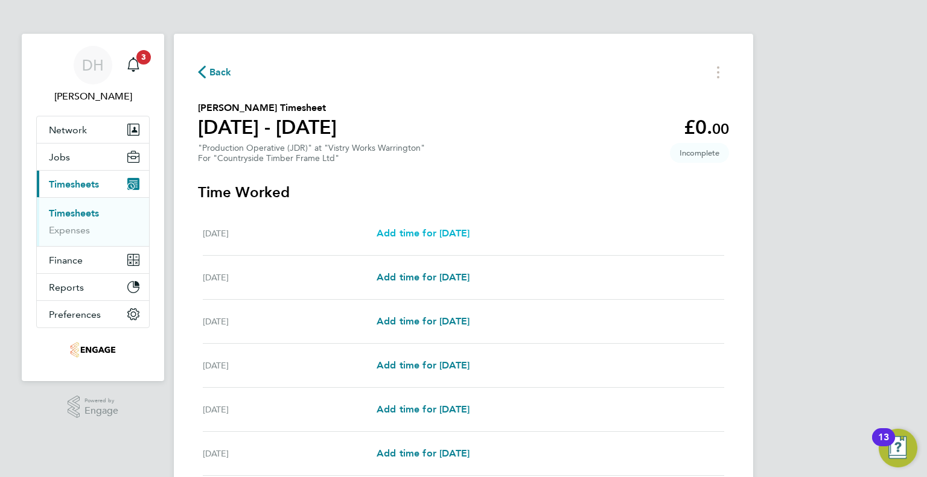
click at [451, 233] on span "Add time for Mon 18 Aug" at bounding box center [422, 232] width 93 height 11
select select "15"
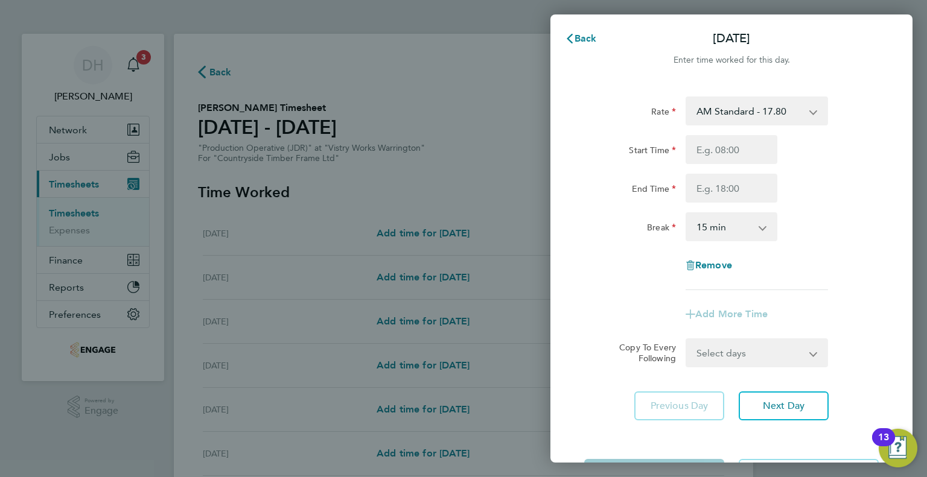
click at [696, 121] on select "AM Standard - 17.80 BONUS - 13.50 AM OT2 - 35.60 PM OT1 - 28.64 AM OT1 - 26.70 …" at bounding box center [749, 111] width 125 height 27
select select "15"
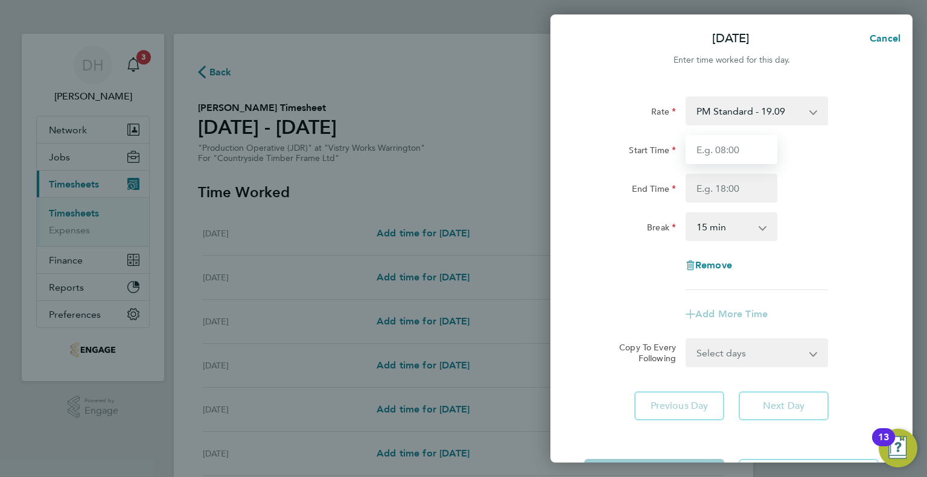
click at [711, 151] on input "Start Time" at bounding box center [731, 149] width 92 height 29
type input "14:00"
click at [705, 185] on input "End Time" at bounding box center [731, 188] width 92 height 29
type input "00:15"
click at [695, 215] on select "0 min 15 min 30 min 45 min 60 min 75 min 90 min" at bounding box center [724, 227] width 75 height 27
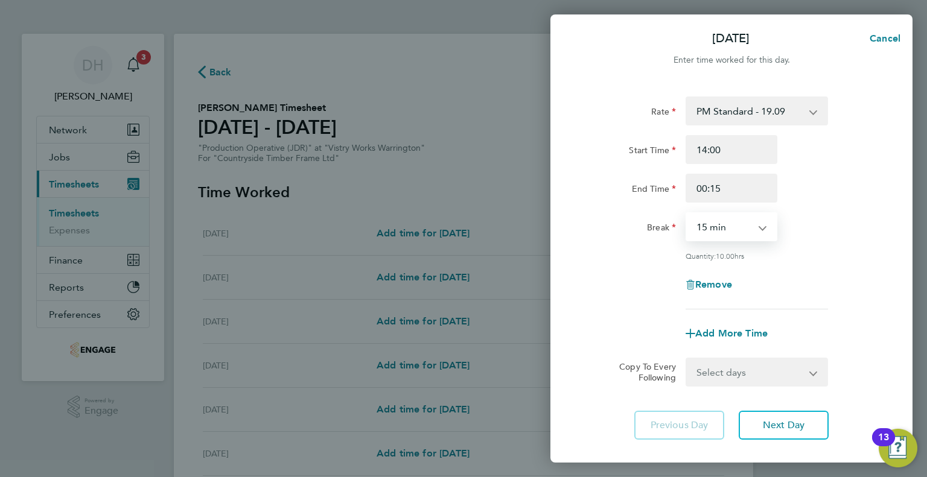
select select "45"
click at [687, 214] on select "0 min 15 min 30 min 45 min 60 min 75 min 90 min" at bounding box center [724, 227] width 75 height 27
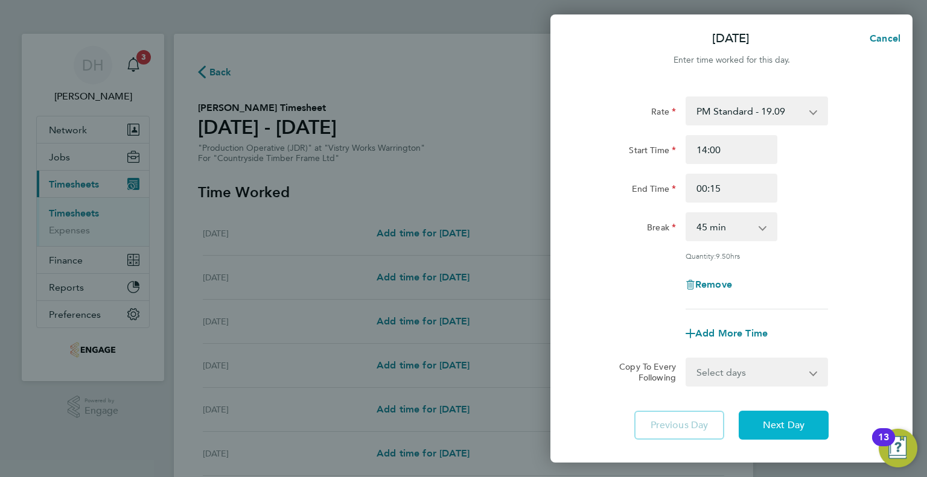
click at [768, 433] on button "Next Day" at bounding box center [783, 425] width 90 height 29
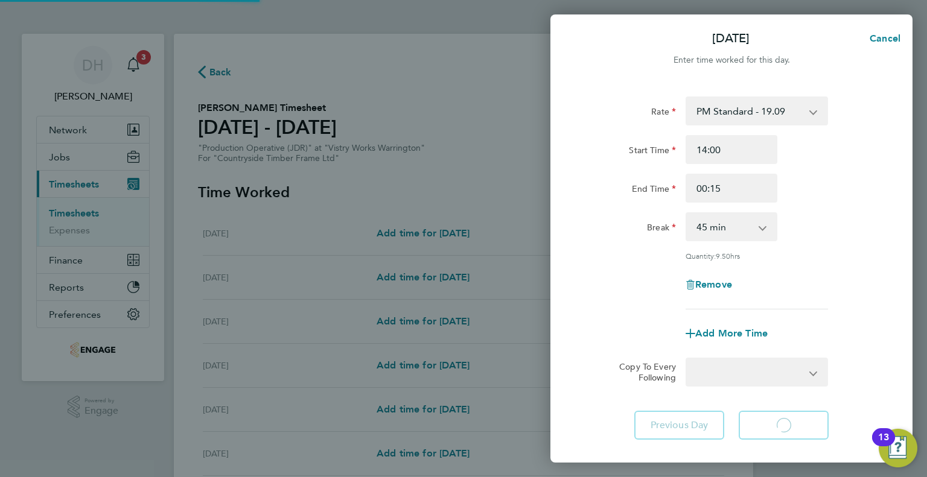
select select "15"
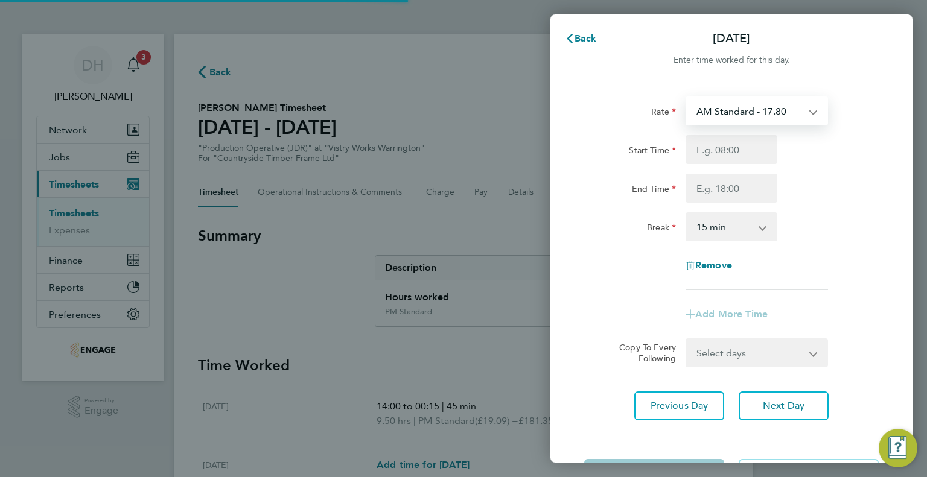
click at [707, 118] on select "AM Standard - 17.80 BONUS - 13.50 AM OT2 - 35.60 PM OT1 - 28.64 AM OT1 - 26.70 …" at bounding box center [749, 111] width 125 height 27
select select "15"
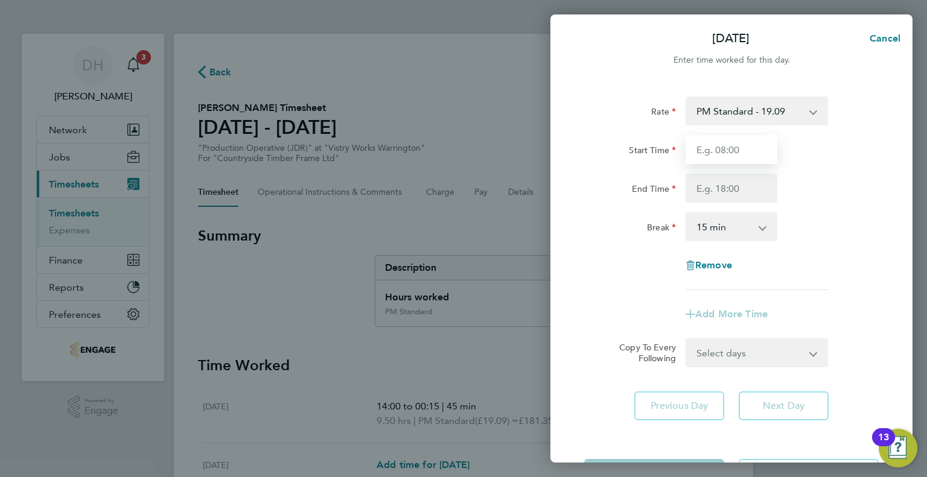
click at [709, 151] on input "Start Time" at bounding box center [731, 149] width 92 height 29
type input "14:00"
click at [703, 183] on input "End Time" at bounding box center [731, 188] width 92 height 29
type input "00:15"
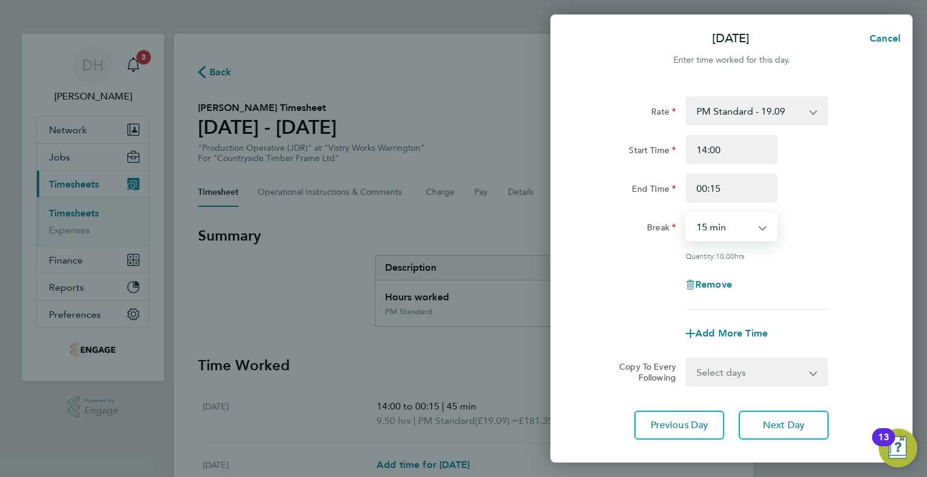
click at [709, 215] on select "0 min 15 min 30 min 45 min 60 min 75 min 90 min" at bounding box center [724, 227] width 75 height 27
select select "45"
click at [687, 214] on select "0 min 15 min 30 min 45 min 60 min 75 min 90 min" at bounding box center [724, 227] width 75 height 27
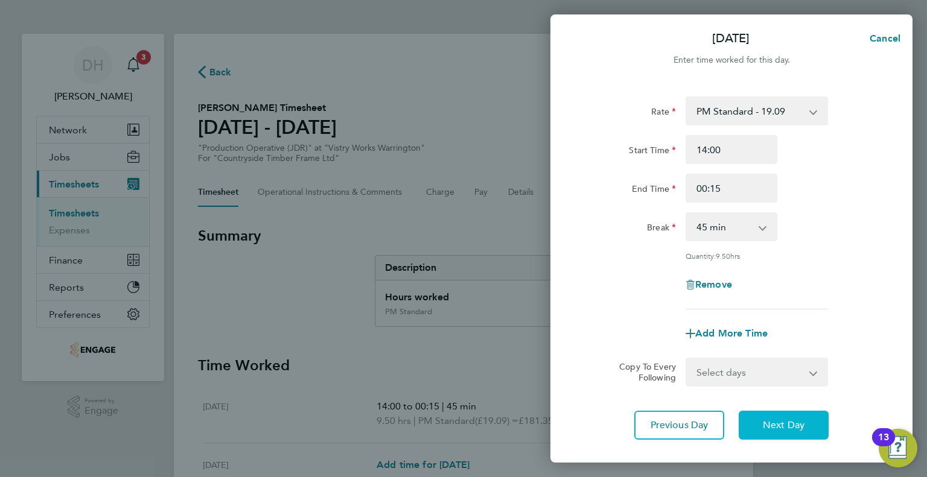
click at [775, 437] on button "Next Day" at bounding box center [783, 425] width 90 height 29
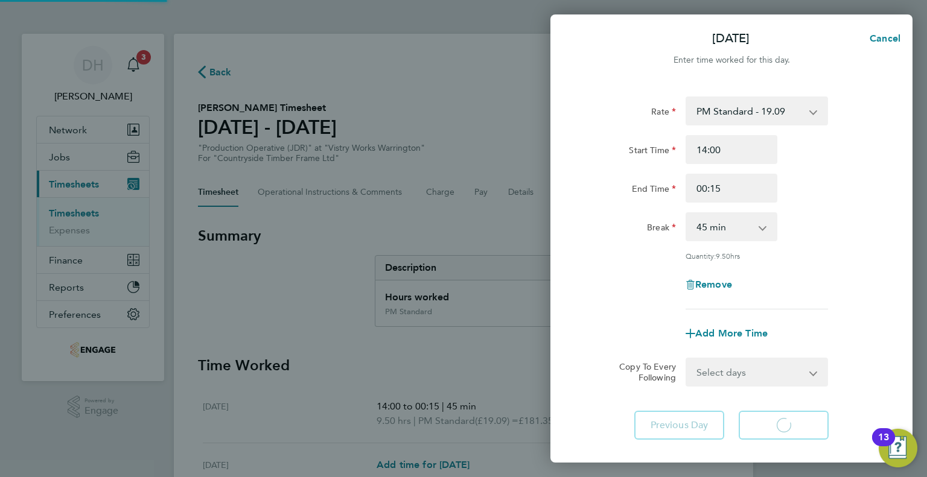
select select "15"
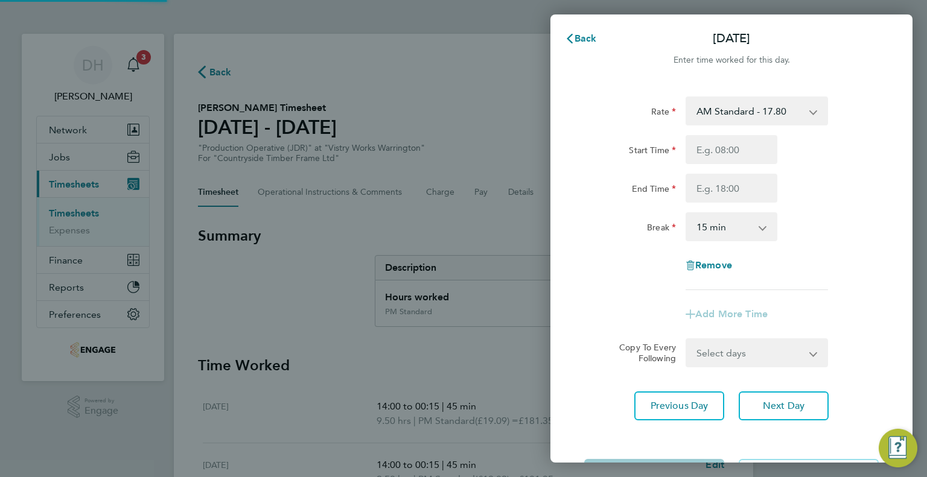
click at [707, 119] on select "AM Standard - 17.80 BONUS - 13.50 AM OT2 - 35.60 PM OT1 - 28.64 AM OT1 - 26.70 …" at bounding box center [749, 111] width 125 height 27
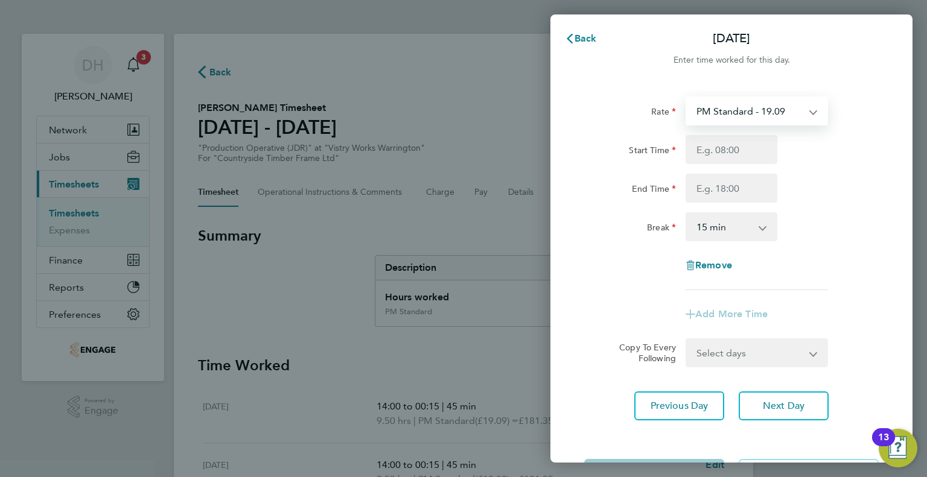
select select "15"
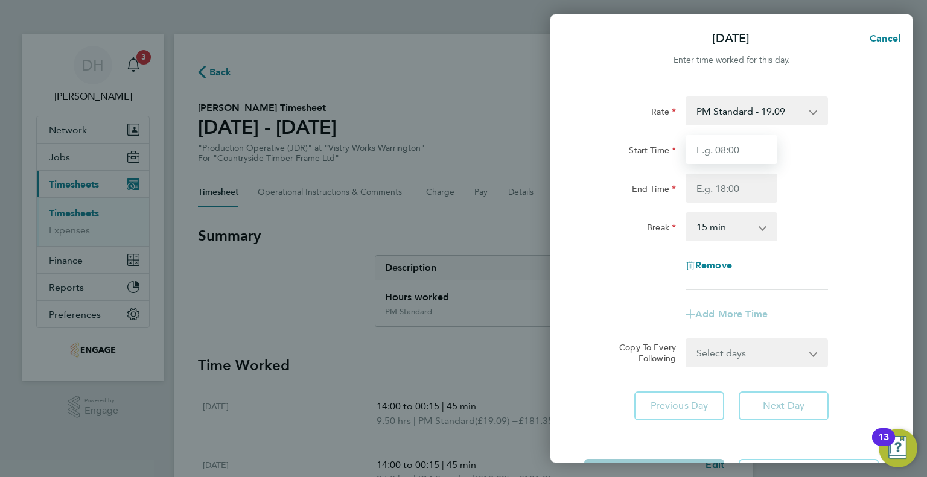
click at [697, 159] on input "Start Time" at bounding box center [731, 149] width 92 height 29
type input "14:00"
click at [700, 183] on input "End Time" at bounding box center [731, 188] width 92 height 29
type input "1"
type input "00:15"
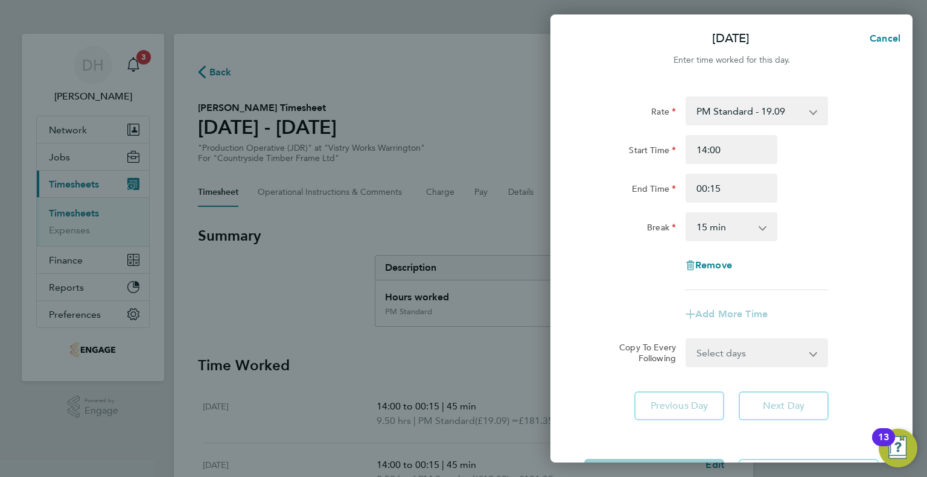
click at [712, 225] on select "0 min 15 min 30 min 45 min 60 min 75 min 90 min" at bounding box center [724, 227] width 75 height 27
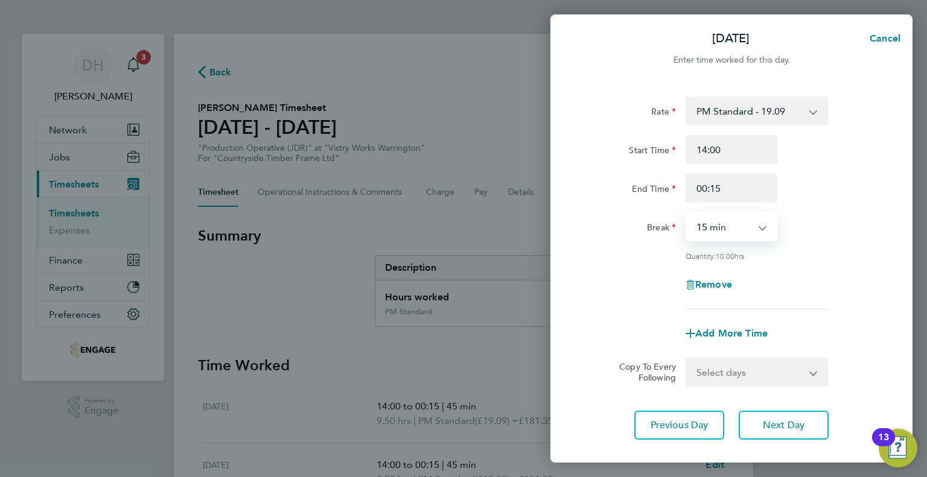
select select "45"
click at [687, 214] on select "0 min 15 min 30 min 45 min 60 min 75 min 90 min" at bounding box center [724, 227] width 75 height 27
click at [764, 424] on span "Next Day" at bounding box center [784, 425] width 42 height 12
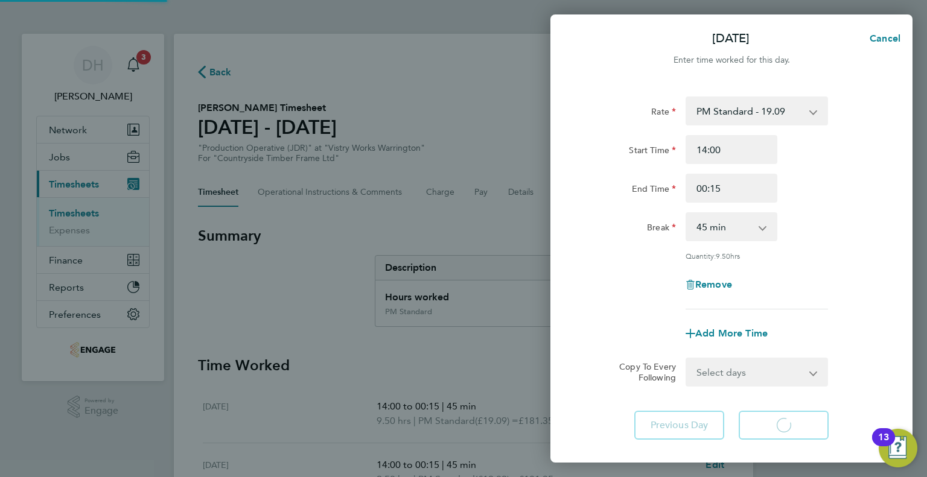
select select "15"
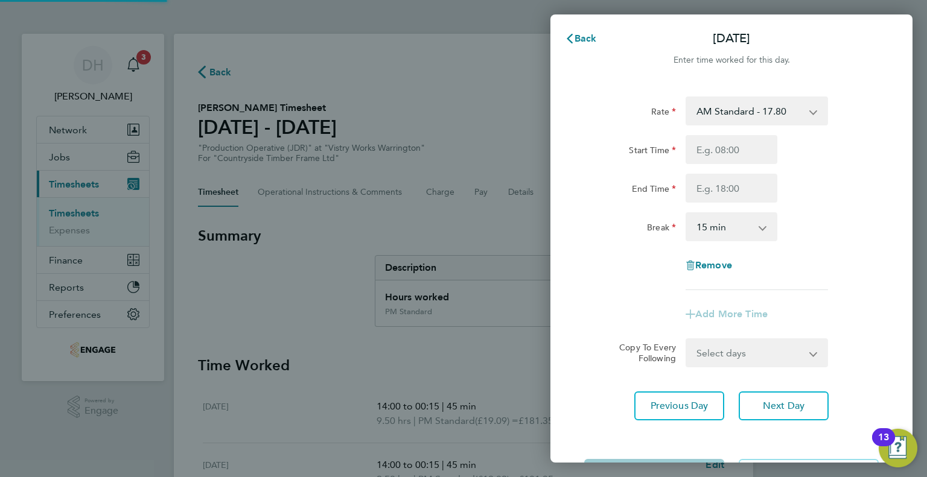
click at [710, 112] on select "AM Standard - 17.80 BONUS - 13.50 AM OT2 - 35.60 PM OT1 - 28.64 AM OT1 - 26.70 …" at bounding box center [749, 111] width 125 height 27
select select "15"
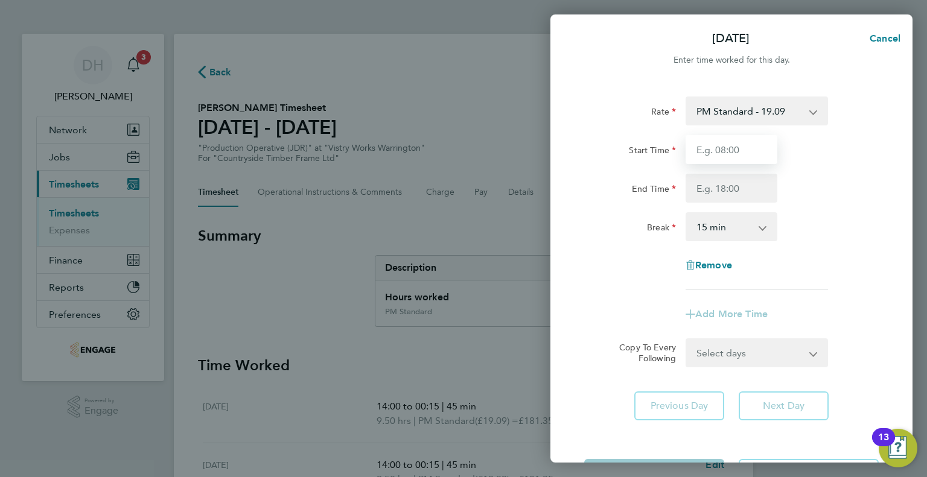
click at [707, 154] on input "Start Time" at bounding box center [731, 149] width 92 height 29
type input "14:00"
click at [690, 192] on input "End Time" at bounding box center [731, 188] width 92 height 29
type input "00:00"
click at [696, 219] on select "0 min 15 min 30 min 45 min 60 min 75 min 90 min" at bounding box center [724, 227] width 75 height 27
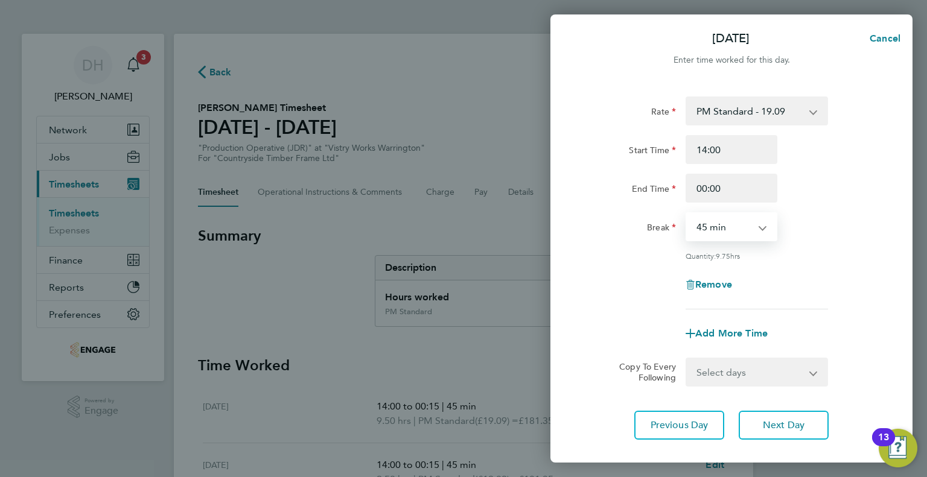
click at [687, 214] on select "0 min 15 min 30 min 45 min 60 min 75 min 90 min" at bounding box center [724, 227] width 75 height 27
click at [708, 226] on select "0 min 15 min 30 min 45 min 60 min 75 min 90 min" at bounding box center [724, 227] width 75 height 27
select select "60"
click at [687, 214] on select "0 min 15 min 30 min 45 min 60 min 75 min 90 min" at bounding box center [724, 227] width 75 height 27
click at [764, 433] on button "Next Day" at bounding box center [783, 425] width 90 height 29
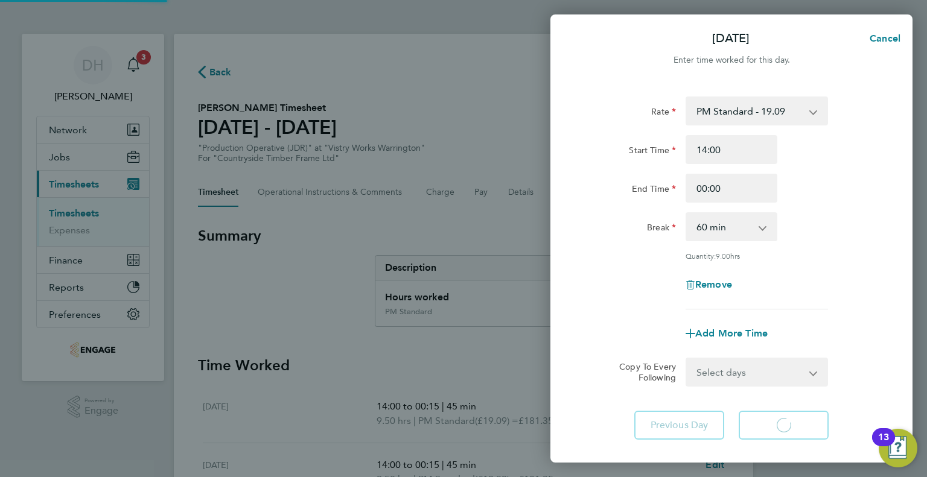
select select "15"
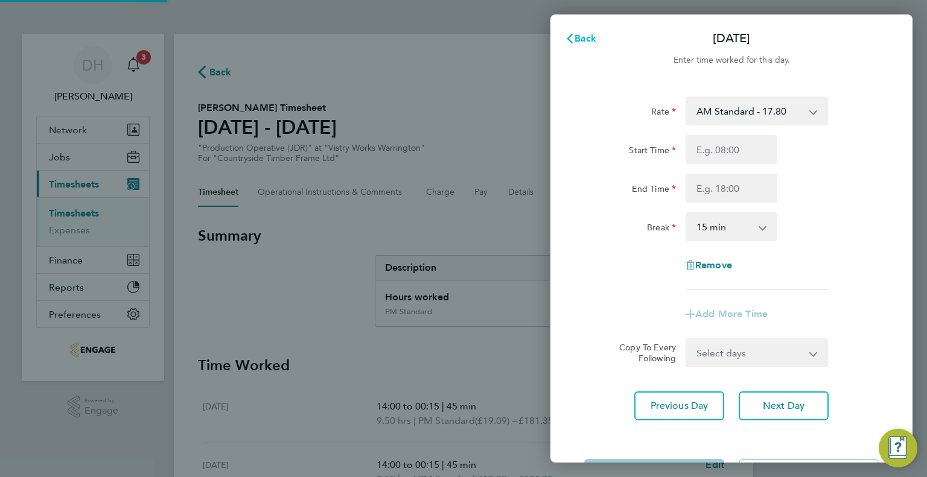
click at [583, 40] on span "Back" at bounding box center [585, 38] width 22 height 11
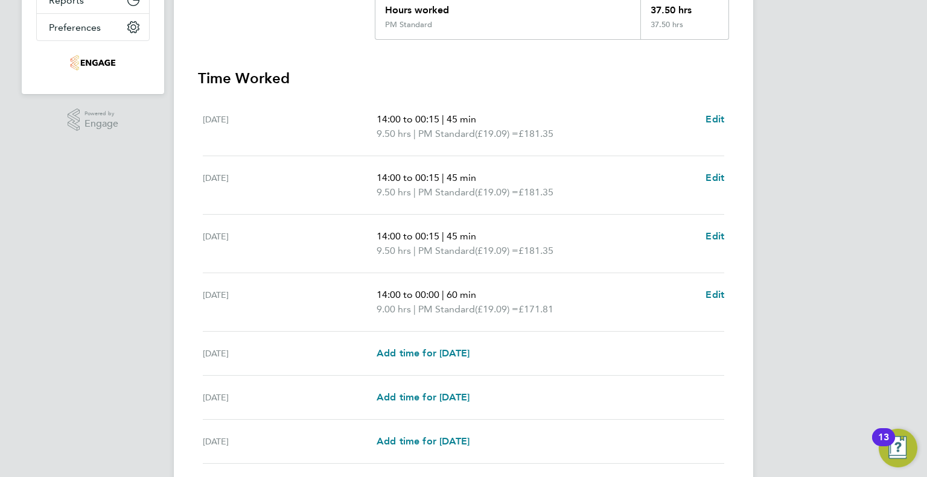
scroll to position [378, 0]
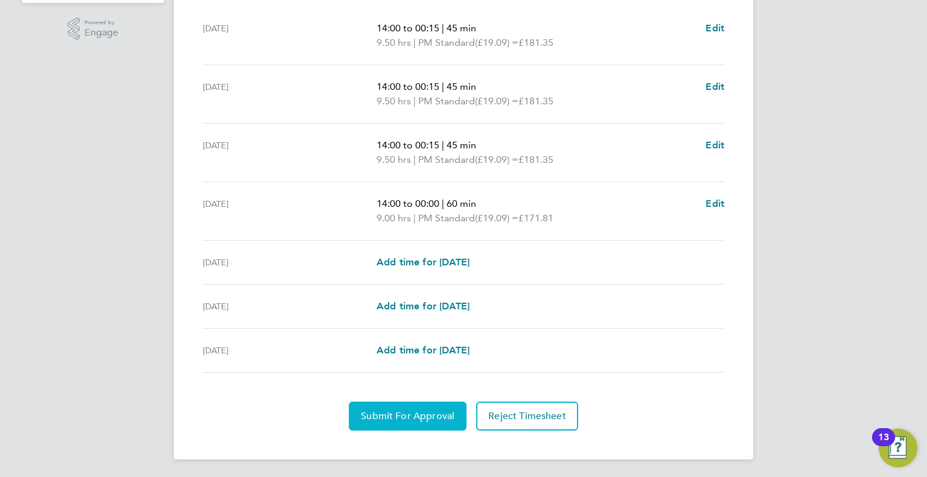
click at [392, 406] on button "Submit For Approval" at bounding box center [408, 416] width 118 height 29
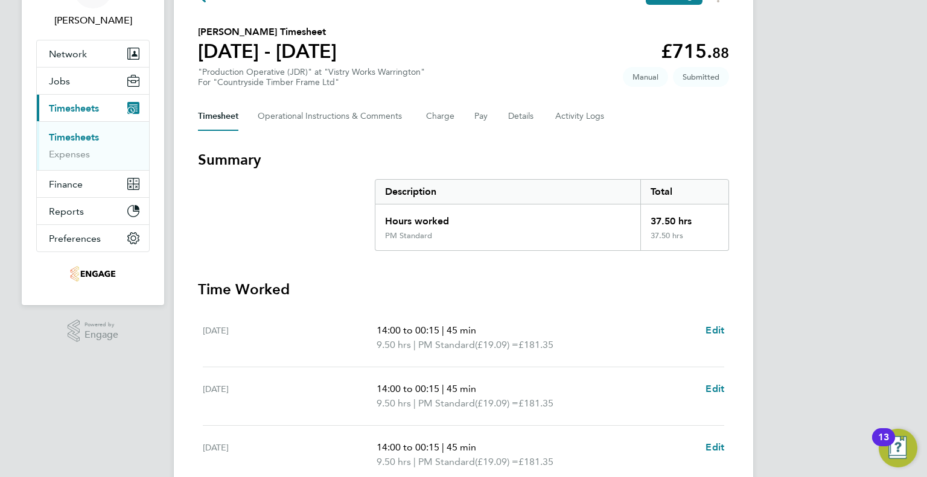
scroll to position [36, 0]
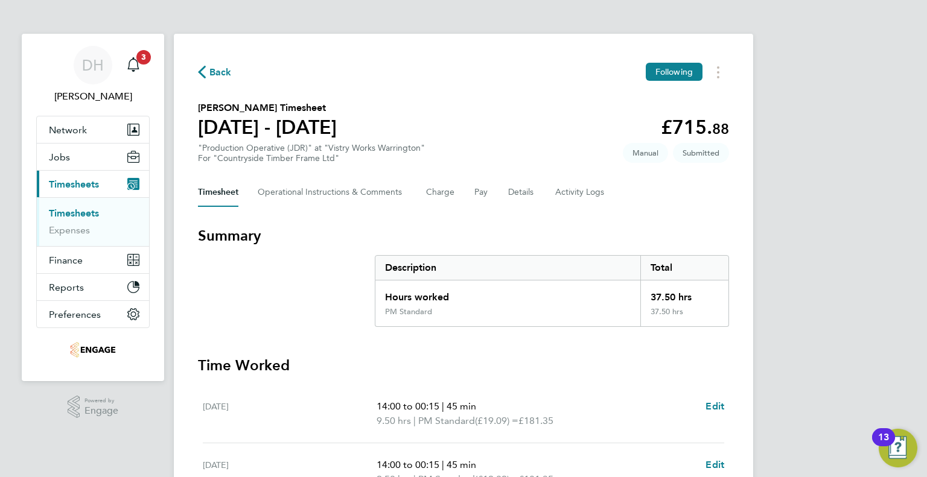
click at [205, 70] on icon "button" at bounding box center [202, 72] width 8 height 13
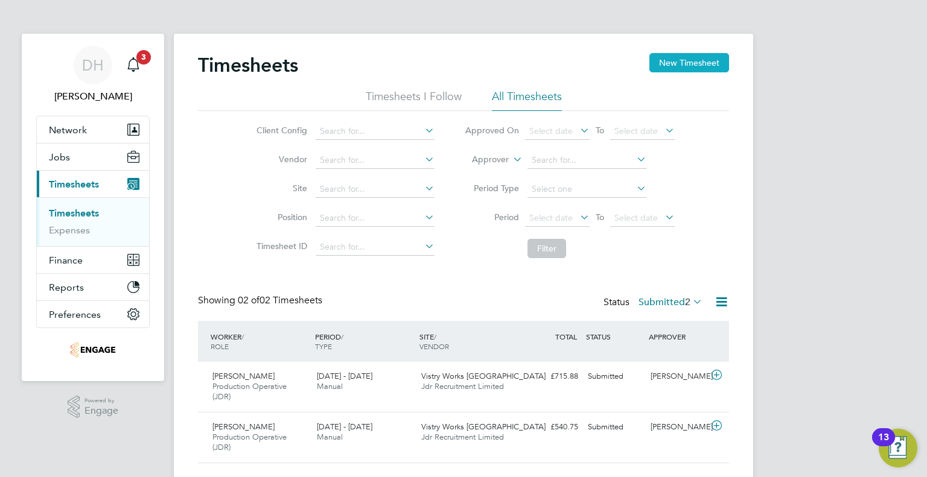
click at [693, 68] on button "New Timesheet" at bounding box center [689, 62] width 80 height 19
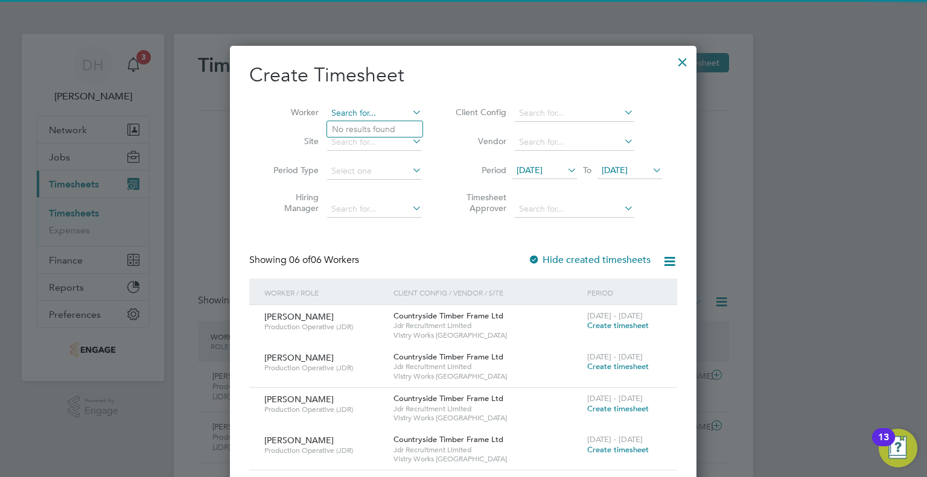
click at [361, 115] on input at bounding box center [374, 113] width 95 height 17
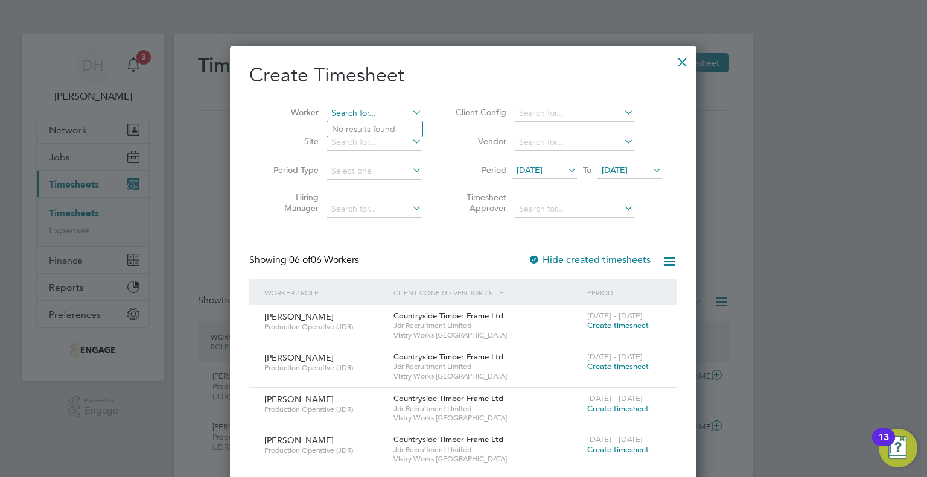
type input "s"
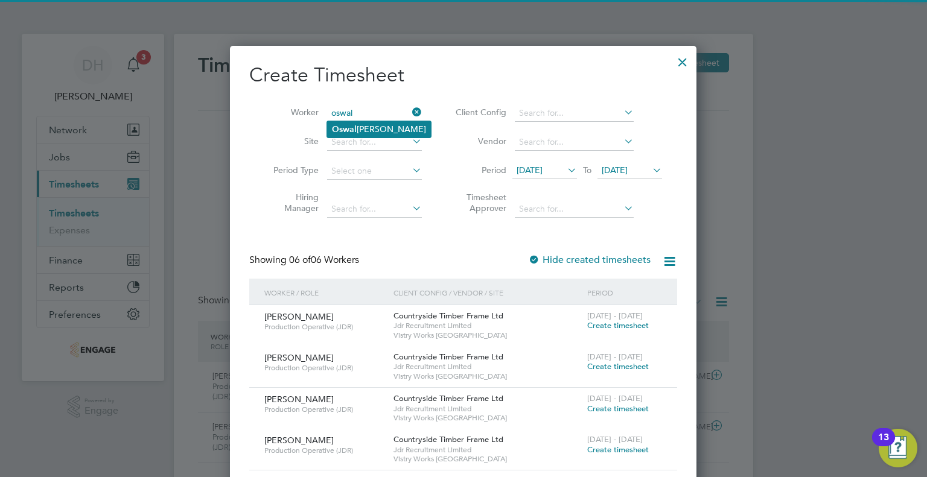
click at [358, 129] on li "Oswal d Mason" at bounding box center [379, 129] width 104 height 16
type input "[PERSON_NAME]"
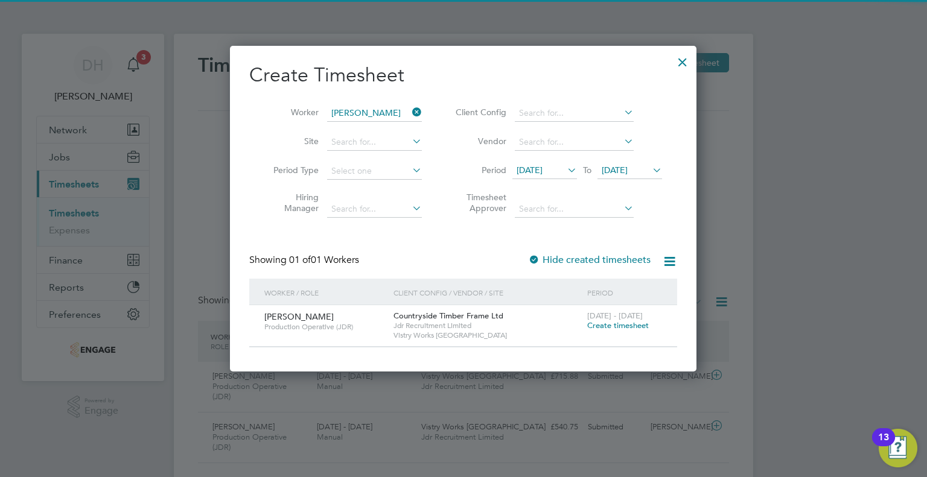
click at [571, 162] on li "Period 12 Aug 2025 To 19 Aug 2025" at bounding box center [557, 171] width 240 height 29
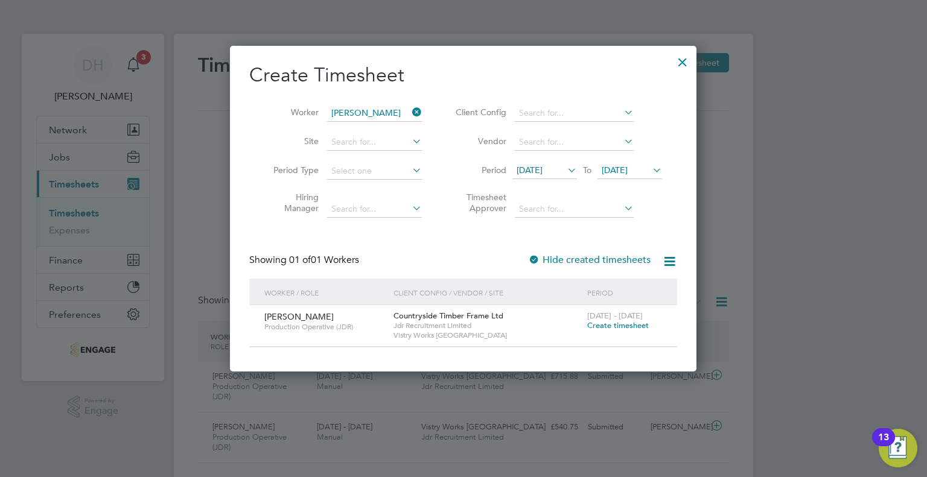
click at [565, 167] on icon at bounding box center [565, 170] width 0 height 17
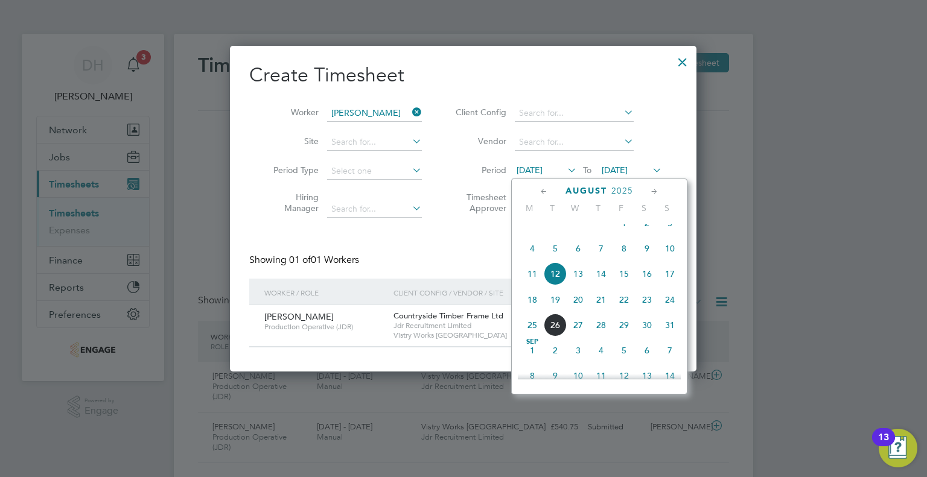
click at [535, 327] on div "Aug 1 2 3 4 5 6 7 8 9 10 11 12 13 14 15 16 17 18 19 20 21 22 23 24 25 26 27 28 …" at bounding box center [607, 275] width 178 height 127
click at [533, 311] on span "18" at bounding box center [532, 299] width 23 height 23
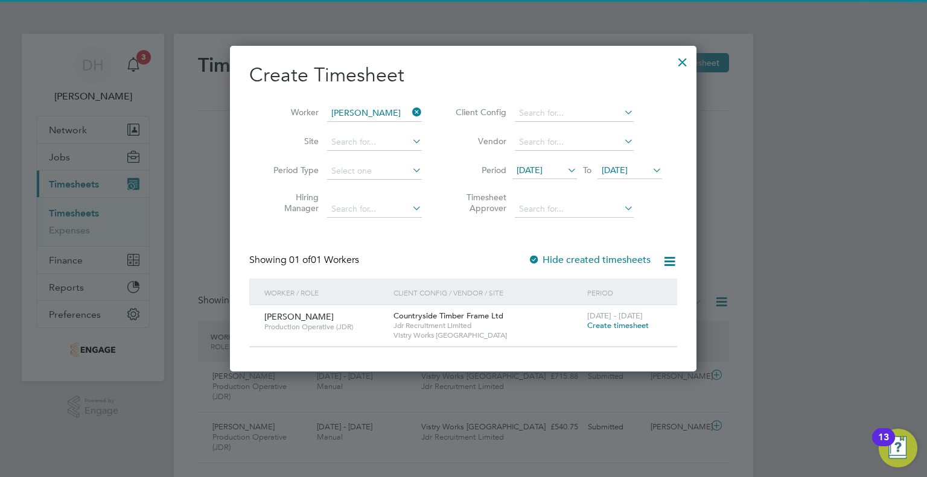
click at [650, 167] on icon at bounding box center [650, 170] width 0 height 17
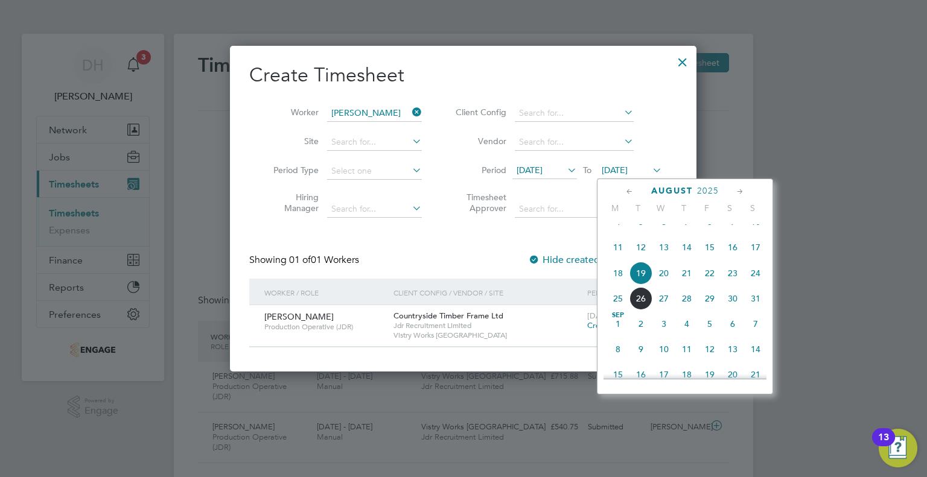
click at [751, 284] on span "24" at bounding box center [755, 273] width 23 height 23
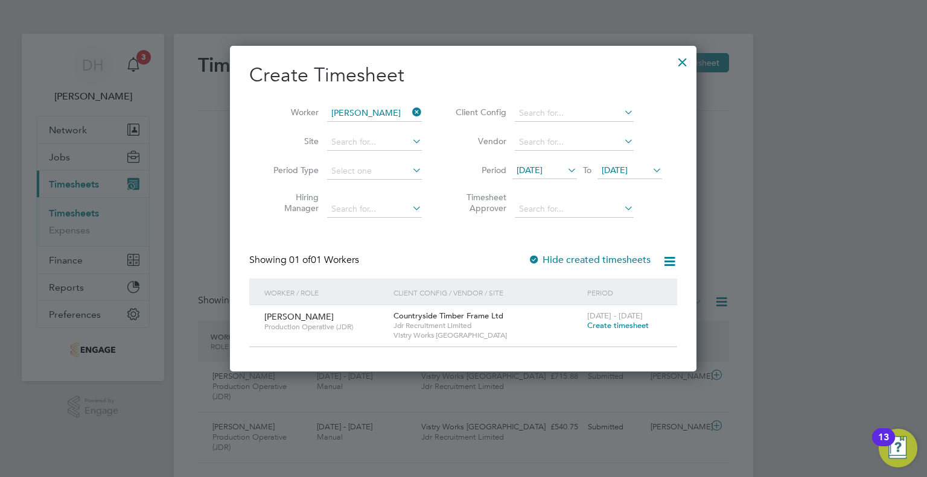
click at [607, 323] on span "Create timesheet" at bounding box center [618, 325] width 62 height 10
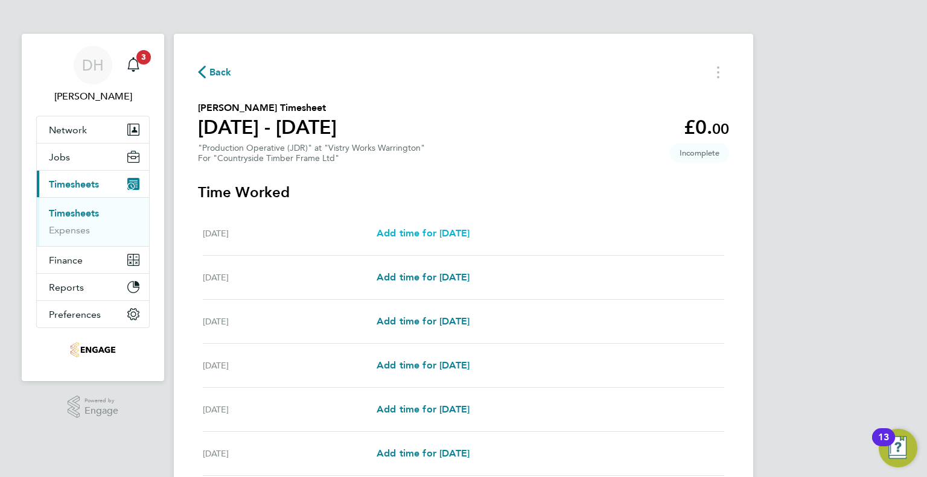
click at [414, 238] on span "Add time for Tue 19 Aug" at bounding box center [422, 232] width 93 height 11
select select "15"
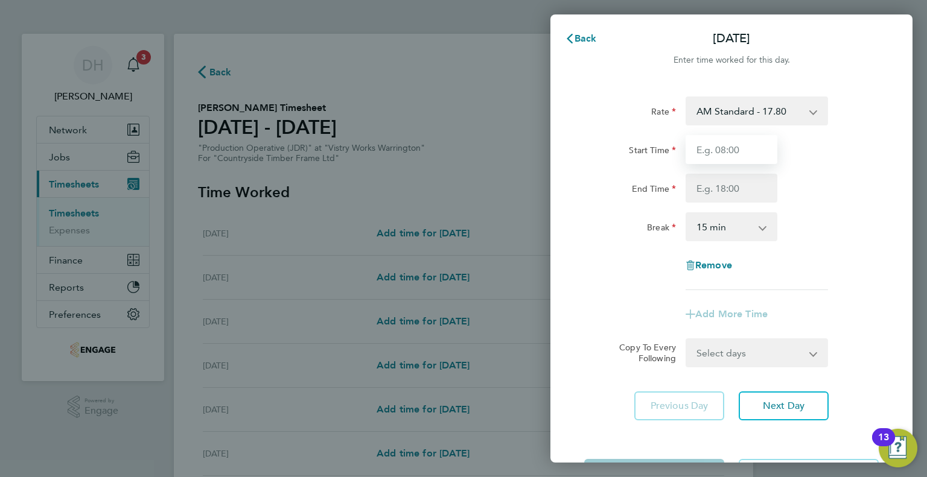
click at [722, 147] on input "Start Time" at bounding box center [731, 149] width 92 height 29
type input "6"
type input "06:00"
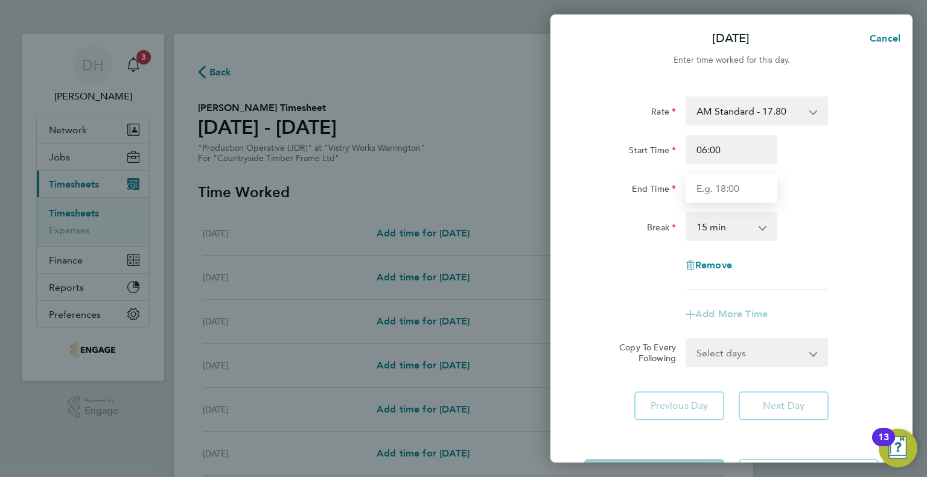
click at [693, 188] on input "End Time" at bounding box center [731, 188] width 92 height 29
type input "14:00"
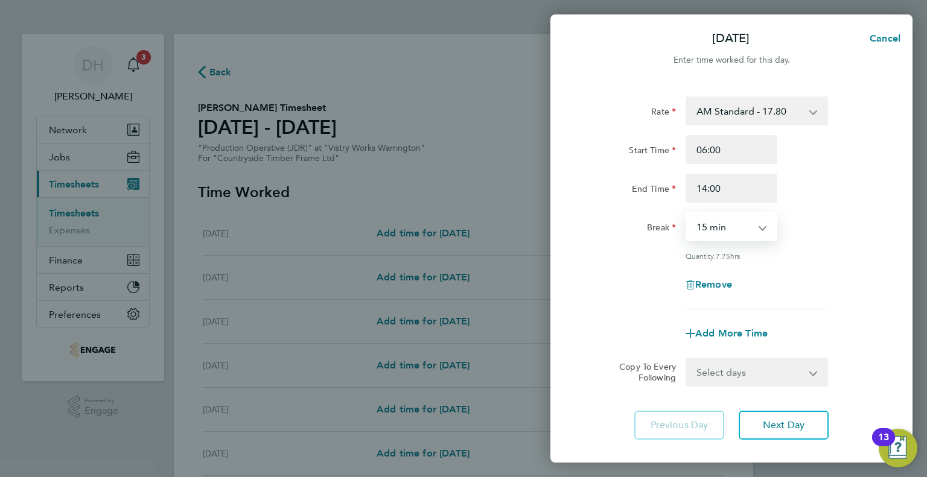
drag, startPoint x: 696, startPoint y: 221, endPoint x: 696, endPoint y: 229, distance: 8.5
click at [696, 221] on select "0 min 15 min 30 min 45 min 60 min 75 min 90 min" at bounding box center [724, 227] width 75 height 27
select select "30"
click at [687, 214] on select "0 min 15 min 30 min 45 min 60 min 75 min 90 min" at bounding box center [724, 227] width 75 height 27
click at [775, 450] on div "Rate AM Standard - 17.80 AM OT1 - 26.70 AM OT2 - 35.60 PM OT2 - 38.18 PM OT1 - …" at bounding box center [731, 268] width 362 height 372
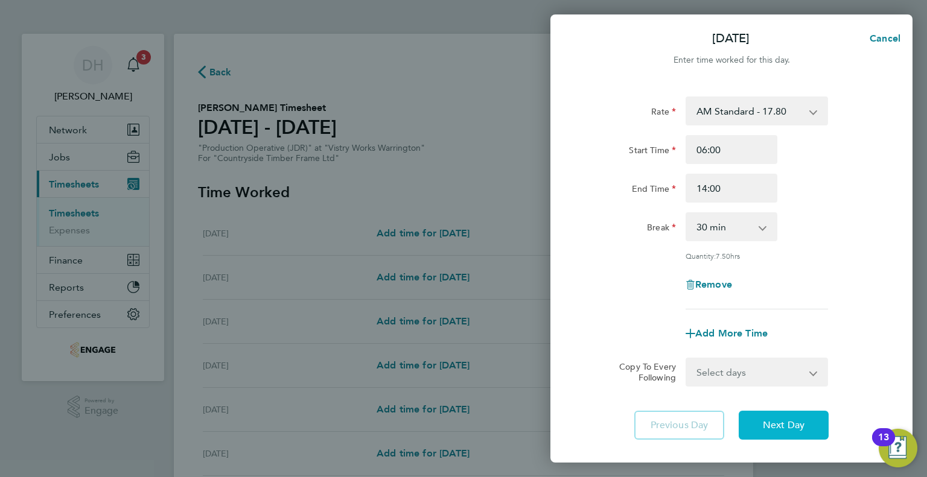
click at [767, 434] on button "Next Day" at bounding box center [783, 425] width 90 height 29
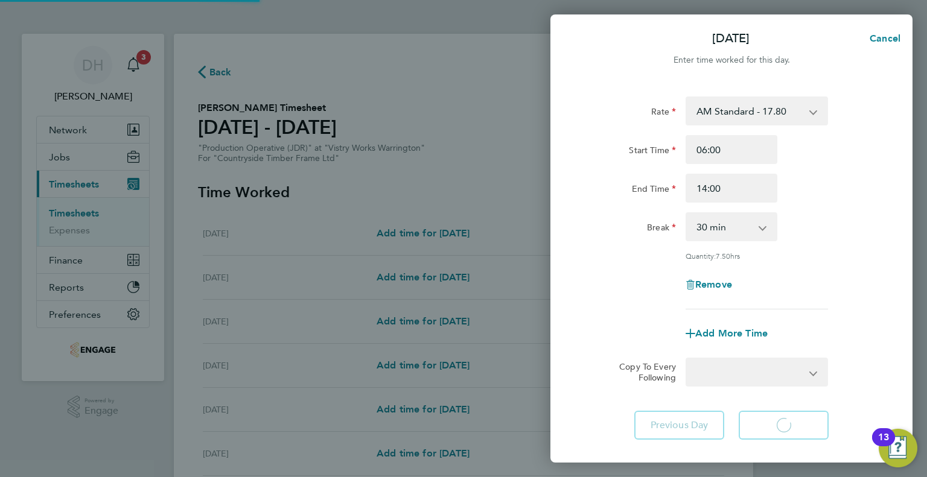
select select "15"
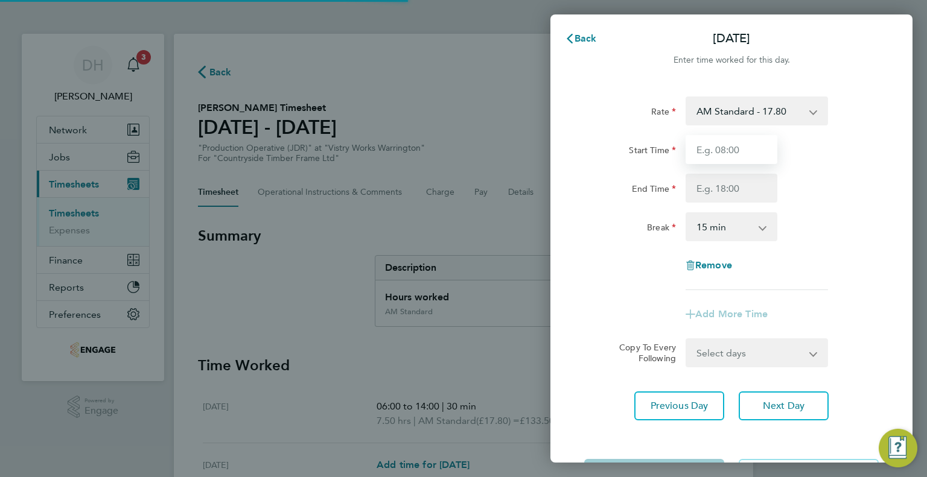
click at [705, 148] on input "Start Time" at bounding box center [731, 149] width 92 height 29
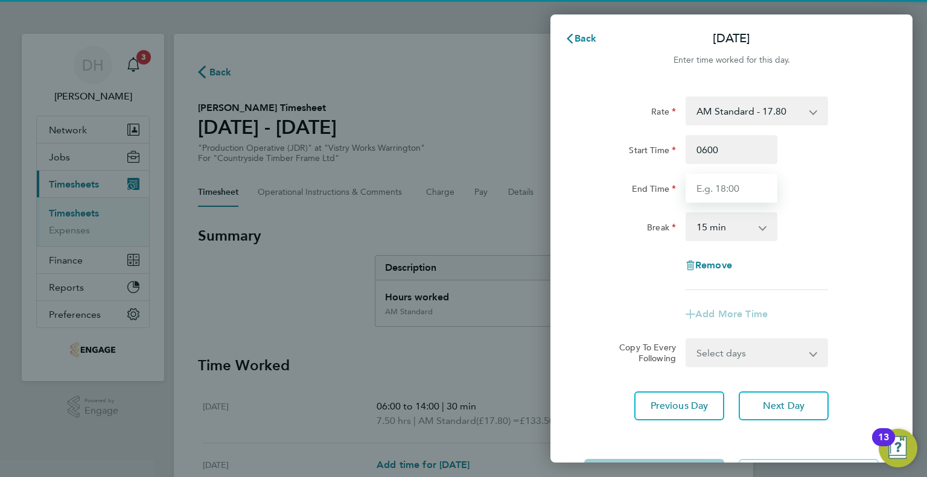
type input "06:00"
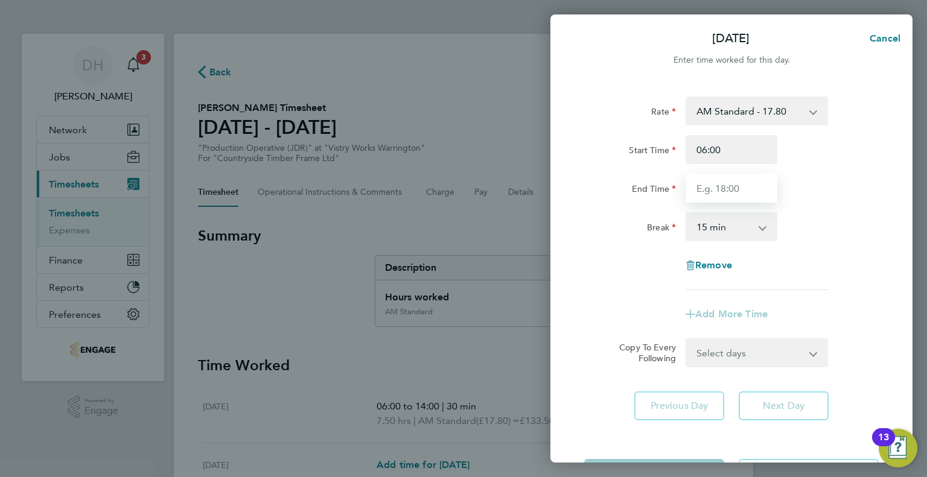
click at [700, 176] on input "End Time" at bounding box center [731, 188] width 92 height 29
type input "14:00"
click at [699, 233] on select "0 min 15 min 30 min 45 min 60 min 75 min 90 min" at bounding box center [724, 227] width 75 height 27
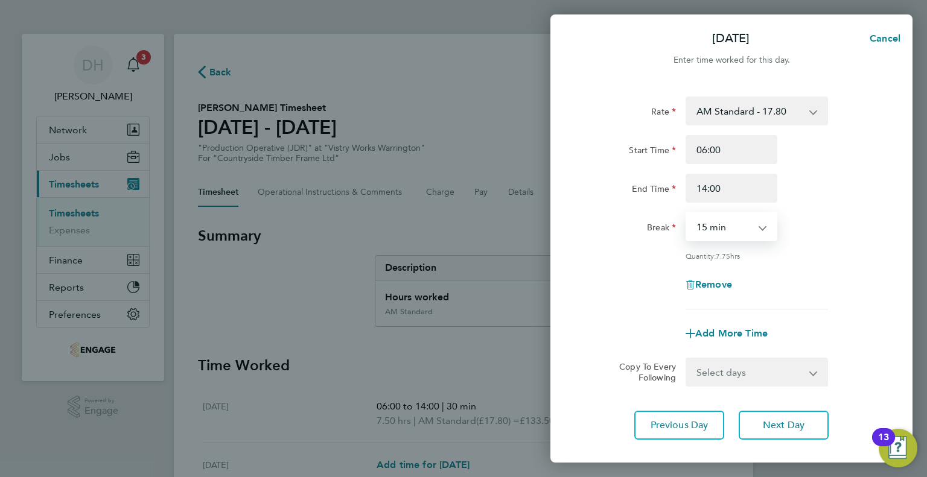
select select "30"
click at [687, 214] on select "0 min 15 min 30 min 45 min 60 min 75 min 90 min" at bounding box center [724, 227] width 75 height 27
click at [752, 408] on div "Rate AM Standard - 17.80 AM OT1 - 26.70 AM OT2 - 35.60 PM OT2 - 38.18 PM OT1 - …" at bounding box center [731, 268] width 362 height 372
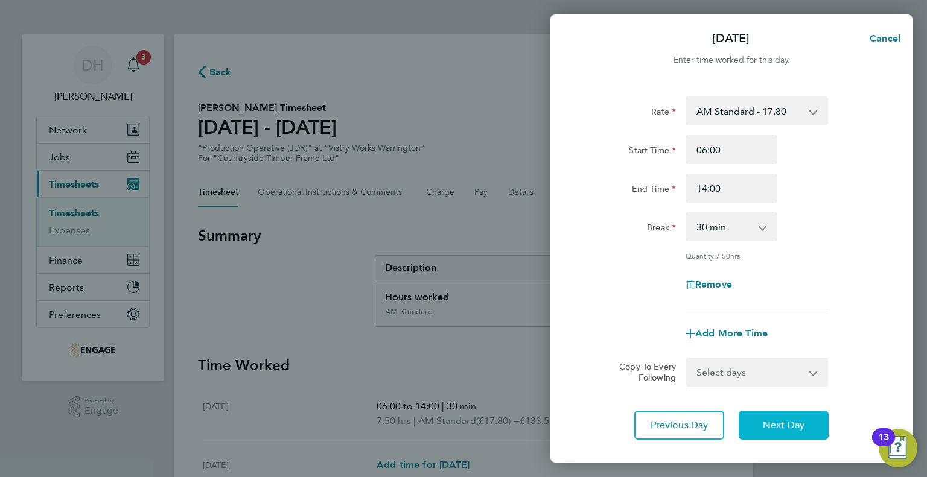
click at [754, 419] on button "Next Day" at bounding box center [783, 425] width 90 height 29
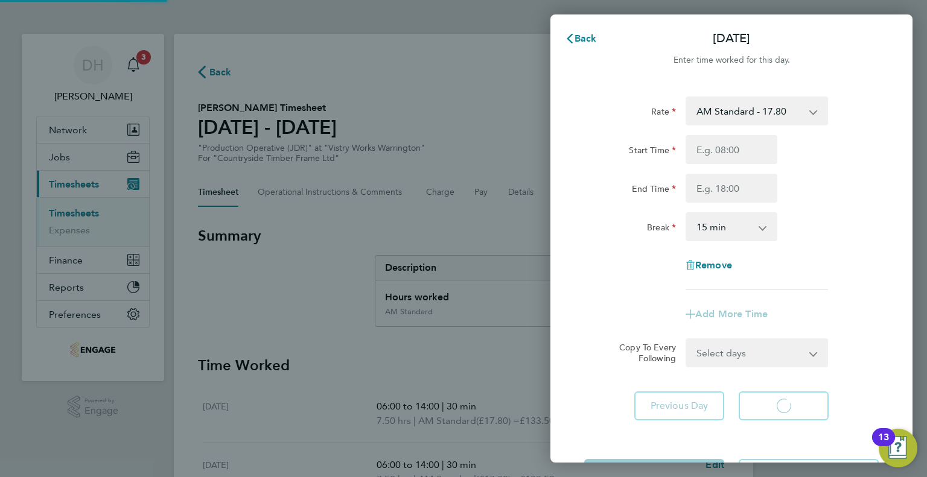
select select "15"
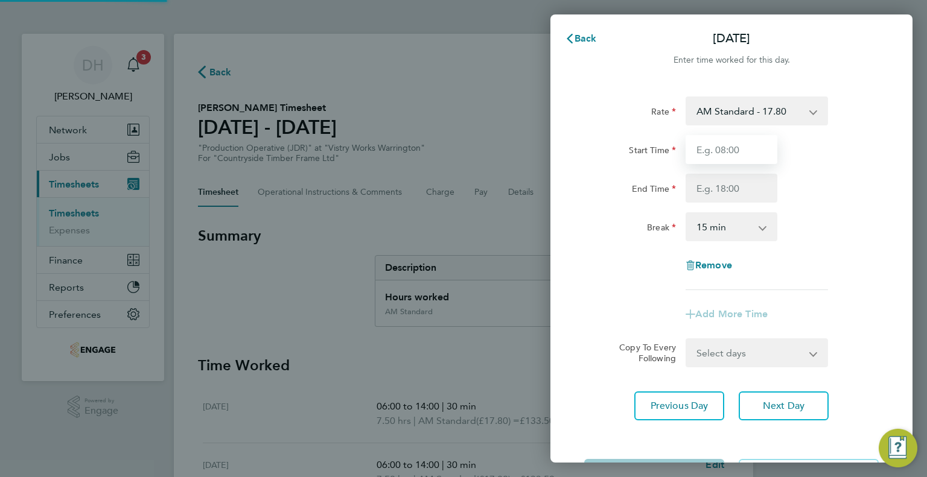
click at [719, 161] on input "Start Time" at bounding box center [731, 149] width 92 height 29
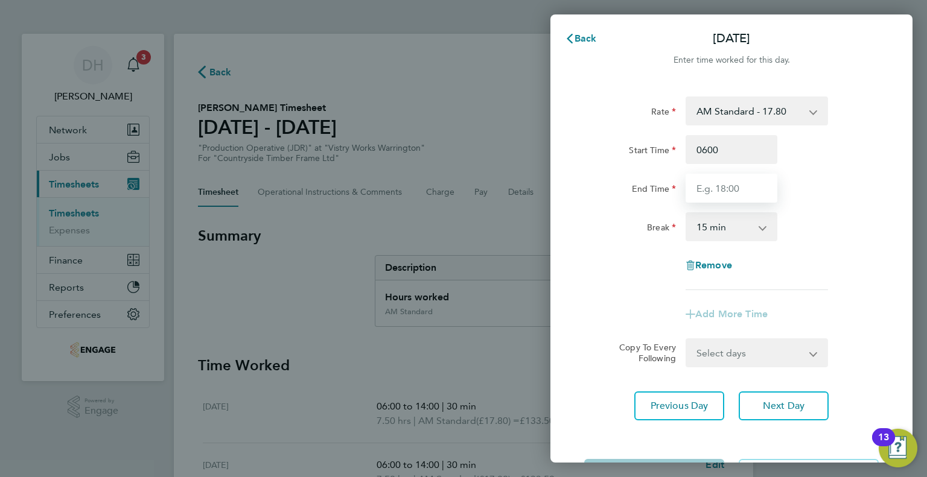
type input "06:00"
click at [710, 189] on input "End Time" at bounding box center [731, 188] width 92 height 29
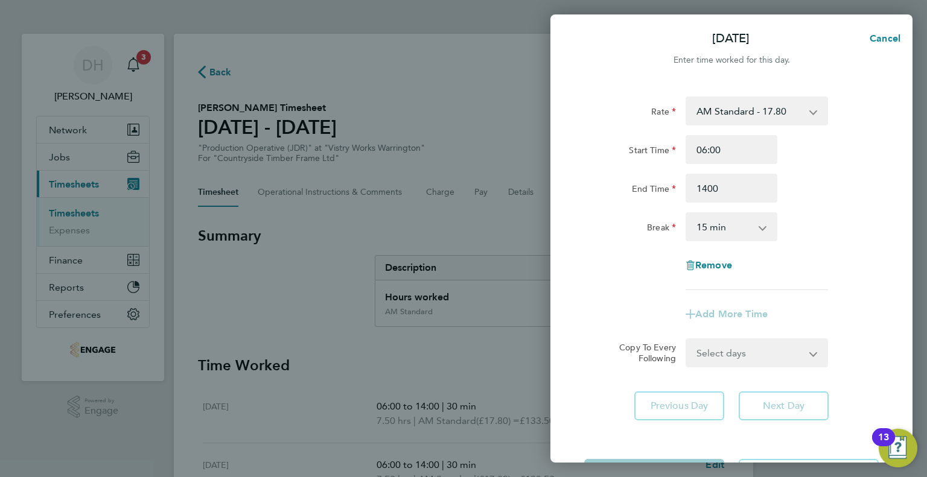
type input "14:00"
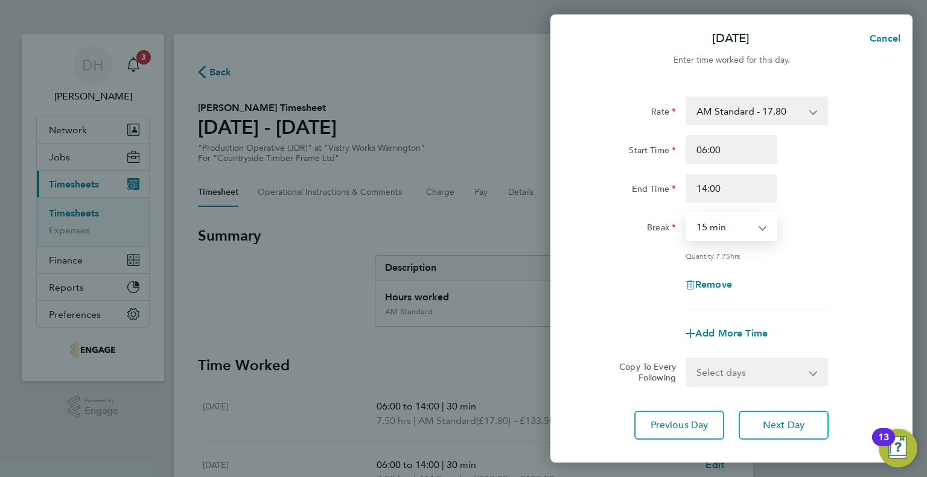
click at [698, 240] on select "0 min 15 min 30 min 45 min 60 min 75 min 90 min" at bounding box center [724, 227] width 75 height 27
select select "30"
click at [687, 214] on select "0 min 15 min 30 min 45 min 60 min 75 min 90 min" at bounding box center [724, 227] width 75 height 27
click at [760, 414] on button "Next Day" at bounding box center [783, 425] width 90 height 29
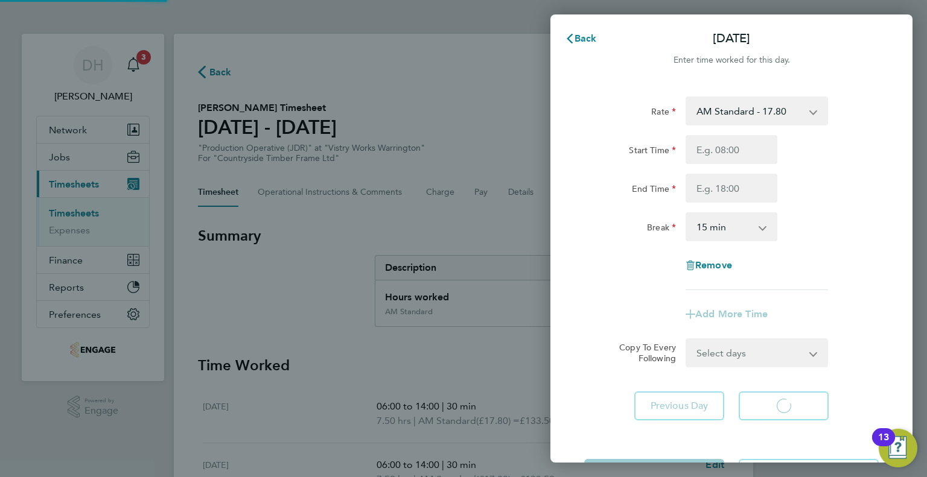
select select "15"
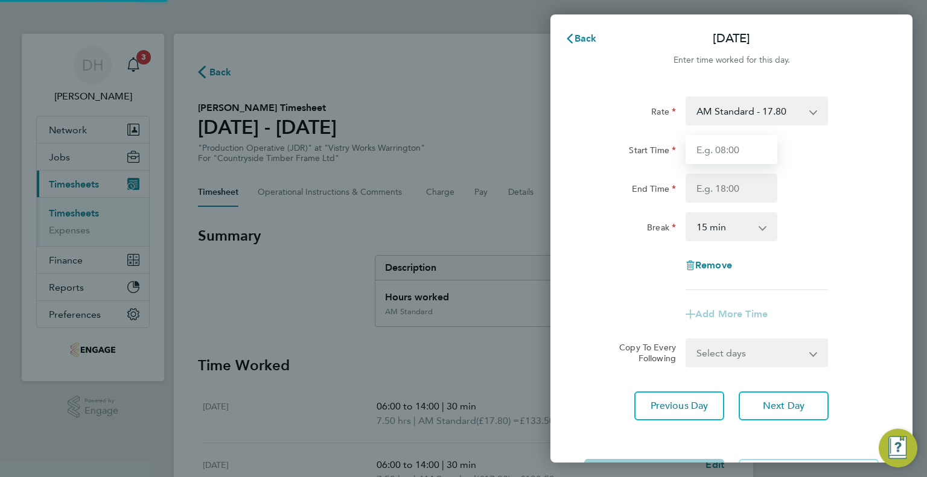
click at [722, 147] on input "Start Time" at bounding box center [731, 149] width 92 height 29
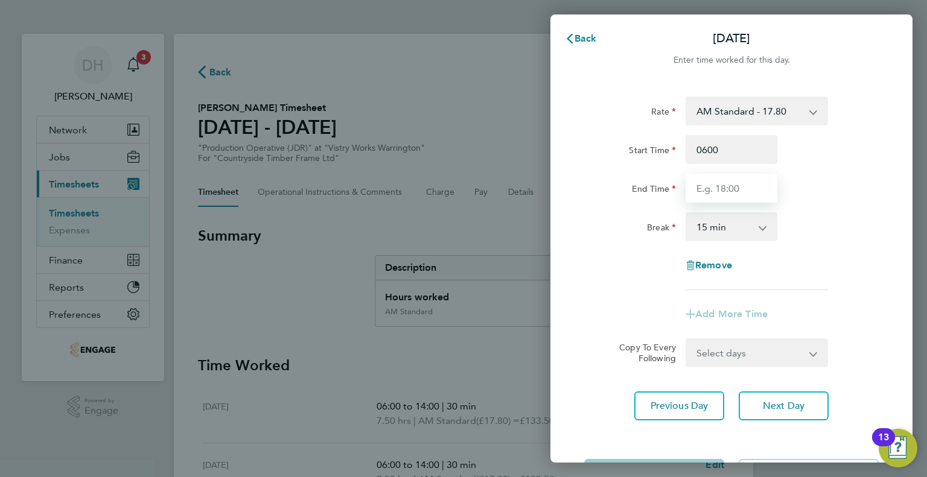
type input "06:00"
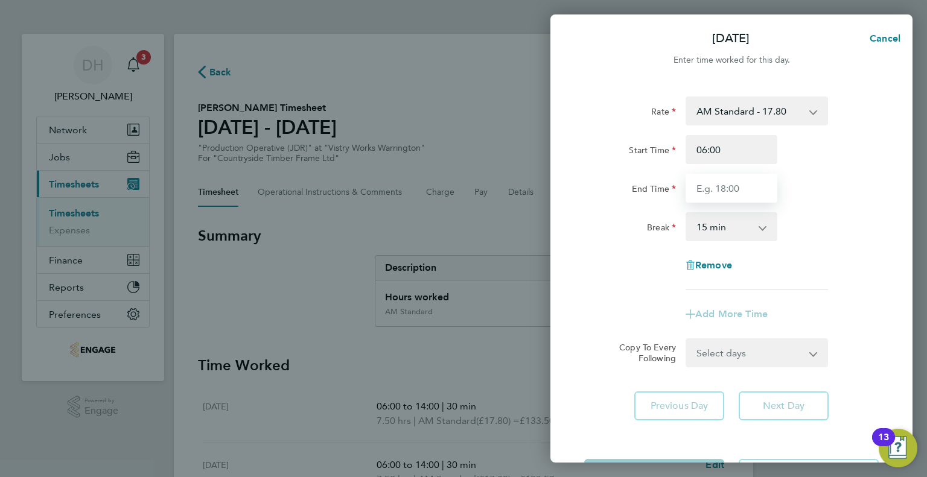
click at [711, 190] on input "End Time" at bounding box center [731, 188] width 92 height 29
type input "14:00"
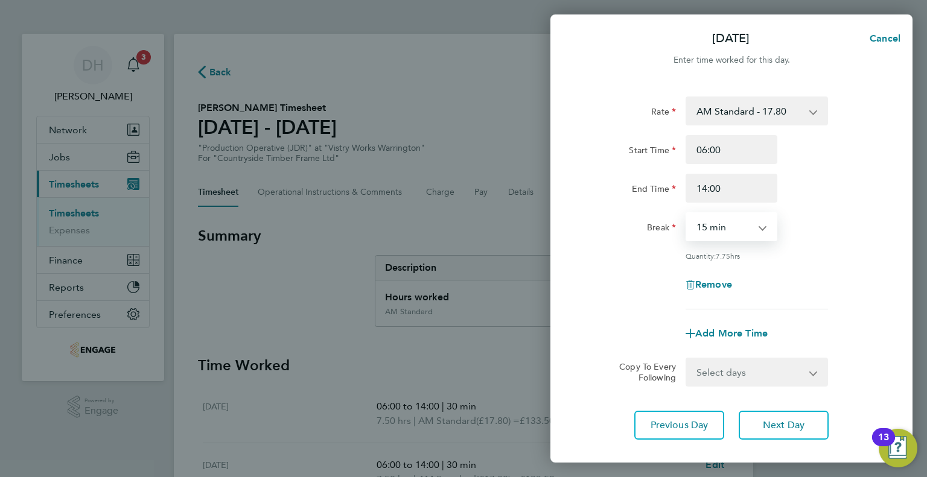
click at [708, 233] on select "0 min 15 min 30 min 45 min 60 min 75 min 90 min" at bounding box center [724, 227] width 75 height 27
select select "30"
click at [687, 214] on select "0 min 15 min 30 min 45 min 60 min 75 min 90 min" at bounding box center [724, 227] width 75 height 27
click at [753, 413] on button "Next Day" at bounding box center [783, 425] width 90 height 29
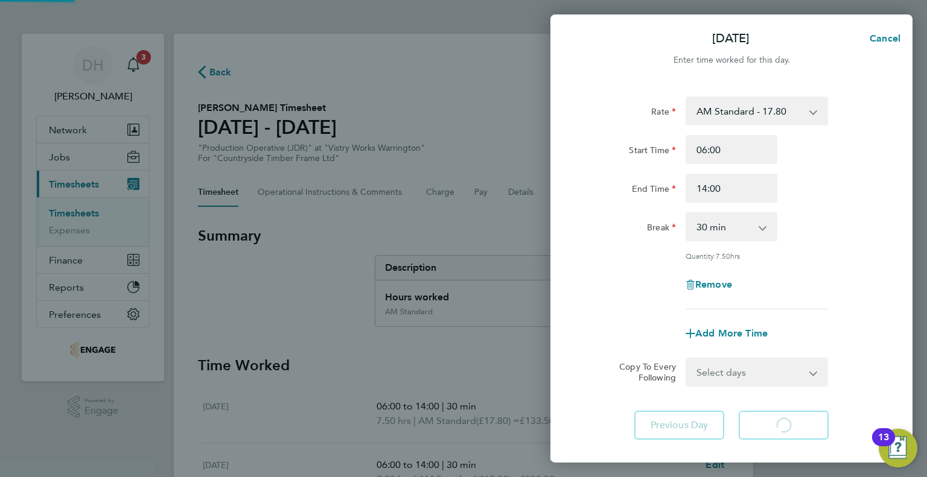
select select "15"
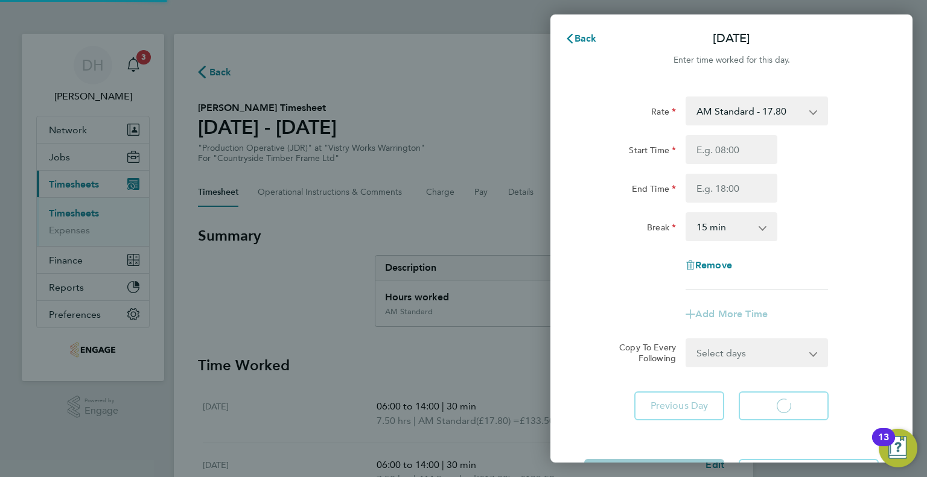
select select "15"
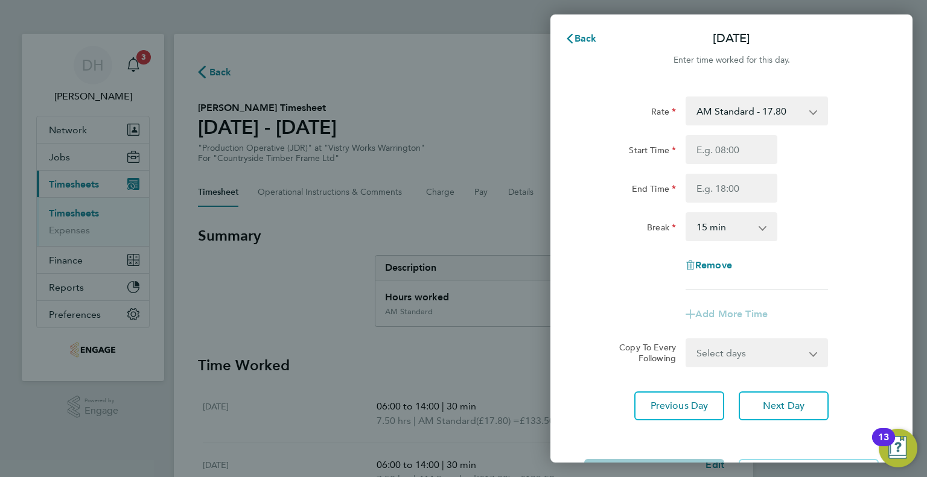
click at [588, 52] on div "Back Sat 23 Aug" at bounding box center [731, 38] width 362 height 29
click at [584, 34] on span "Back" at bounding box center [585, 38] width 22 height 11
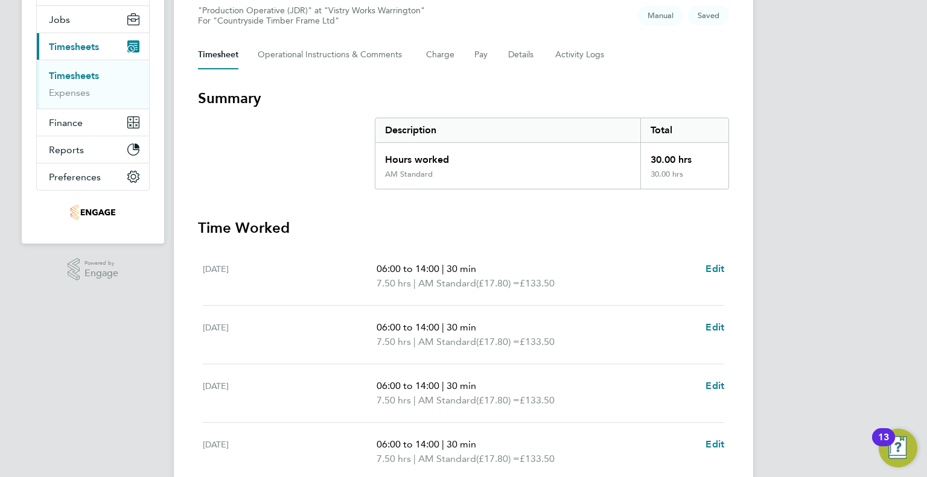
scroll to position [137, 0]
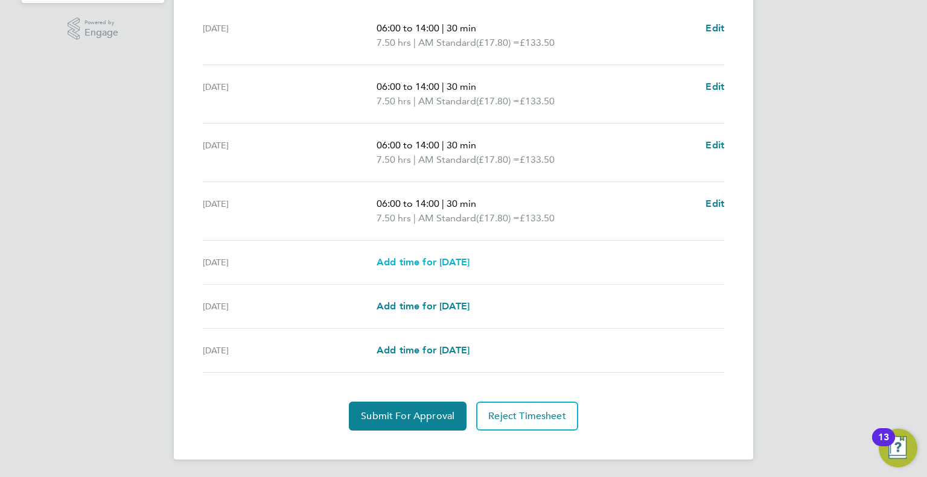
click at [433, 261] on span "Add time for Sat 23 Aug" at bounding box center [422, 261] width 93 height 11
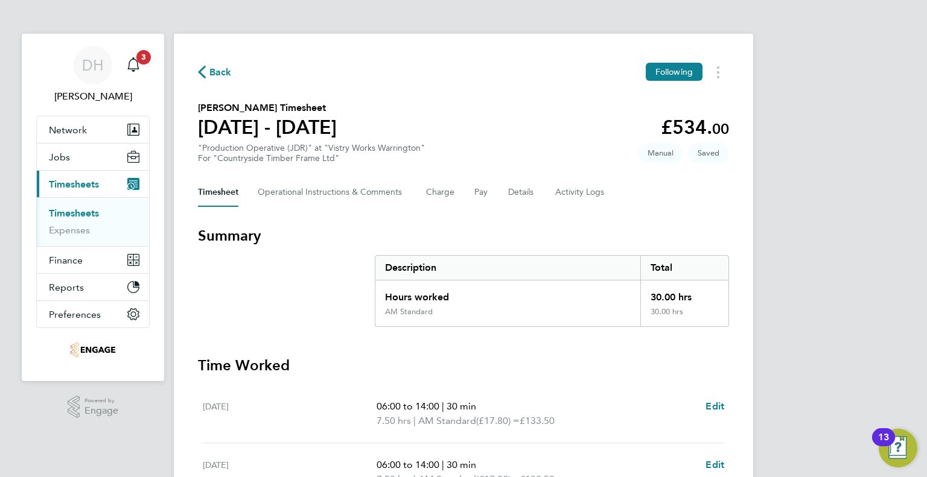
select select "15"
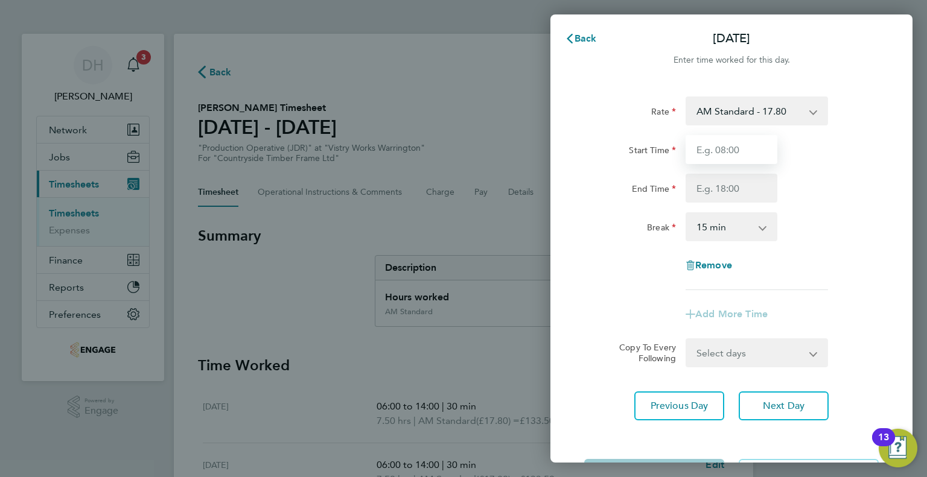
click at [712, 153] on input "Start Time" at bounding box center [731, 149] width 92 height 29
type input "06:00"
click at [717, 188] on input "End Time" at bounding box center [731, 188] width 92 height 29
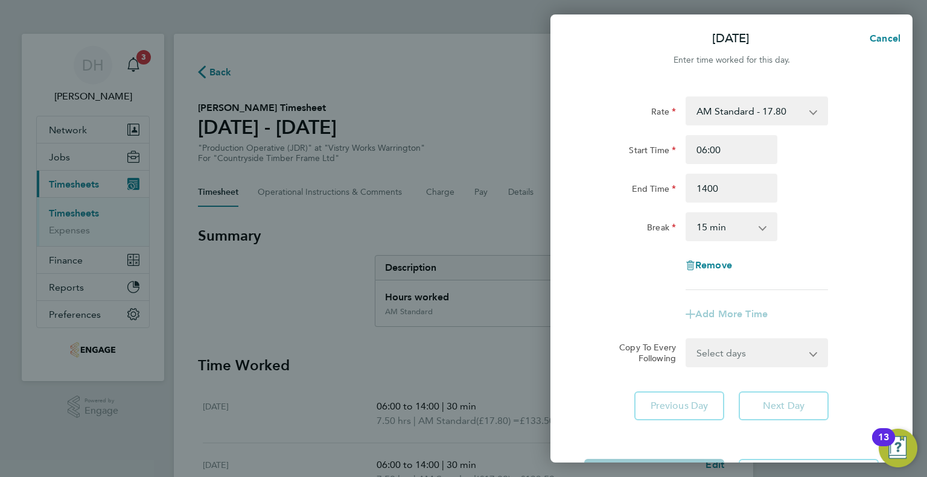
type input "14:00"
click at [702, 220] on select "0 min 15 min 30 min 45 min 60 min 75 min 90 min" at bounding box center [724, 227] width 75 height 27
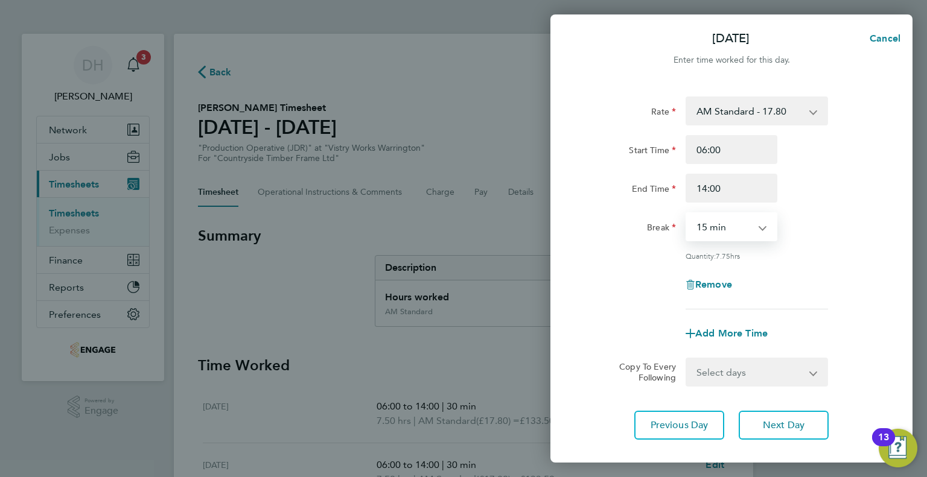
select select "30"
click at [687, 214] on select "0 min 15 min 30 min 45 min 60 min 75 min 90 min" at bounding box center [724, 227] width 75 height 27
click at [758, 429] on button "Next Day" at bounding box center [783, 425] width 90 height 29
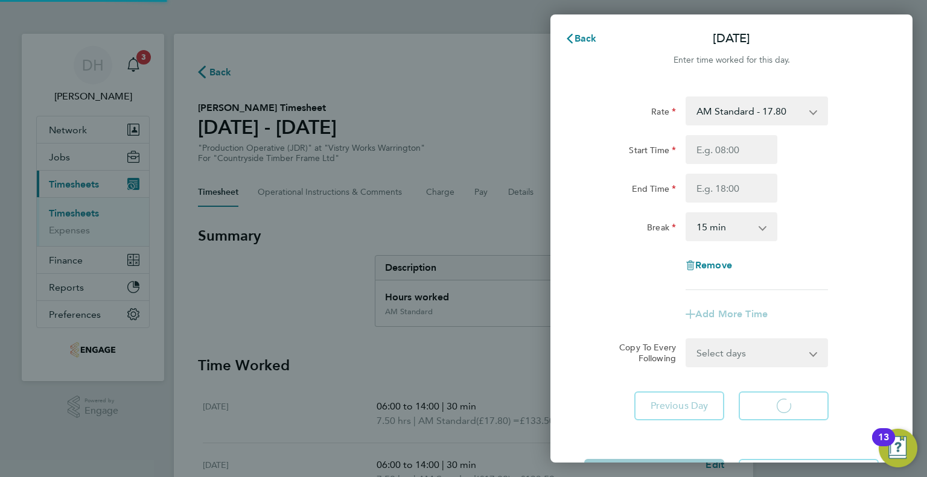
select select "15"
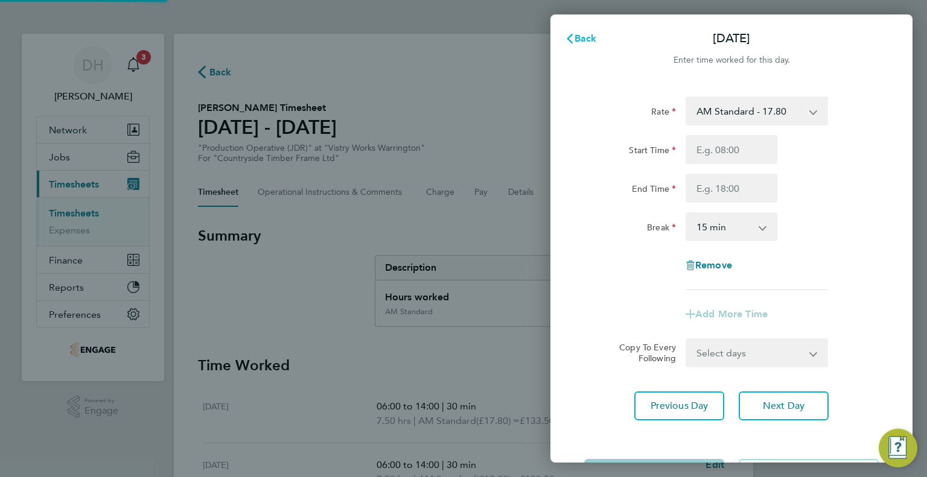
click at [586, 39] on span "Back" at bounding box center [585, 38] width 22 height 11
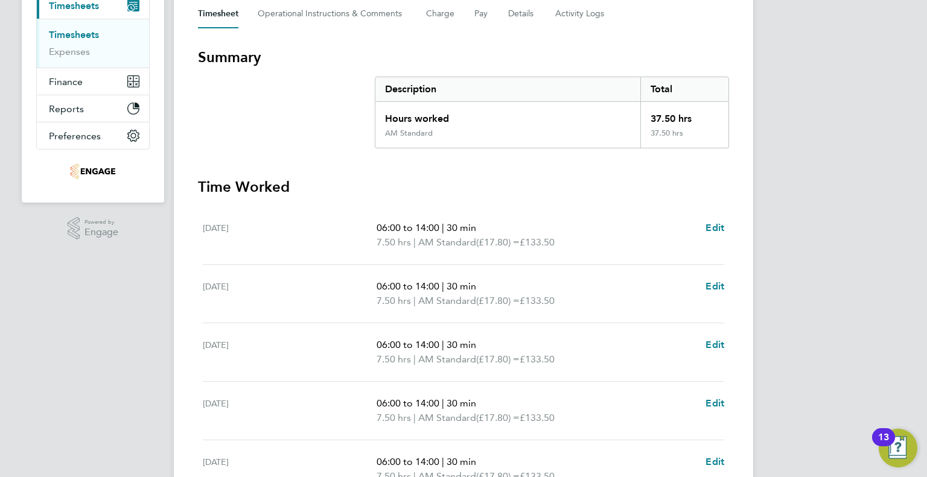
scroll to position [362, 0]
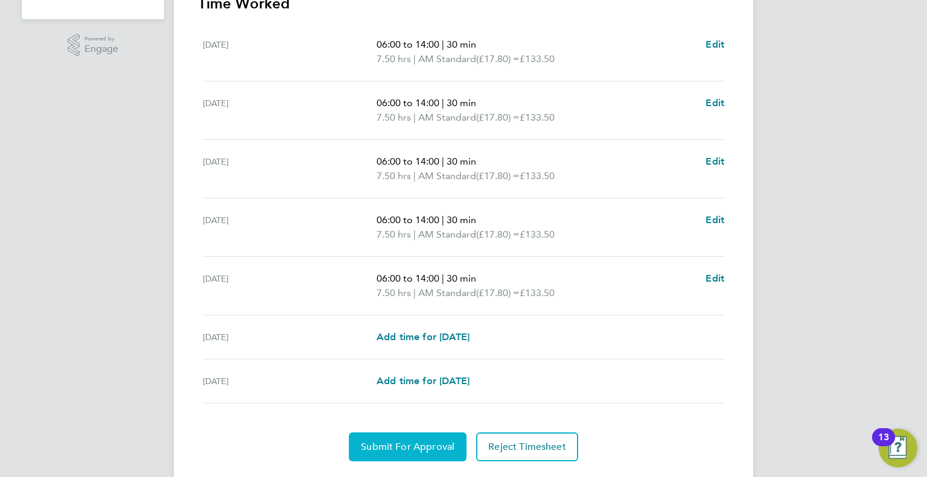
click at [374, 447] on span "Submit For Approval" at bounding box center [408, 447] width 94 height 12
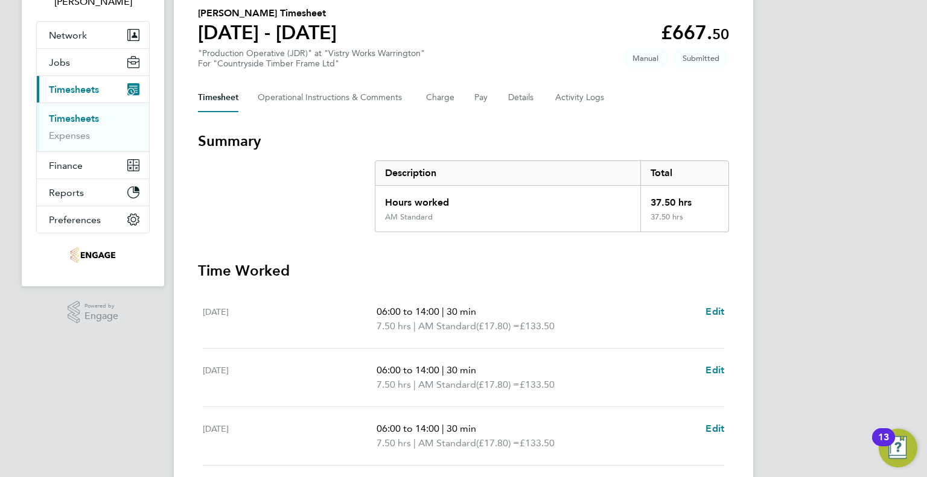
scroll to position [0, 0]
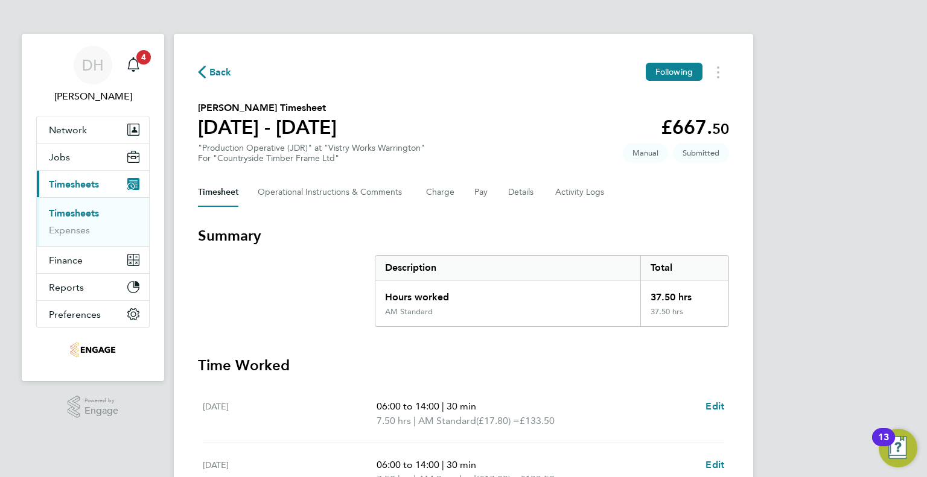
click at [218, 61] on div "Back Following Oswald Mason's Timesheet 19 - 25 Aug 2025 £667. 50 "Production O…" at bounding box center [463, 443] width 579 height 819
click at [218, 82] on div "Back Following Oswald Mason's Timesheet 19 - 25 Aug 2025 £667. 50 "Production O…" at bounding box center [463, 443] width 579 height 819
click at [218, 74] on span "Back" at bounding box center [220, 72] width 22 height 14
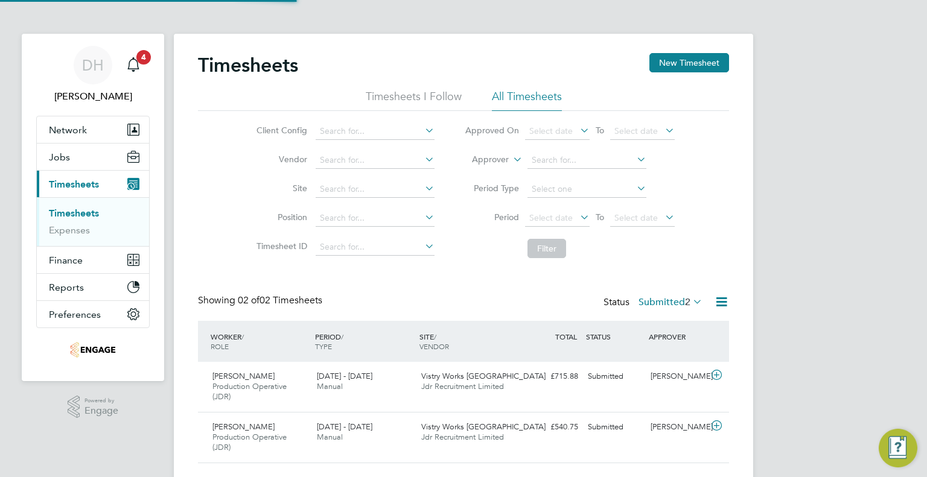
scroll to position [30, 105]
click at [682, 71] on button "New Timesheet" at bounding box center [689, 62] width 80 height 19
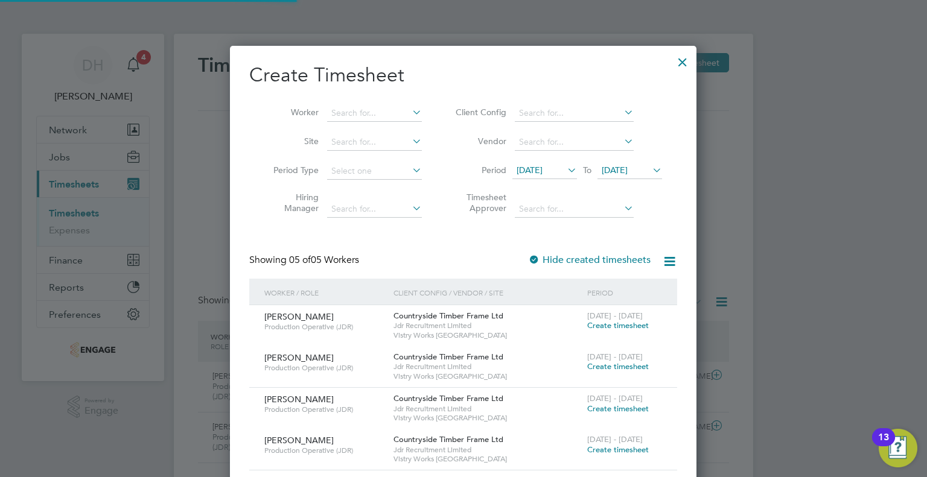
scroll to position [574, 467]
click at [340, 118] on input at bounding box center [374, 113] width 95 height 17
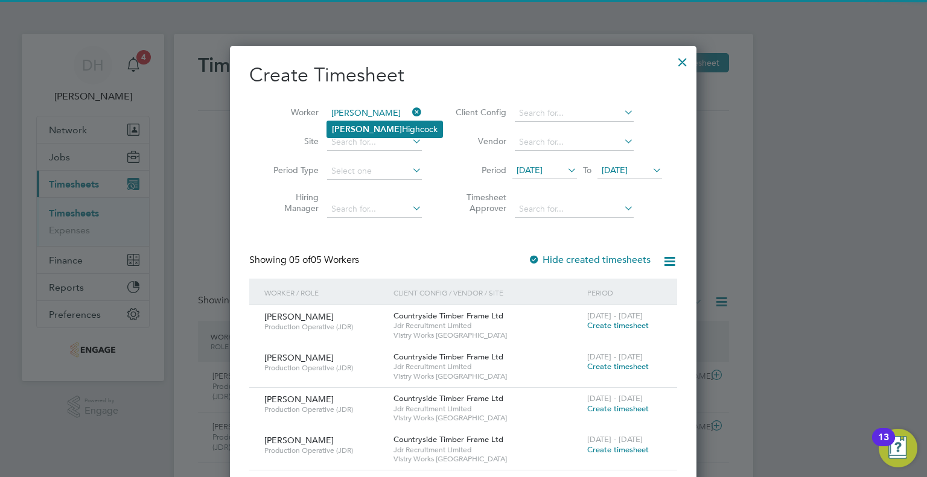
click at [359, 122] on li "Keith Highcock" at bounding box center [384, 129] width 115 height 16
type input "[PERSON_NAME]"
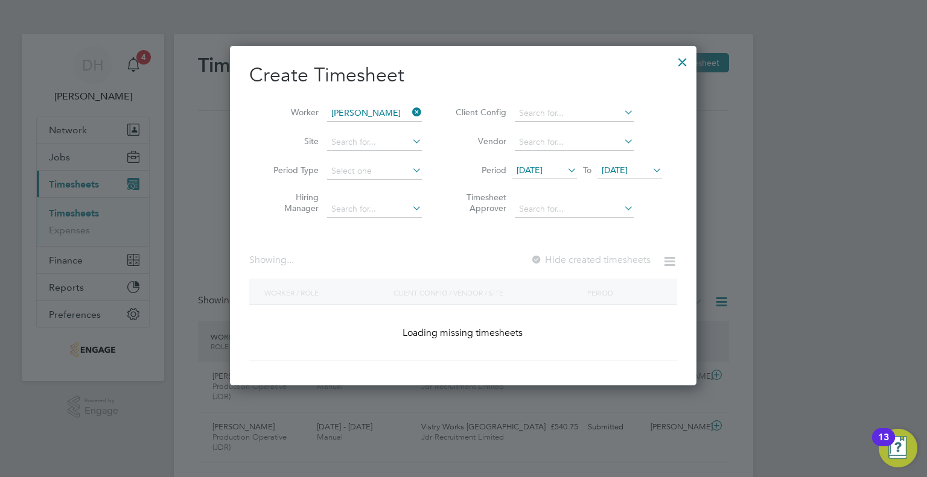
scroll to position [325, 467]
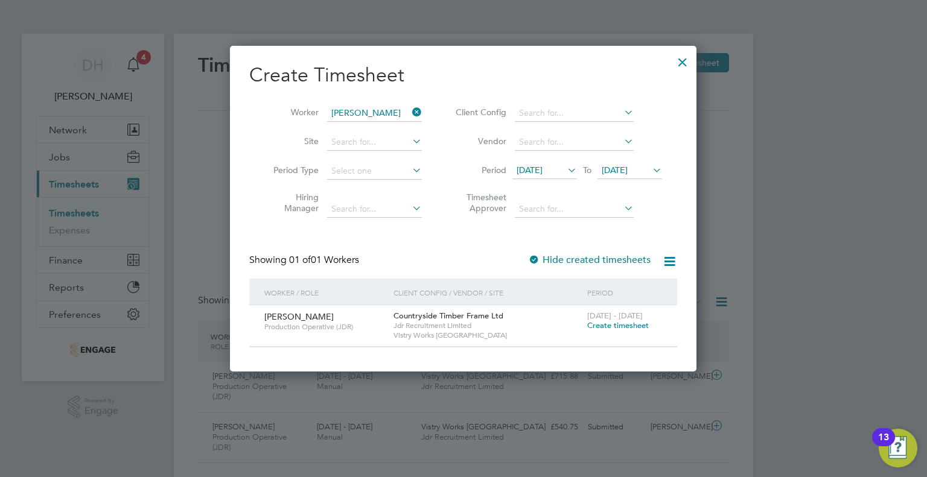
click at [565, 173] on icon at bounding box center [565, 170] width 0 height 17
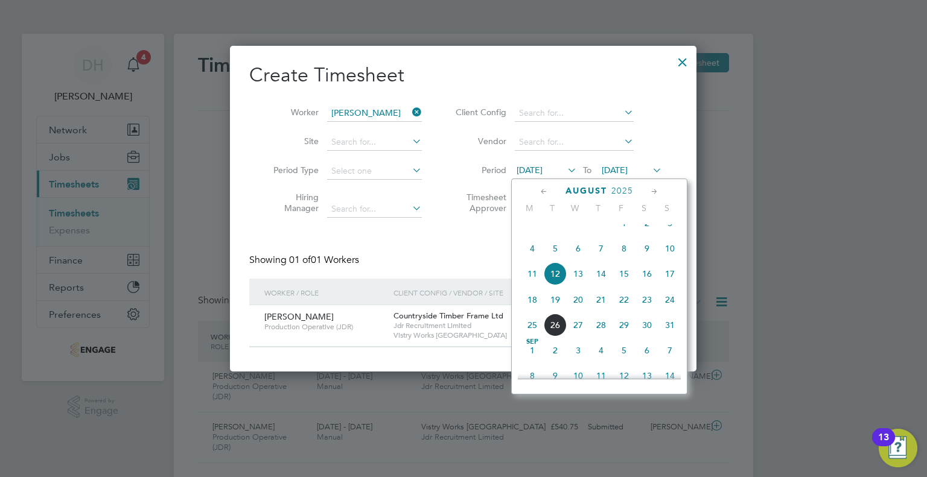
click at [536, 311] on span "18" at bounding box center [532, 299] width 23 height 23
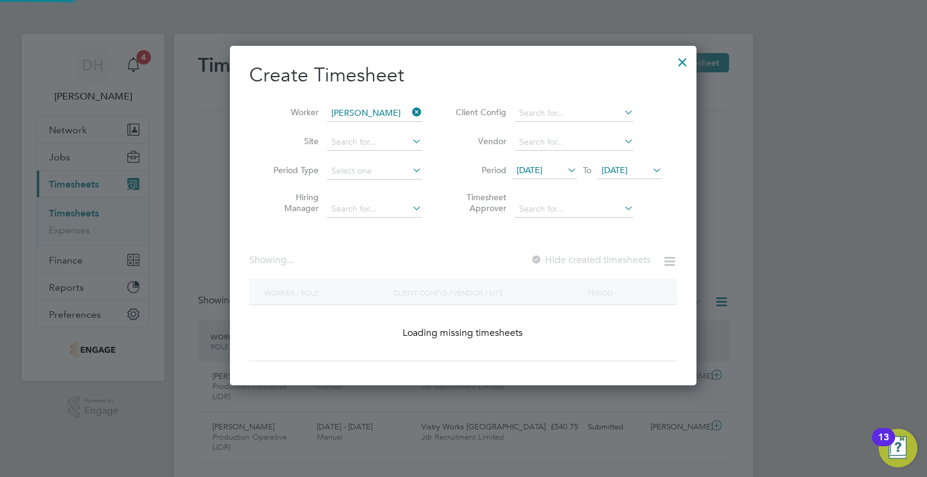
scroll to position [325, 467]
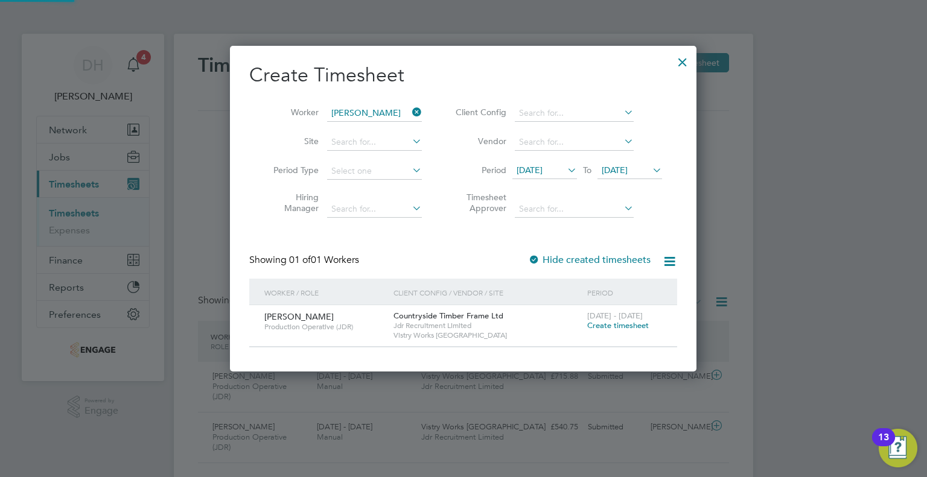
click at [650, 172] on icon at bounding box center [650, 170] width 0 height 17
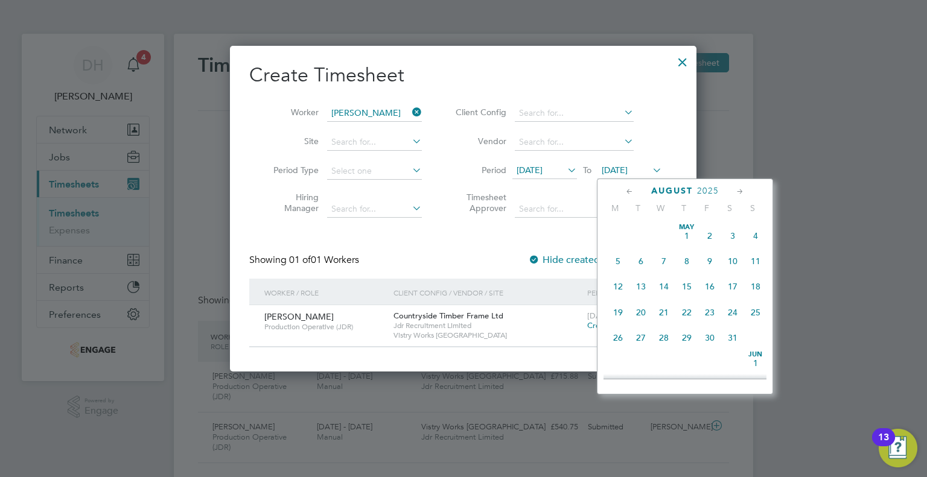
scroll to position [446, 0]
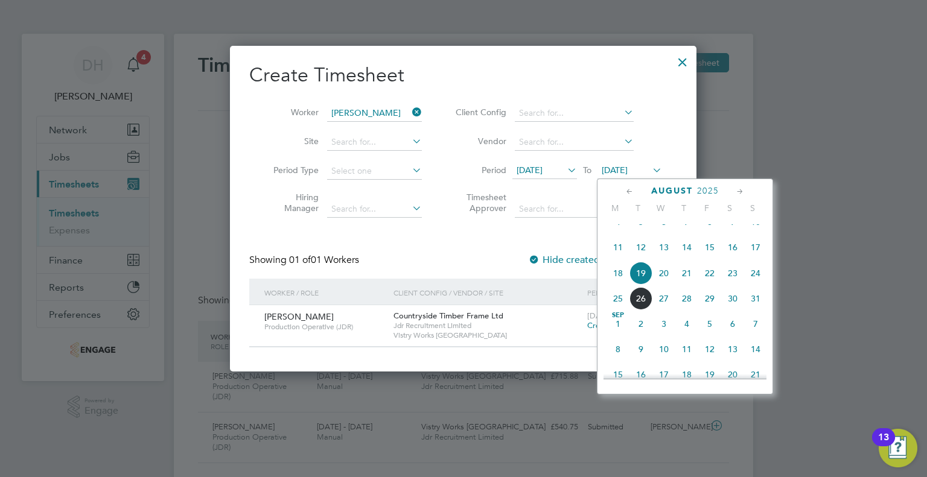
click at [752, 285] on span "24" at bounding box center [755, 273] width 23 height 23
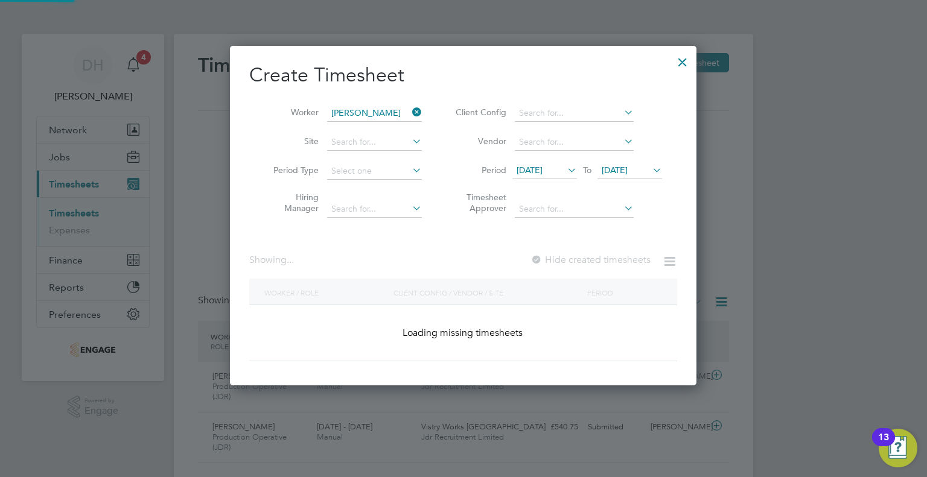
scroll to position [5, 6]
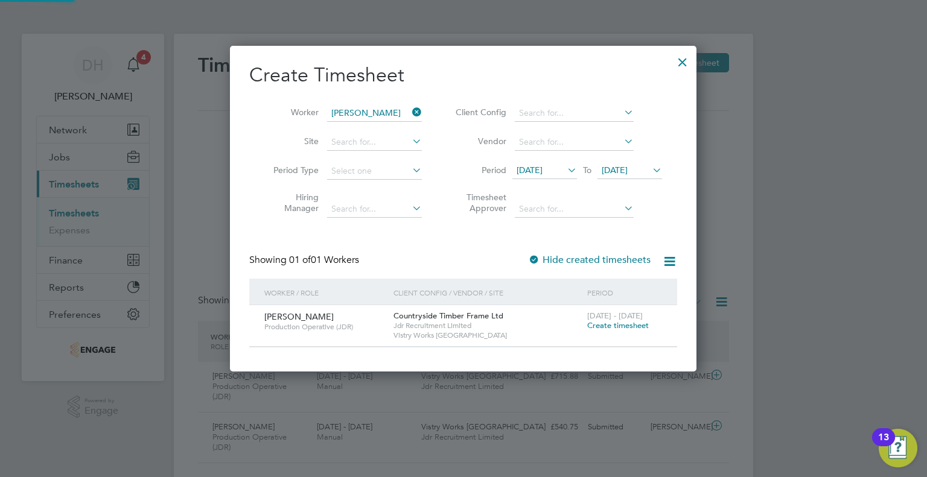
click at [620, 320] on span "Create timesheet" at bounding box center [618, 325] width 62 height 10
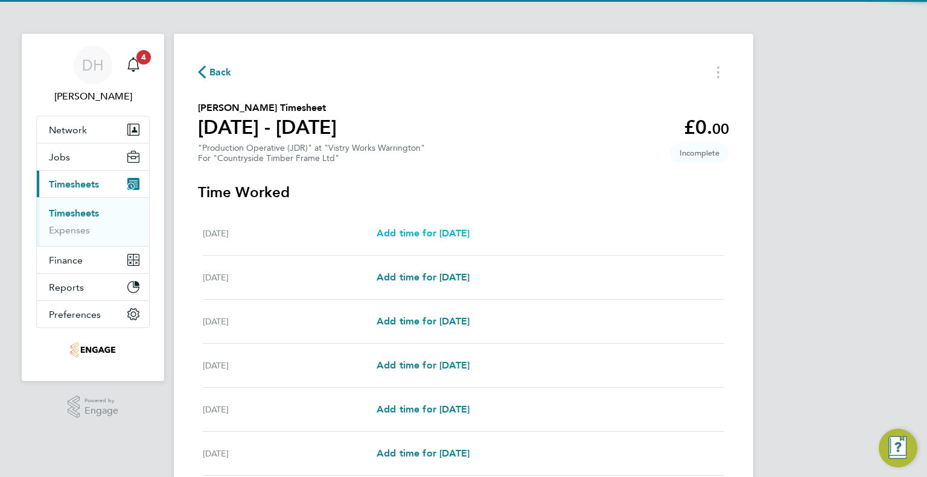
click at [408, 232] on span "Add time for Tue 19 Aug" at bounding box center [422, 232] width 93 height 11
select select "15"
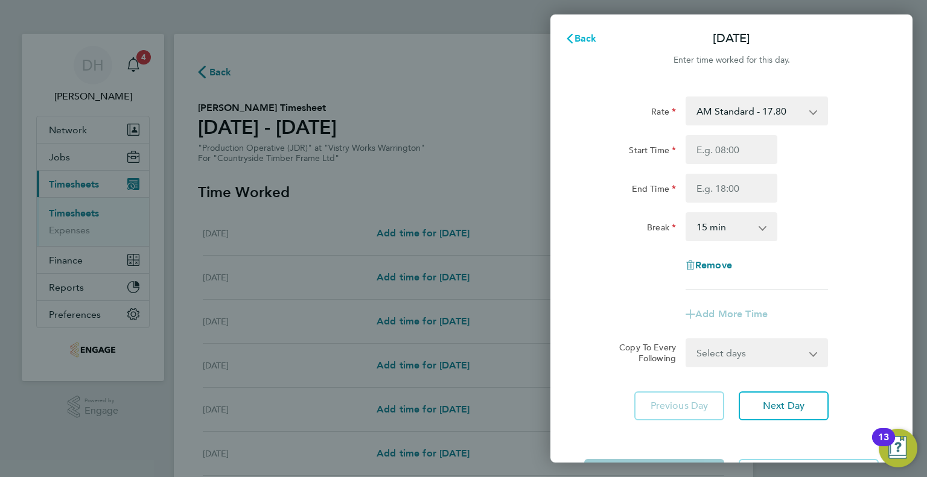
click at [570, 36] on icon "button" at bounding box center [570, 39] width 10 height 10
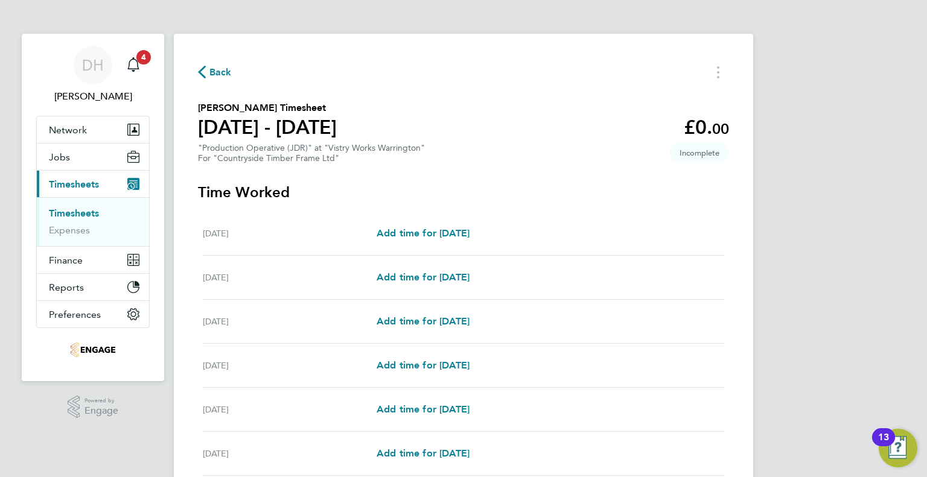
click at [214, 67] on span "Back" at bounding box center [220, 72] width 22 height 14
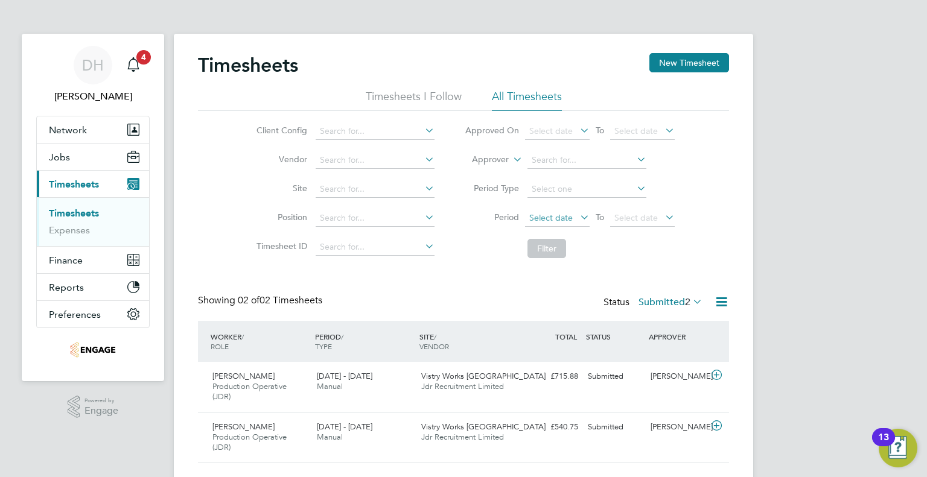
click at [549, 214] on span "Select date" at bounding box center [550, 217] width 43 height 11
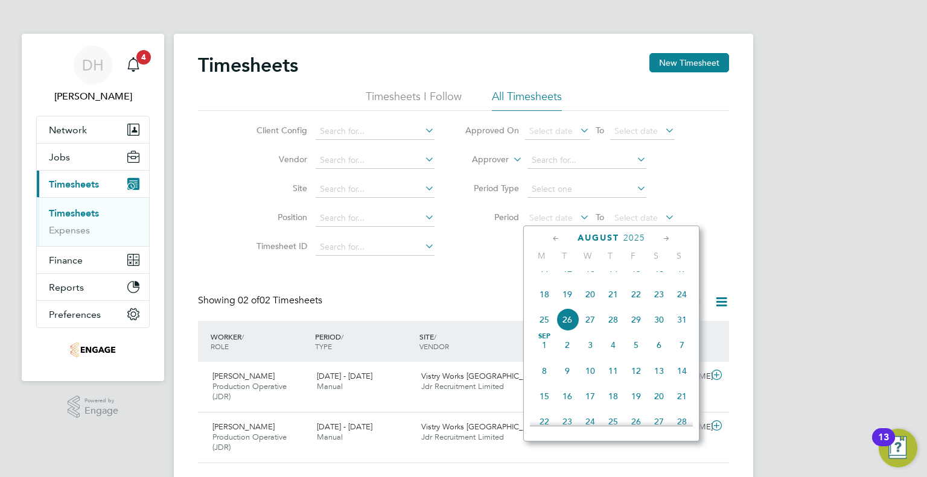
click at [547, 305] on span "18" at bounding box center [544, 294] width 23 height 23
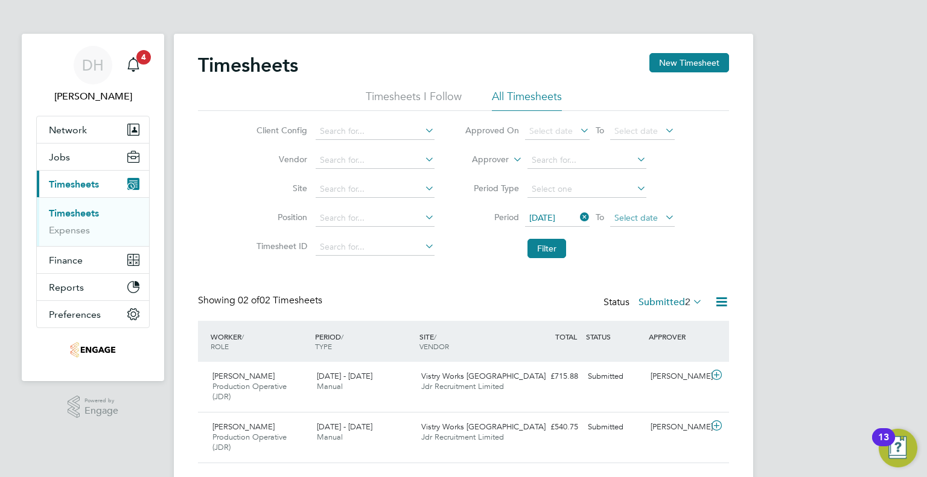
click at [626, 217] on span "Select date" at bounding box center [635, 217] width 43 height 11
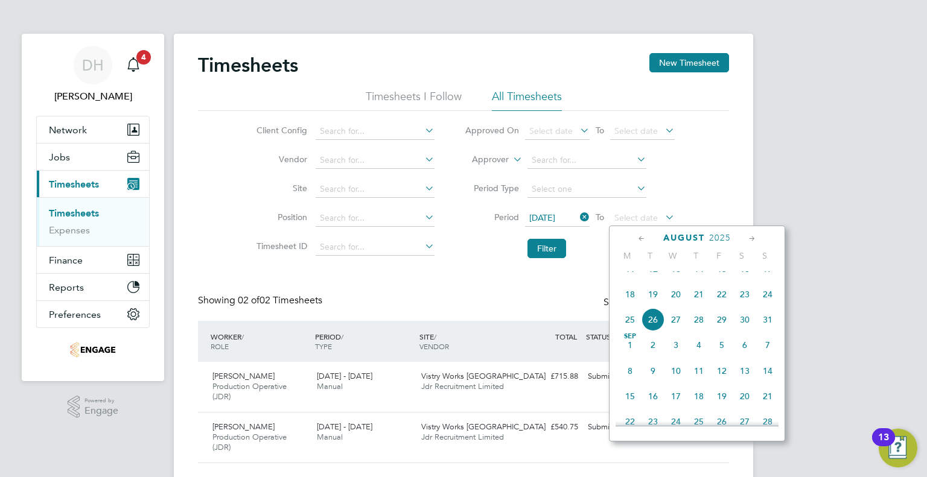
click at [764, 306] on span "24" at bounding box center [767, 294] width 23 height 23
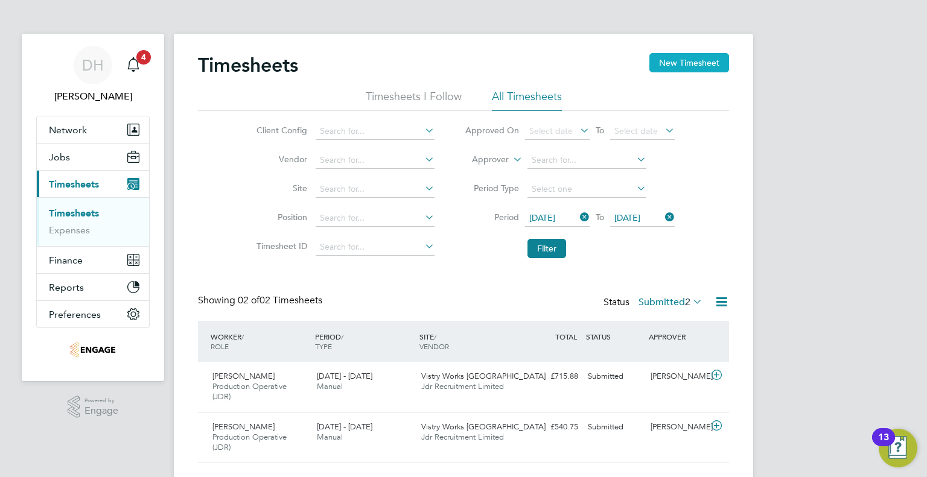
click at [678, 53] on button "New Timesheet" at bounding box center [689, 62] width 80 height 19
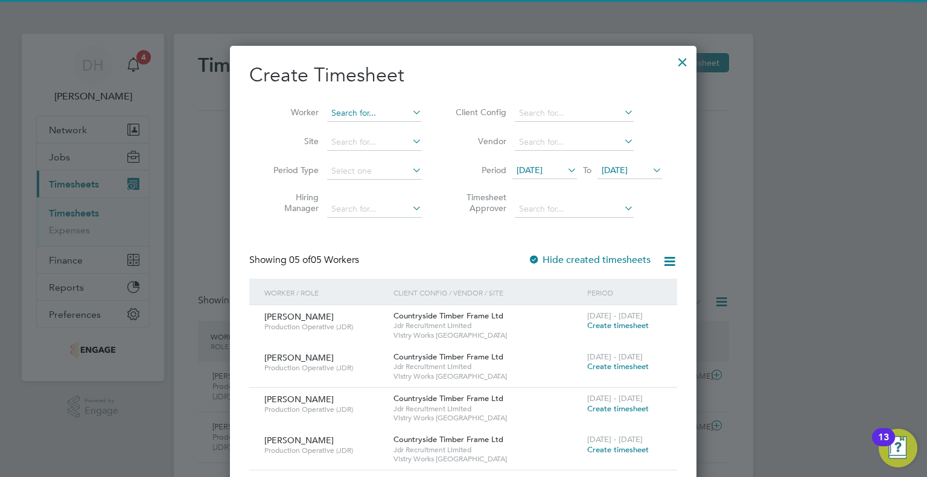
click at [350, 115] on input at bounding box center [374, 113] width 95 height 17
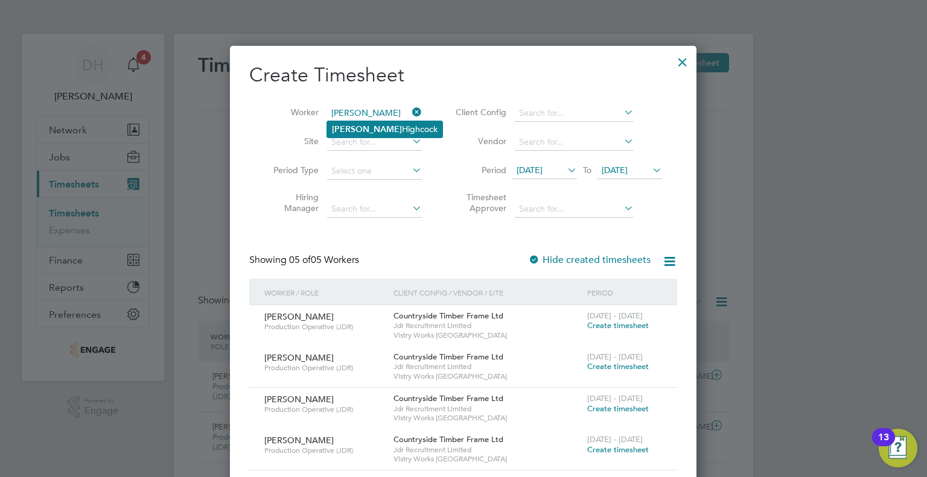
click at [355, 131] on li "Keith Highcock" at bounding box center [384, 129] width 115 height 16
type input "[PERSON_NAME]"
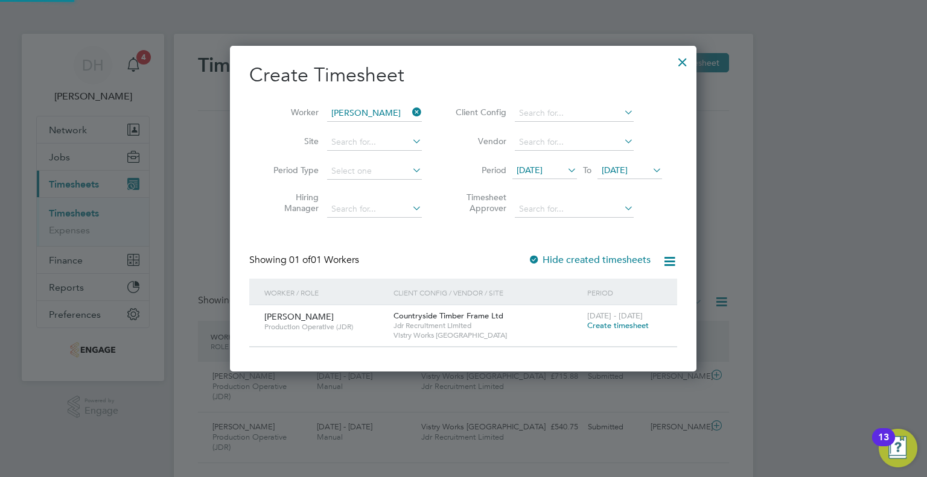
click at [541, 170] on span "12 Aug 2025" at bounding box center [529, 170] width 26 height 11
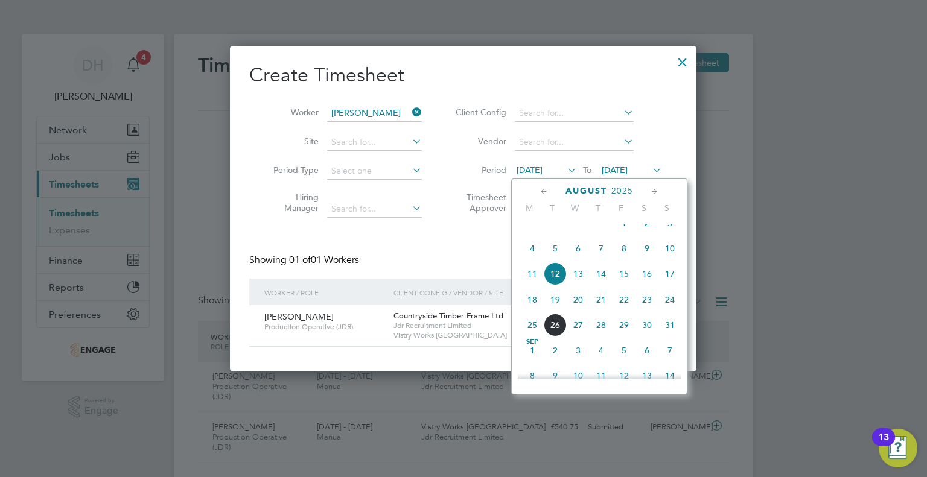
click at [538, 308] on span "18" at bounding box center [532, 299] width 23 height 23
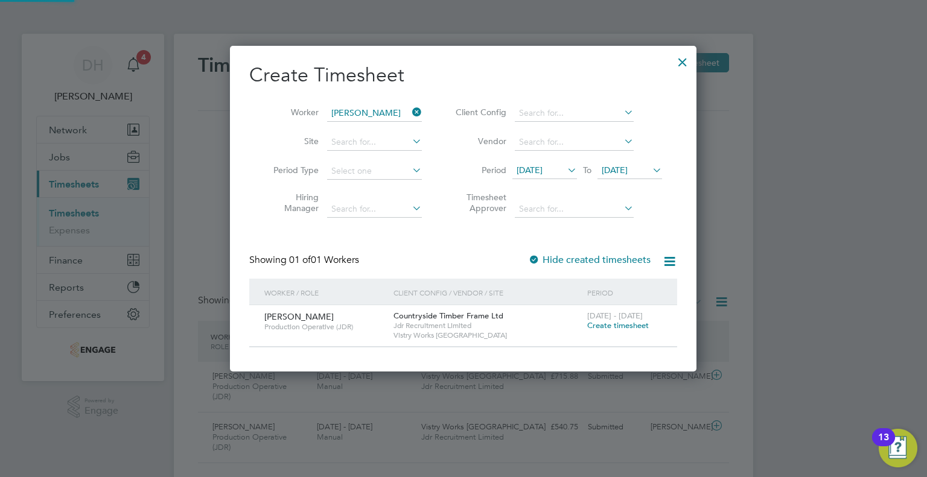
click at [627, 171] on span "19 Aug 2025" at bounding box center [615, 170] width 26 height 11
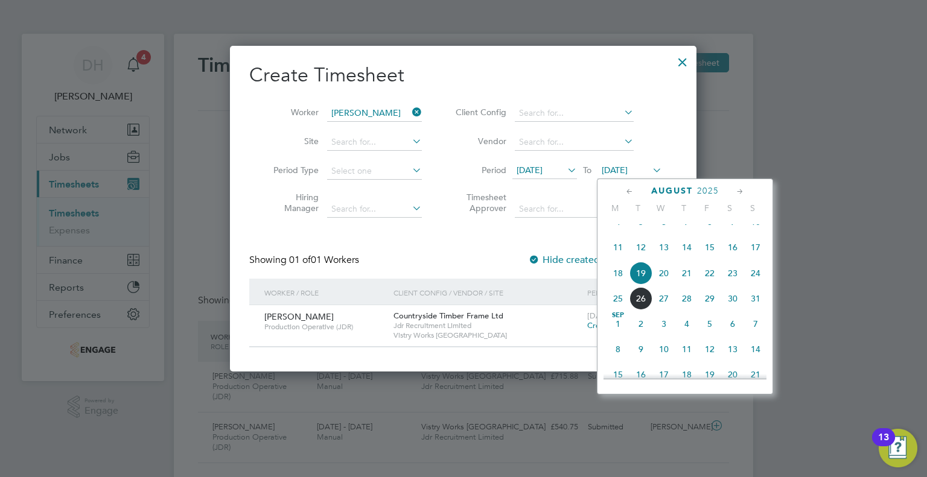
click at [751, 284] on span "24" at bounding box center [755, 273] width 23 height 23
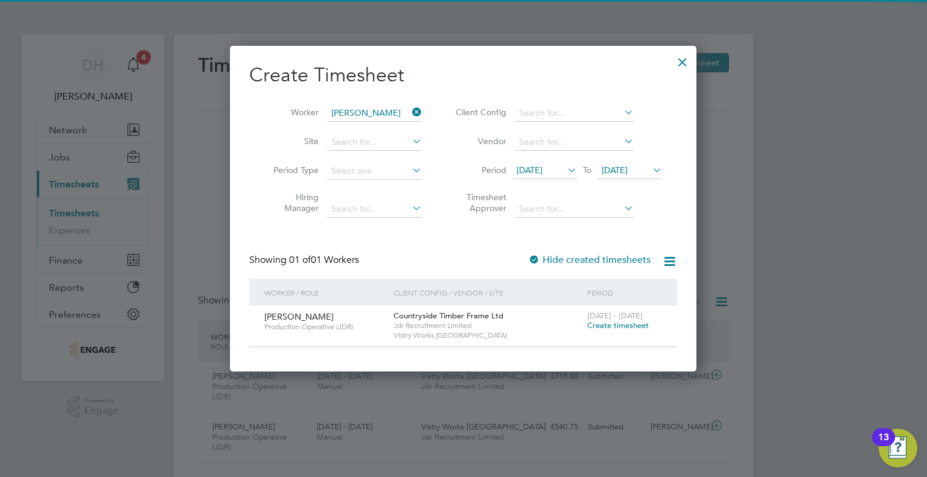
click at [611, 323] on span "Create timesheet" at bounding box center [618, 325] width 62 height 10
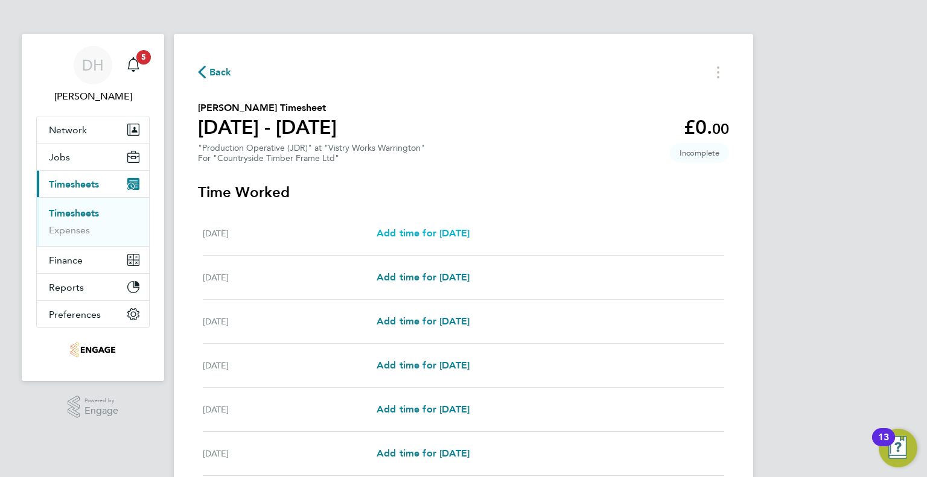
click at [394, 227] on link "Add time for Tue 19 Aug" at bounding box center [422, 233] width 93 height 14
select select "15"
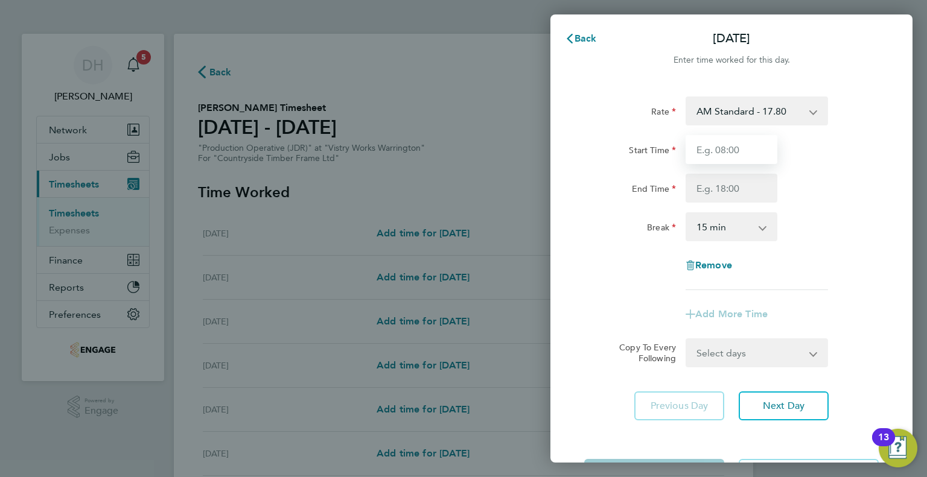
click at [747, 144] on input "Start Time" at bounding box center [731, 149] width 92 height 29
type input "06:00"
click at [700, 193] on input "End Time" at bounding box center [731, 188] width 92 height 29
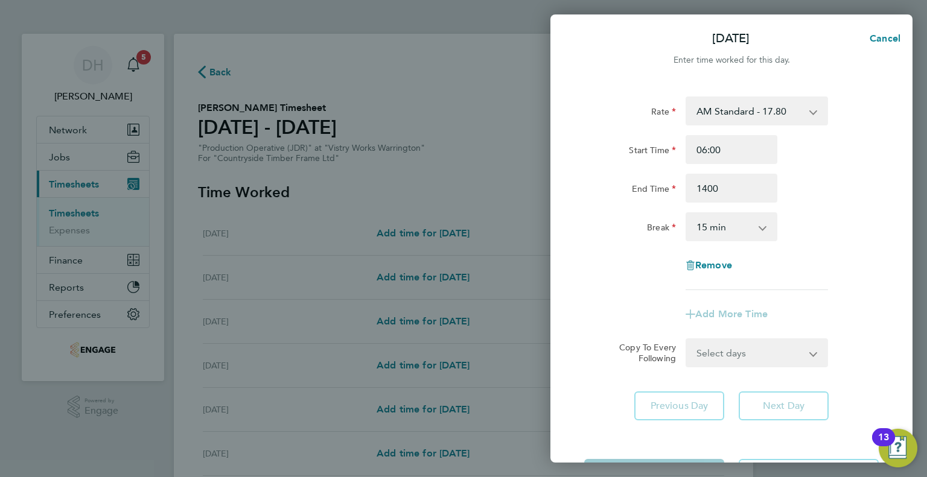
type input "14:00"
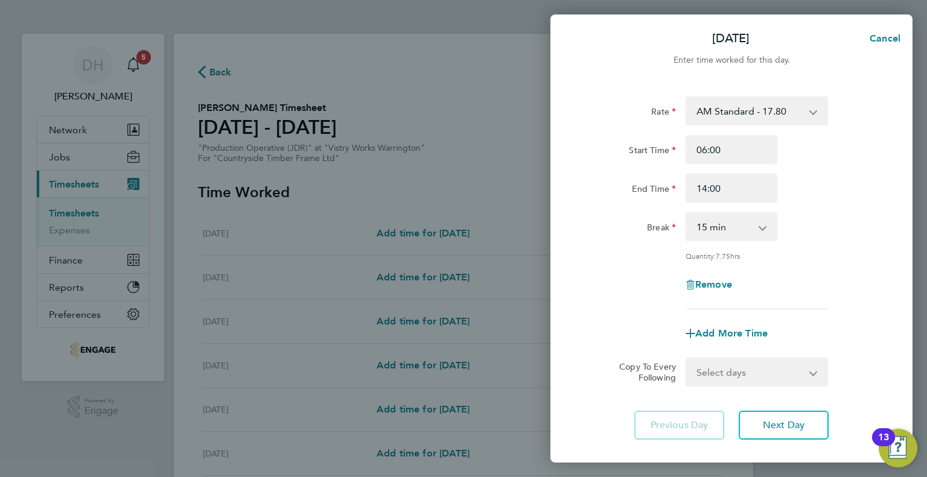
click at [702, 210] on div "Rate AM Standard - 17.80 BONUS - 13.50 PM OT1 - 28.64 AM OT2 - 35.60 AM OT1 - 2…" at bounding box center [731, 203] width 294 height 213
drag, startPoint x: 704, startPoint y: 227, endPoint x: 708, endPoint y: 234, distance: 8.4
click at [704, 227] on select "0 min 15 min 30 min 45 min 60 min 75 min 90 min" at bounding box center [724, 227] width 75 height 27
select select "30"
click at [687, 214] on select "0 min 15 min 30 min 45 min 60 min 75 min 90 min" at bounding box center [724, 227] width 75 height 27
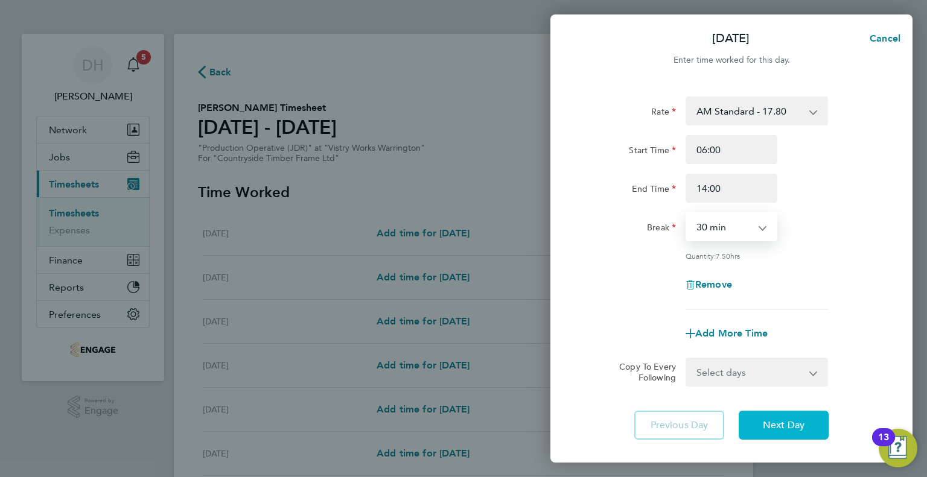
click at [761, 430] on button "Next Day" at bounding box center [783, 425] width 90 height 29
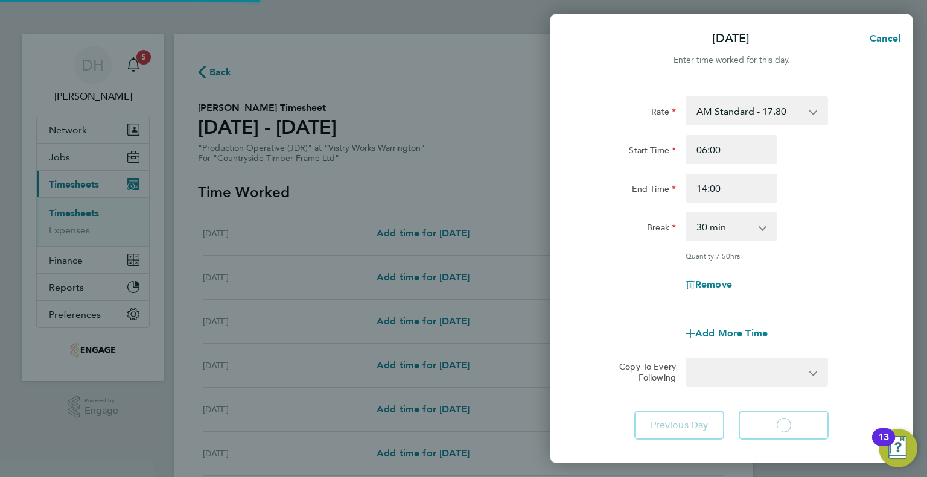
select select "15"
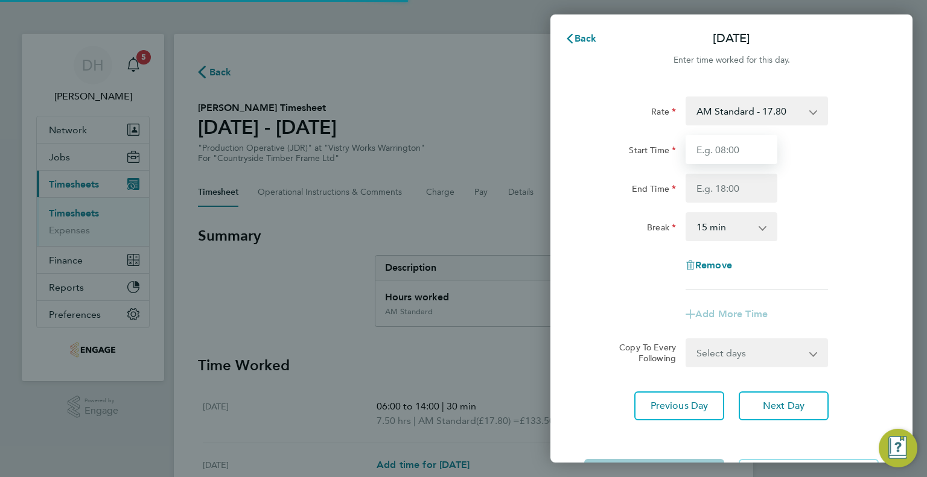
click at [708, 153] on input "Start Time" at bounding box center [731, 149] width 92 height 29
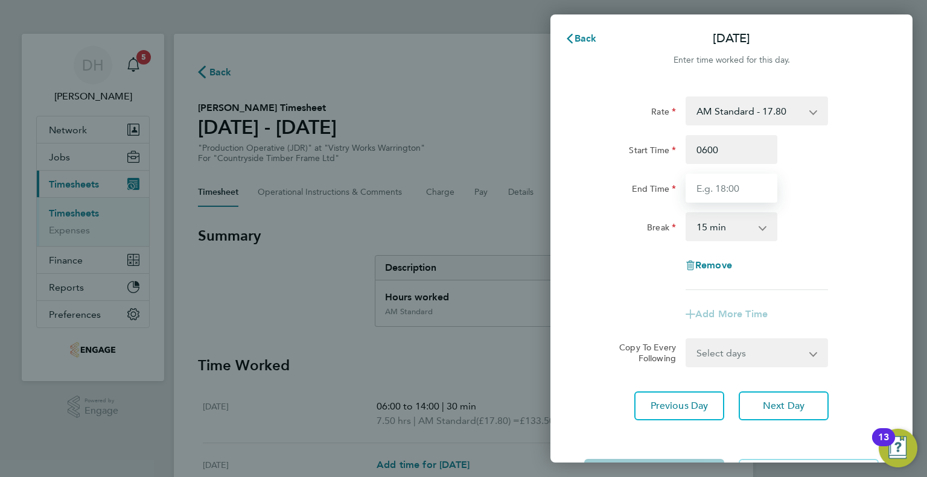
type input "06:00"
click at [702, 187] on input "End Time" at bounding box center [731, 188] width 92 height 29
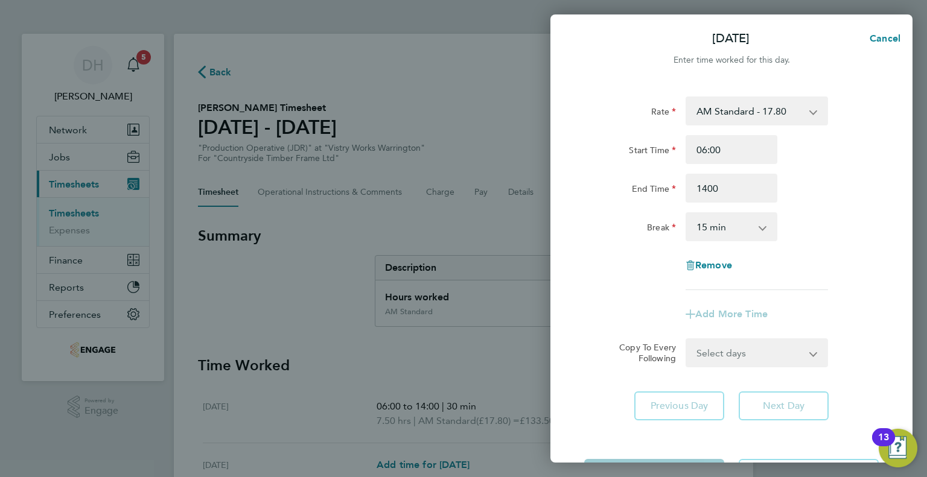
type input "14:00"
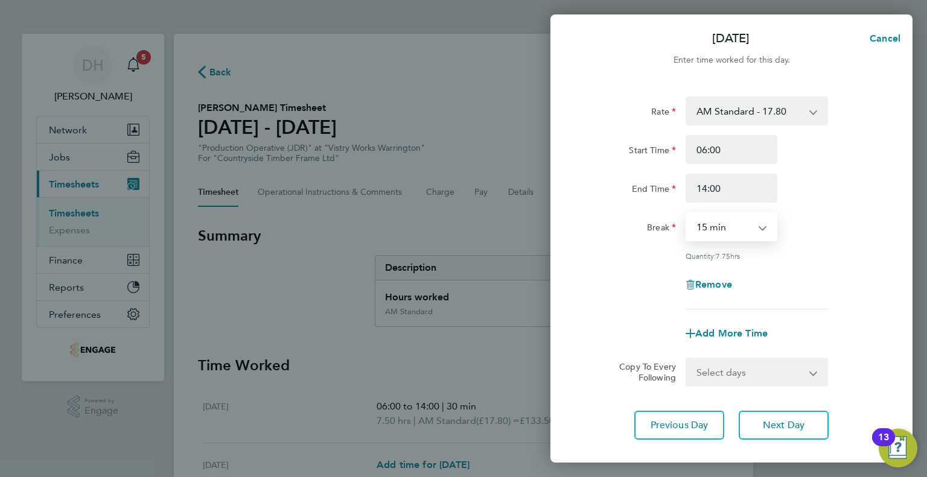
drag, startPoint x: 688, startPoint y: 221, endPoint x: 705, endPoint y: 236, distance: 22.2
click at [688, 221] on select "0 min 15 min 30 min 45 min 60 min 75 min 90 min" at bounding box center [724, 227] width 75 height 27
select select "30"
click at [687, 214] on select "0 min 15 min 30 min 45 min 60 min 75 min 90 min" at bounding box center [724, 227] width 75 height 27
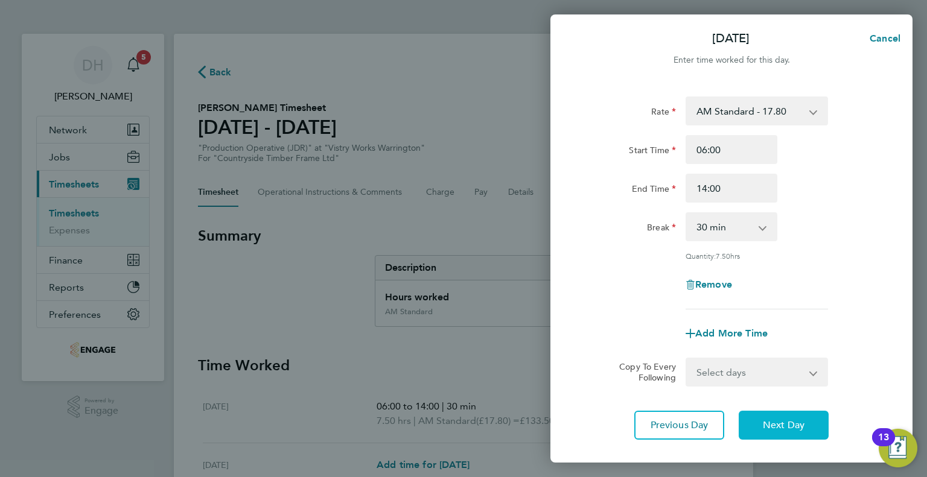
click at [752, 422] on button "Next Day" at bounding box center [783, 425] width 90 height 29
select select "15"
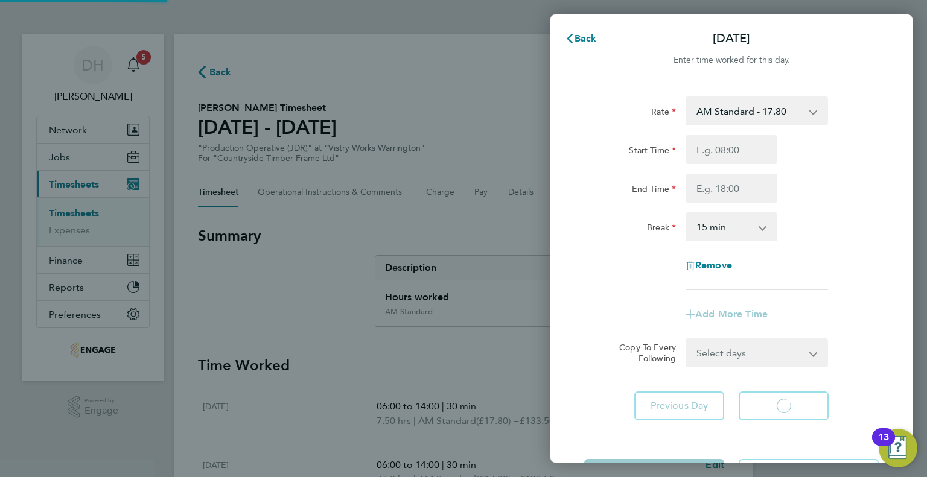
select select "15"
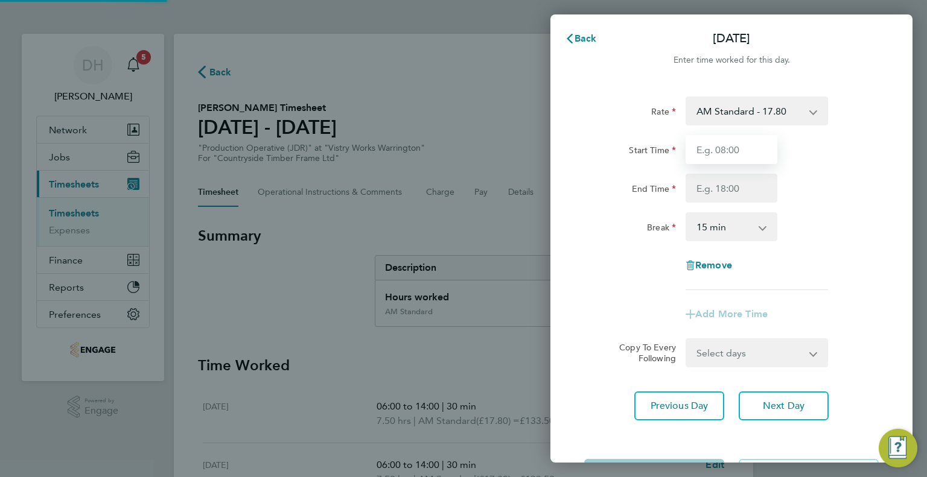
click at [713, 153] on input "Start Time" at bounding box center [731, 149] width 92 height 29
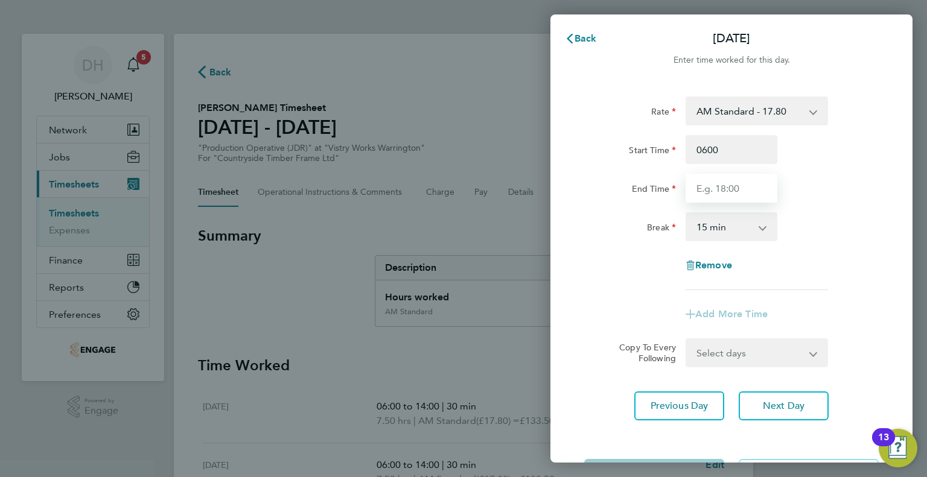
type input "06:00"
click at [713, 176] on input "End Time" at bounding box center [731, 188] width 92 height 29
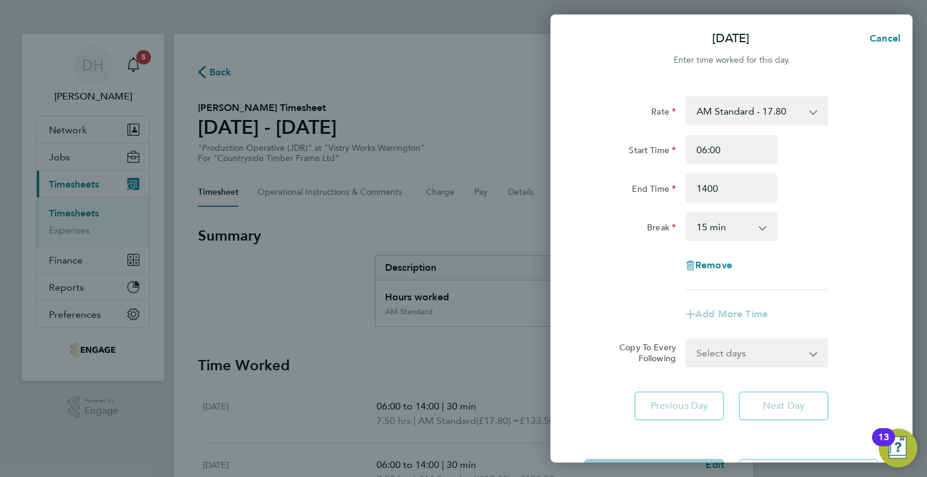
type input "14:00"
drag, startPoint x: 710, startPoint y: 222, endPoint x: 713, endPoint y: 238, distance: 16.1
click at [710, 222] on select "0 min 15 min 30 min 45 min 60 min 75 min 90 min" at bounding box center [724, 227] width 75 height 27
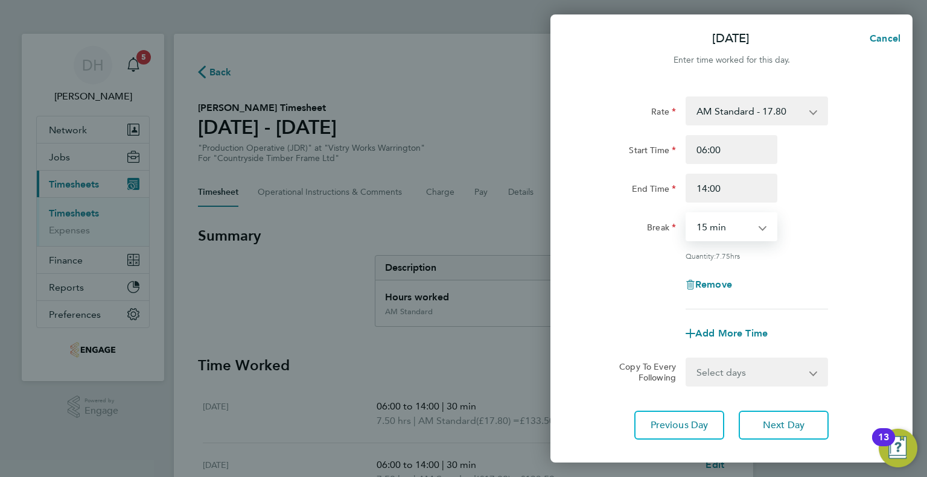
select select "30"
click at [687, 214] on select "0 min 15 min 30 min 45 min 60 min 75 min 90 min" at bounding box center [724, 227] width 75 height 27
click at [767, 448] on div "Rate AM Standard - 17.80 BONUS - 13.50 PM OT1 - 28.64 AM OT2 - 35.60 AM OT1 - 2…" at bounding box center [731, 268] width 362 height 372
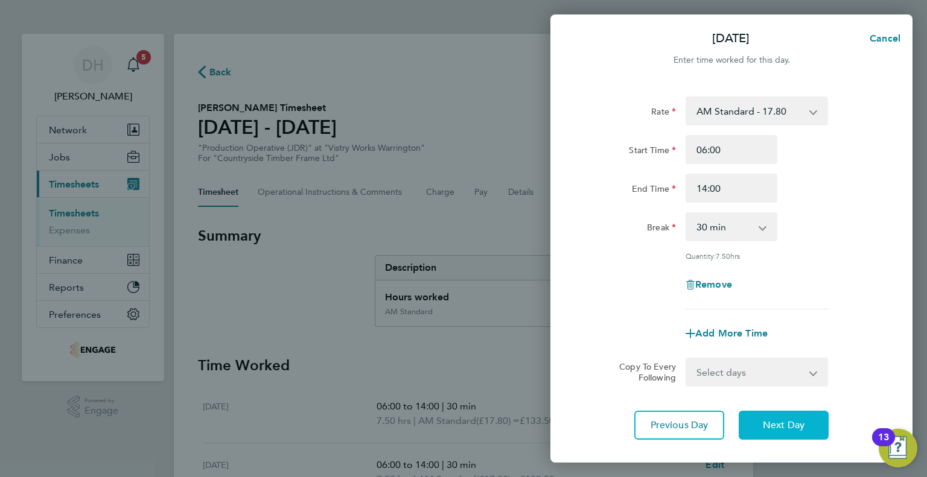
click at [758, 427] on button "Next Day" at bounding box center [783, 425] width 90 height 29
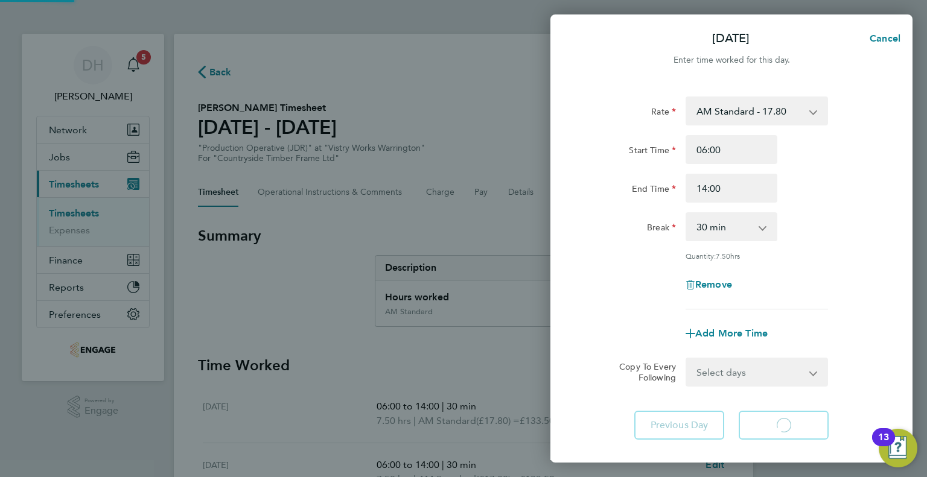
select select "15"
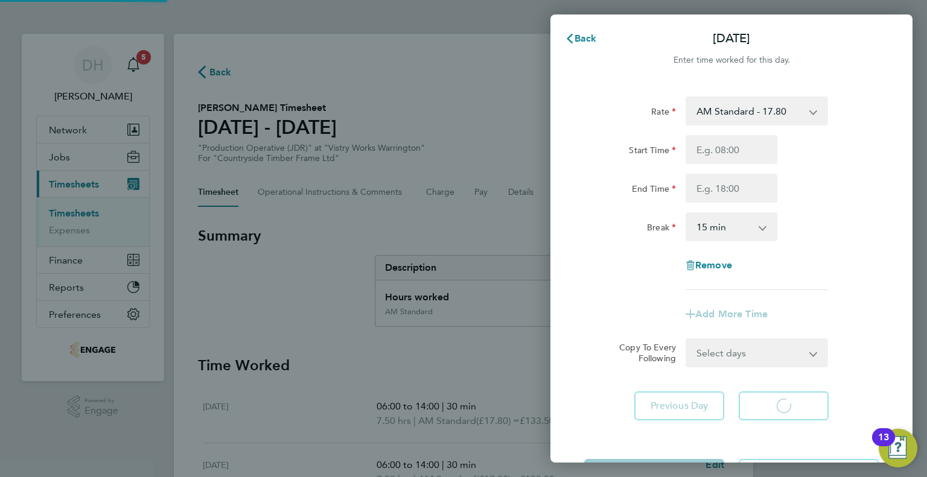
select select "15"
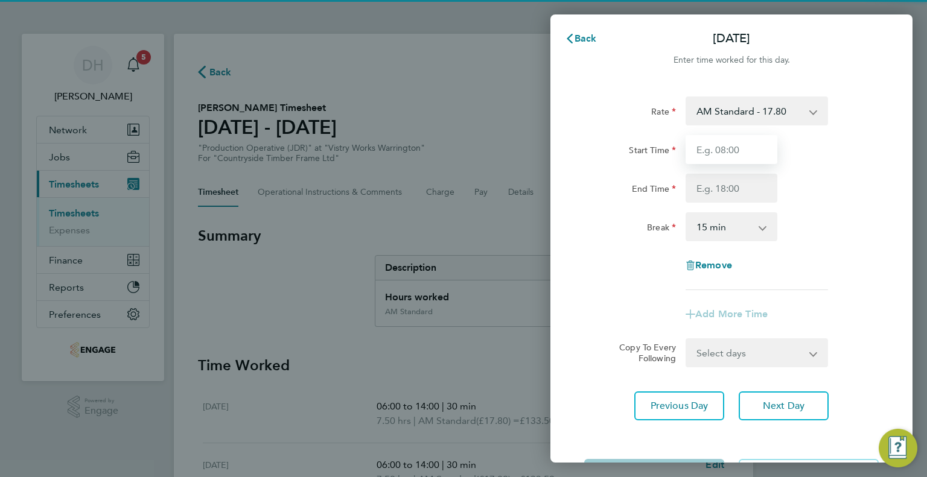
click at [712, 143] on input "Start Time" at bounding box center [731, 149] width 92 height 29
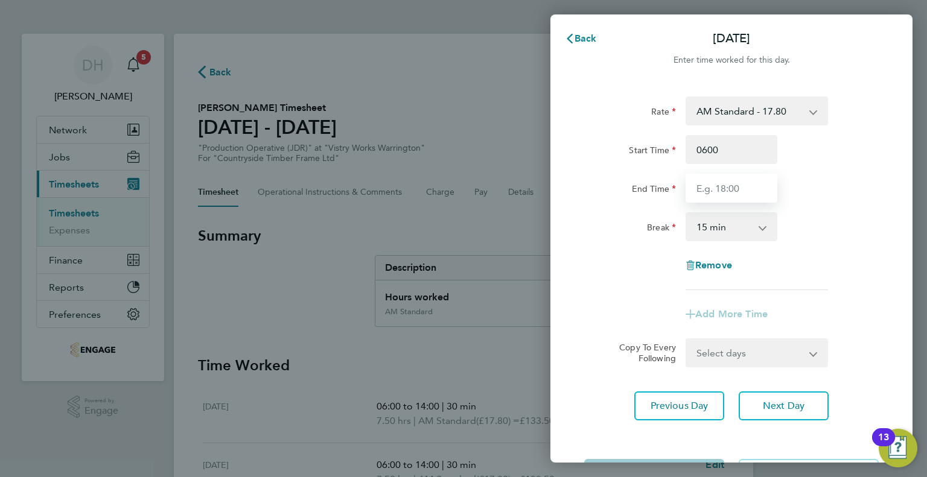
type input "06:00"
click at [711, 197] on input "End Time" at bounding box center [731, 188] width 92 height 29
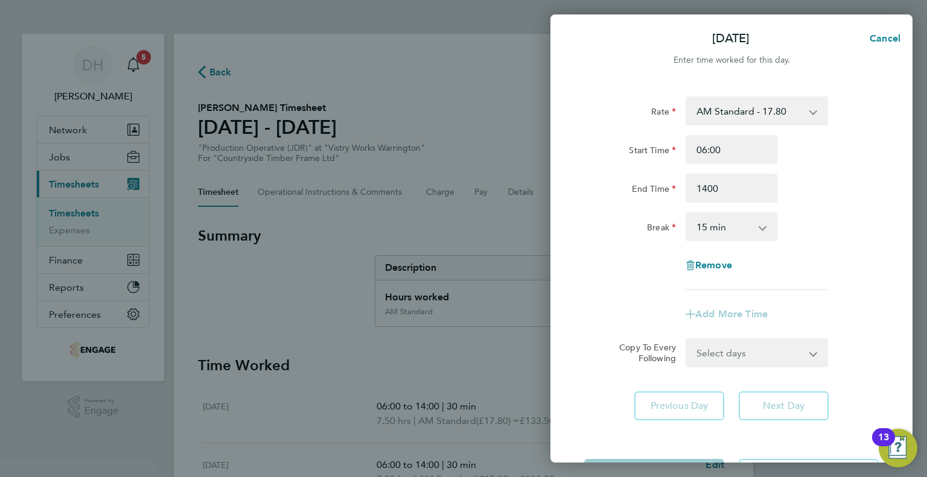
type input "14:00"
drag, startPoint x: 701, startPoint y: 220, endPoint x: 702, endPoint y: 238, distance: 18.1
click at [701, 220] on select "0 min 15 min 30 min 45 min 60 min 75 min 90 min" at bounding box center [724, 227] width 75 height 27
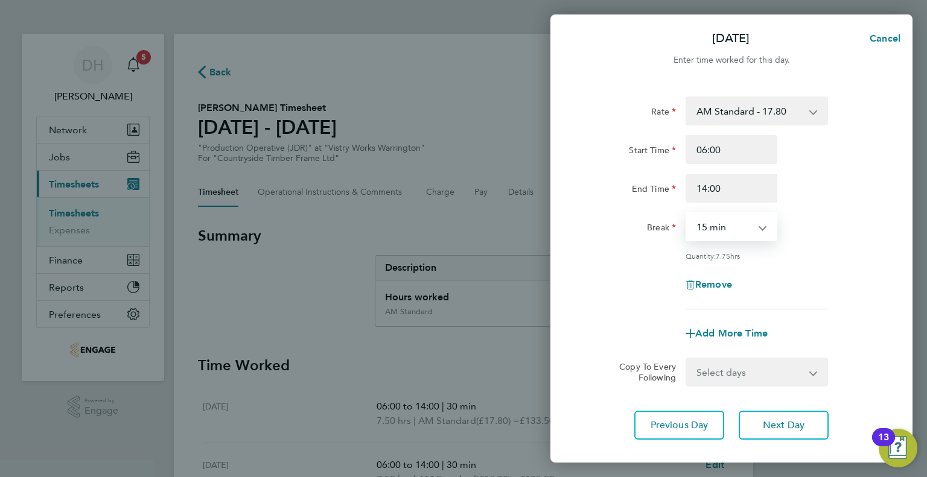
select select "30"
click at [687, 214] on select "0 min 15 min 30 min 45 min 60 min 75 min 90 min" at bounding box center [724, 227] width 75 height 27
click at [767, 427] on span "Next Day" at bounding box center [784, 425] width 42 height 12
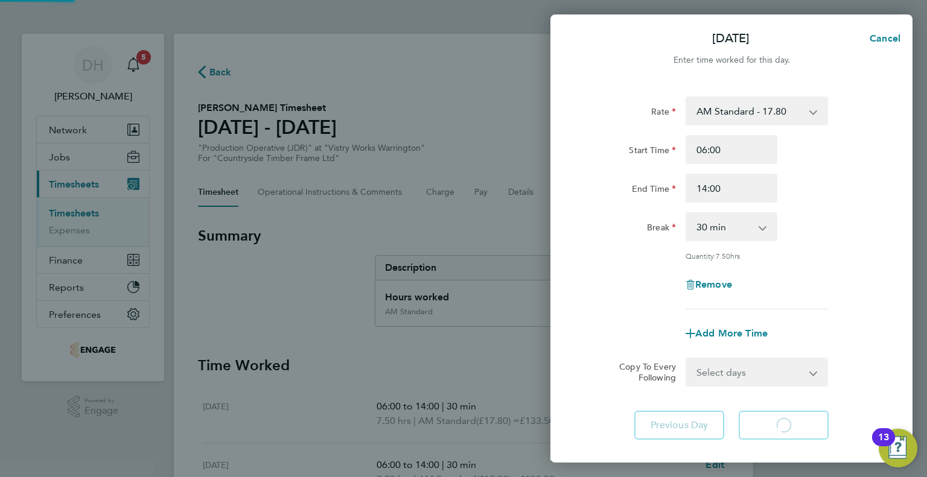
select select "15"
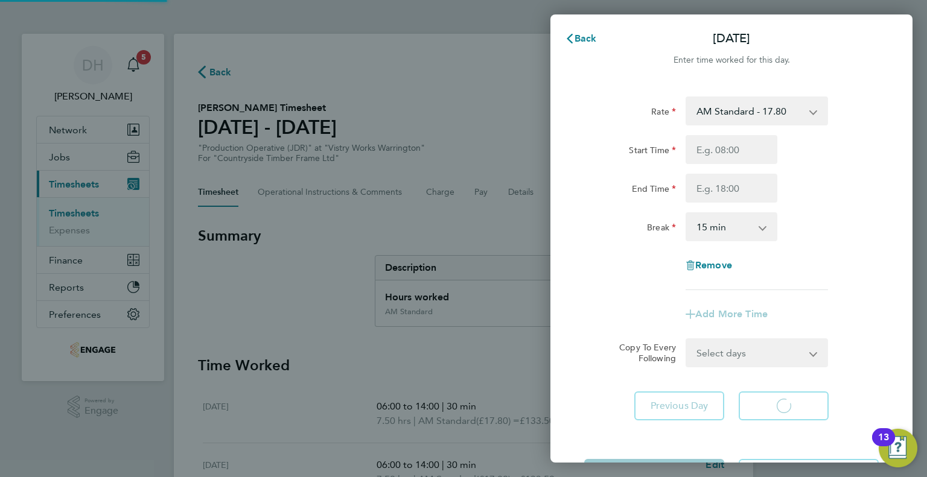
select select "15"
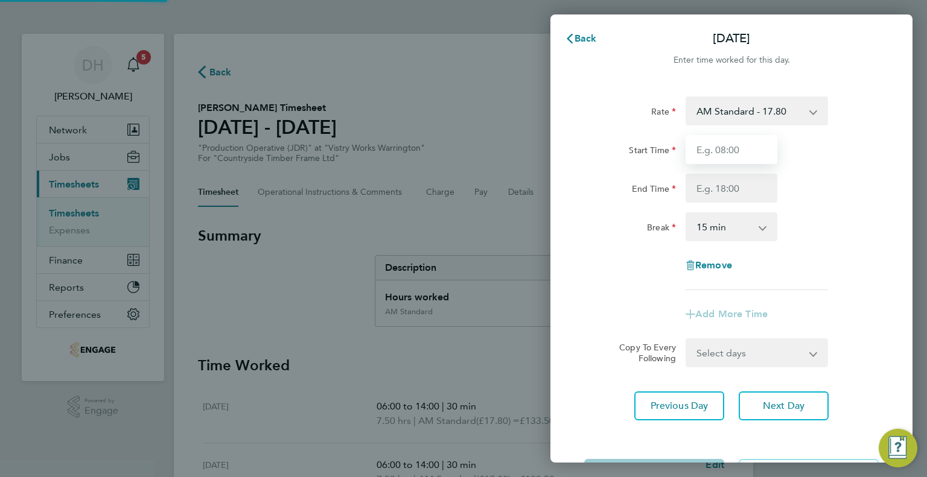
click at [722, 141] on input "Start Time" at bounding box center [731, 149] width 92 height 29
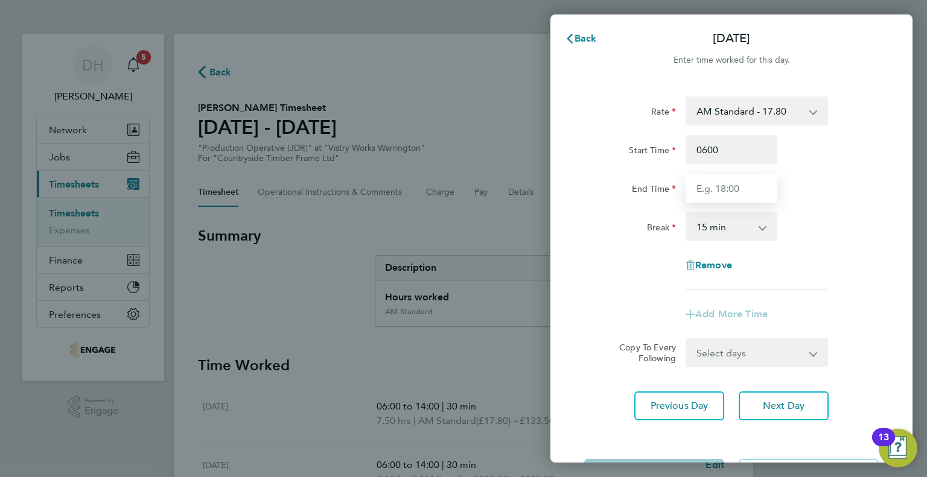
type input "06:00"
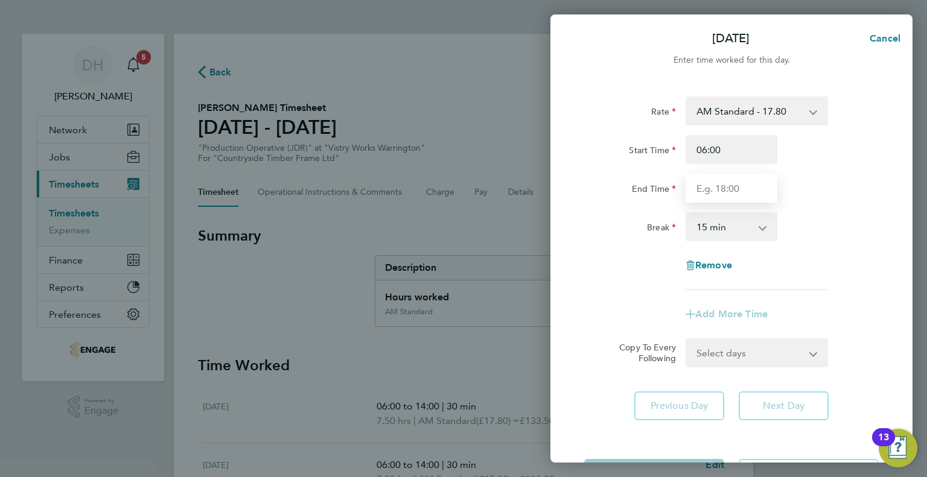
click at [694, 185] on input "End Time" at bounding box center [731, 188] width 92 height 29
type input "14:00"
click at [700, 238] on select "0 min 15 min 30 min 45 min 60 min 75 min 90 min" at bounding box center [724, 227] width 75 height 27
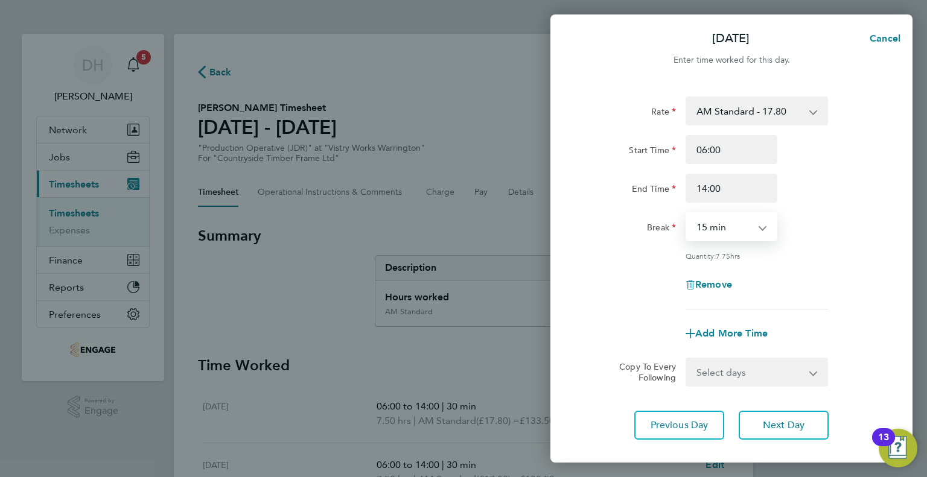
select select "30"
click at [687, 214] on select "0 min 15 min 30 min 45 min 60 min 75 min 90 min" at bounding box center [724, 227] width 75 height 27
click at [756, 428] on button "Next Day" at bounding box center [783, 425] width 90 height 29
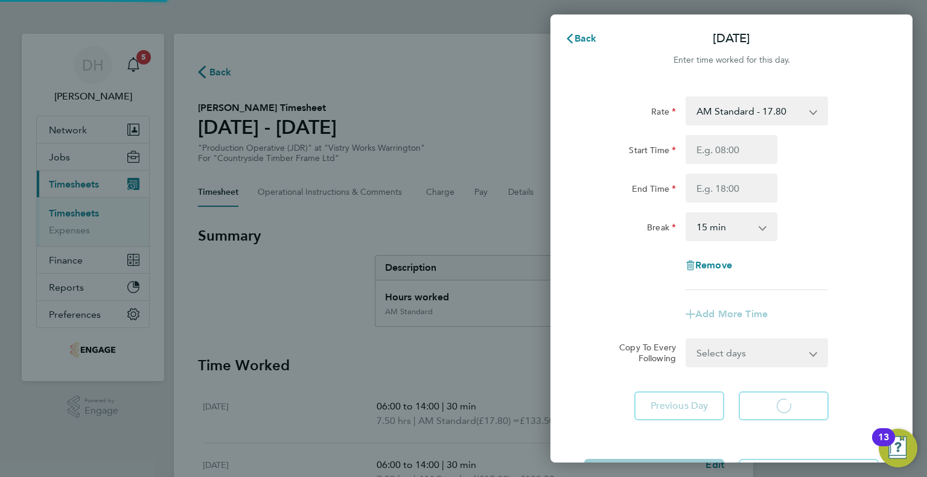
select select "15"
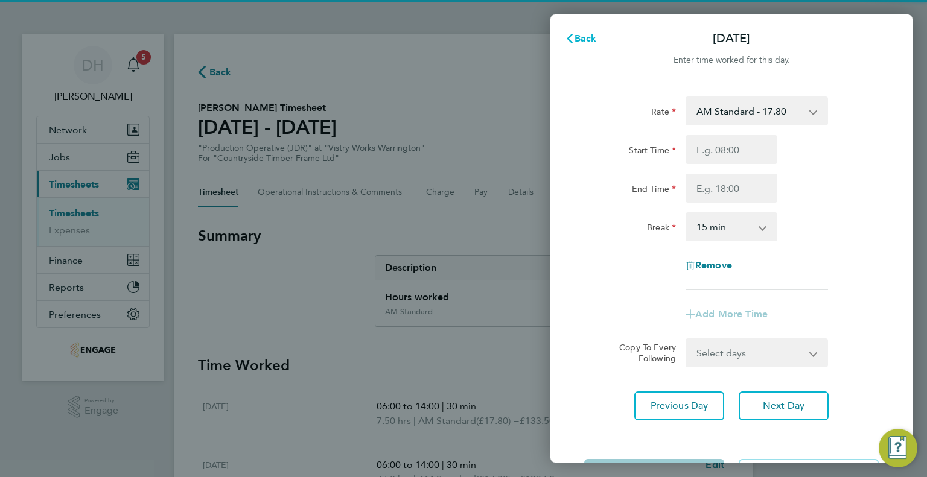
click at [583, 39] on span "Back" at bounding box center [585, 38] width 22 height 11
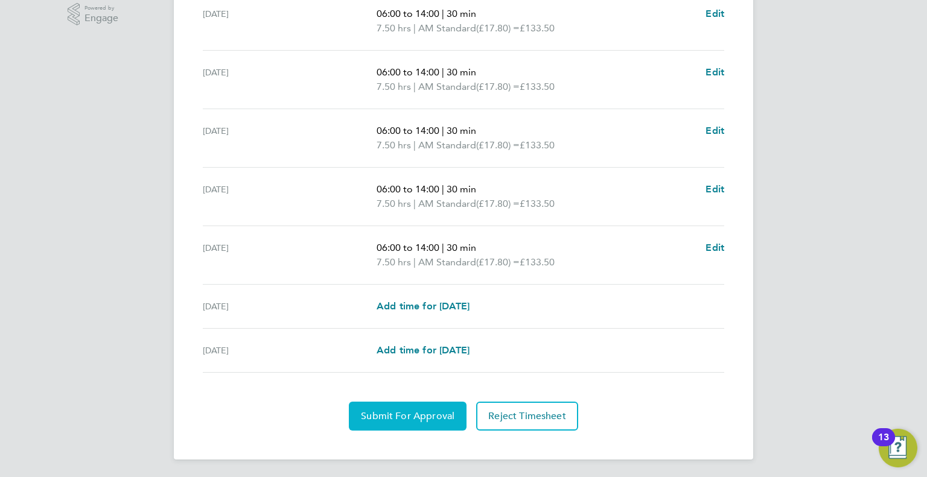
click at [437, 414] on span "Submit For Approval" at bounding box center [408, 416] width 94 height 12
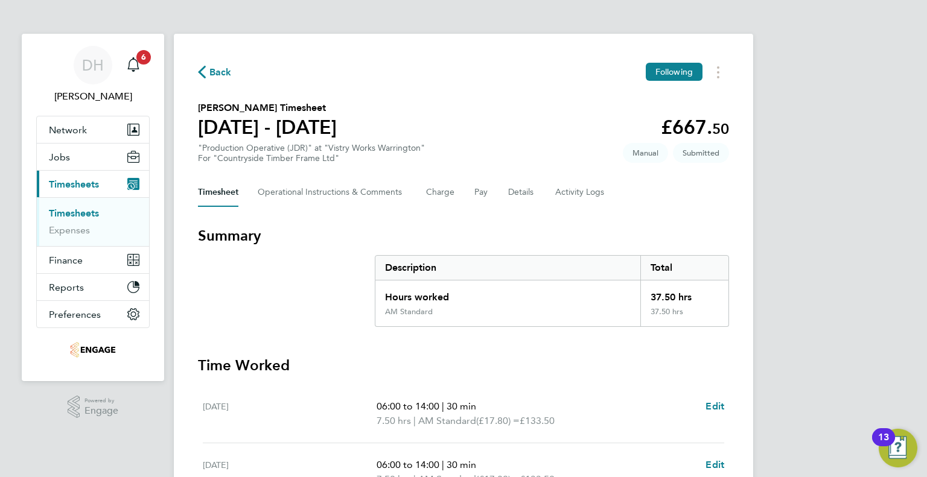
click at [214, 67] on span "Back" at bounding box center [220, 72] width 22 height 14
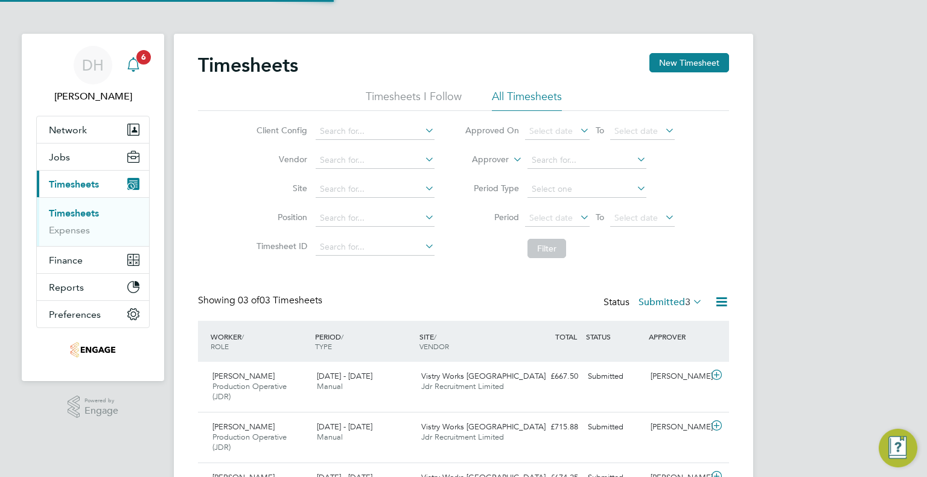
scroll to position [5, 6]
click at [134, 68] on icon "Main navigation" at bounding box center [133, 64] width 14 height 14
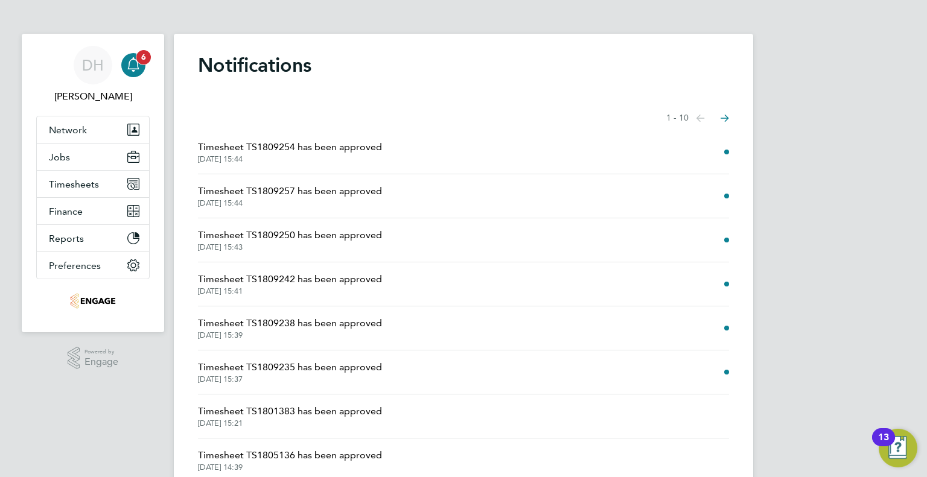
click at [130, 65] on icon "Main navigation" at bounding box center [133, 64] width 14 height 14
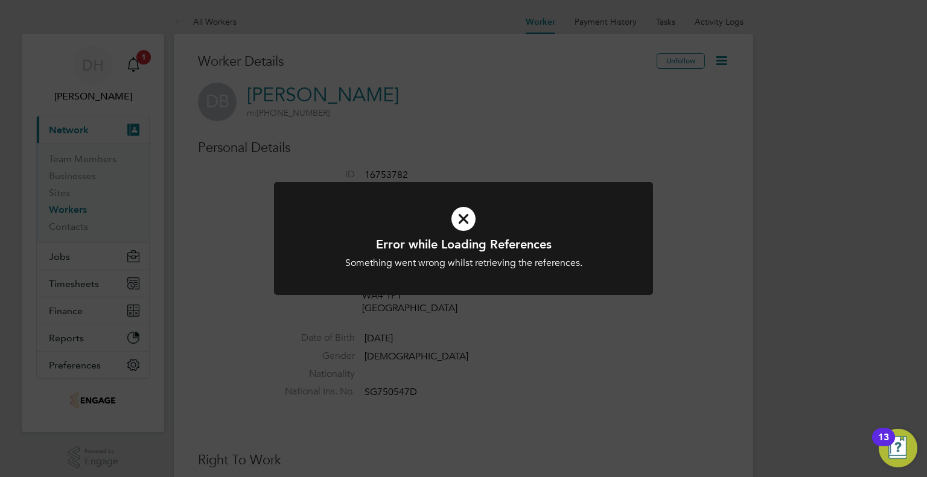
click at [457, 226] on icon at bounding box center [463, 218] width 314 height 47
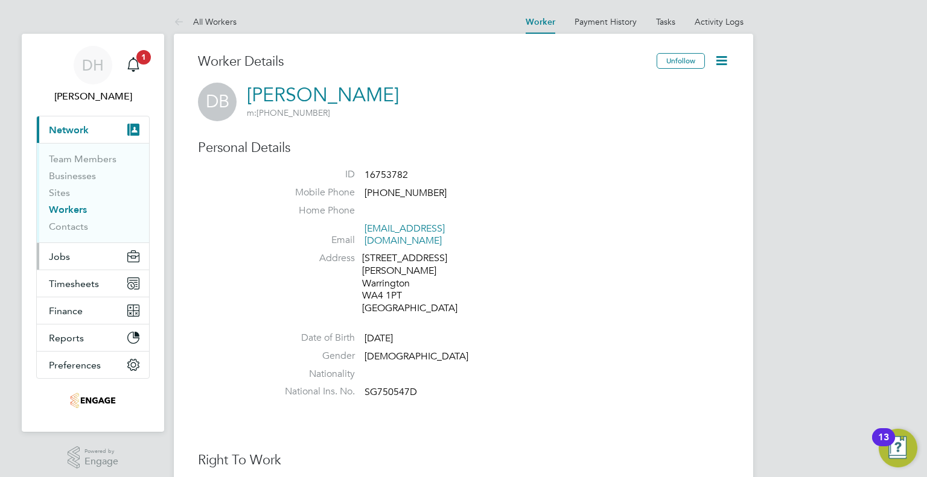
click at [54, 262] on button "Jobs" at bounding box center [93, 256] width 112 height 27
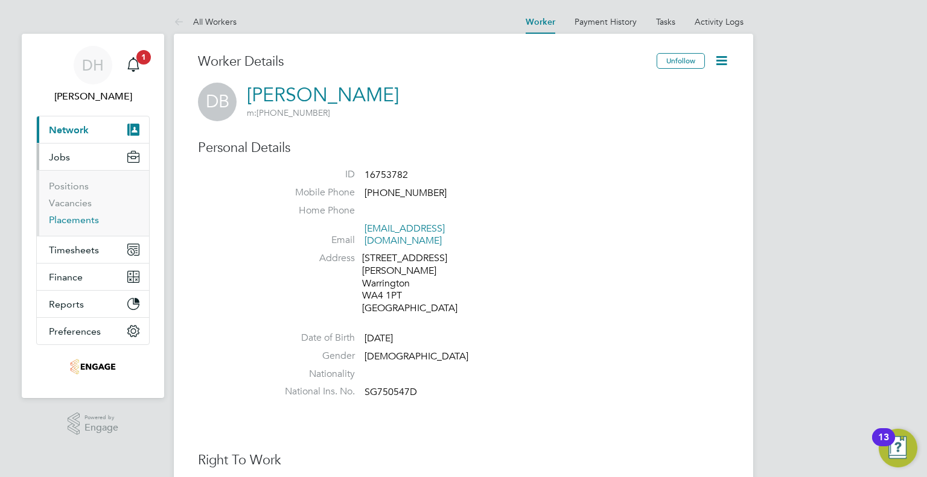
click at [53, 221] on link "Placements" at bounding box center [74, 219] width 50 height 11
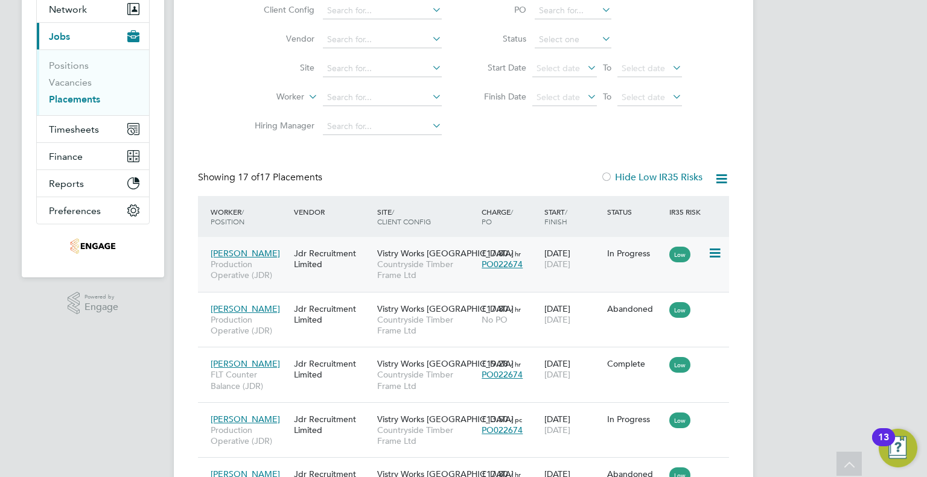
click at [714, 253] on icon at bounding box center [714, 253] width 12 height 14
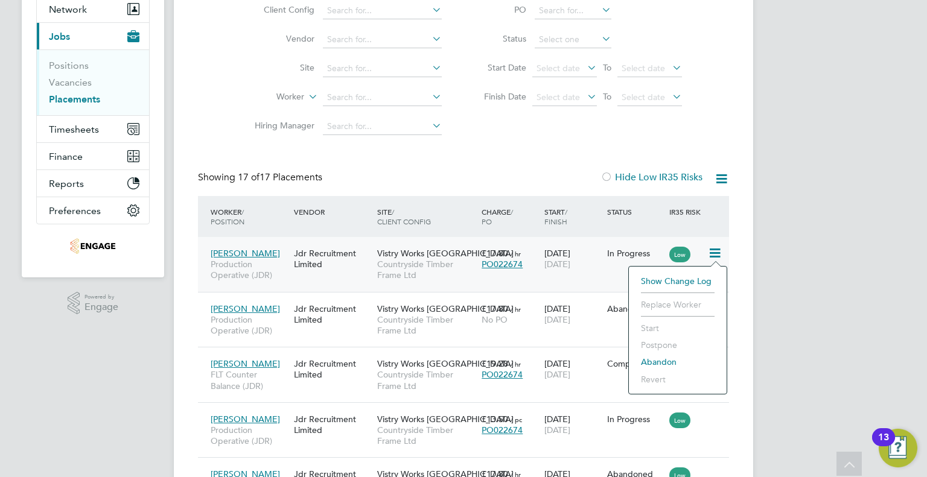
click at [663, 360] on li "Abandon" at bounding box center [678, 362] width 86 height 17
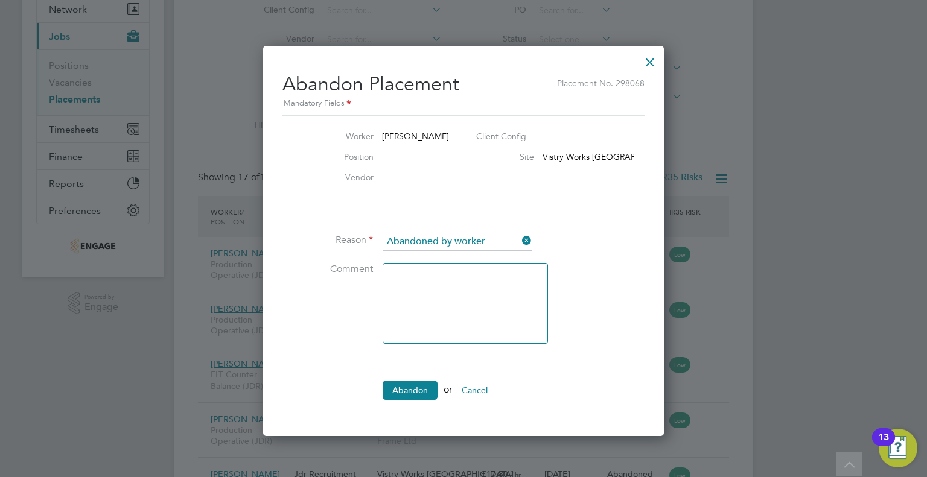
click at [459, 248] on li "Reason Abandoned by worker" at bounding box center [463, 248] width 362 height 30
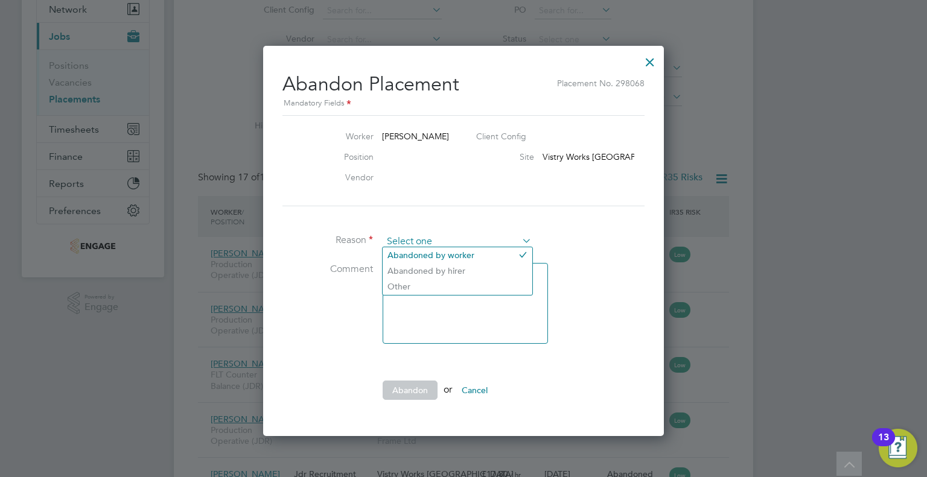
click at [459, 243] on input at bounding box center [457, 242] width 149 height 18
click at [453, 271] on li "Abandoned by hirer" at bounding box center [458, 271] width 150 height 16
type input "Abandoned by hirer"
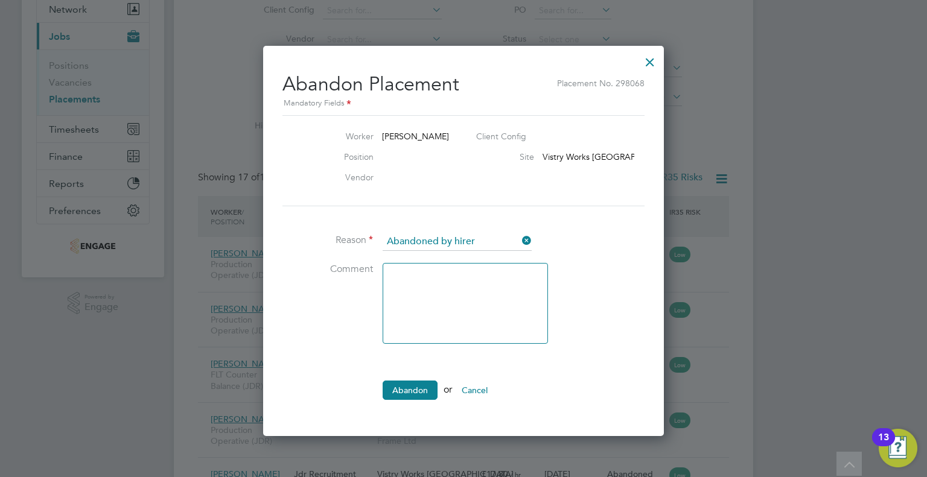
click at [453, 272] on textarea at bounding box center [465, 303] width 165 height 81
type textarea "Left as found new job"
click at [403, 382] on button "Abandon" at bounding box center [410, 390] width 55 height 19
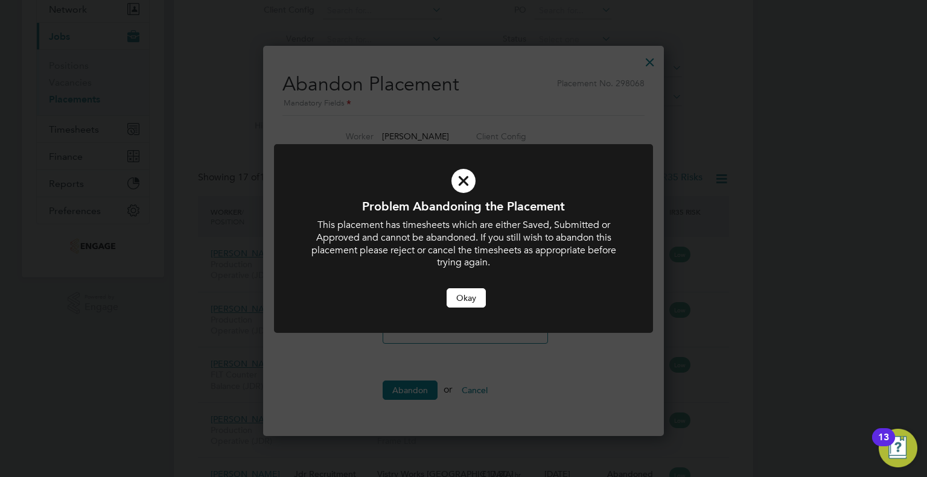
click at [456, 180] on icon at bounding box center [463, 180] width 314 height 47
click at [462, 306] on button "Okay" at bounding box center [465, 297] width 39 height 19
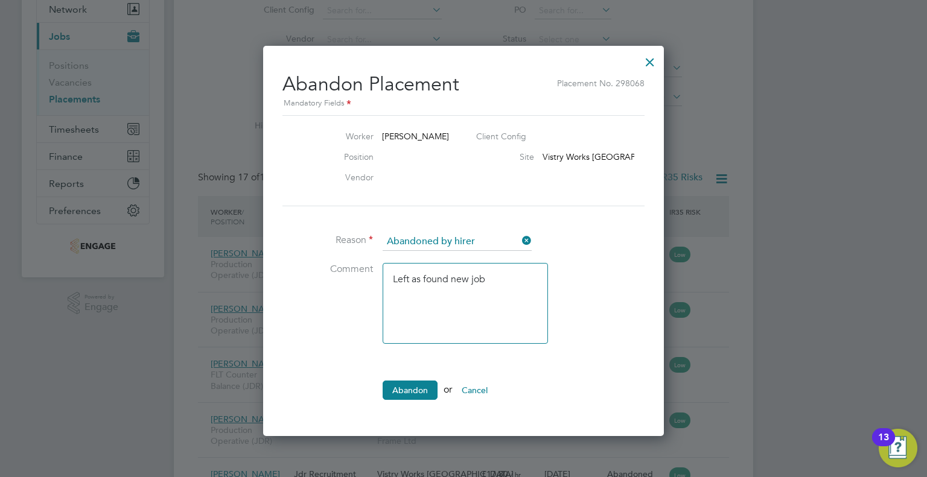
click at [649, 65] on div at bounding box center [650, 59] width 22 height 22
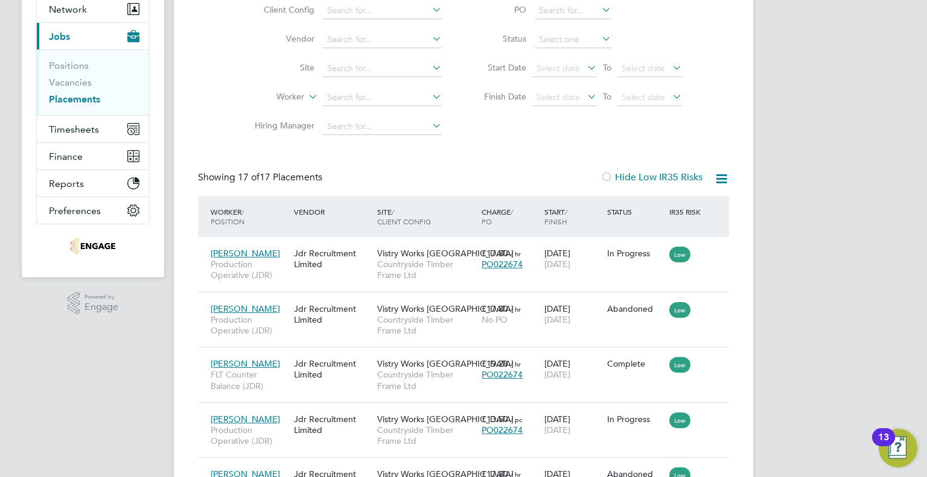
click at [719, 247] on icon at bounding box center [714, 253] width 12 height 14
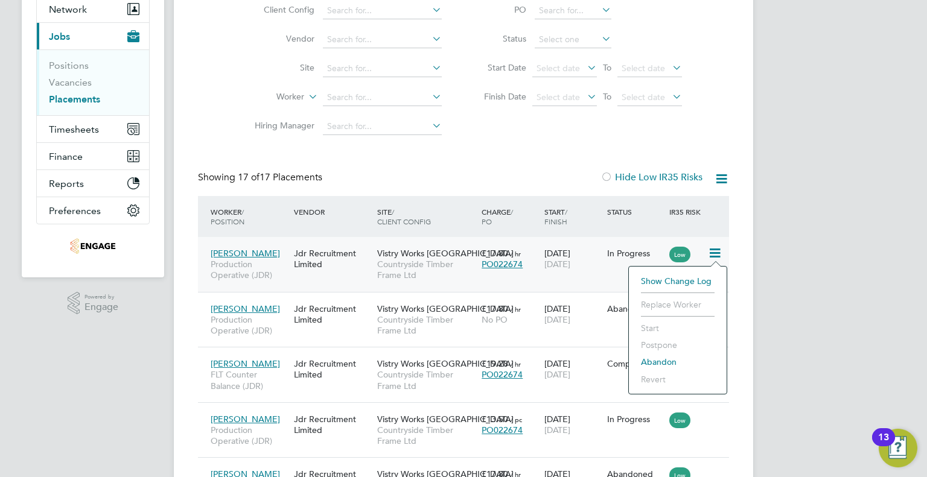
click at [555, 283] on div "Denis Biela Production Operative (JDR) Jdr Recruitment Limited Vistry Works War…" at bounding box center [463, 264] width 531 height 55
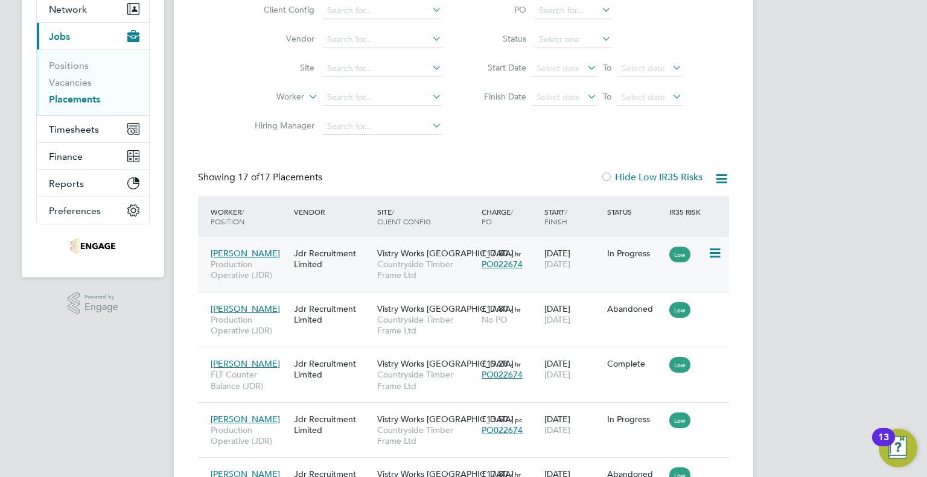
click at [234, 275] on span "Production Operative (JDR)" at bounding box center [249, 270] width 77 height 22
click at [913, 458] on img "Open Resource Center, 13 new notifications" at bounding box center [897, 448] width 39 height 39
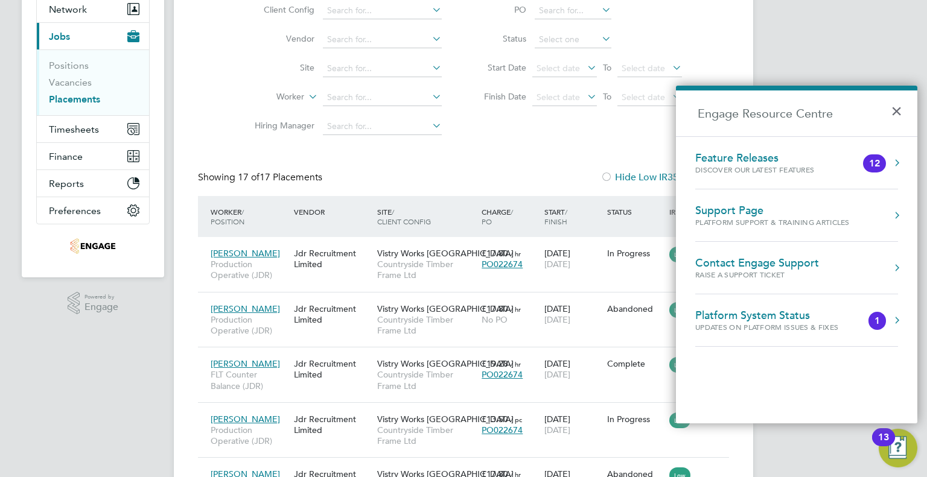
click at [719, 262] on div "Contact Engage Support" at bounding box center [757, 262] width 124 height 13
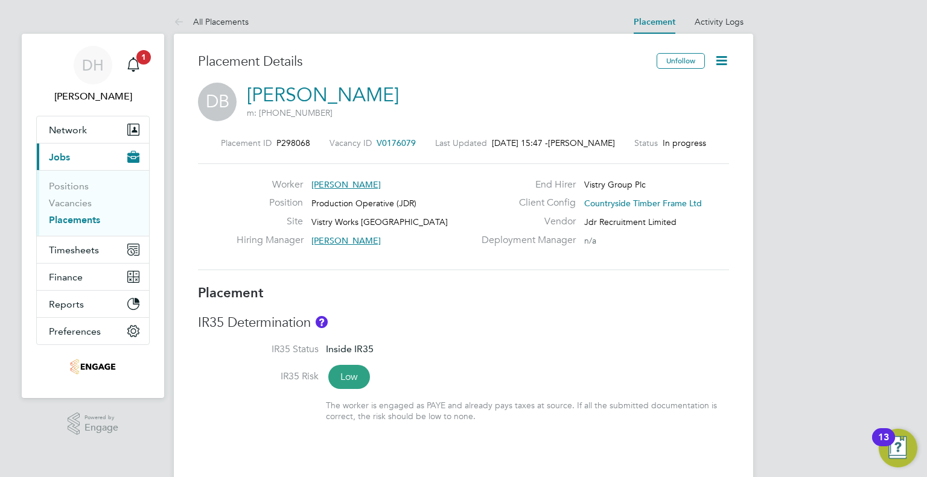
click at [728, 66] on icon at bounding box center [721, 60] width 15 height 15
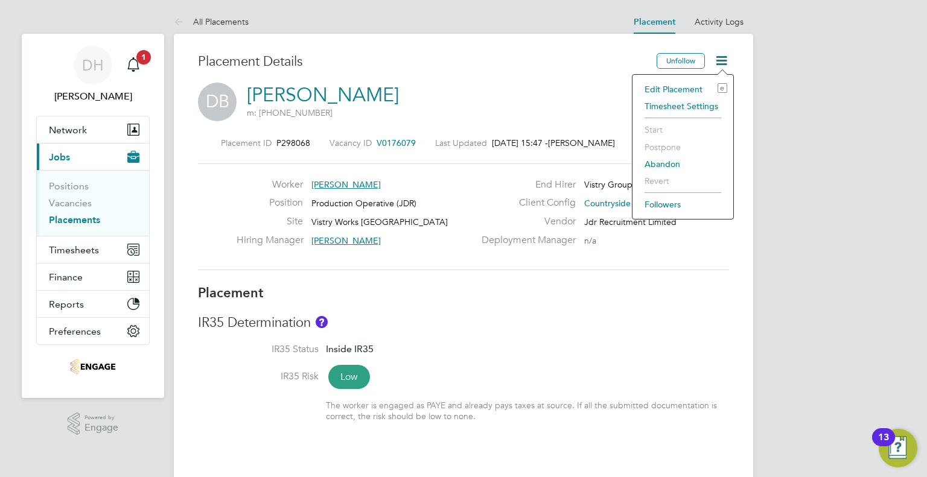
click at [658, 90] on li "Edit Placement e" at bounding box center [682, 89] width 89 height 17
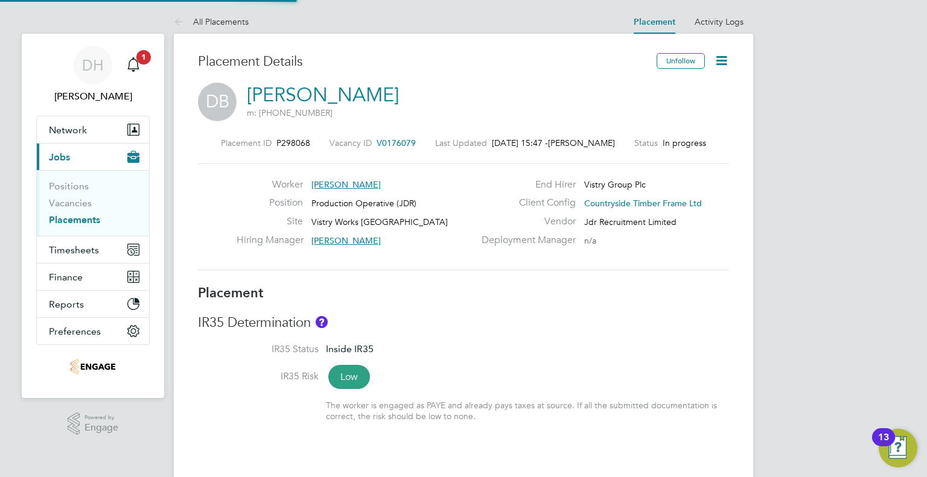
type input "[PERSON_NAME]"
type input "[DATE]"
type input "08:00"
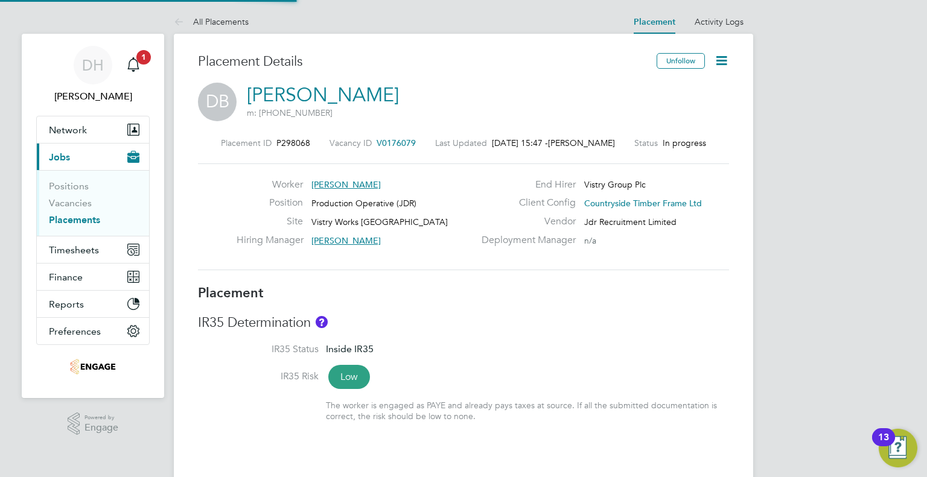
type input "18:00"
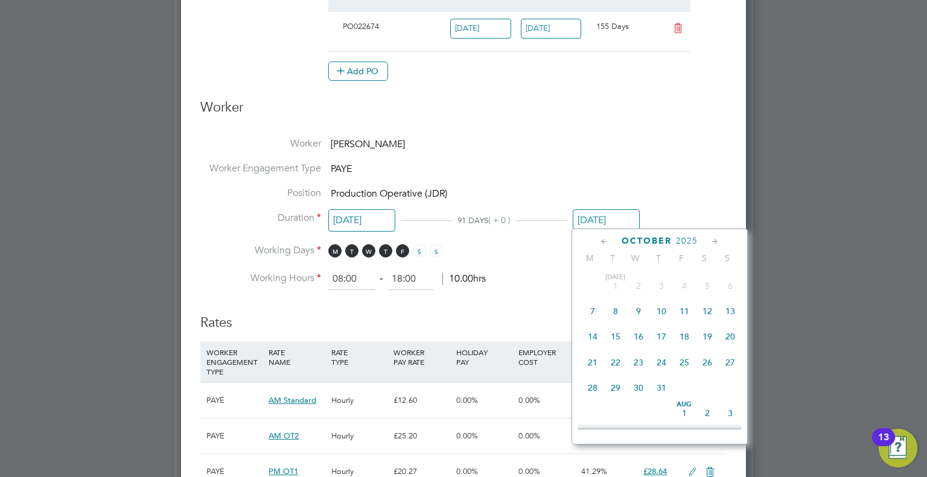
click at [591, 213] on input "[DATE]" at bounding box center [606, 220] width 67 height 22
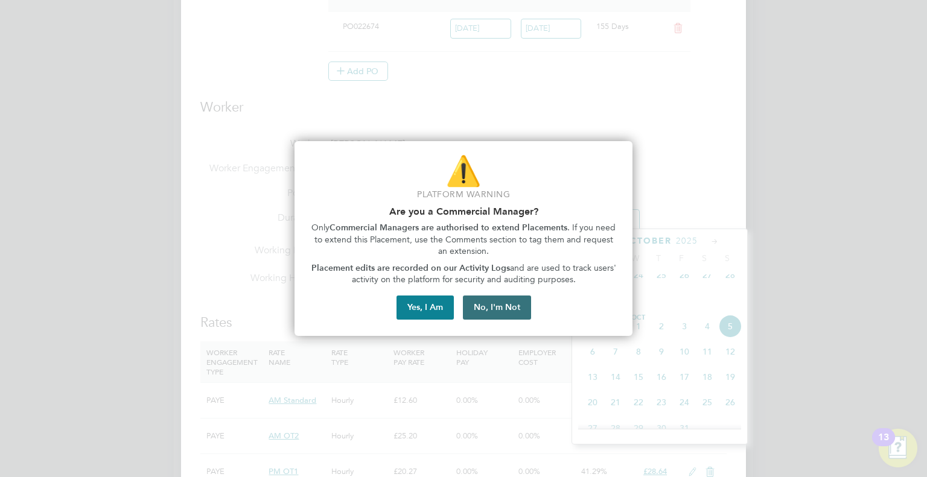
click at [503, 313] on button "No, I'm Not" at bounding box center [497, 308] width 68 height 24
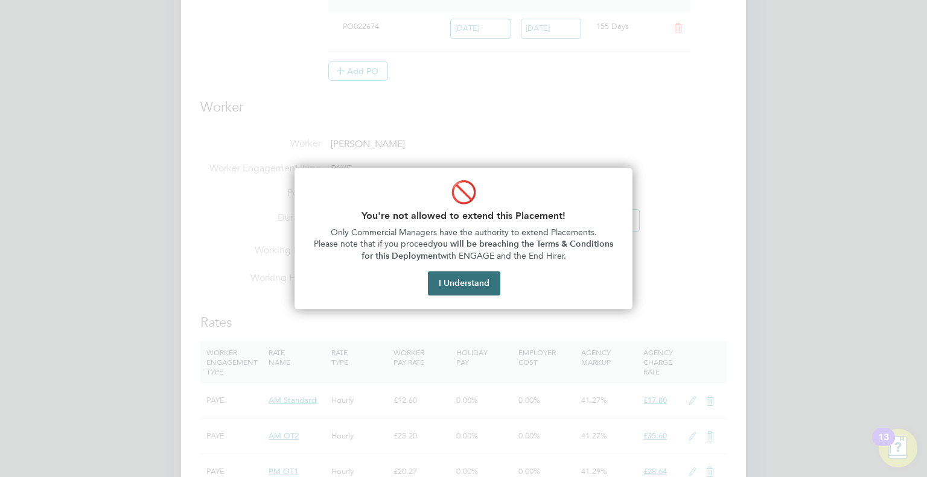
click at [454, 283] on button "I Understand" at bounding box center [464, 283] width 72 height 24
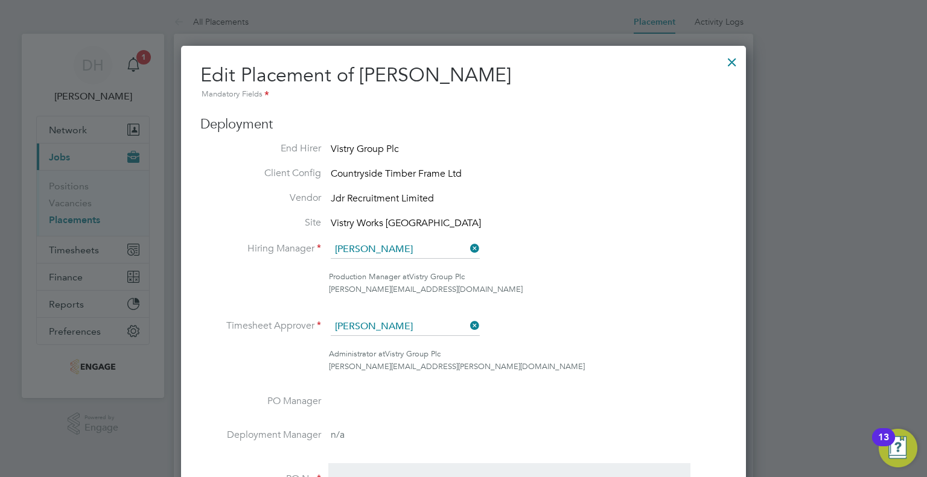
click at [106, 169] on div at bounding box center [463, 238] width 927 height 477
click at [729, 65] on div at bounding box center [732, 59] width 22 height 22
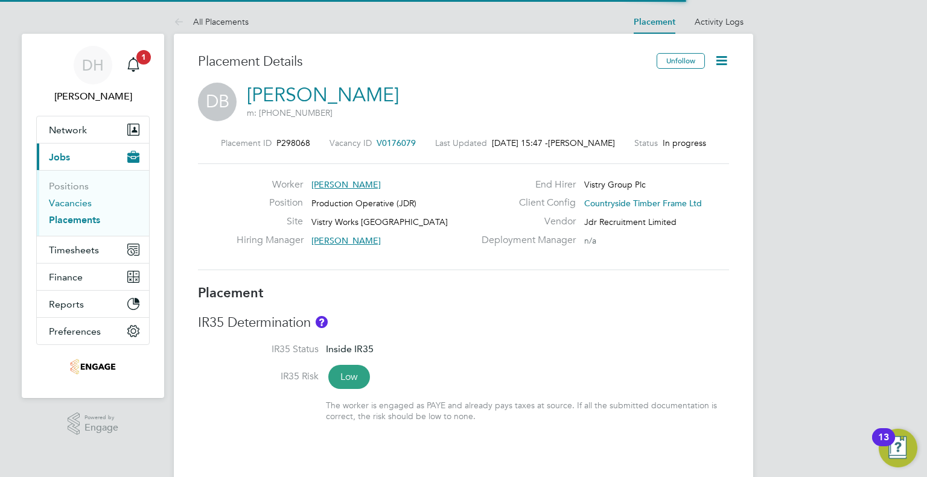
click at [77, 206] on link "Vacancies" at bounding box center [70, 202] width 43 height 11
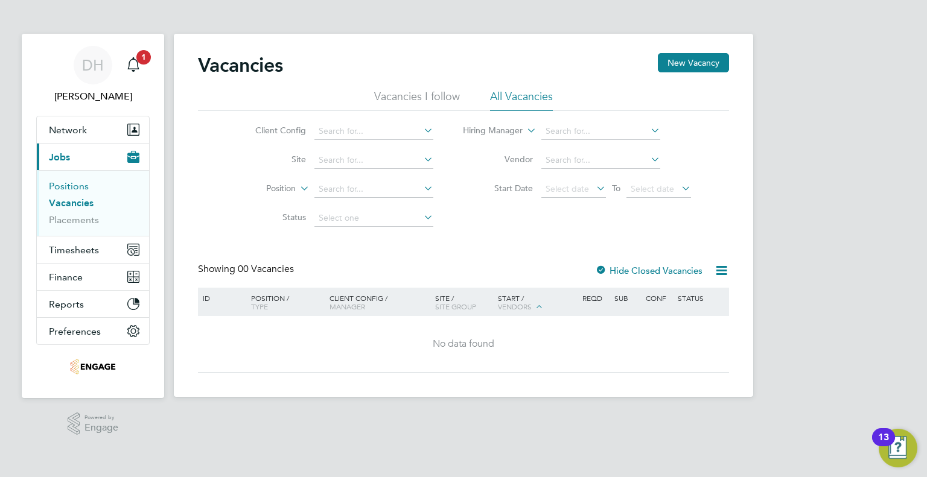
click at [57, 185] on link "Positions" at bounding box center [69, 185] width 40 height 11
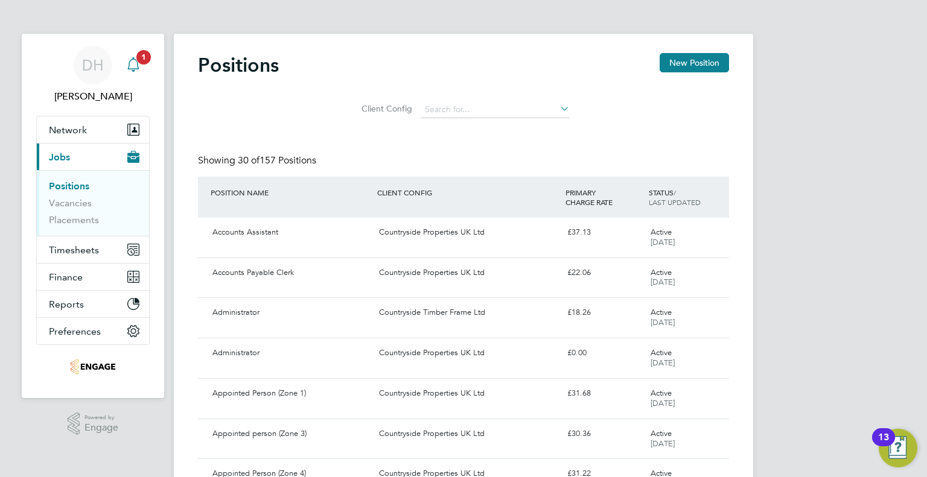
click at [130, 62] on icon "Main navigation" at bounding box center [133, 64] width 14 height 14
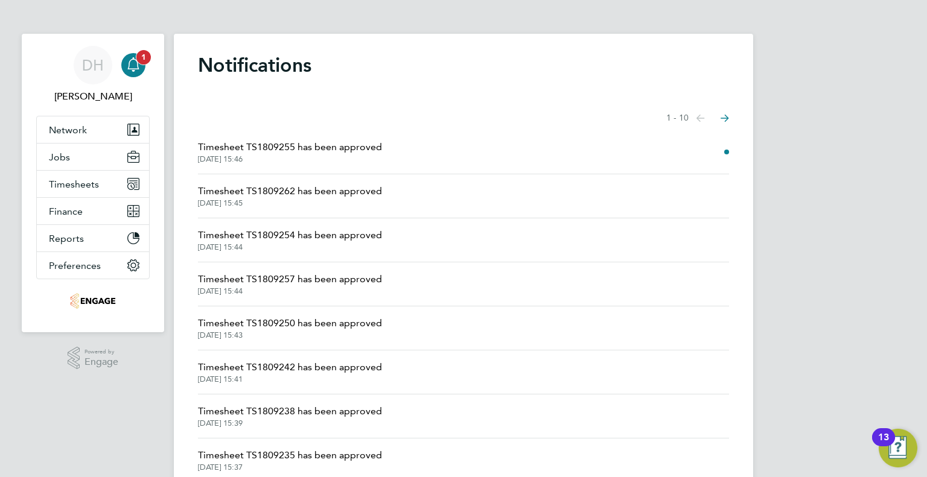
click at [130, 62] on icon "Main navigation" at bounding box center [133, 64] width 14 height 14
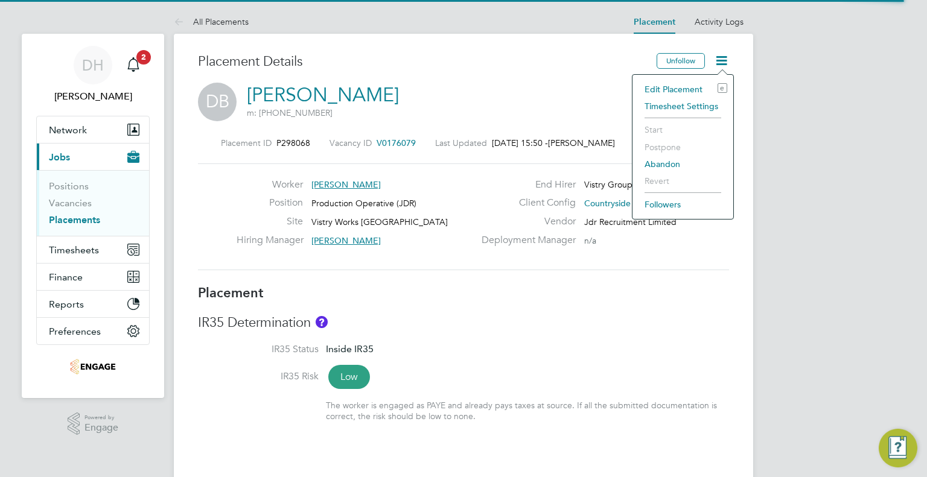
click at [681, 89] on li "Edit Placement e" at bounding box center [682, 89] width 89 height 17
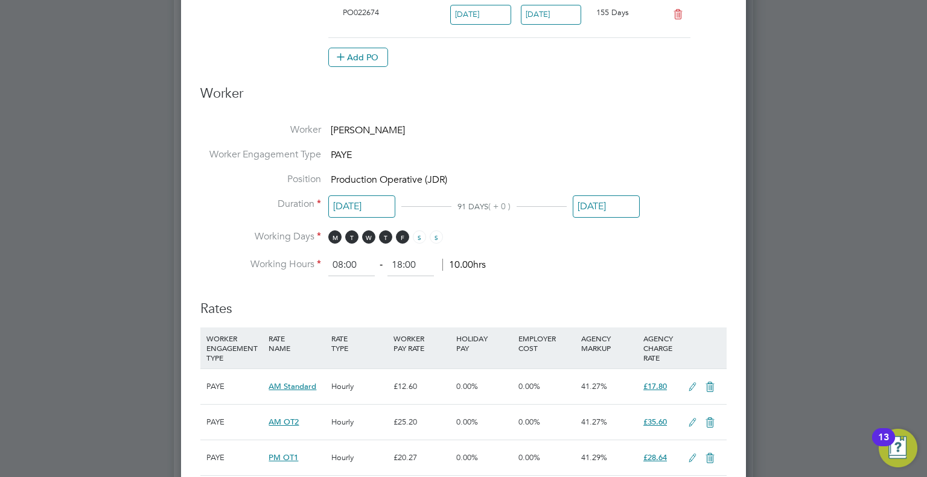
click at [600, 217] on div "[DATE]" at bounding box center [606, 209] width 67 height 22
click at [600, 208] on input "[DATE]" at bounding box center [606, 206] width 67 height 22
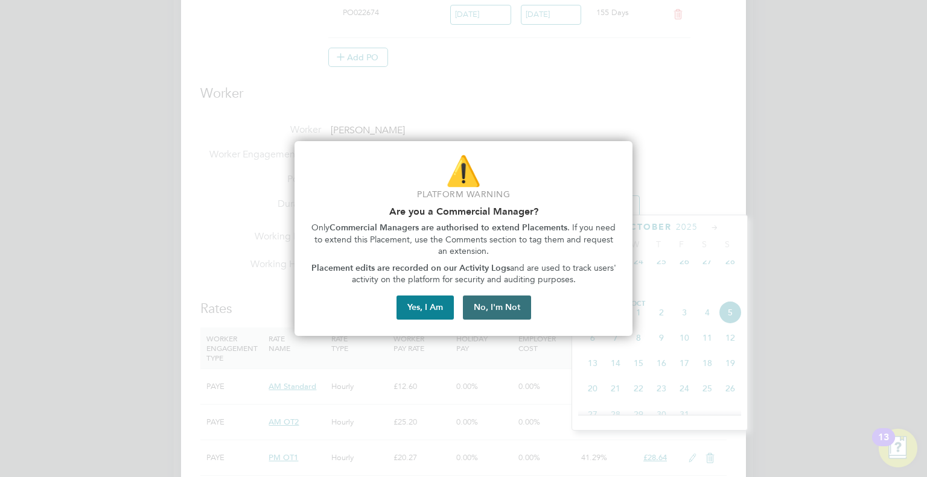
click at [507, 308] on button "No, I'm Not" at bounding box center [497, 308] width 68 height 24
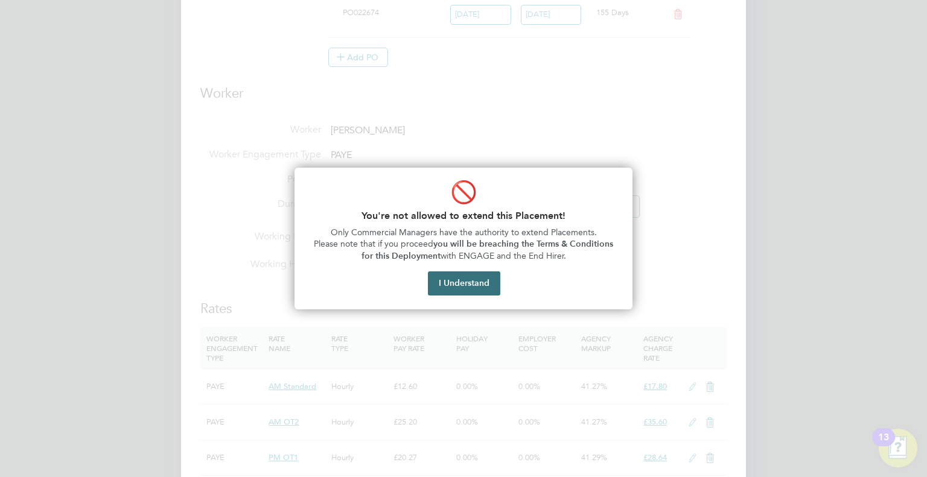
click at [485, 287] on button "I Understand" at bounding box center [464, 283] width 72 height 24
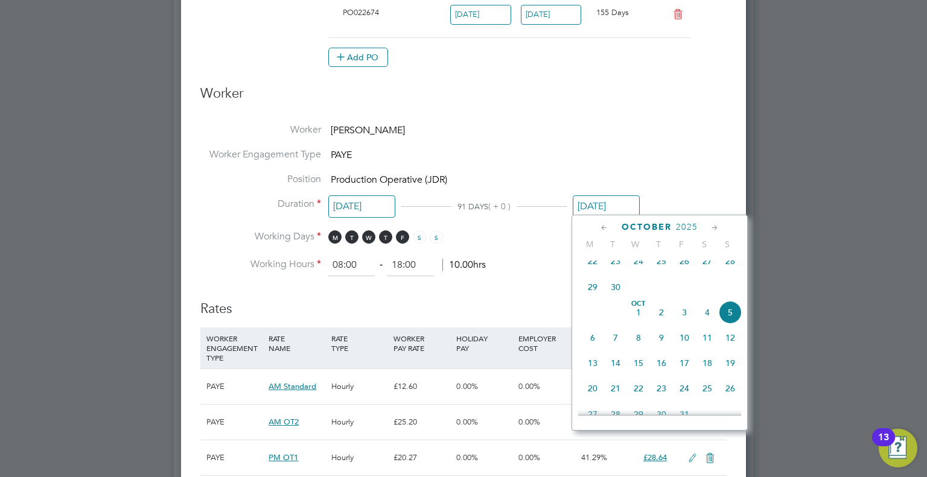
click at [598, 228] on icon at bounding box center [603, 227] width 11 height 13
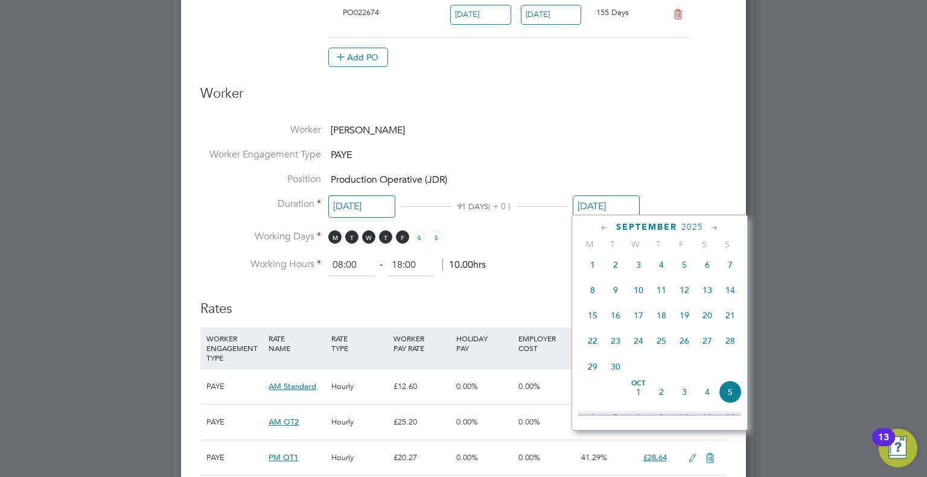
click at [598, 228] on icon at bounding box center [603, 227] width 11 height 13
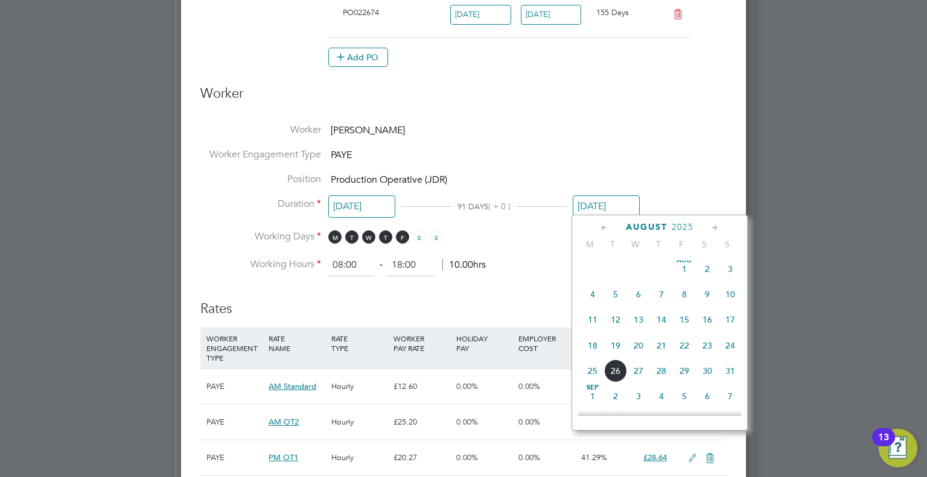
click at [595, 323] on span "11" at bounding box center [592, 319] width 23 height 23
type input "[DATE]"
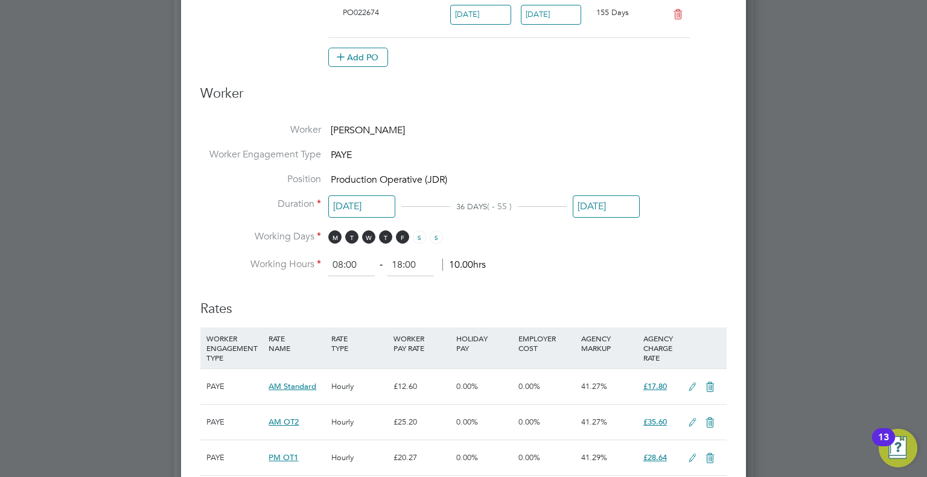
click at [536, 294] on h3 "Rates" at bounding box center [463, 303] width 526 height 30
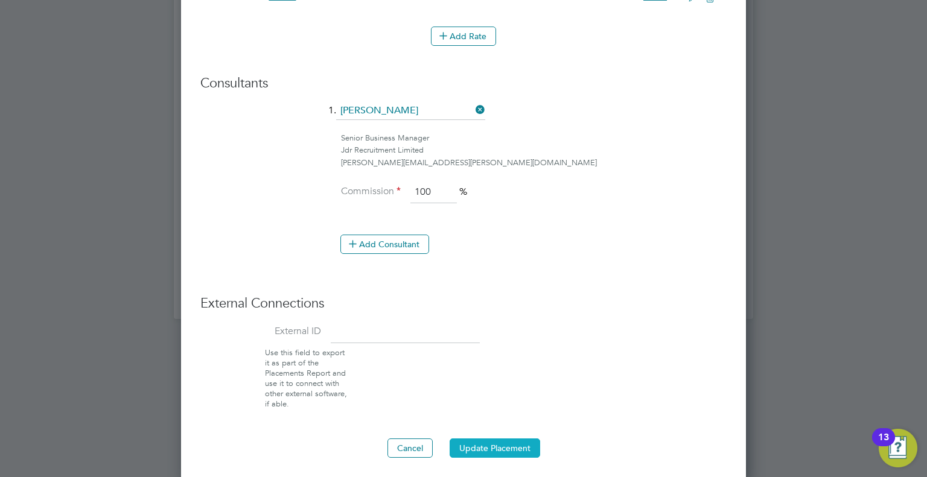
click at [497, 442] on button "Update Placement" at bounding box center [494, 448] width 90 height 19
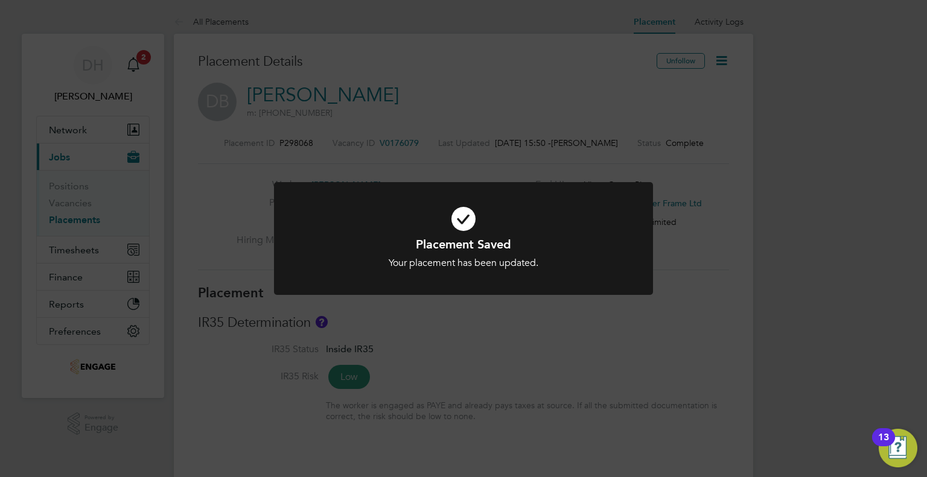
click at [81, 221] on div "Placement Saved Your placement has been updated. Cancel Okay" at bounding box center [463, 238] width 927 height 477
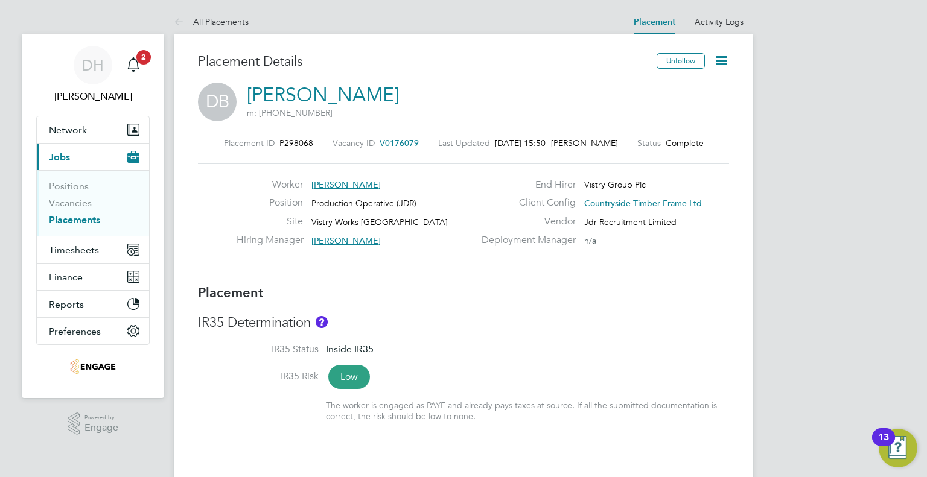
click at [81, 221] on link "Placements" at bounding box center [74, 219] width 51 height 11
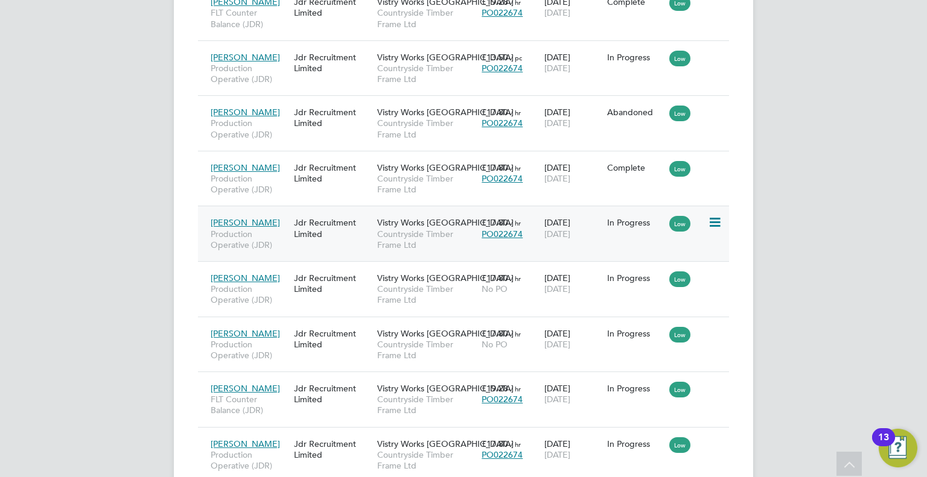
click at [284, 249] on span "Production Operative (JDR)" at bounding box center [249, 240] width 77 height 22
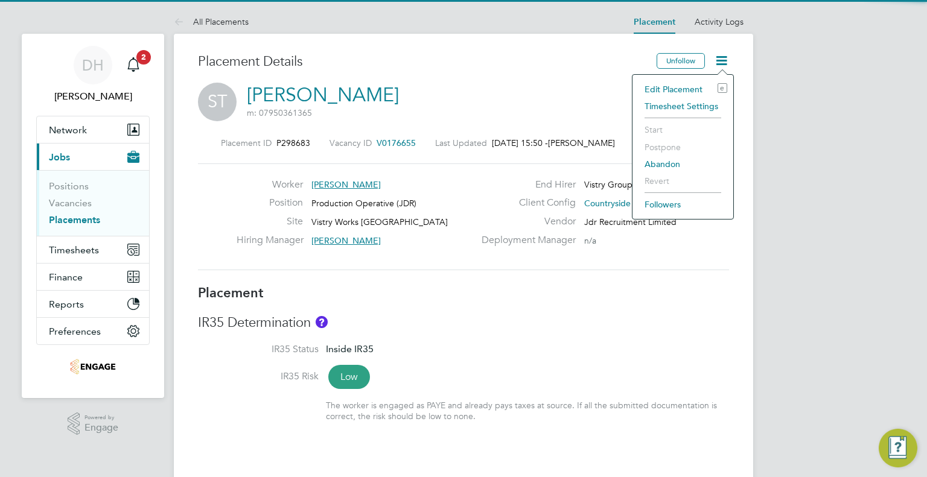
click at [676, 84] on li "Edit Placement e" at bounding box center [682, 89] width 89 height 17
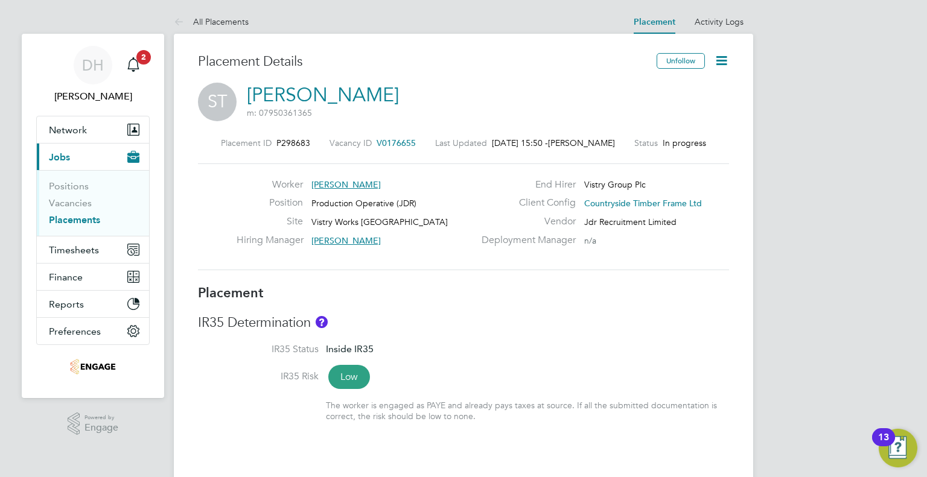
type input "[PERSON_NAME]"
type input "[DATE]"
type input "08:00"
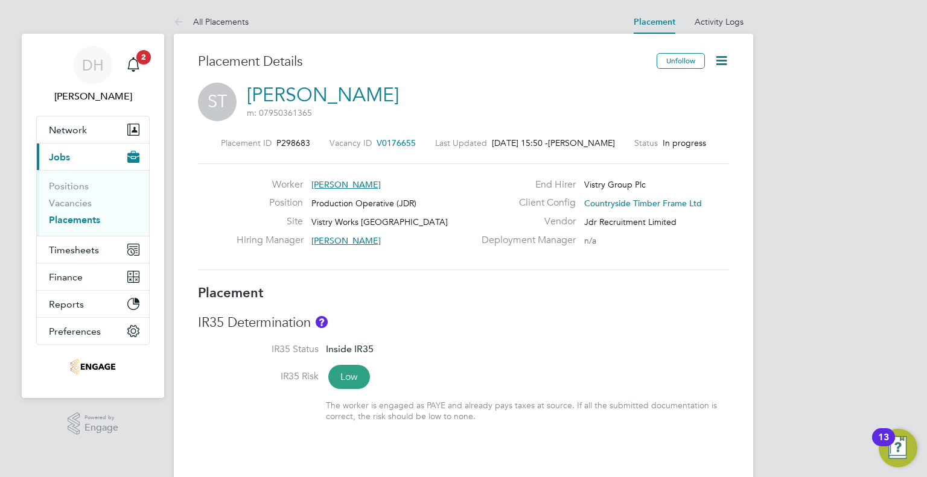
type input "18:00"
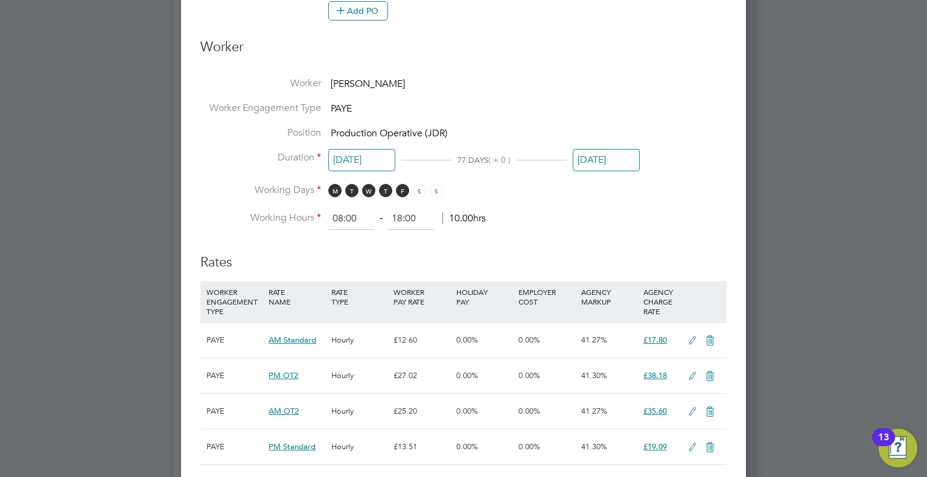
click at [591, 143] on li "Position Production Operative (JDR)" at bounding box center [463, 139] width 526 height 25
click at [591, 152] on input "[DATE]" at bounding box center [606, 160] width 67 height 22
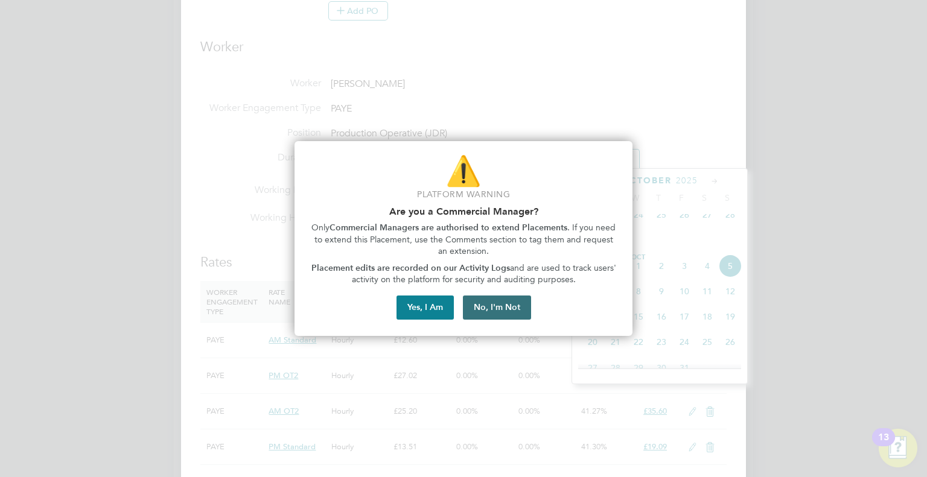
click at [500, 299] on button "No, I'm Not" at bounding box center [497, 308] width 68 height 24
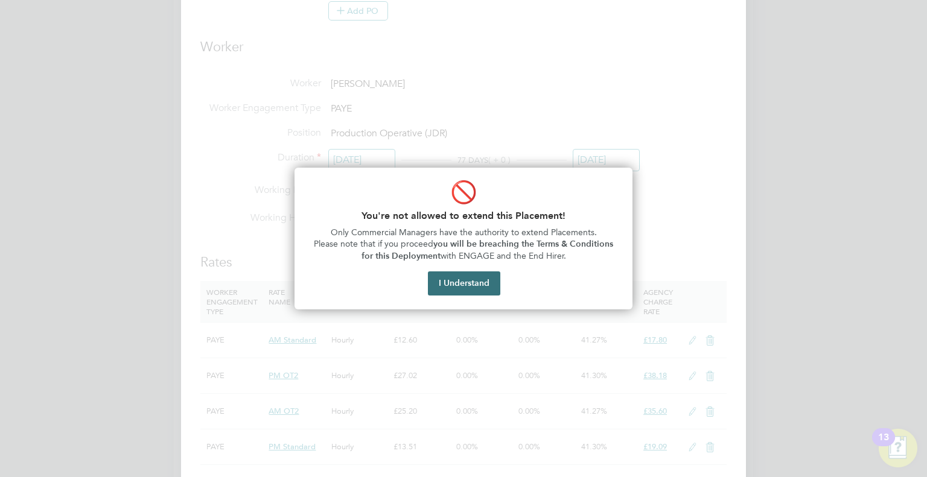
click at [472, 284] on button "I Understand" at bounding box center [464, 283] width 72 height 24
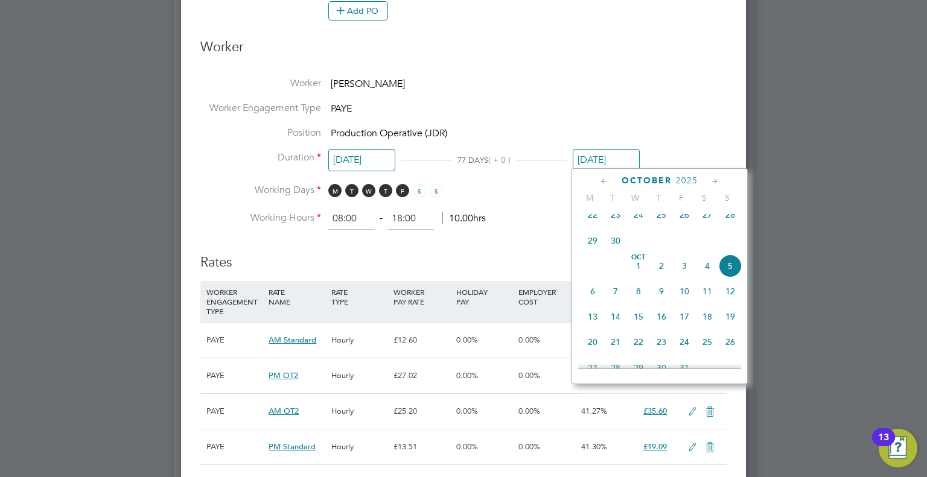
click at [597, 182] on div "[DATE]" at bounding box center [659, 180] width 163 height 11
click at [602, 183] on icon at bounding box center [603, 181] width 11 height 13
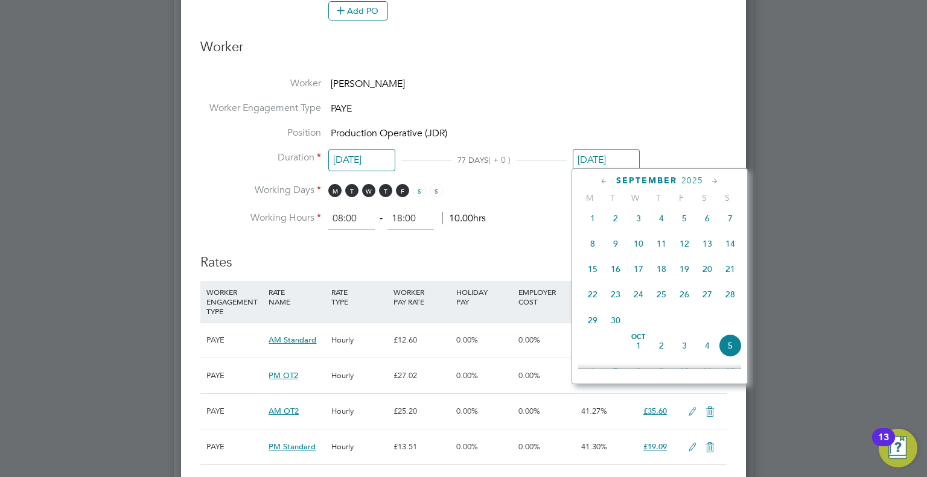
click at [602, 183] on icon at bounding box center [603, 181] width 11 height 13
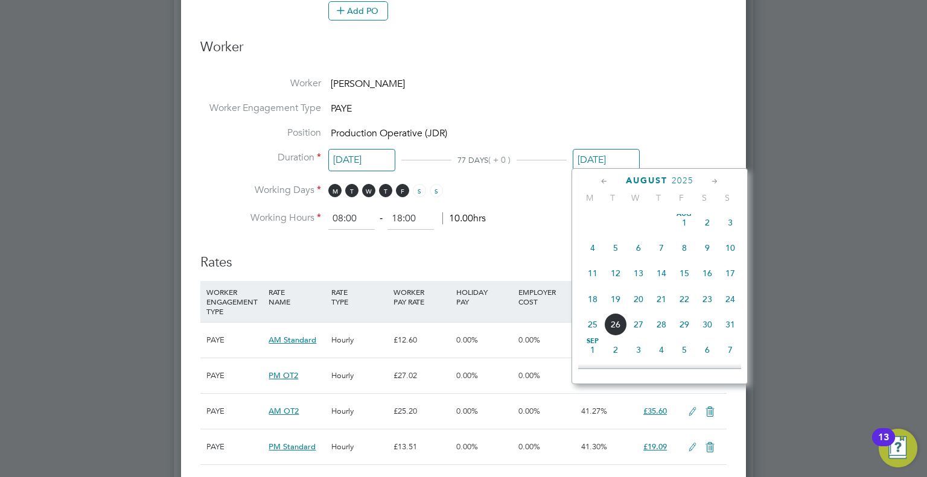
click at [731, 331] on span "31" at bounding box center [730, 324] width 23 height 23
type input "[DATE]"
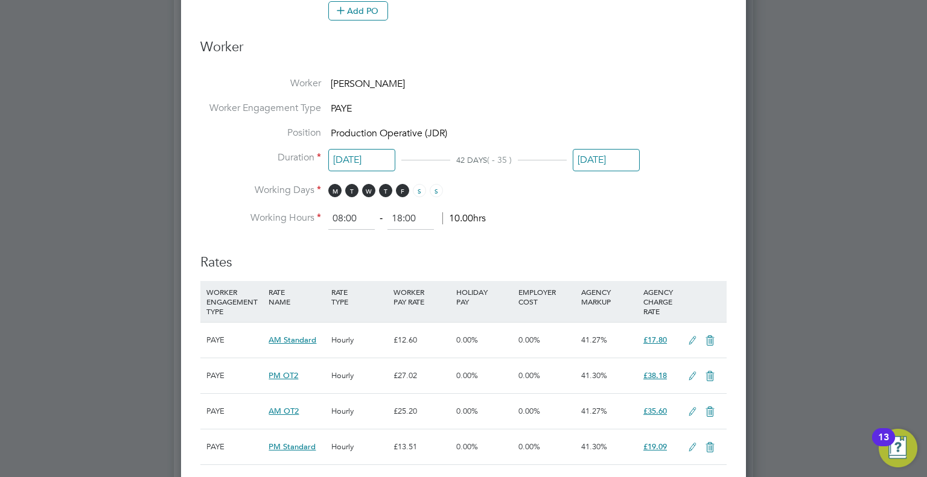
click at [551, 250] on h3 "Rates" at bounding box center [463, 257] width 526 height 30
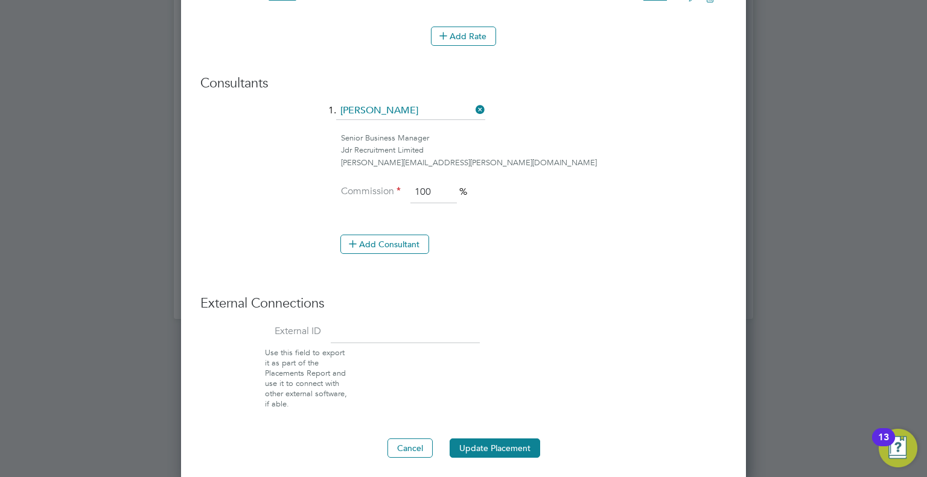
click at [481, 448] on button "Update Placement" at bounding box center [494, 448] width 90 height 19
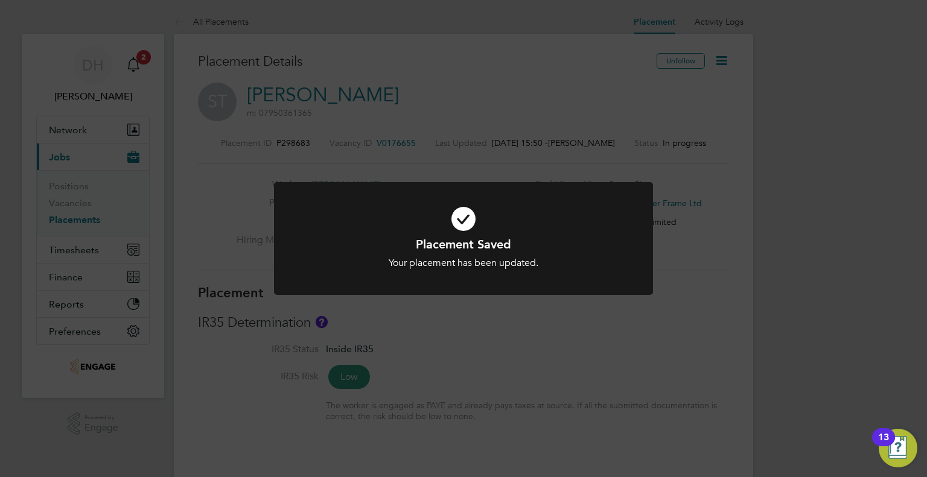
click at [322, 201] on icon at bounding box center [463, 218] width 314 height 47
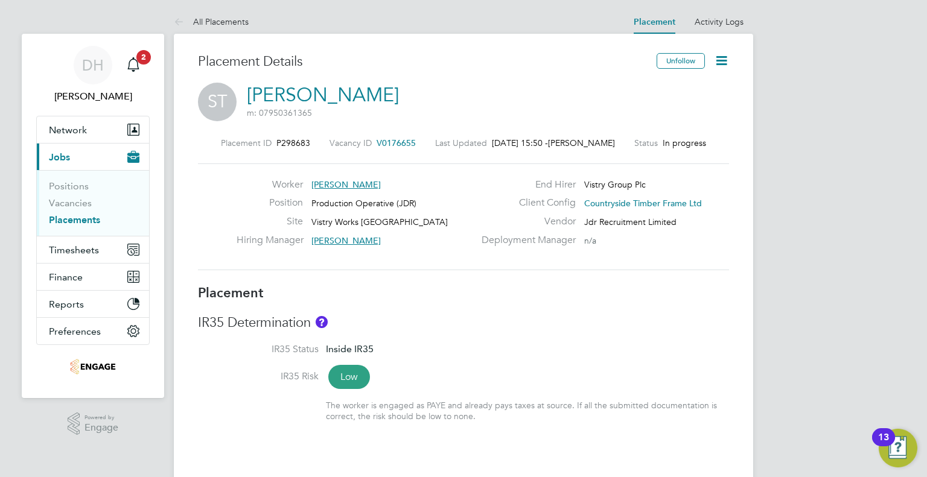
click at [77, 221] on link "Placements" at bounding box center [74, 219] width 51 height 11
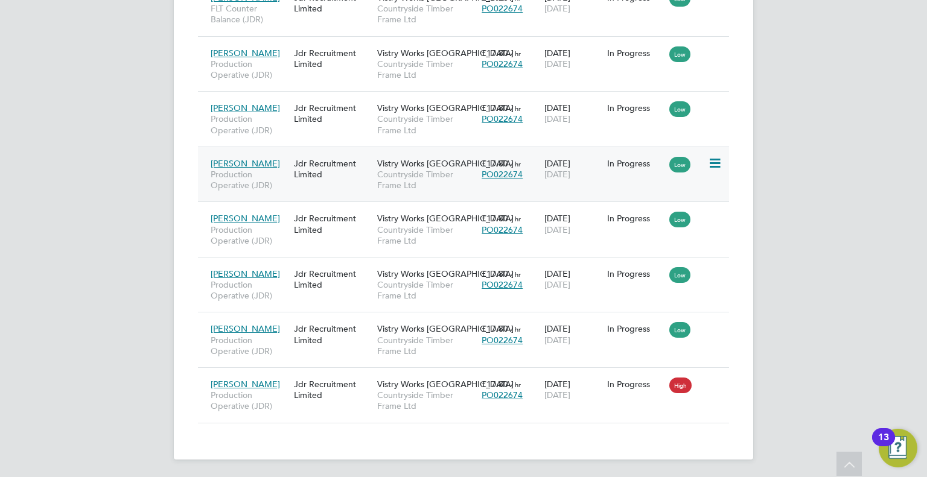
click at [717, 157] on icon at bounding box center [714, 163] width 12 height 14
click at [572, 188] on div "[PERSON_NAME] Production Operative (JDR) Jdr Recruitment Limited Vistry Works W…" at bounding box center [463, 175] width 531 height 56
click at [321, 184] on div "Jdr Recruitment Limited" at bounding box center [332, 169] width 83 height 34
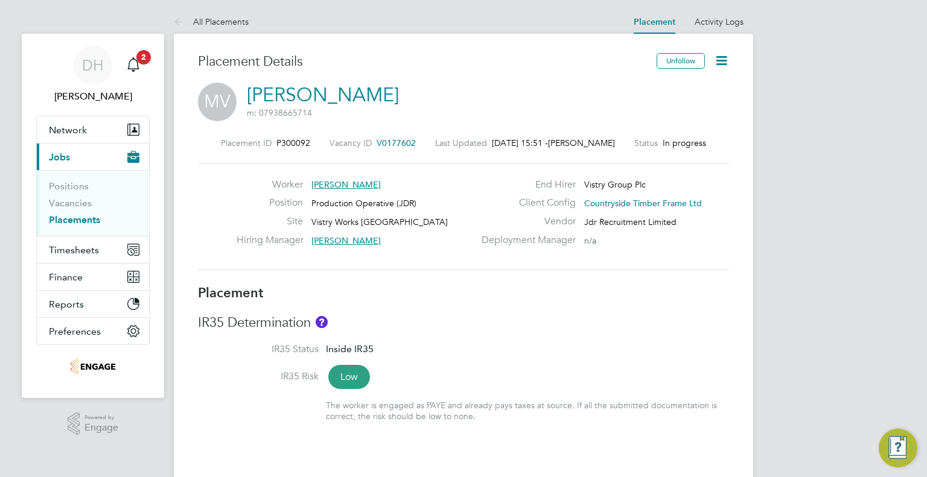
click at [729, 62] on icon at bounding box center [721, 60] width 15 height 15
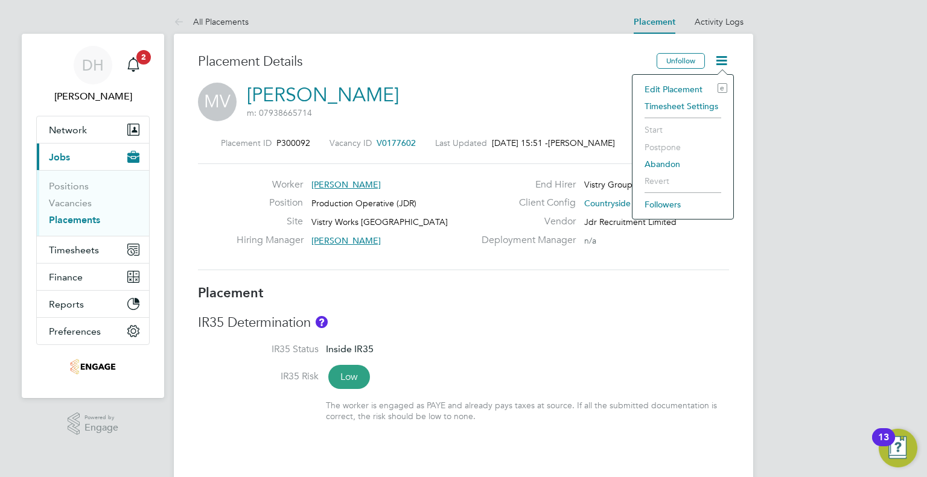
click at [665, 83] on li "Edit Placement e" at bounding box center [682, 89] width 89 height 17
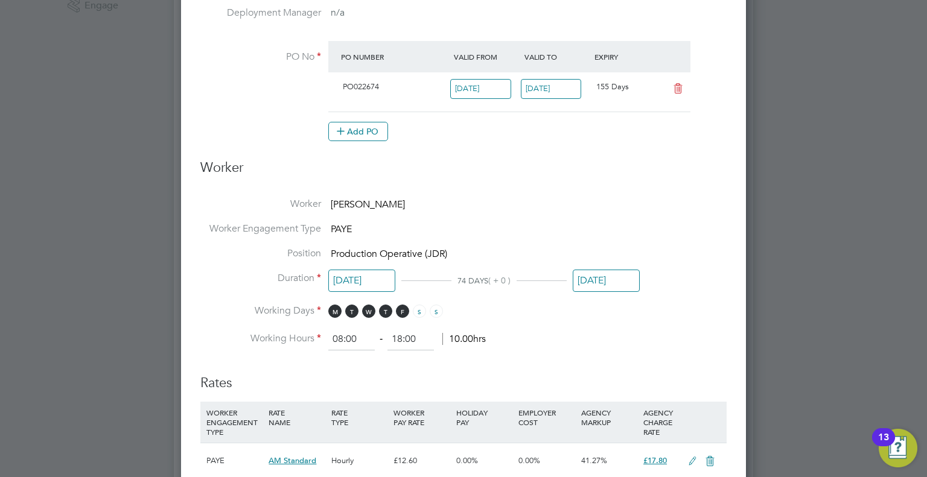
click at [591, 279] on input "[DATE]" at bounding box center [606, 281] width 67 height 22
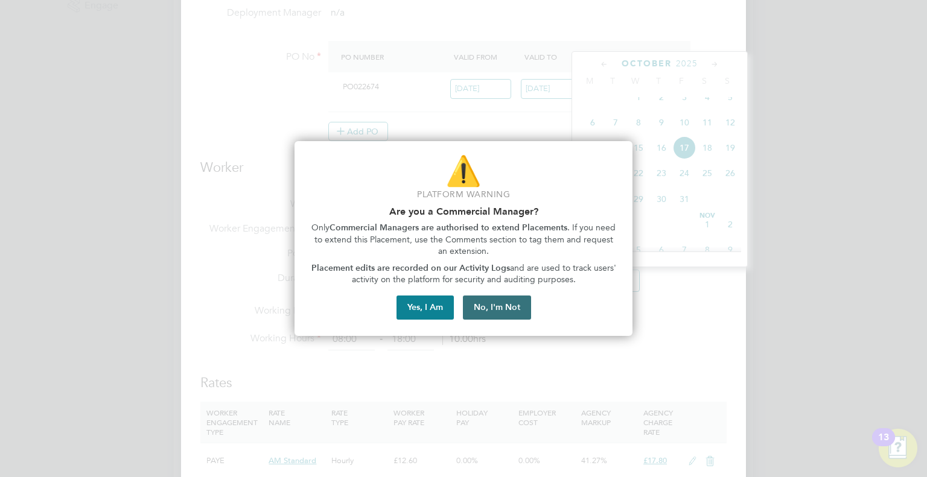
click at [483, 308] on button "No, I'm Not" at bounding box center [497, 308] width 68 height 24
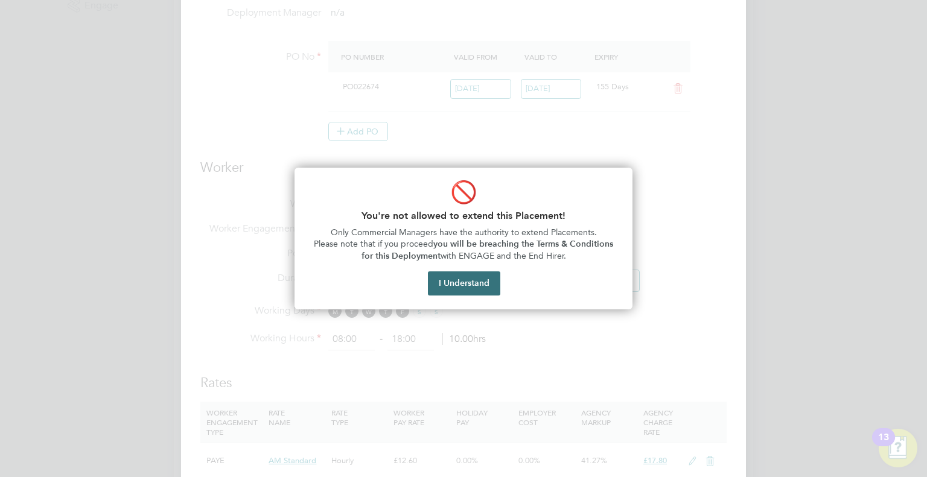
click at [463, 289] on button "I Understand" at bounding box center [464, 283] width 72 height 24
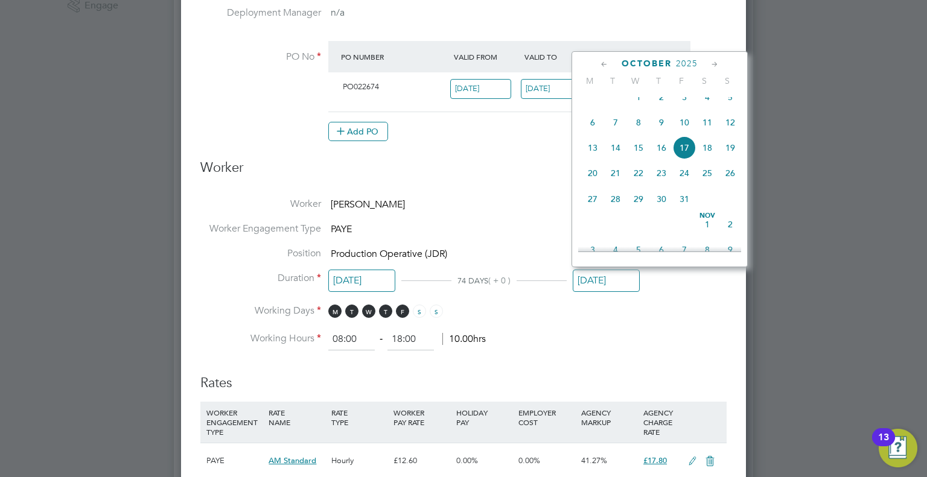
click at [604, 62] on icon at bounding box center [603, 64] width 11 height 13
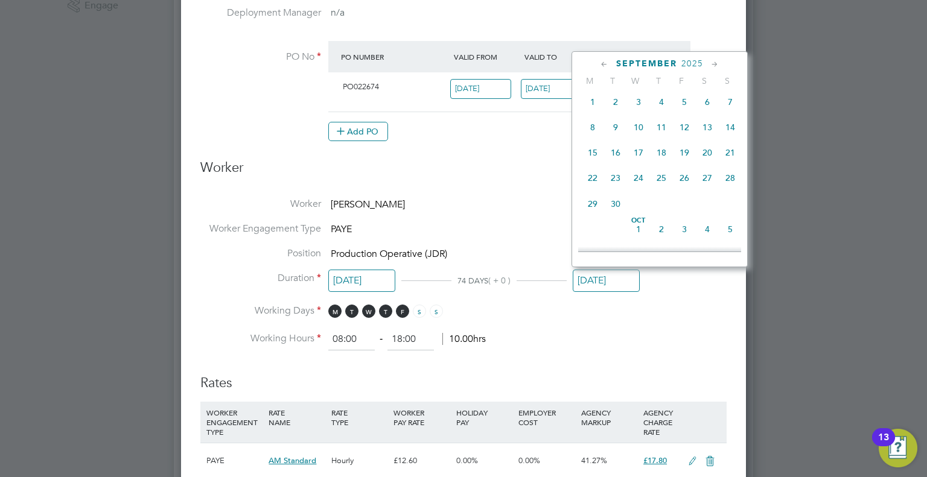
click at [604, 62] on icon at bounding box center [603, 64] width 11 height 13
click at [594, 162] on span "11" at bounding box center [592, 156] width 23 height 23
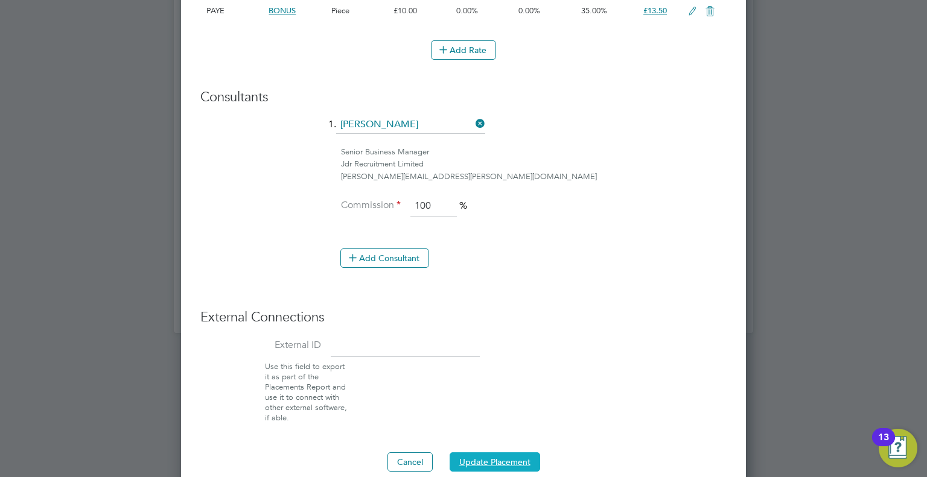
click at [488, 465] on button "Update Placement" at bounding box center [494, 461] width 90 height 19
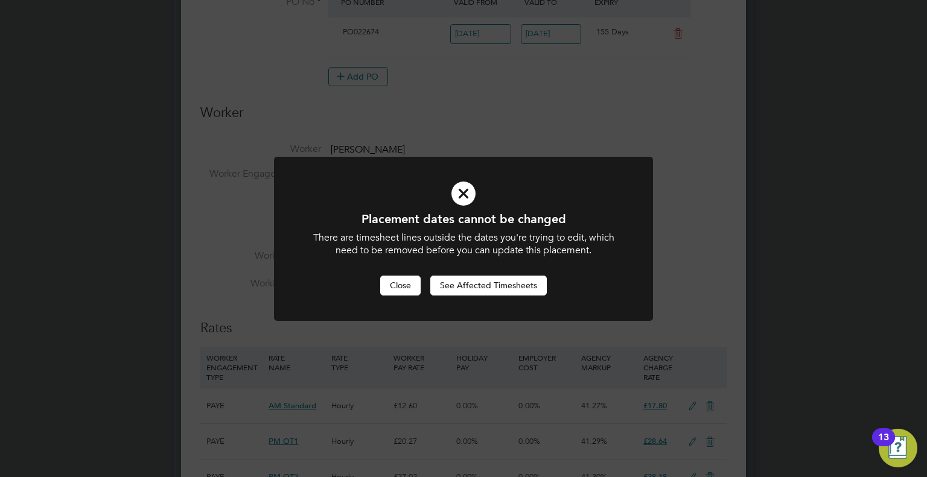
click at [415, 287] on button "Close" at bounding box center [400, 285] width 40 height 19
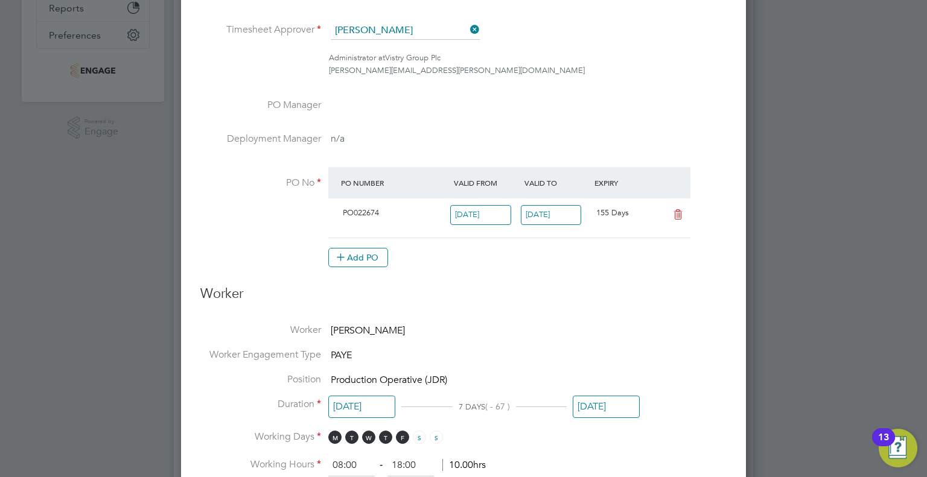
click at [589, 404] on input "[DATE]" at bounding box center [606, 407] width 67 height 22
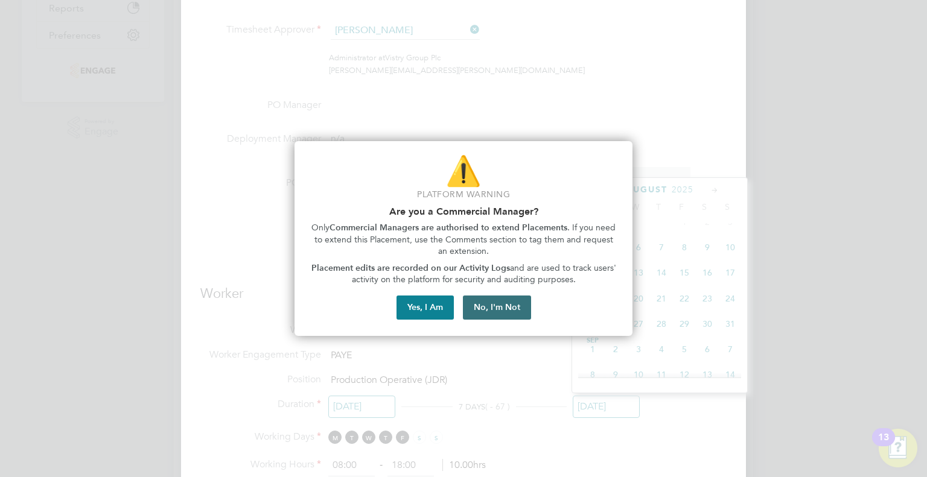
click at [465, 312] on button "No, I'm Not" at bounding box center [497, 308] width 68 height 24
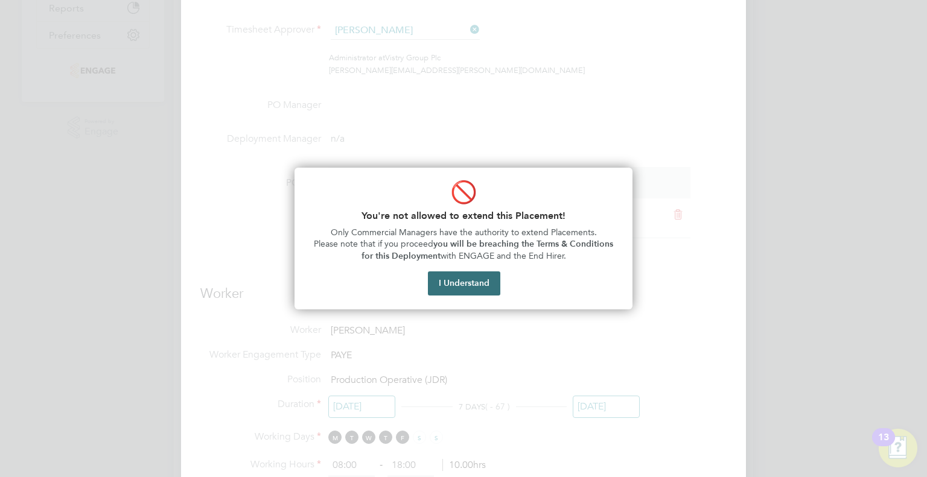
click at [472, 289] on button "I Understand" at bounding box center [464, 283] width 72 height 24
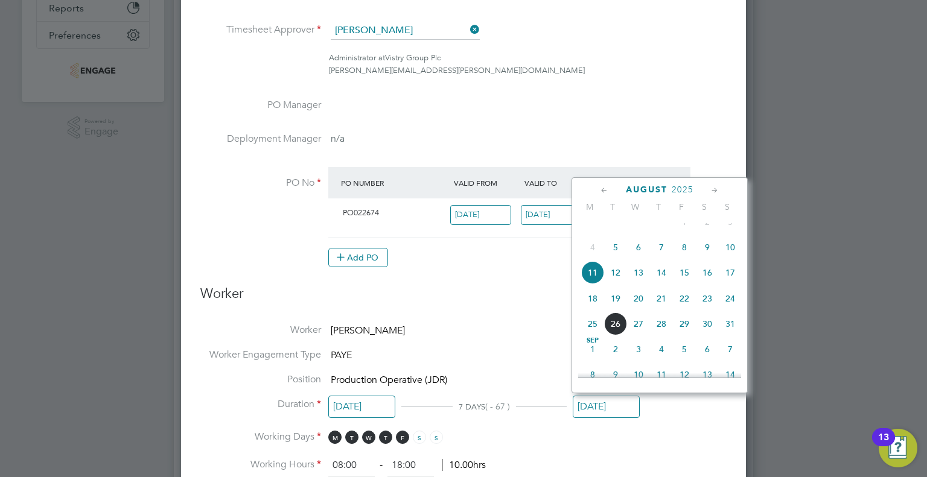
click at [592, 310] on span "18" at bounding box center [592, 298] width 23 height 23
type input "[DATE]"
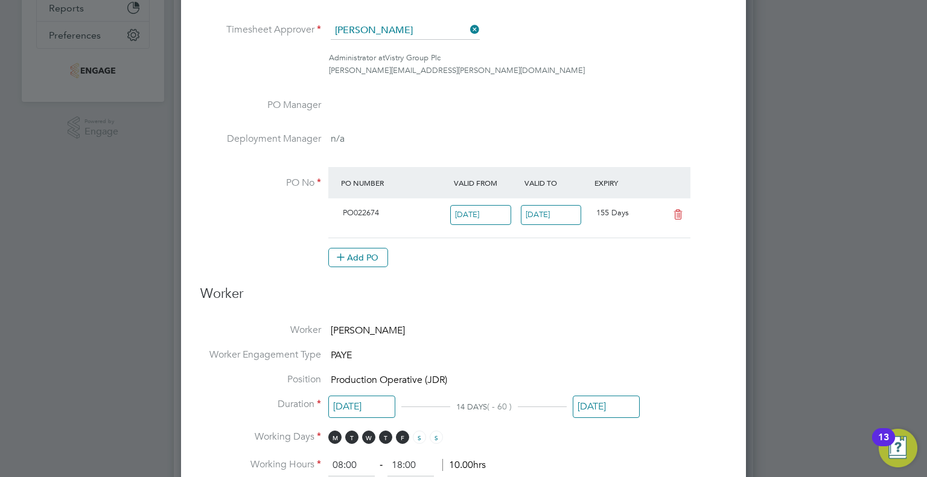
click at [530, 302] on h3 "Worker" at bounding box center [463, 298] width 526 height 27
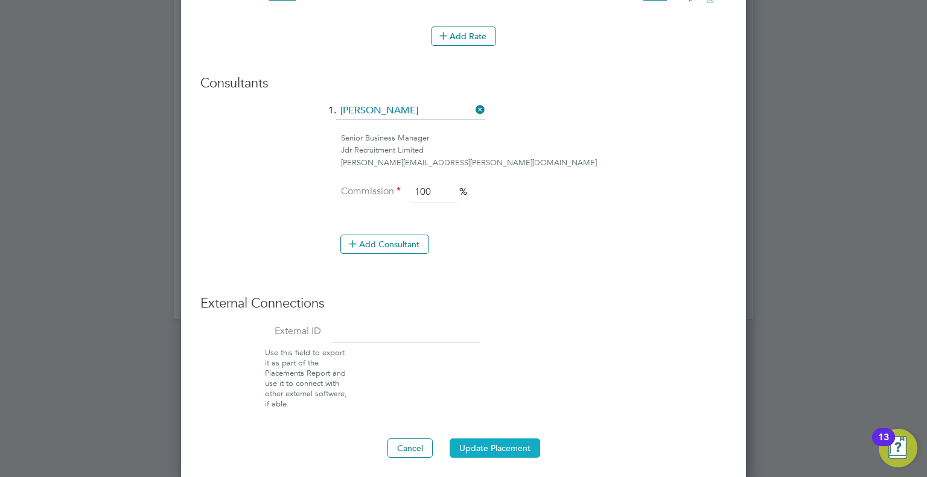
click at [482, 451] on button "Update Placement" at bounding box center [494, 448] width 90 height 19
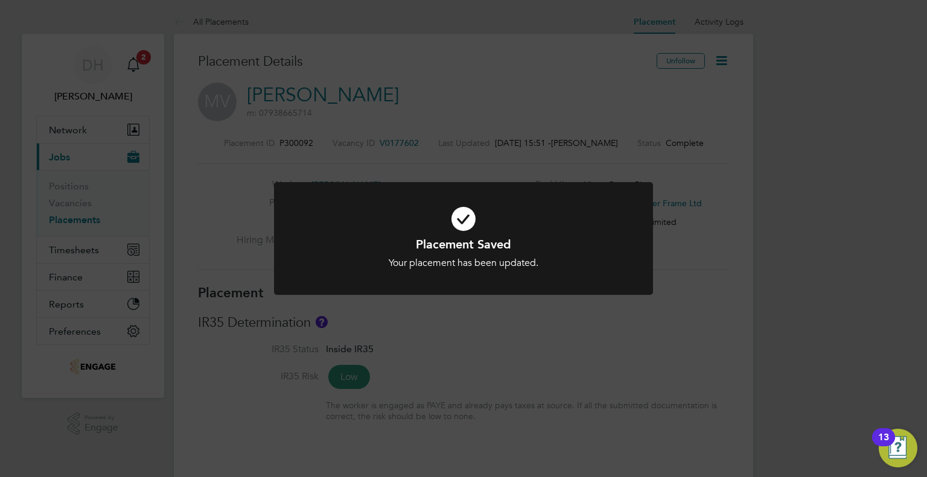
click at [431, 358] on div "Placement Saved Your placement has been updated. Cancel Okay" at bounding box center [463, 238] width 927 height 477
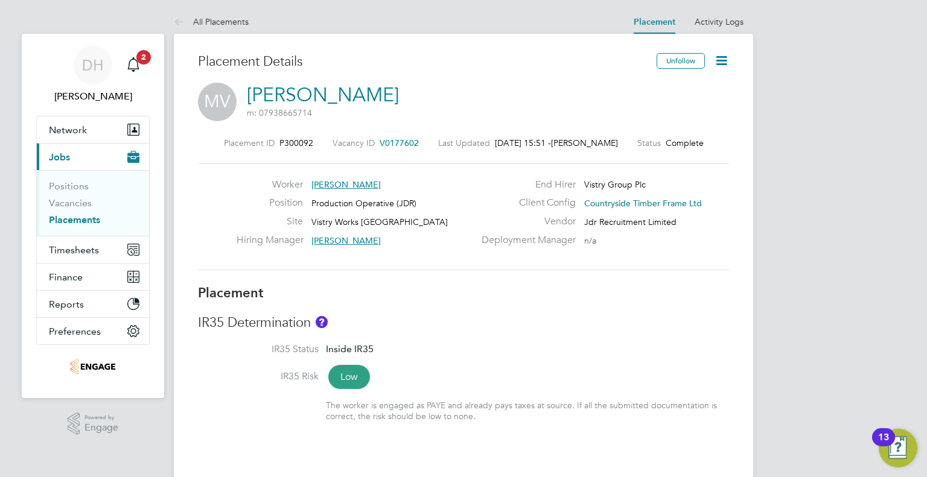
click at [95, 218] on link "Placements" at bounding box center [74, 219] width 51 height 11
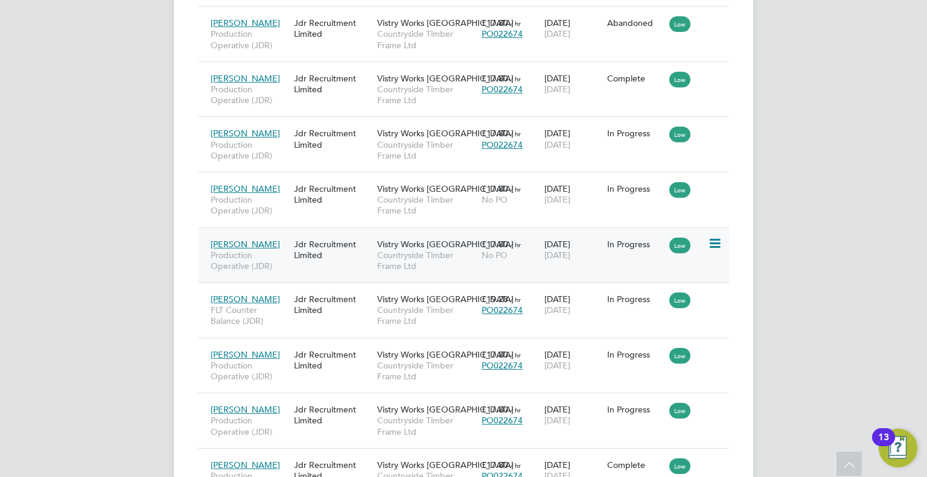
click at [384, 258] on span "Countryside Timber Frame Ltd" at bounding box center [426, 261] width 98 height 22
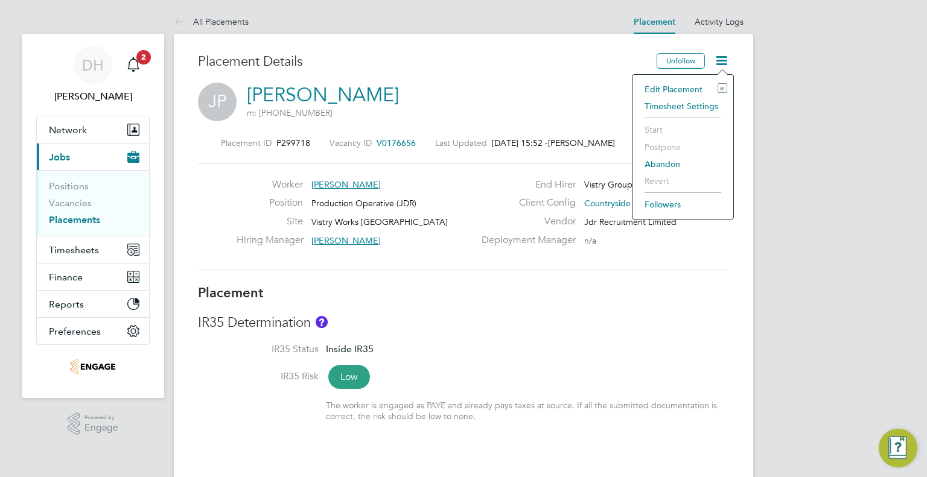
click at [680, 88] on li "Edit Placement e" at bounding box center [682, 89] width 89 height 17
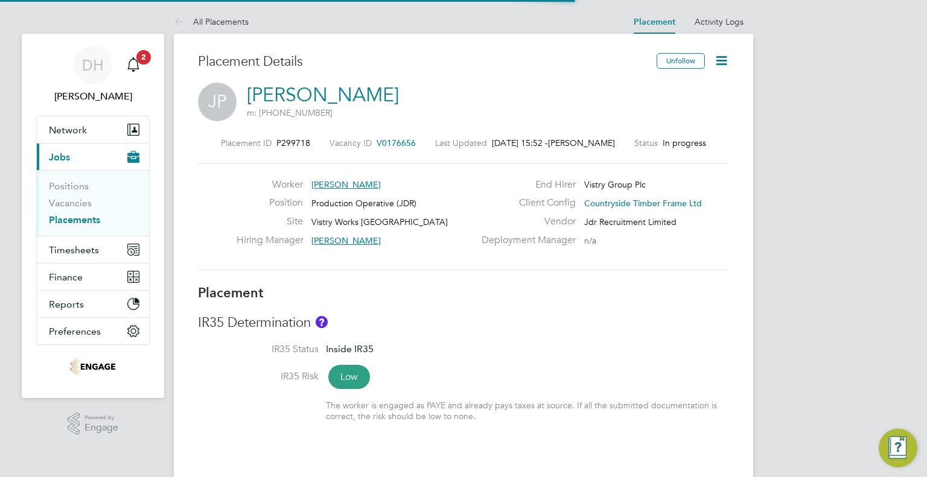
type input "[PERSON_NAME]"
type input "[DATE]"
type input "08:00"
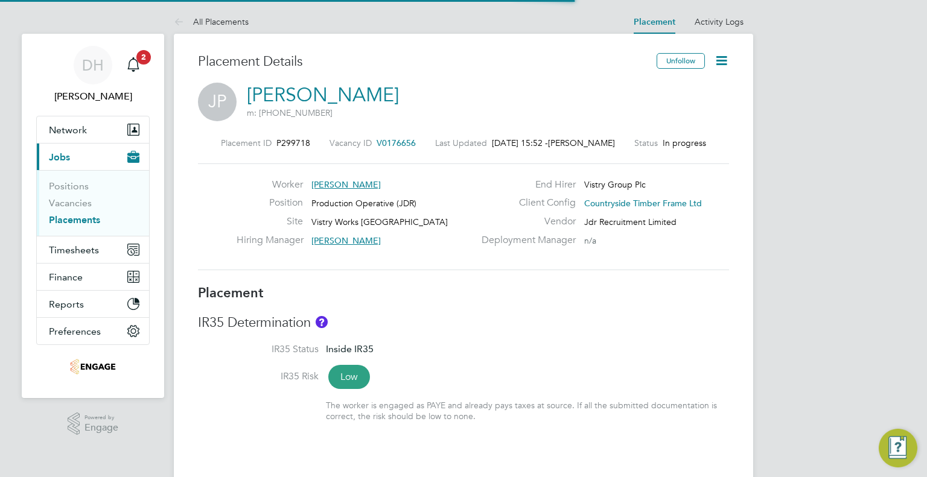
type input "18:00"
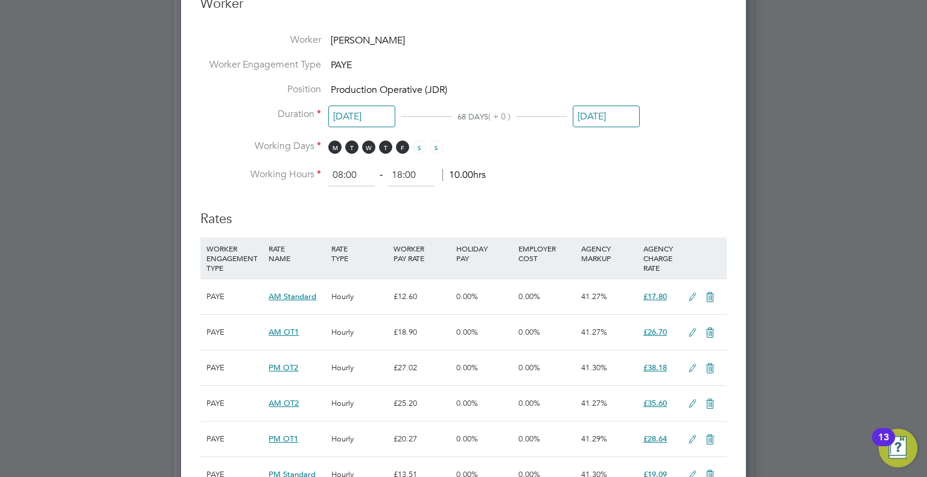
click at [597, 117] on input "[DATE]" at bounding box center [606, 117] width 67 height 22
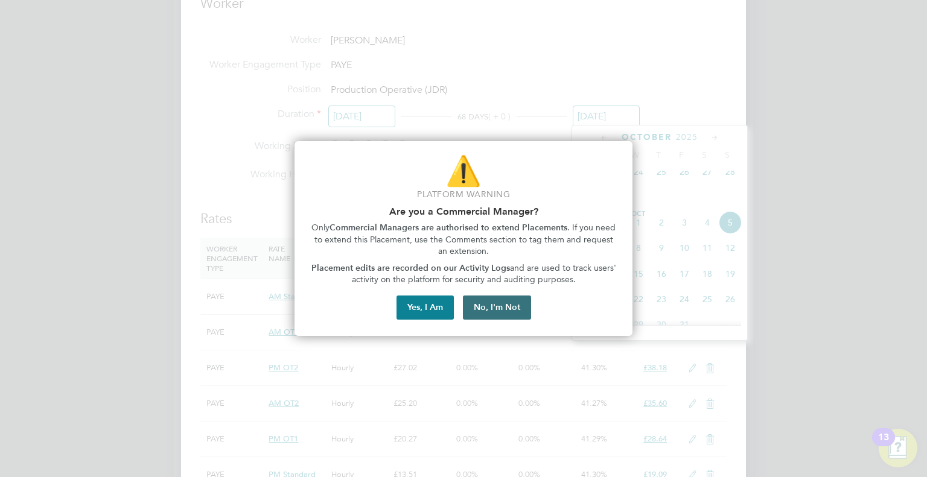
click at [484, 306] on button "No, I'm Not" at bounding box center [497, 308] width 68 height 24
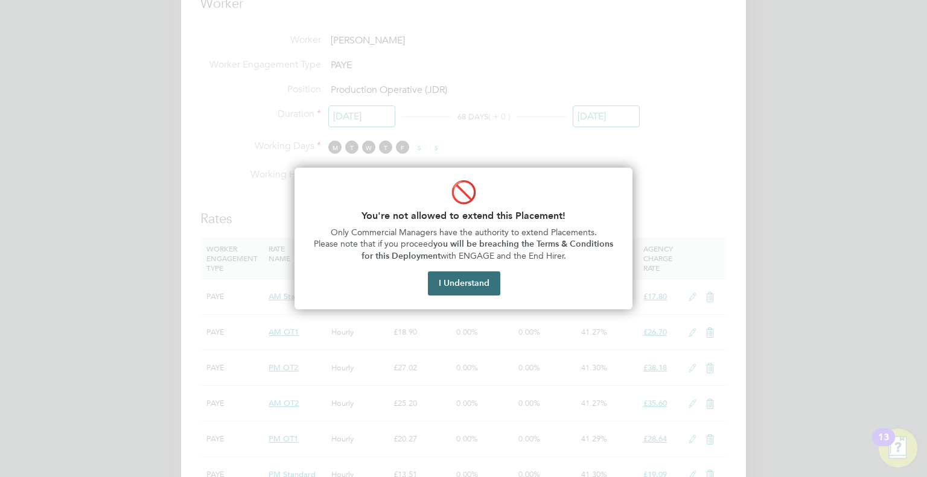
click at [460, 284] on button "I Understand" at bounding box center [464, 283] width 72 height 24
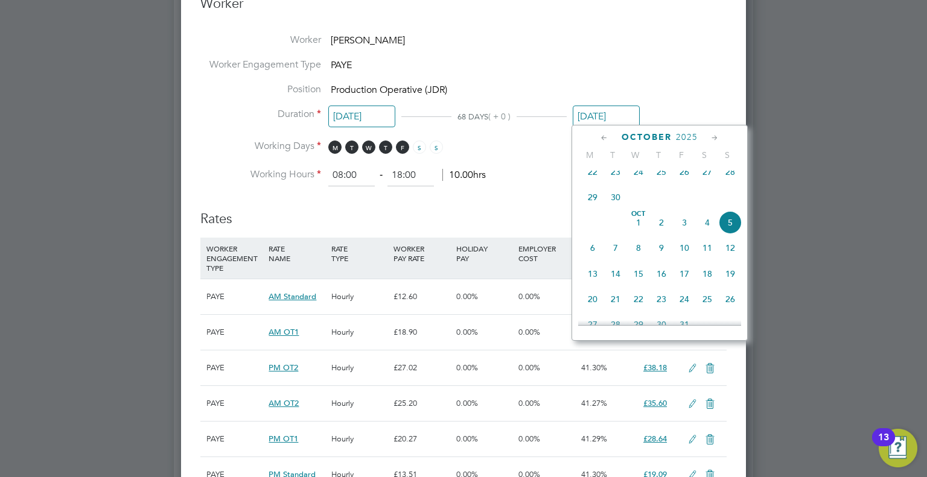
click at [604, 136] on icon at bounding box center [603, 138] width 11 height 13
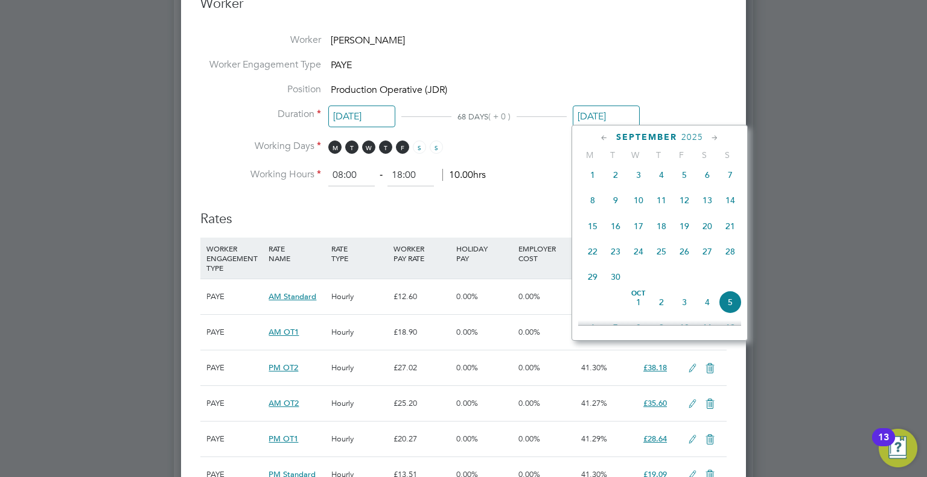
click at [604, 136] on icon at bounding box center [603, 138] width 11 height 13
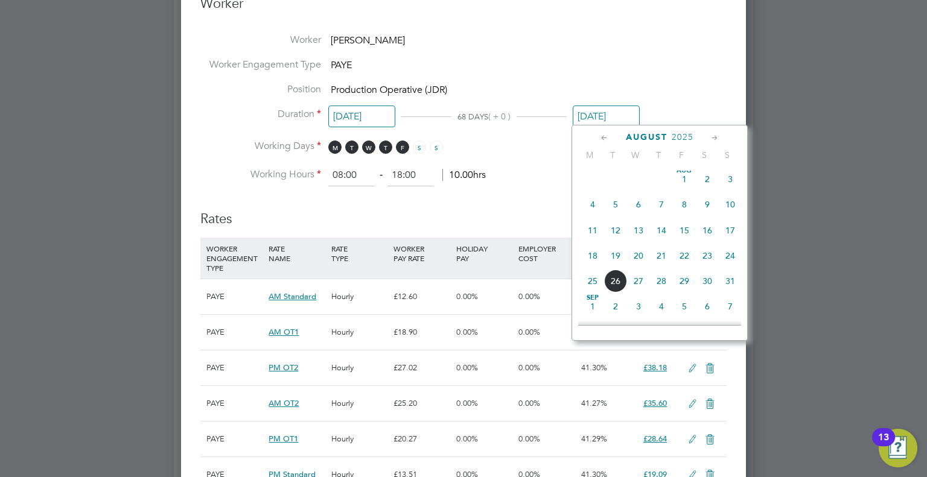
click at [590, 262] on span "18" at bounding box center [592, 255] width 23 height 23
type input "[DATE]"
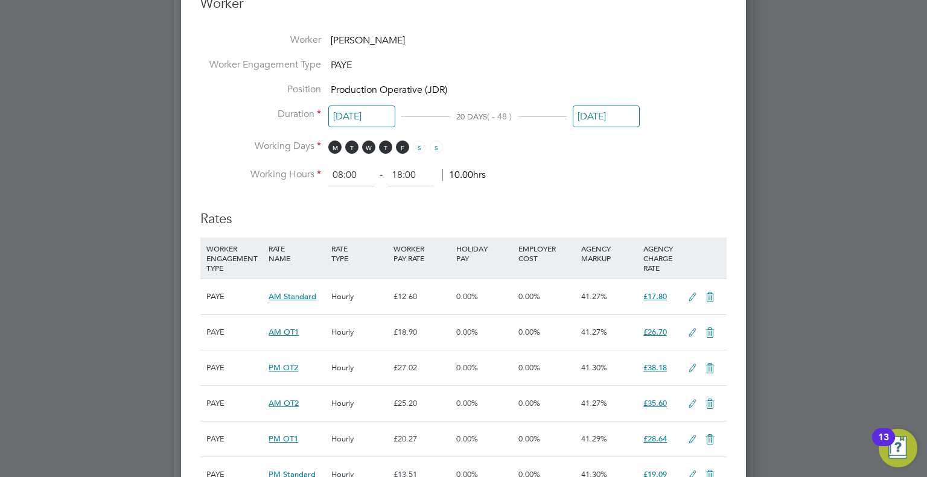
click at [559, 191] on ng-form "Deployment End Hirer Vistry Group Plc Client Config Countryside Timber Frame Lt…" at bounding box center [463, 242] width 526 height 1459
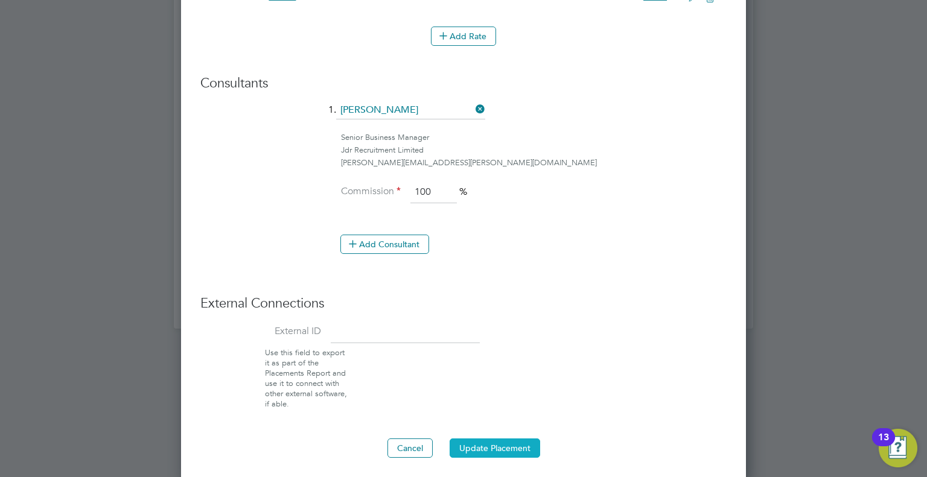
click at [489, 442] on button "Update Placement" at bounding box center [494, 448] width 90 height 19
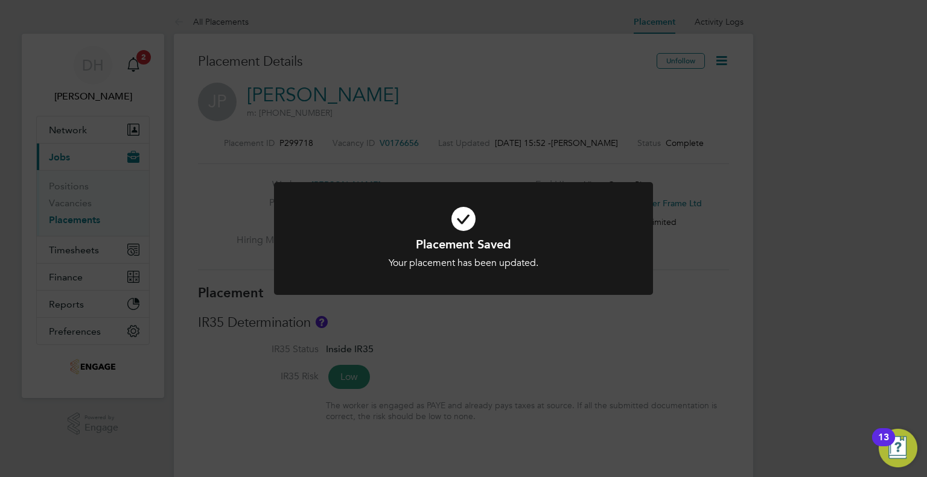
click at [524, 168] on div "Placement Saved Your placement has been updated. Cancel Okay" at bounding box center [463, 238] width 927 height 477
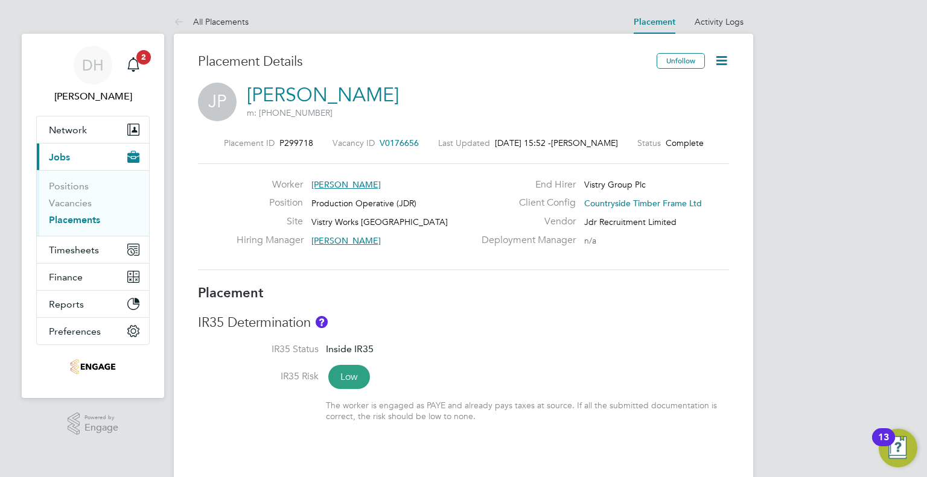
click at [75, 221] on link "Placements" at bounding box center [74, 219] width 51 height 11
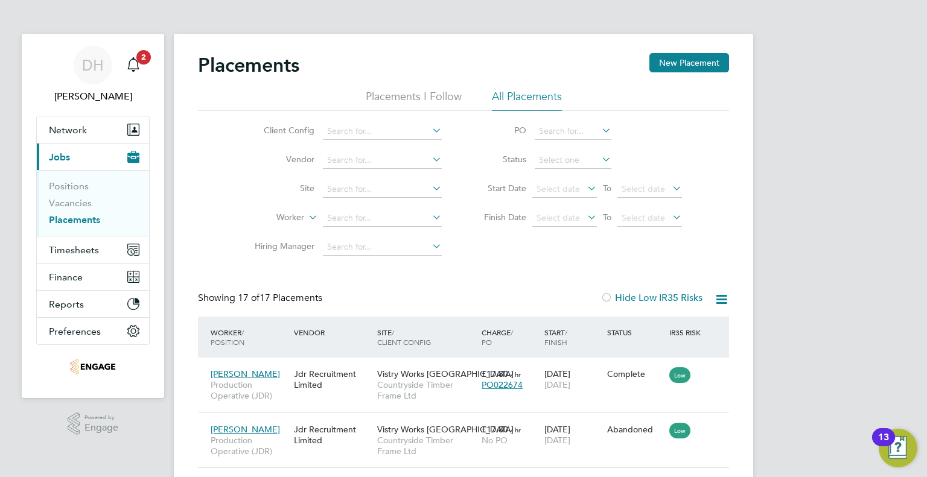
click at [722, 294] on icon at bounding box center [721, 299] width 15 height 15
click at [695, 229] on li "Finish Date Select date To Select date" at bounding box center [577, 218] width 240 height 29
click at [569, 166] on input at bounding box center [573, 160] width 77 height 17
click at [567, 173] on li "Active" at bounding box center [573, 176] width 77 height 16
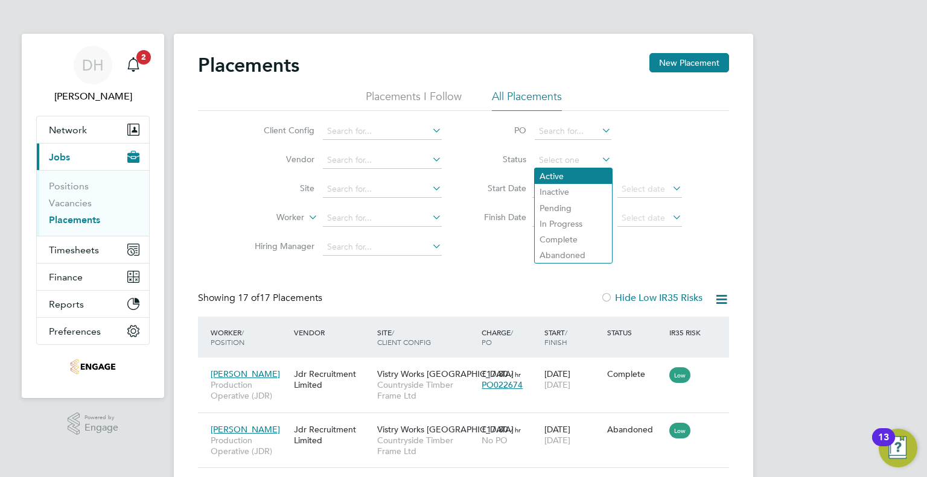
type input "Active"
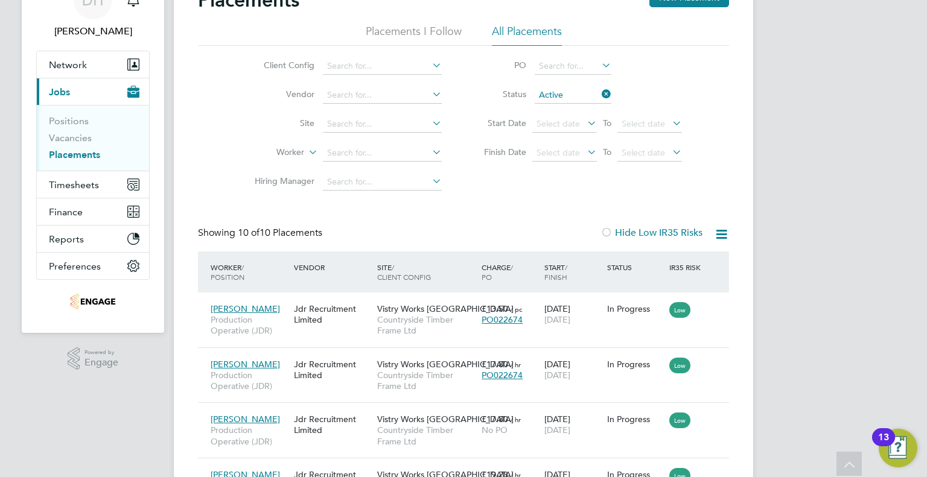
click at [551, 97] on div "Placements I Follow All Placements Client Config Vendor Site Worker Hiring Mana…" at bounding box center [463, 110] width 531 height 173
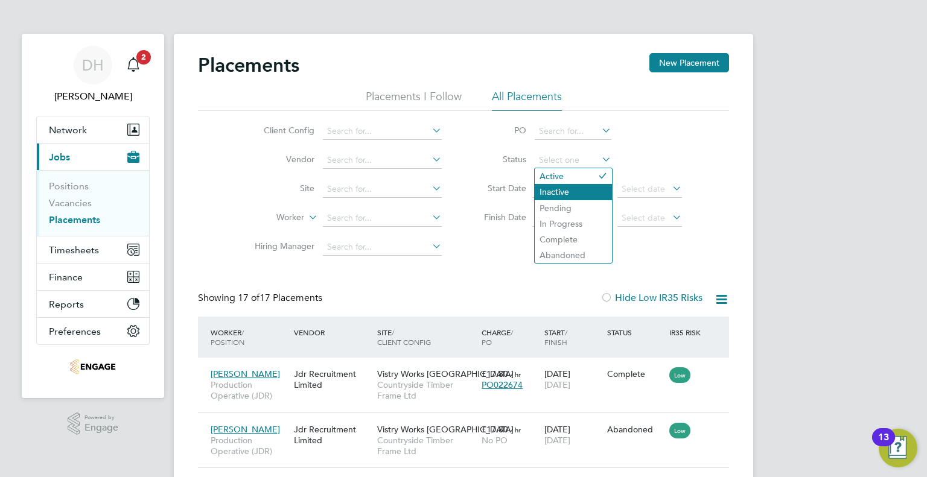
click at [543, 188] on li "Inactive" at bounding box center [573, 192] width 77 height 16
type input "Inactive"
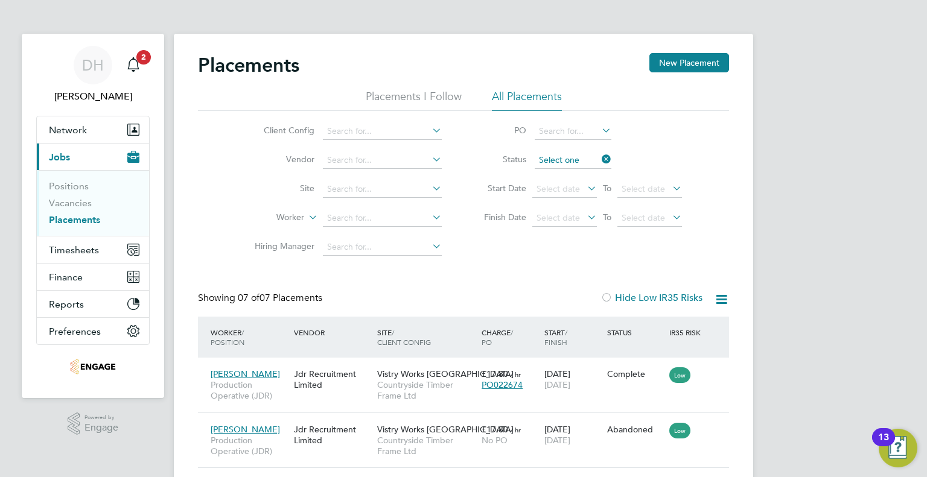
click at [543, 163] on input at bounding box center [573, 160] width 77 height 17
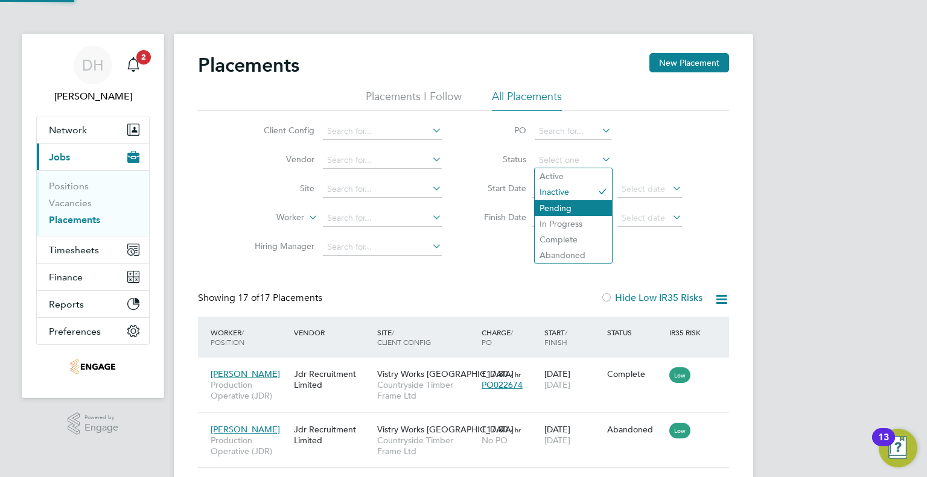
click at [545, 206] on li "Pending" at bounding box center [573, 208] width 77 height 16
type input "Pending"
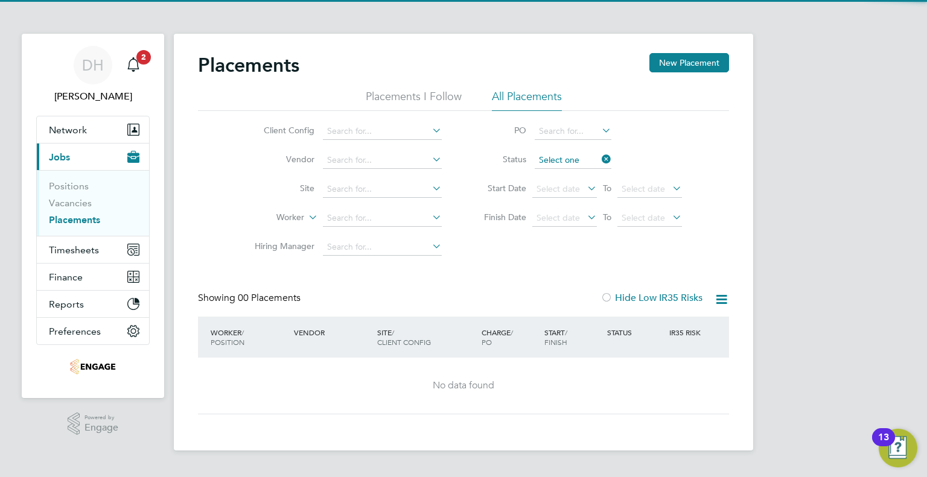
click at [545, 159] on input at bounding box center [573, 160] width 77 height 17
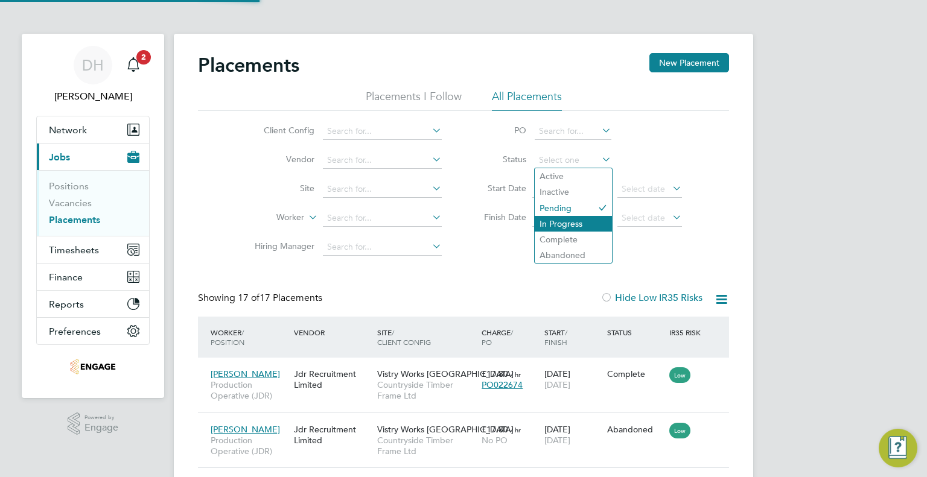
click at [542, 220] on li "In Progress" at bounding box center [573, 224] width 77 height 16
type input "In Progress"
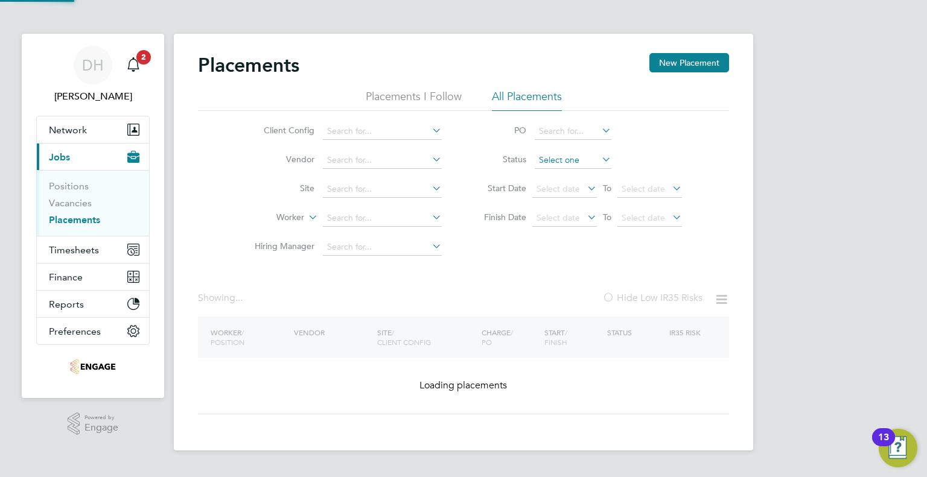
click at [565, 165] on input at bounding box center [573, 160] width 77 height 17
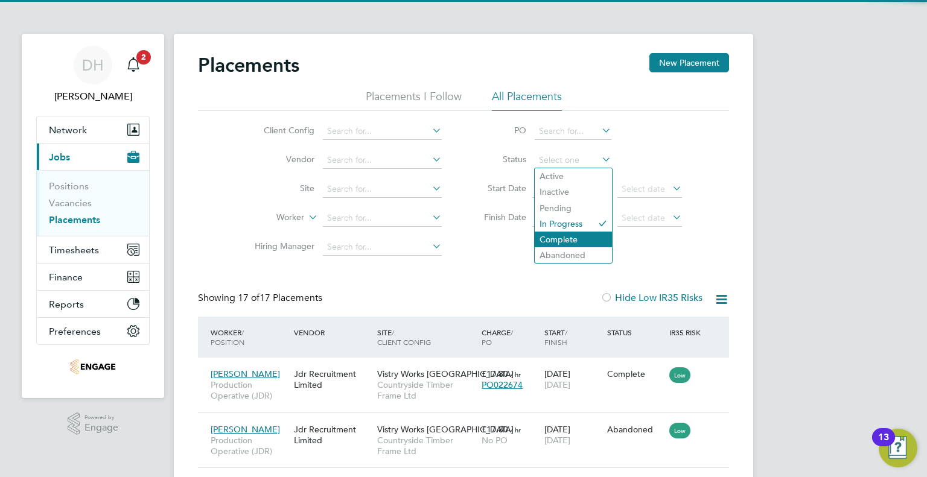
click at [553, 237] on li "Complete" at bounding box center [573, 240] width 77 height 16
type input "Complete"
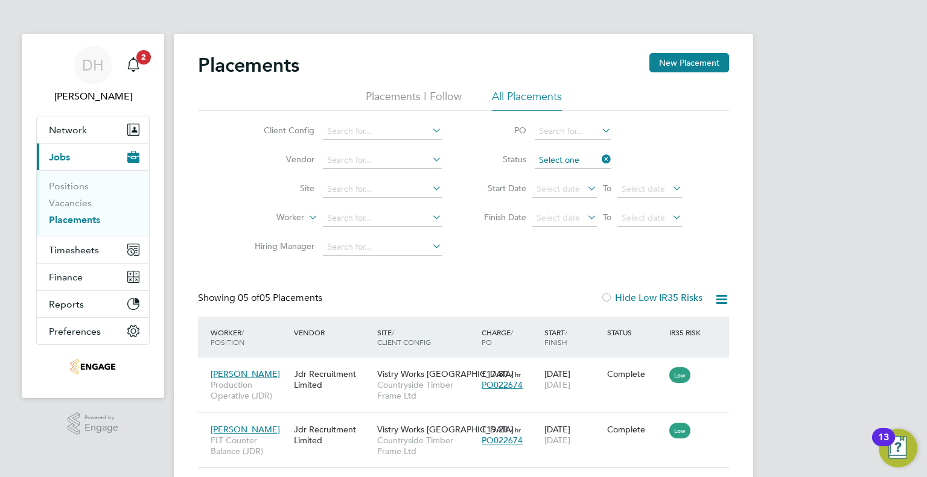
click at [559, 163] on input at bounding box center [573, 160] width 77 height 17
click at [543, 257] on li "Abandoned" at bounding box center [573, 255] width 77 height 16
type input "Abandoned"
click at [142, 59] on span "2" at bounding box center [143, 57] width 14 height 14
